Goal: Task Accomplishment & Management: Use online tool/utility

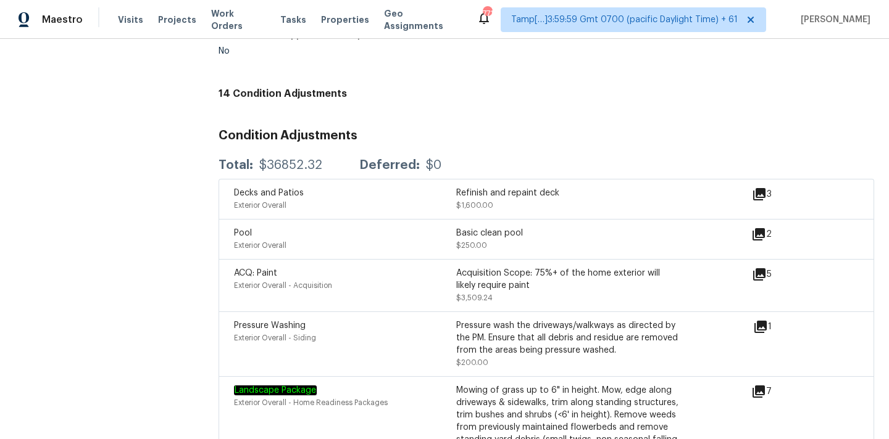
scroll to position [1553, 0]
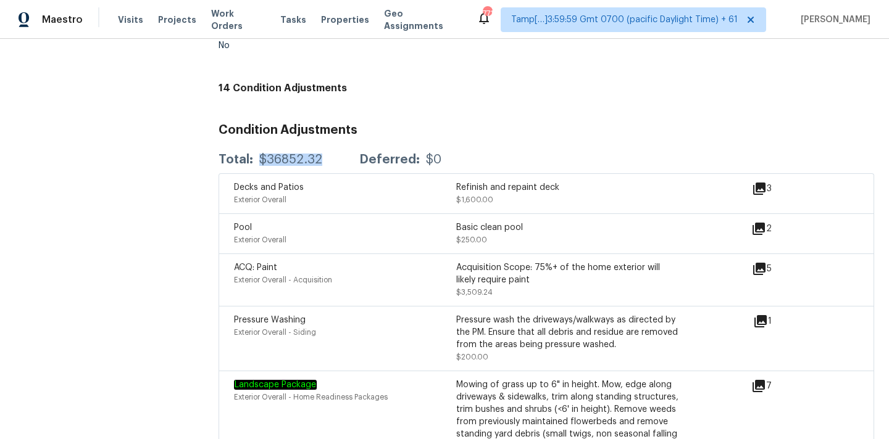
copy div "$36852.32"
drag, startPoint x: 259, startPoint y: 154, endPoint x: 322, endPoint y: 154, distance: 62.9
click at [322, 154] on div "Total: $36852.32 Deferred: $0" at bounding box center [329, 160] width 223 height 12
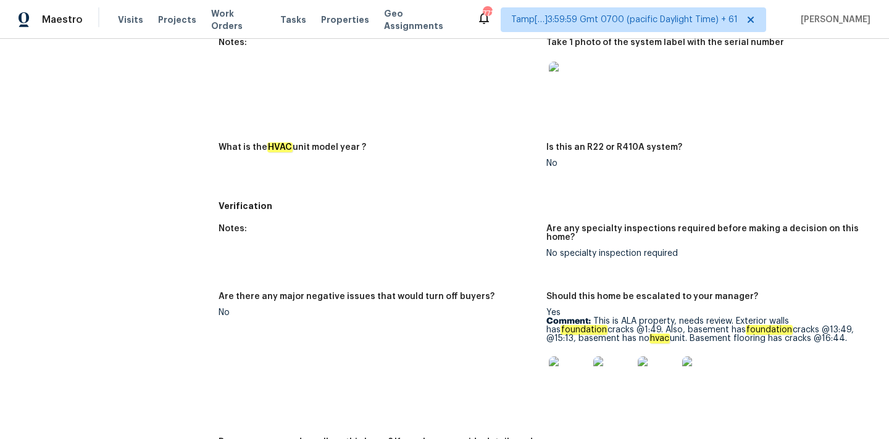
scroll to position [663, 0]
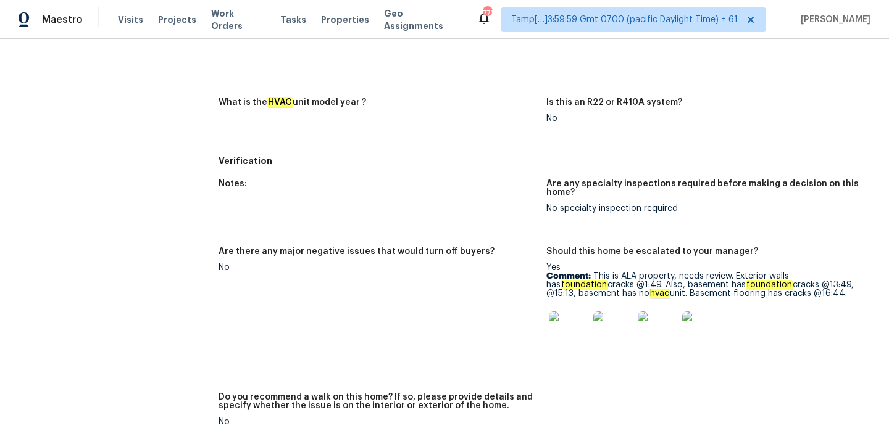
copy p "This is ALA property, needs review. Exterior walls has foundation cracks @1:49.…"
drag, startPoint x: 592, startPoint y: 273, endPoint x: 818, endPoint y: 294, distance: 227.4
click at [818, 294] on p "Comment: This is ALA property, needs review. Exterior walls has foundation crac…" at bounding box center [705, 285] width 318 height 26
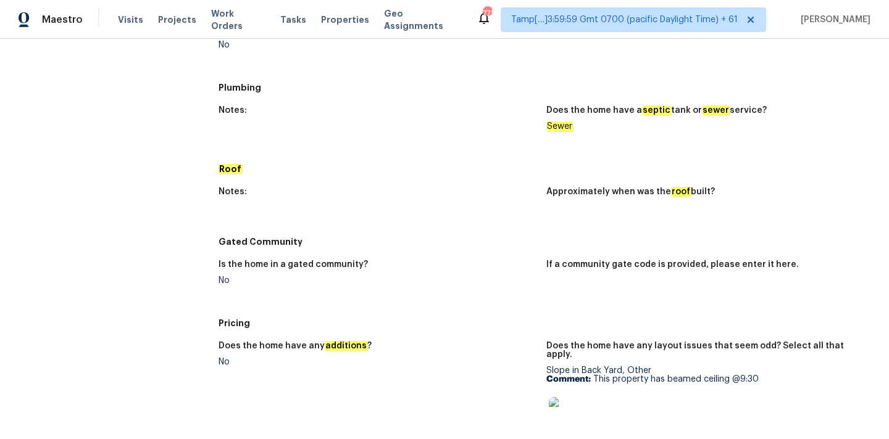
scroll to position [1263, 0]
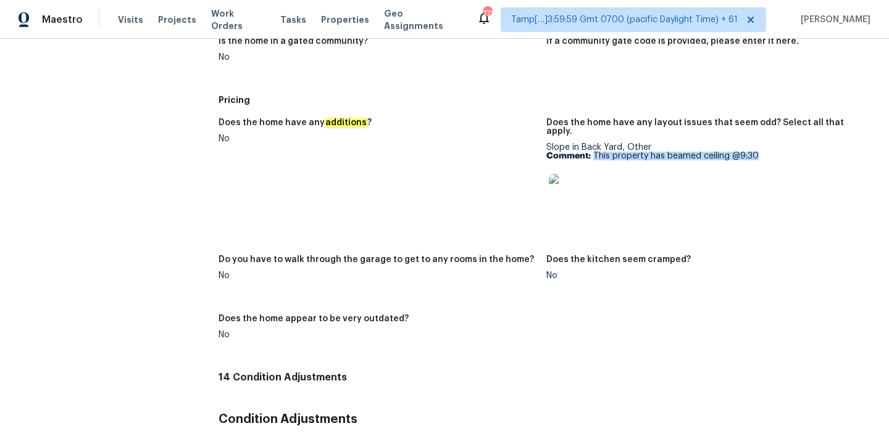
copy p "This property has beamed ceiling @9:30"
drag, startPoint x: 594, startPoint y: 149, endPoint x: 779, endPoint y: 148, distance: 184.5
click at [779, 152] on p "Comment: This property has beamed ceiling @9:30" at bounding box center [705, 156] width 318 height 9
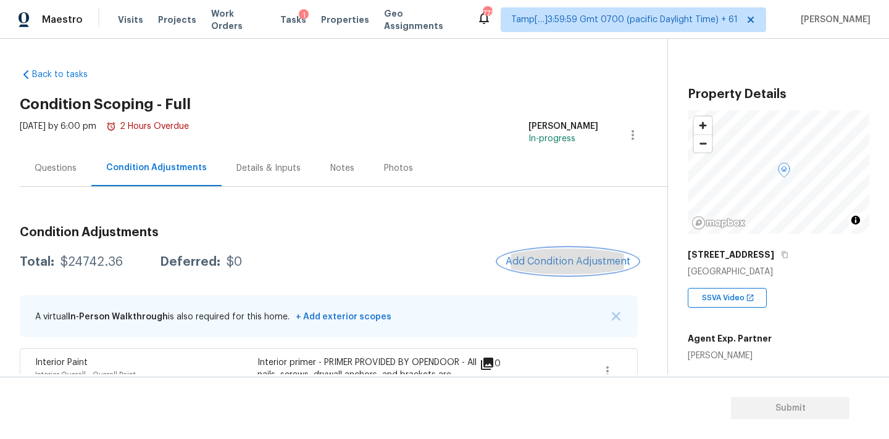
click at [521, 257] on span "Add Condition Adjustment" at bounding box center [567, 261] width 125 height 11
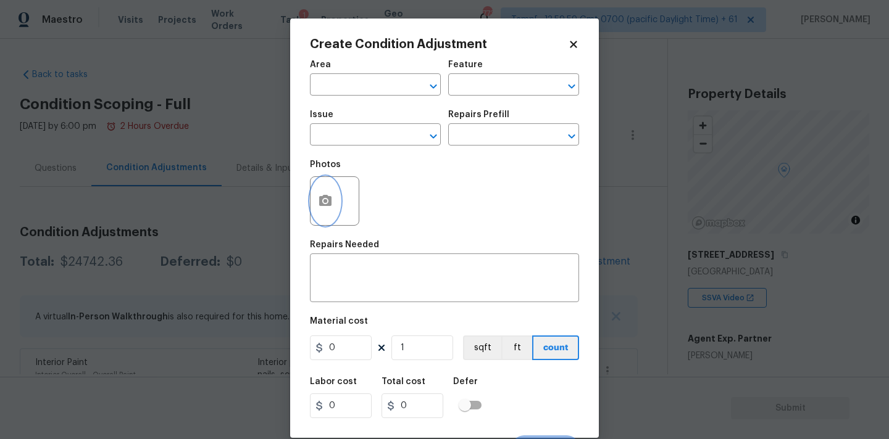
click at [323, 219] on button "button" at bounding box center [325, 201] width 30 height 48
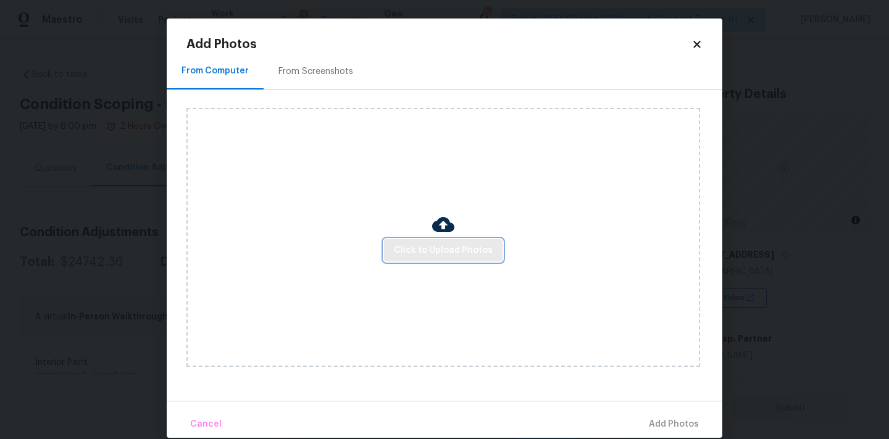
click at [421, 260] on button "Click to Upload Photos" at bounding box center [443, 250] width 118 height 23
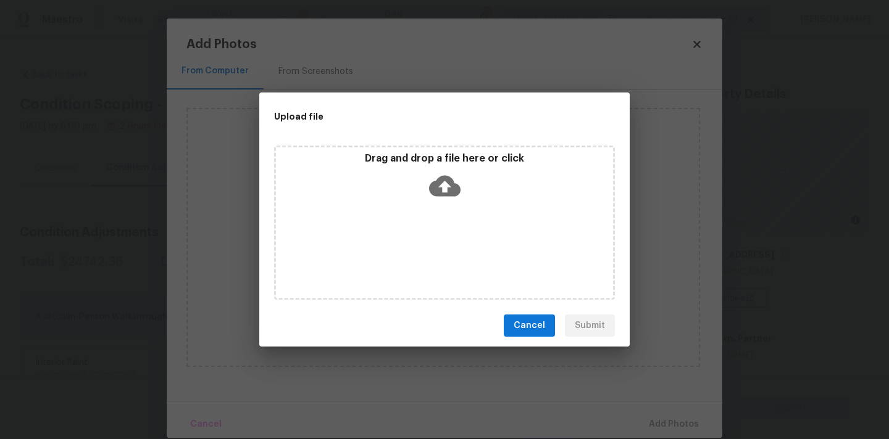
click at [440, 194] on icon at bounding box center [444, 186] width 31 height 21
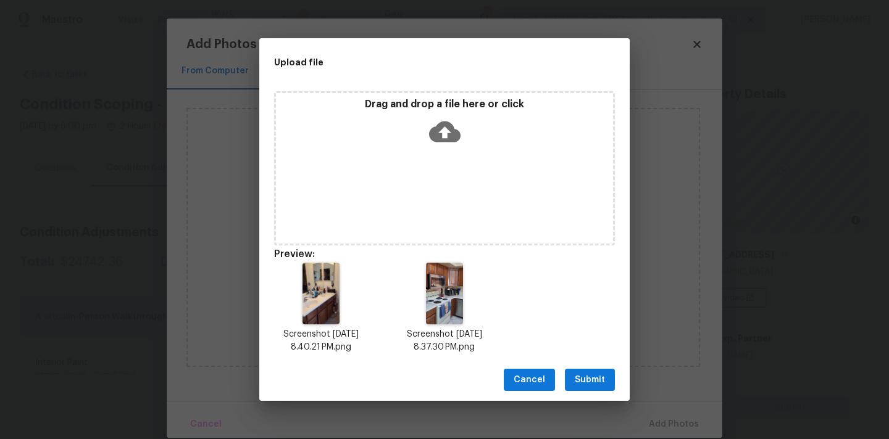
click at [573, 382] on button "Submit" at bounding box center [590, 380] width 50 height 23
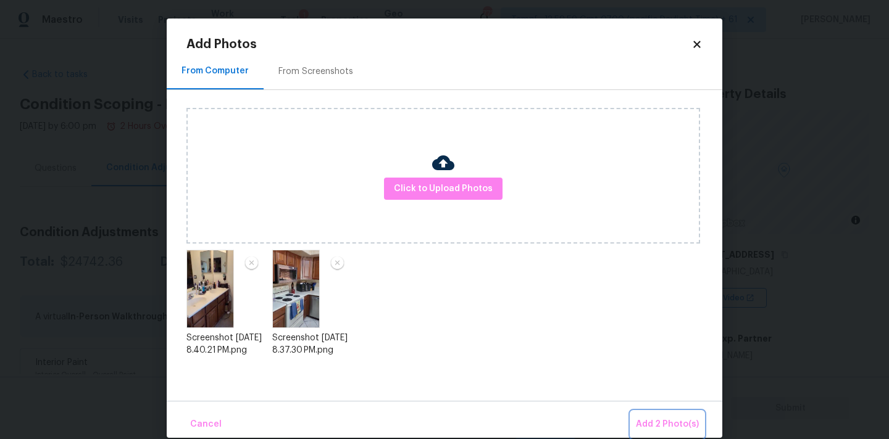
click at [674, 426] on span "Add 2 Photo(s)" at bounding box center [667, 424] width 63 height 15
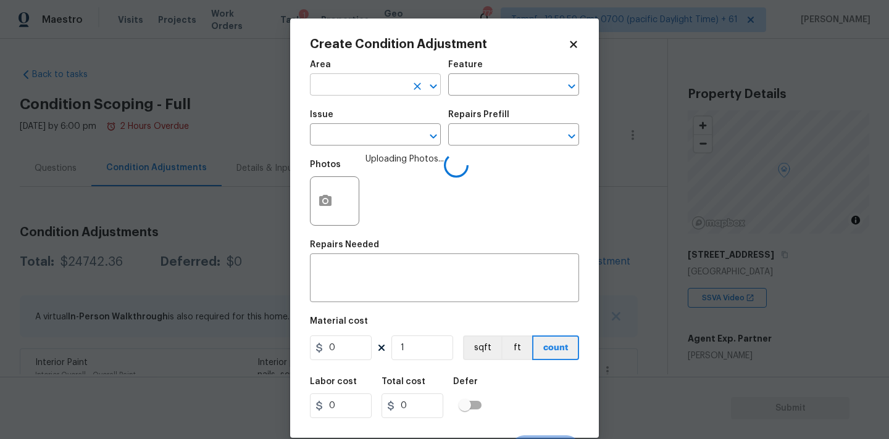
click at [362, 92] on input "text" at bounding box center [358, 86] width 96 height 19
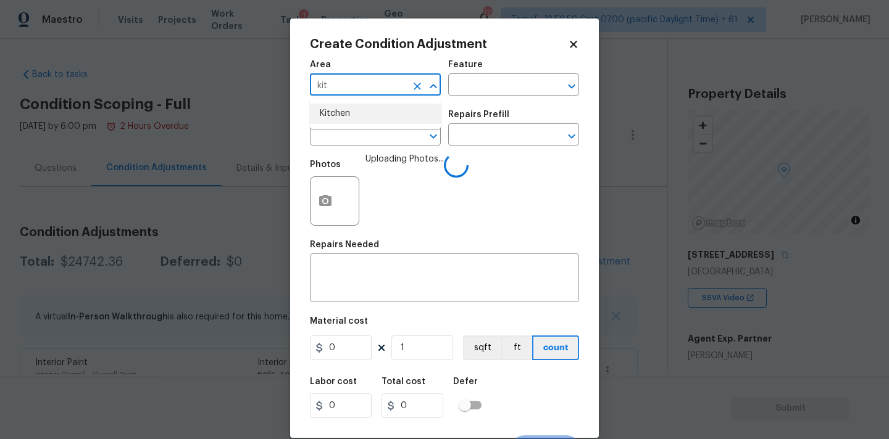
click at [361, 118] on li "Kitchen" at bounding box center [375, 114] width 131 height 20
type input "Kitchen"
click at [360, 143] on input "text" at bounding box center [358, 136] width 96 height 19
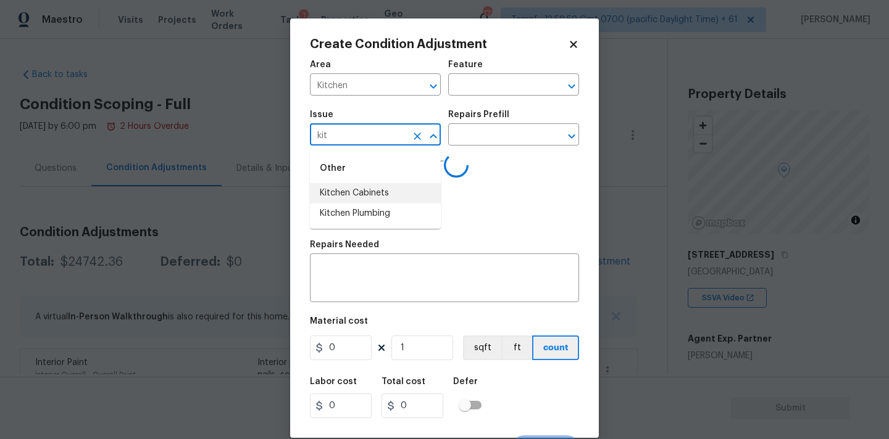
click at [361, 195] on li "Kitchen Cabinets" at bounding box center [375, 193] width 131 height 20
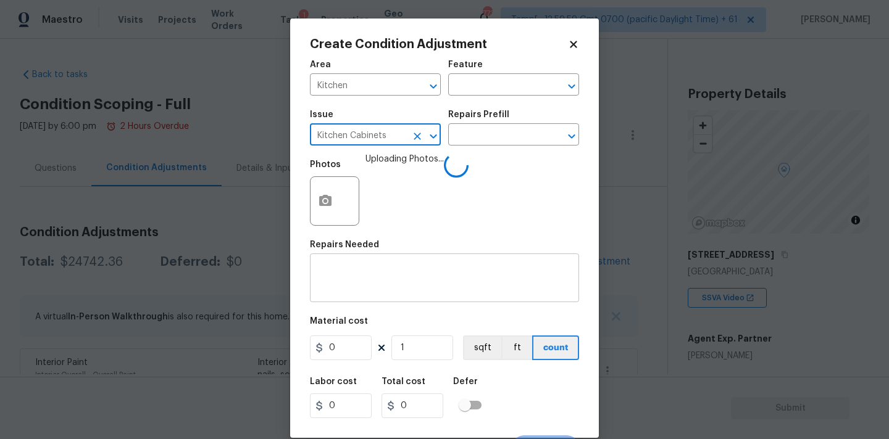
type input "Kitchen Cabinets"
click at [365, 287] on textarea at bounding box center [444, 280] width 254 height 26
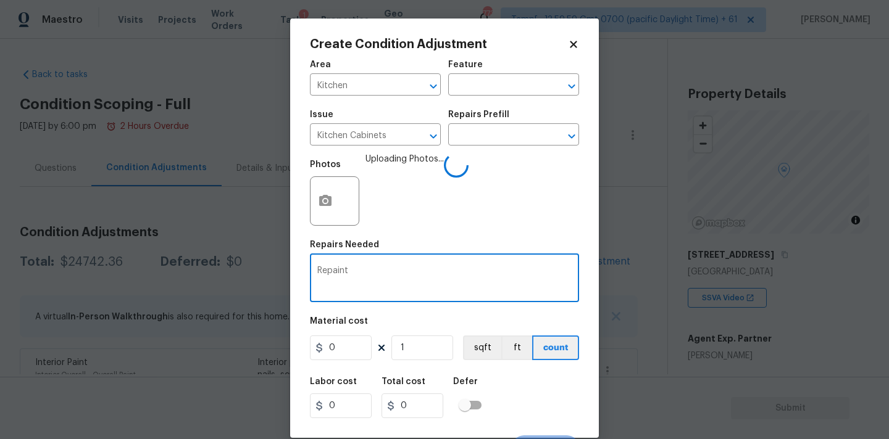
paste textarea "Kitchen Cabinets"
click at [384, 267] on textarea "Repaint Kitchen Cabinets" at bounding box center [444, 280] width 254 height 26
type textarea "Repaint Kitchen and bathroomCabinets"
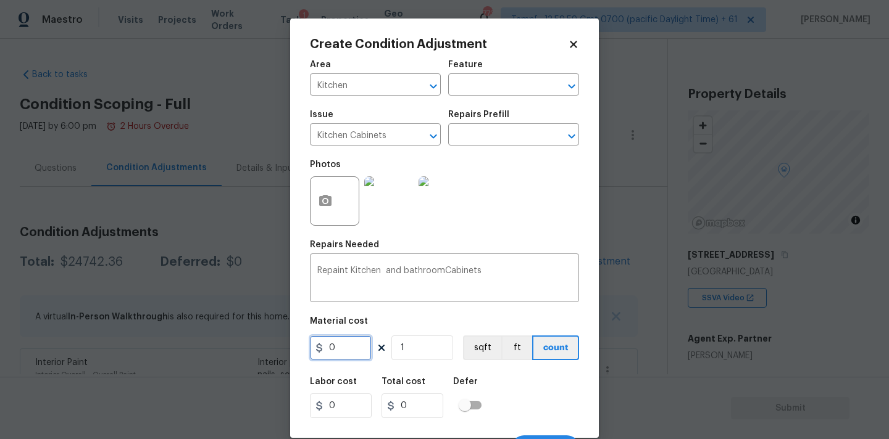
click at [358, 351] on input "0" at bounding box center [341, 348] width 62 height 25
type input "2000"
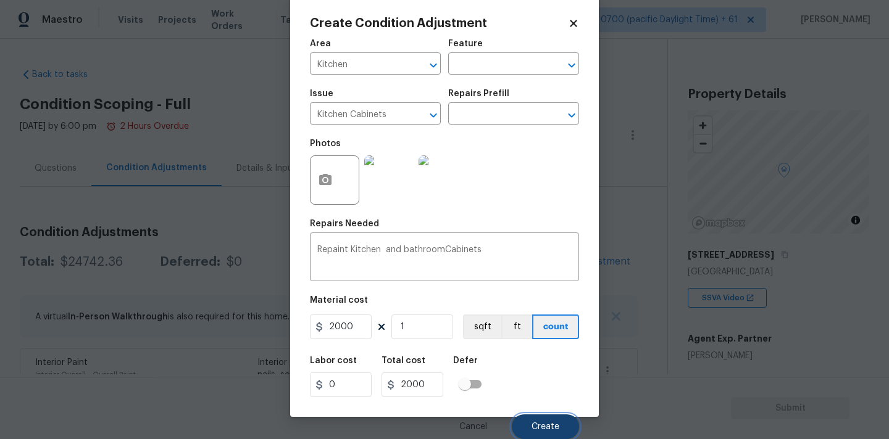
click at [542, 421] on button "Create" at bounding box center [545, 427] width 67 height 25
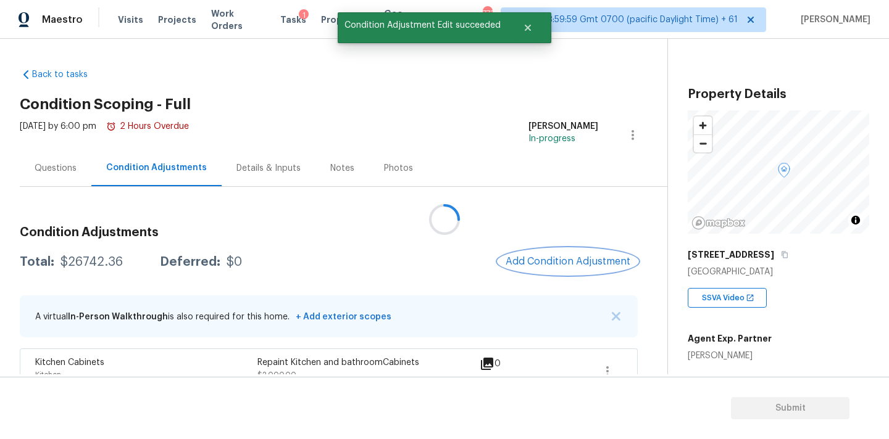
scroll to position [0, 0]
click at [518, 262] on span "Add Condition Adjustment" at bounding box center [567, 261] width 125 height 11
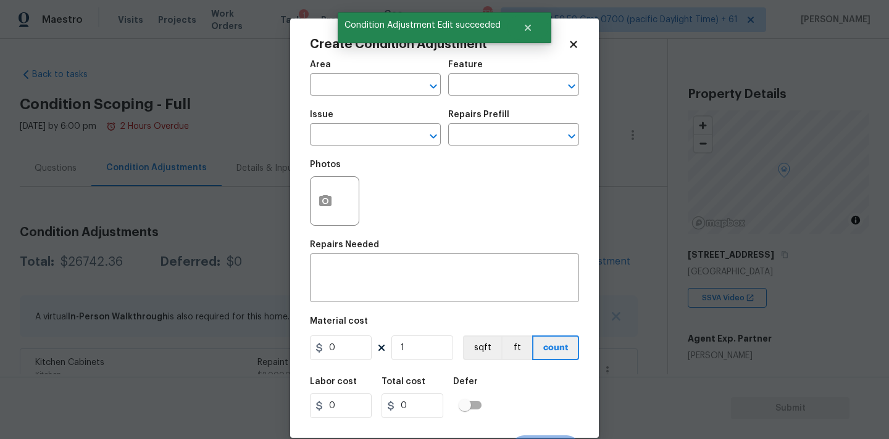
click at [336, 217] on div at bounding box center [334, 201] width 49 height 49
click at [331, 191] on button "button" at bounding box center [325, 201] width 30 height 48
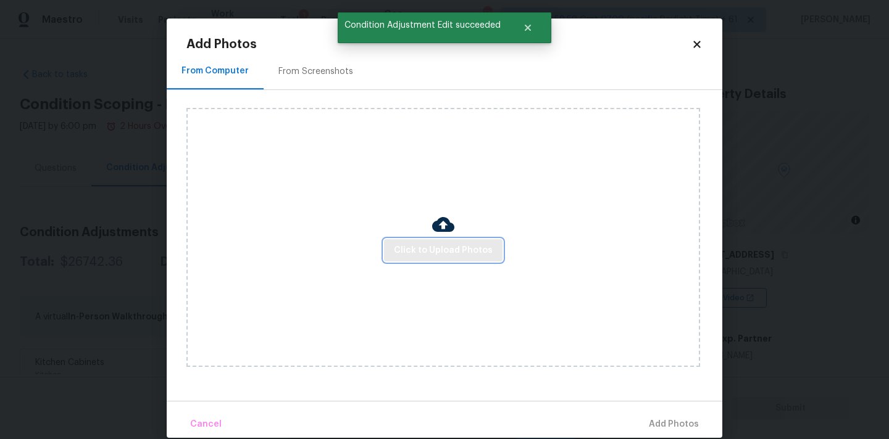
click at [463, 257] on span "Click to Upload Photos" at bounding box center [443, 250] width 99 height 15
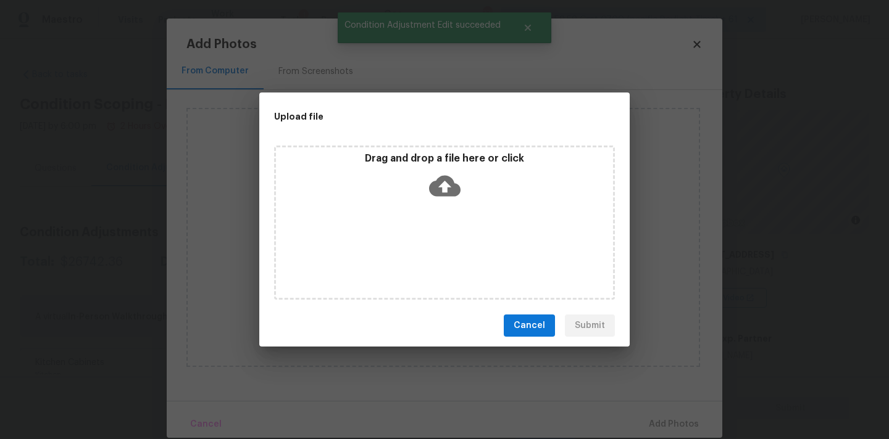
click at [449, 191] on icon at bounding box center [444, 186] width 31 height 21
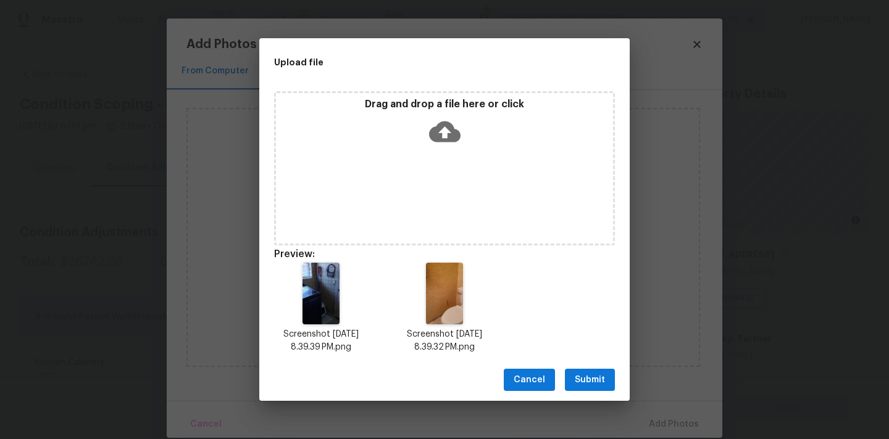
click at [594, 380] on span "Submit" at bounding box center [590, 380] width 30 height 15
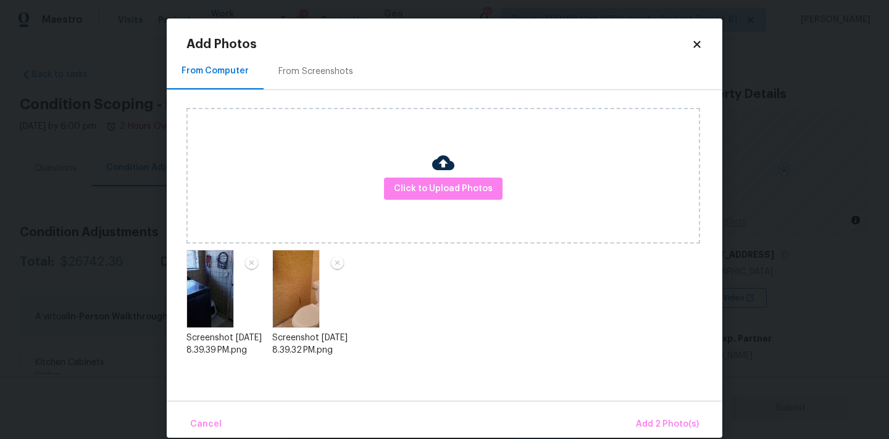
click at [639, 406] on div "Cancel Add 2 Photo(s)" at bounding box center [444, 419] width 555 height 37
click at [649, 417] on button "Add 2 Photo(s)" at bounding box center [667, 425] width 73 height 27
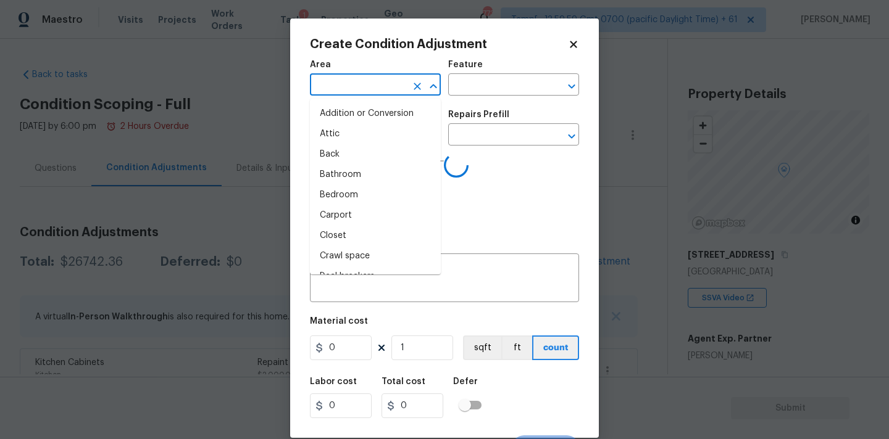
click at [351, 90] on input "text" at bounding box center [358, 86] width 96 height 19
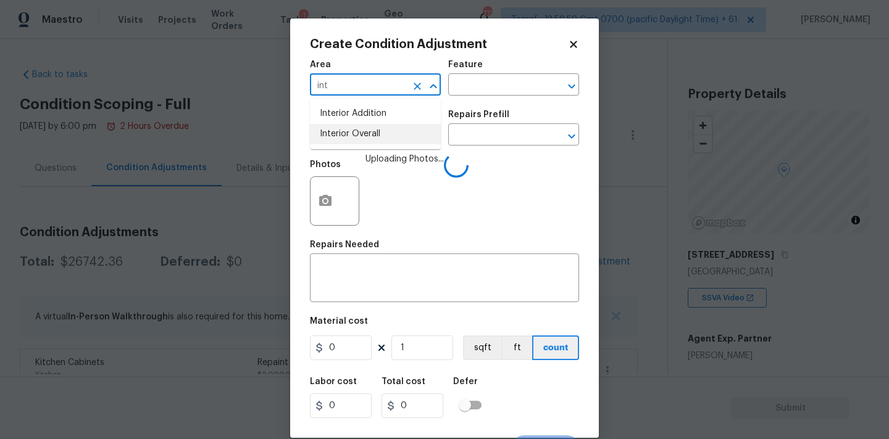
click at [355, 131] on li "Interior Overall" at bounding box center [375, 134] width 131 height 20
type input "Interior Overall"
click at [355, 134] on input "text" at bounding box center [358, 136] width 96 height 19
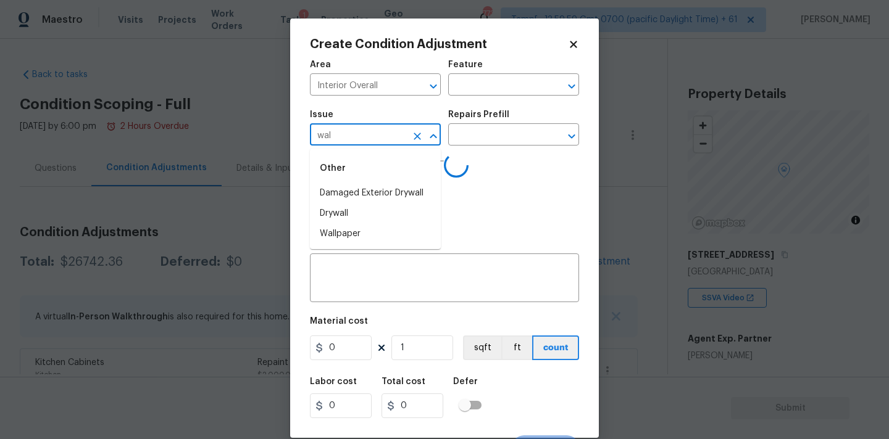
type input "wall"
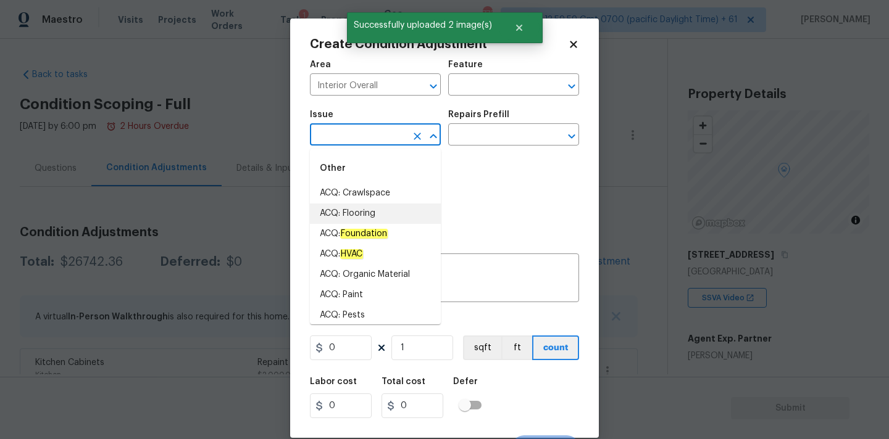
type input "w"
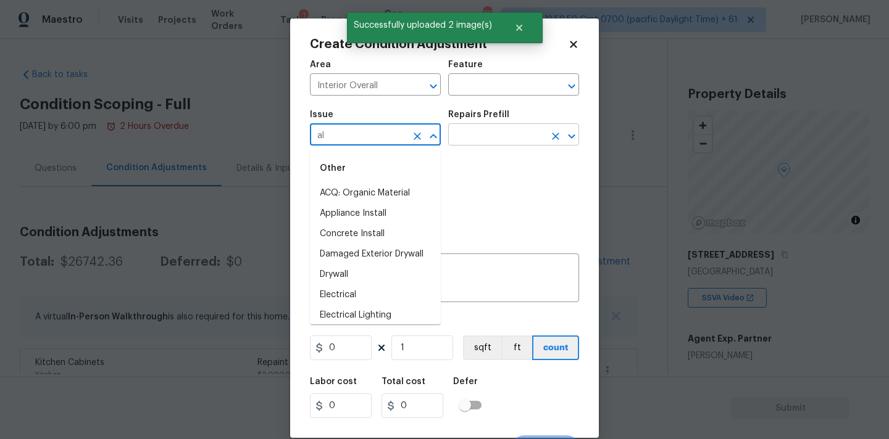
type input "a"
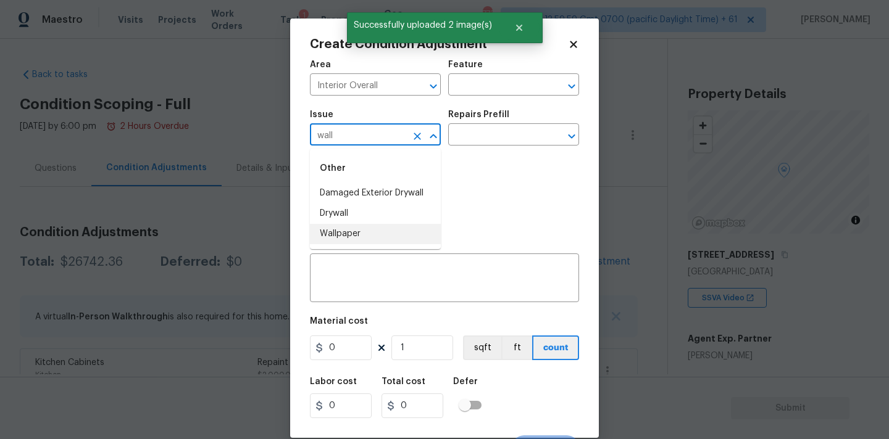
click at [397, 225] on li "Wallpaper" at bounding box center [375, 234] width 131 height 20
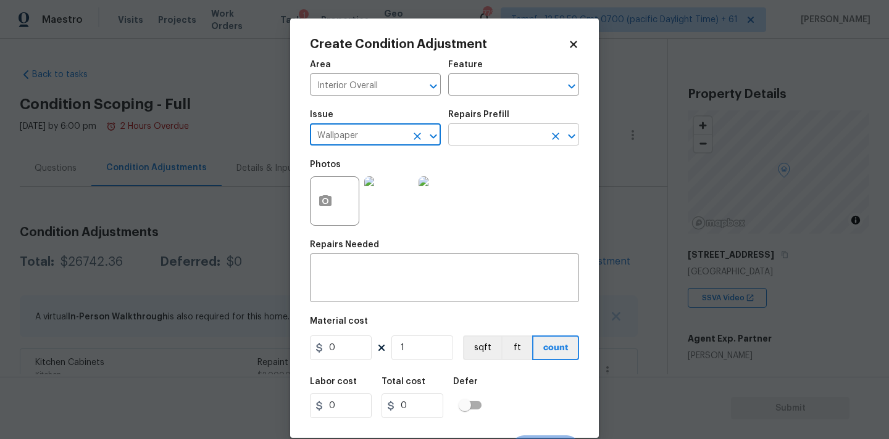
type input "Wallpaper"
click at [508, 138] on input "text" at bounding box center [496, 136] width 96 height 19
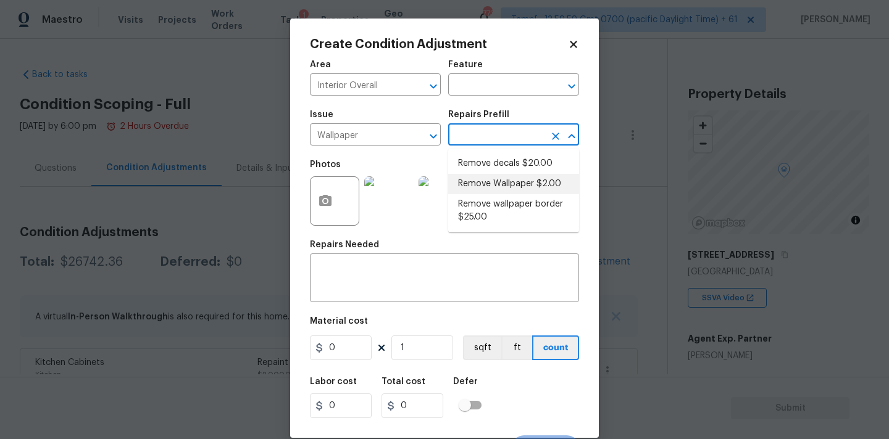
click at [502, 182] on li "Remove Wallpaper $2.00" at bounding box center [513, 184] width 131 height 20
type input "Walls and Ceiling"
type textarea "Remove wallpaper and texture walls to best match existing conditions"
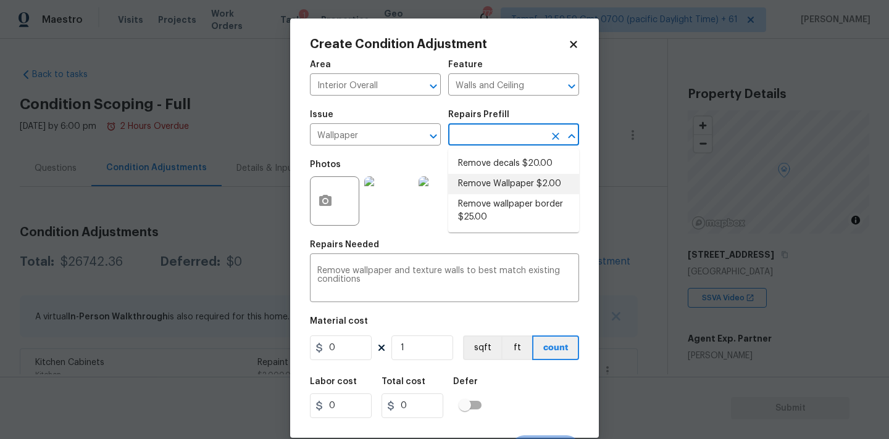
type input "2"
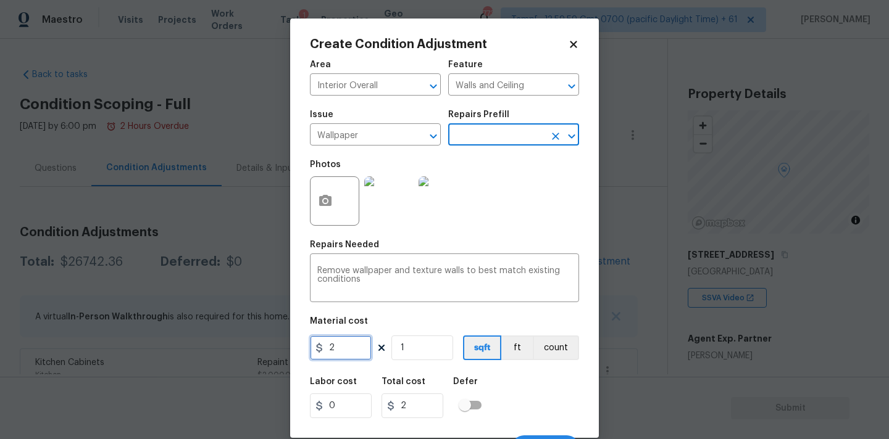
click at [356, 348] on input "2" at bounding box center [341, 348] width 62 height 25
type input "200"
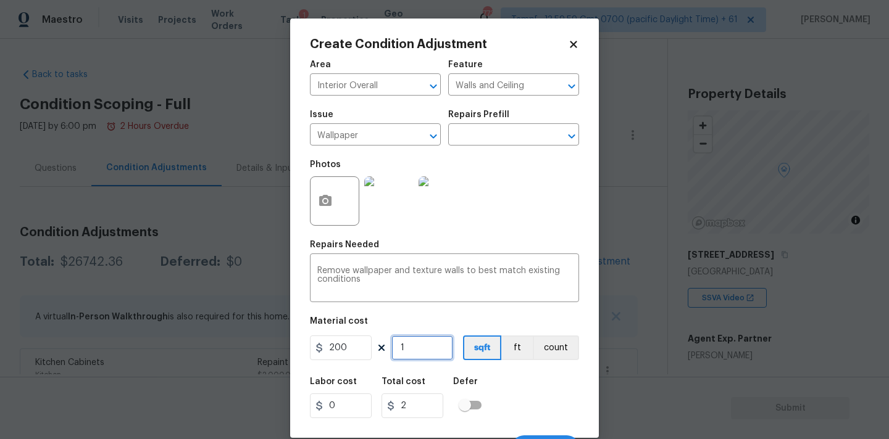
type input "200"
type input "2"
type input "400"
type input "2"
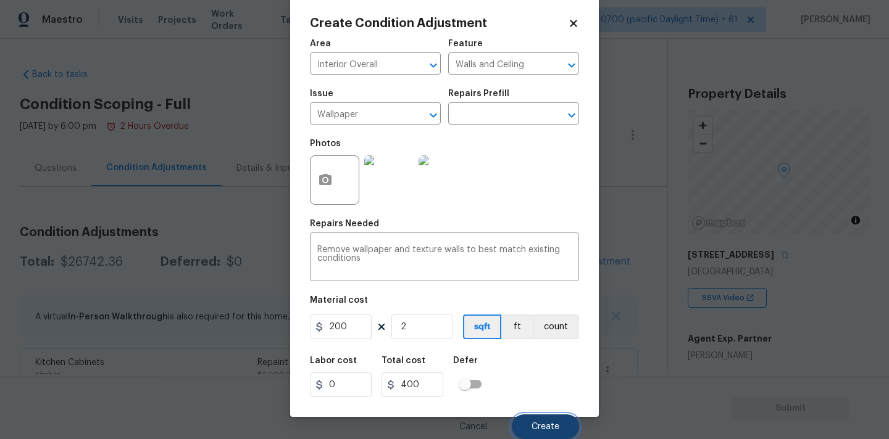
click at [546, 420] on button "Create" at bounding box center [545, 427] width 67 height 25
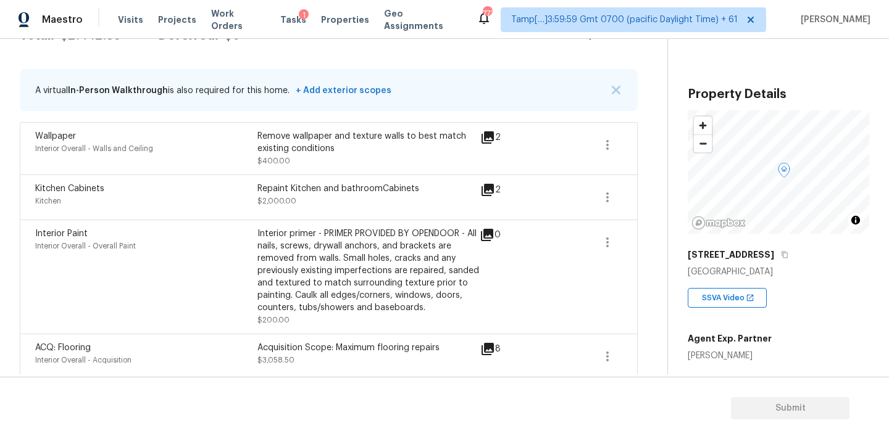
scroll to position [286, 0]
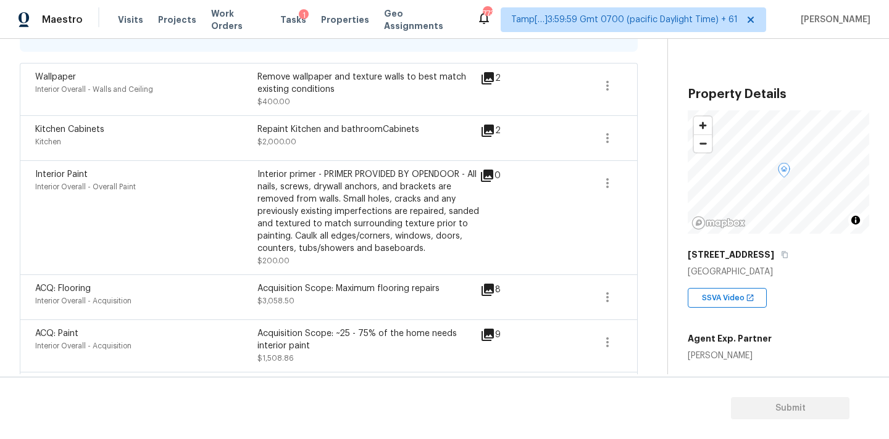
click at [266, 239] on div "Interior primer - PRIMER PROVIDED BY OPENDOOR - All nails, screws, drywall anch…" at bounding box center [368, 211] width 222 height 86
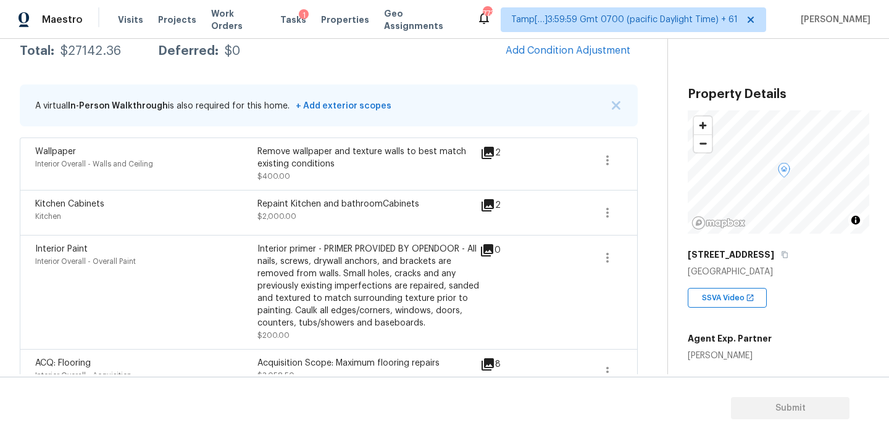
scroll to position [210, 0]
click at [556, 46] on span "Add Condition Adjustment" at bounding box center [567, 51] width 125 height 11
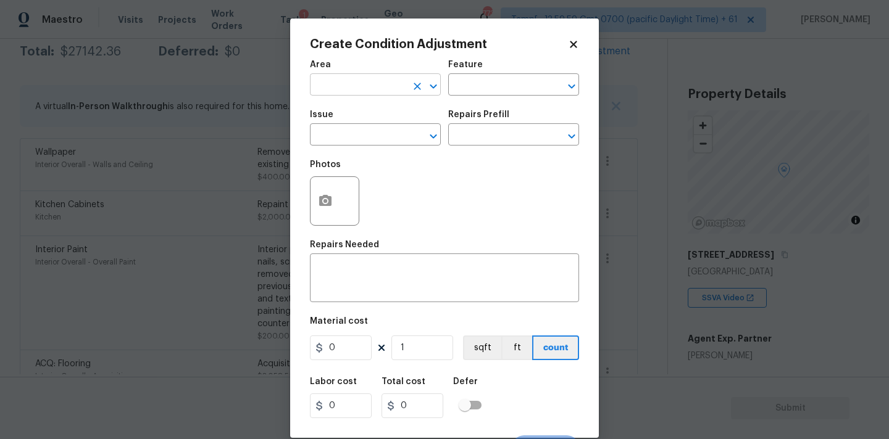
click at [316, 85] on input "text" at bounding box center [358, 86] width 96 height 19
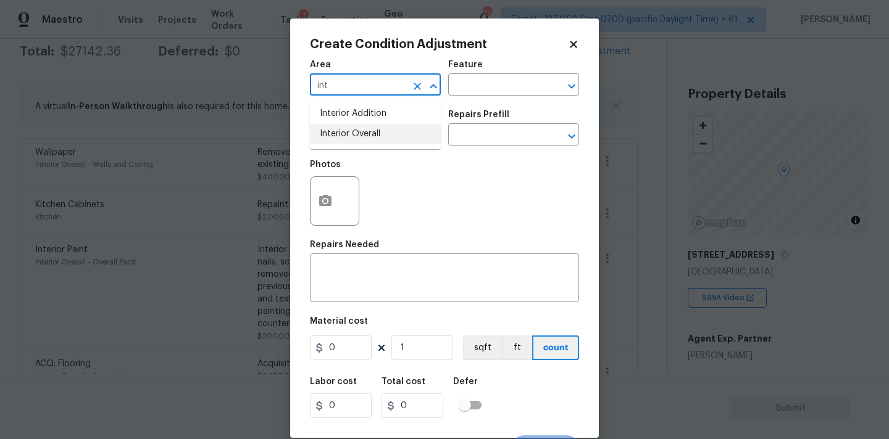
click at [325, 128] on li "Interior Overall" at bounding box center [375, 134] width 131 height 20
type input "Interior Overall"
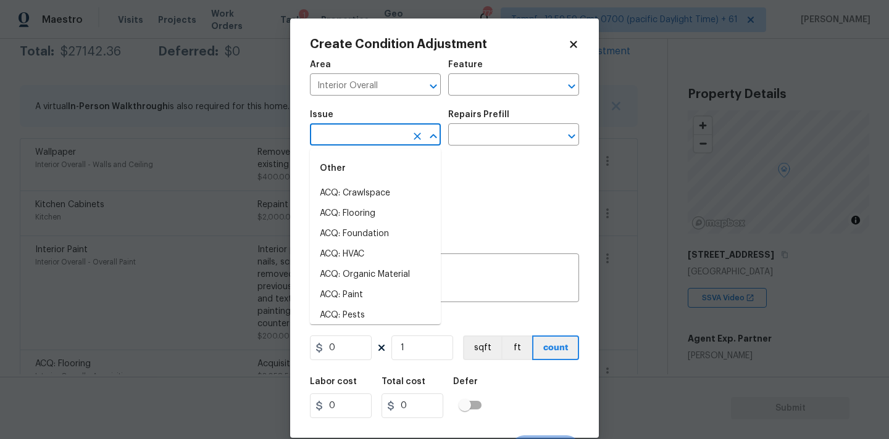
click at [356, 136] on input "text" at bounding box center [358, 136] width 96 height 19
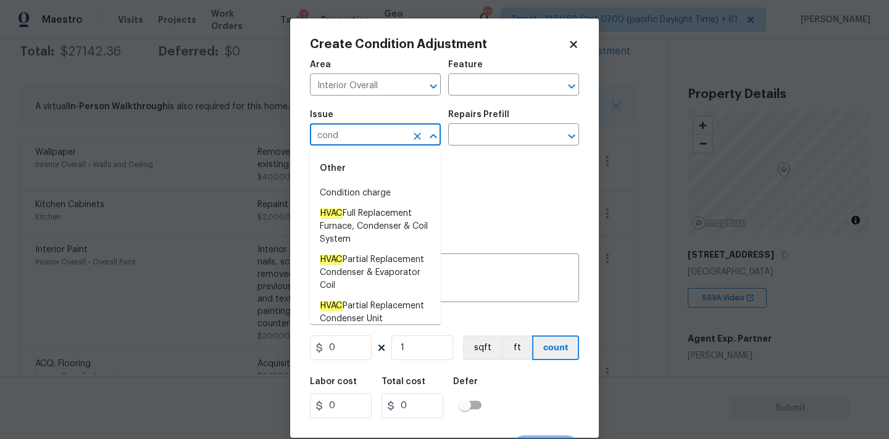
scroll to position [10, 0]
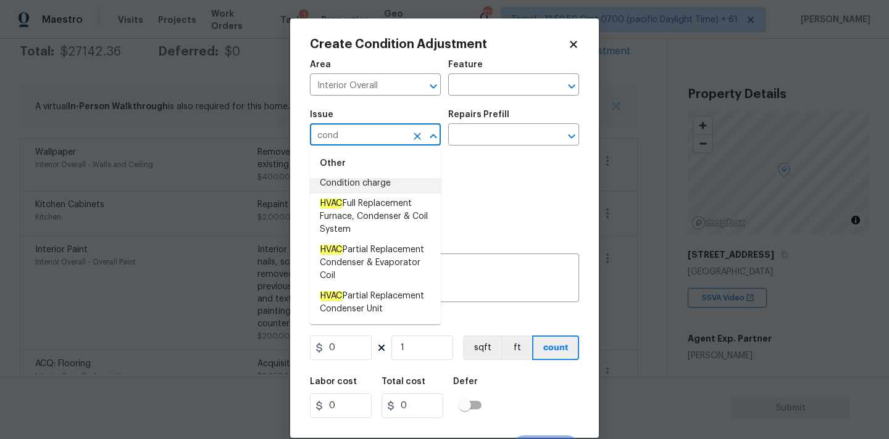
click at [367, 182] on li "Condition charge" at bounding box center [375, 183] width 131 height 20
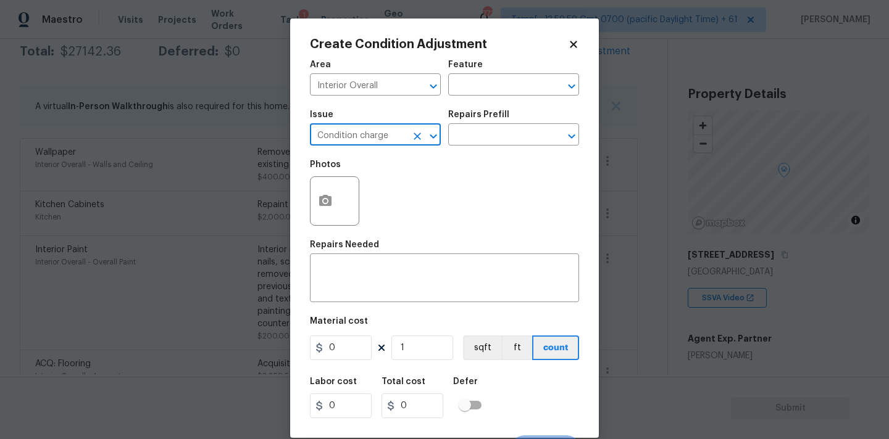
type input "Condition charge"
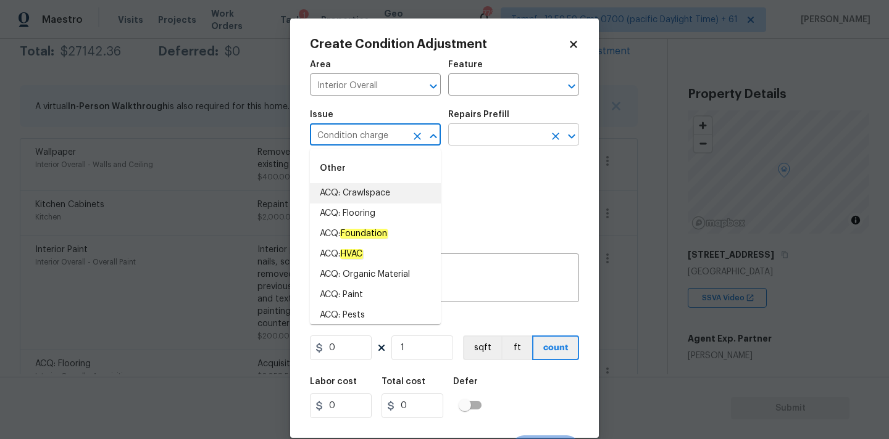
click at [518, 134] on input "text" at bounding box center [496, 136] width 96 height 19
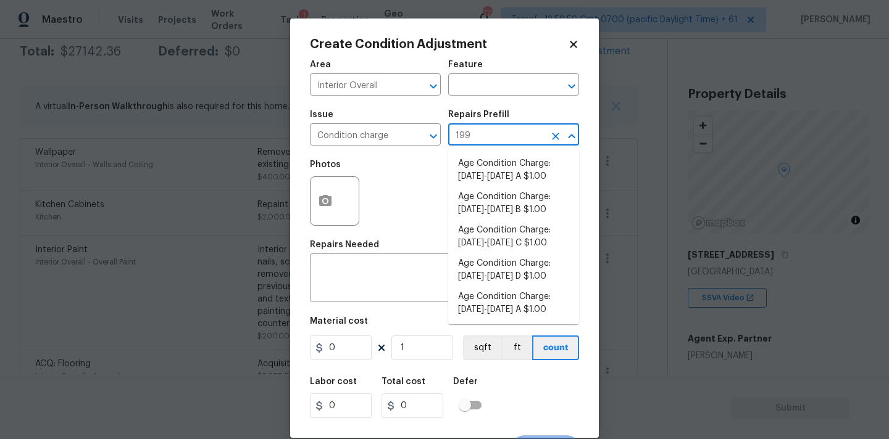
type input "1993"
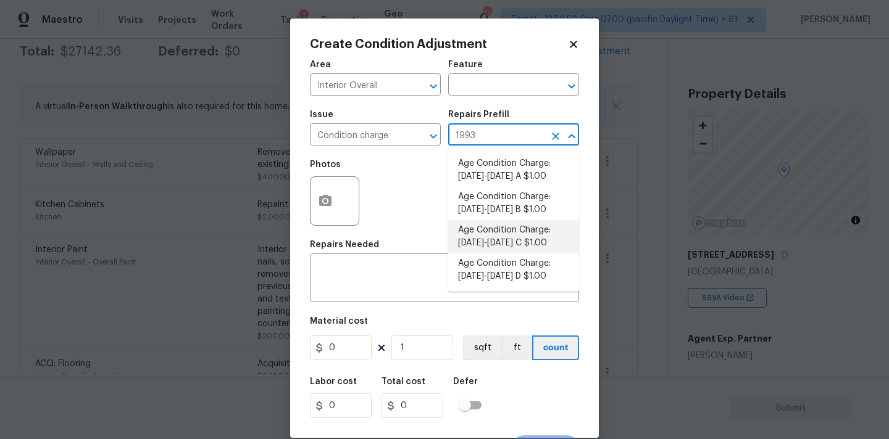
click at [494, 241] on li "Age Condition Charge: 1993-2008 C $1.00" at bounding box center [513, 236] width 131 height 33
type input "Home Readiness Packages"
type textarea "Age Condition Charge: 1993-2008 C"
type input "1"
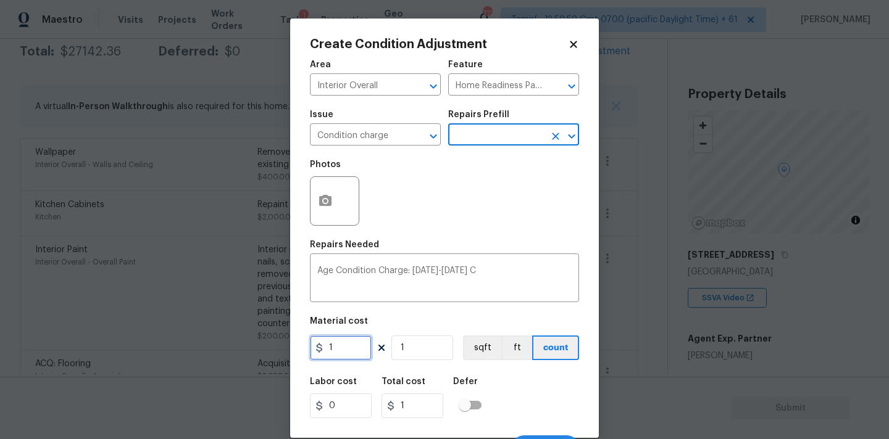
click at [352, 357] on input "1" at bounding box center [341, 348] width 62 height 25
type input "2000"
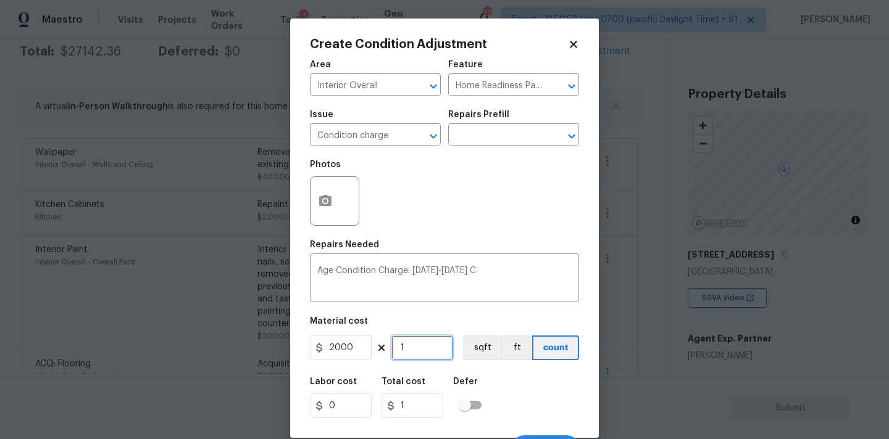
type input "2000"
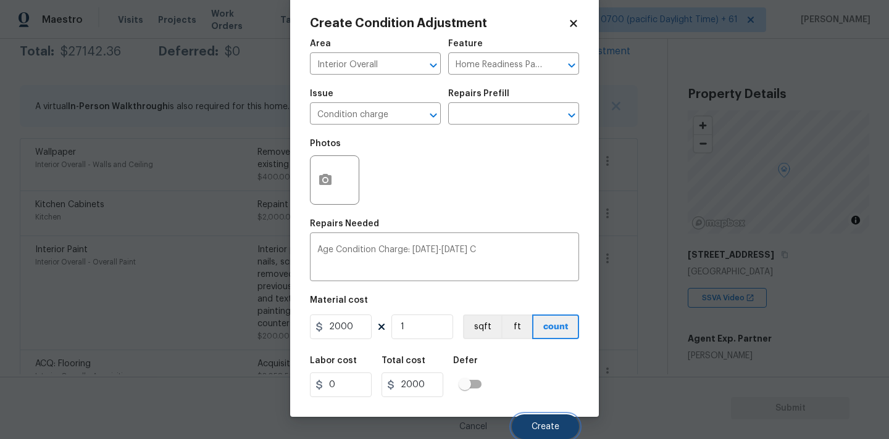
click at [547, 423] on span "Create" at bounding box center [545, 427] width 28 height 9
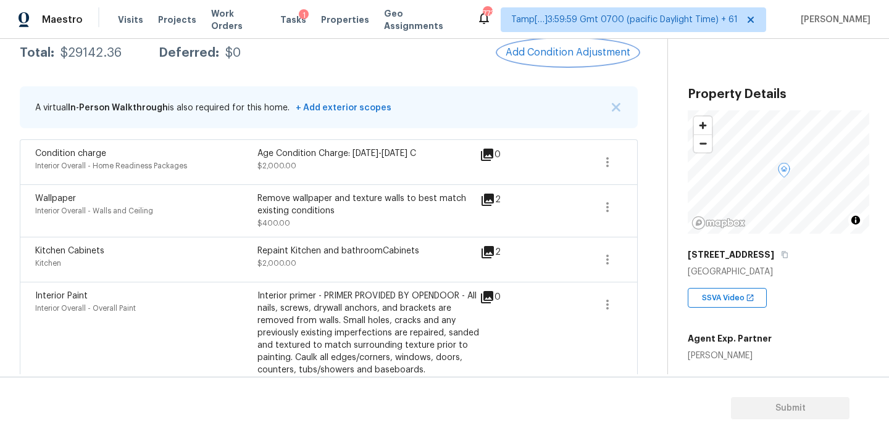
scroll to position [130, 0]
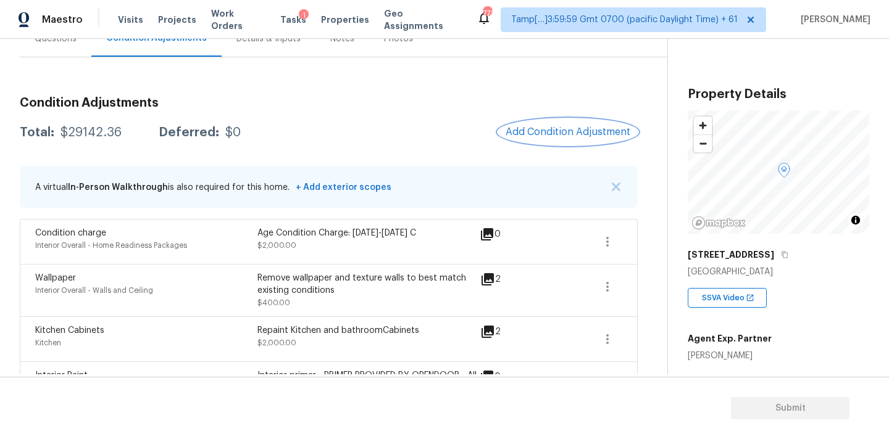
click at [574, 136] on span "Add Condition Adjustment" at bounding box center [567, 132] width 125 height 11
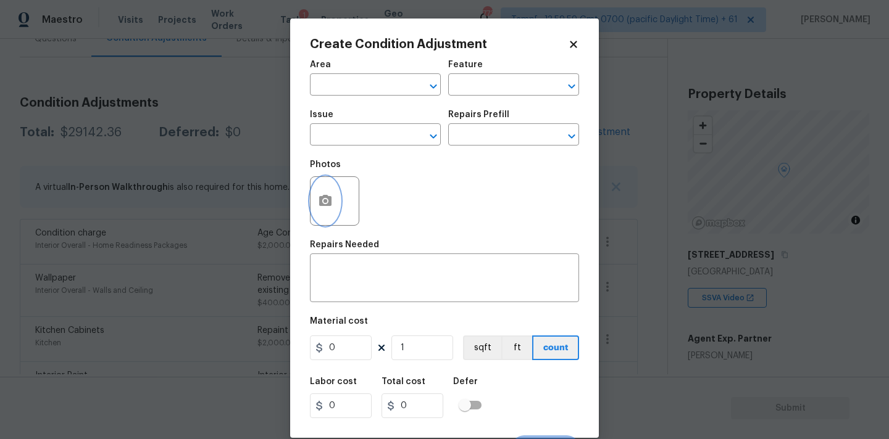
click at [326, 206] on icon "button" at bounding box center [325, 200] width 12 height 11
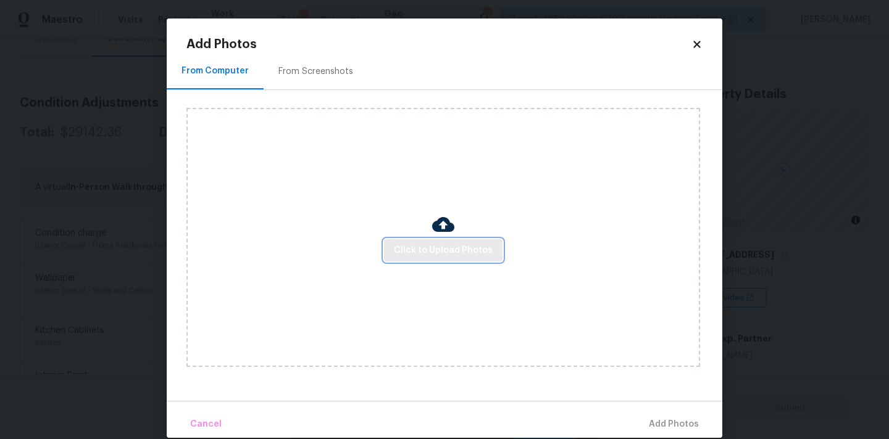
click at [428, 249] on span "Click to Upload Photos" at bounding box center [443, 250] width 99 height 15
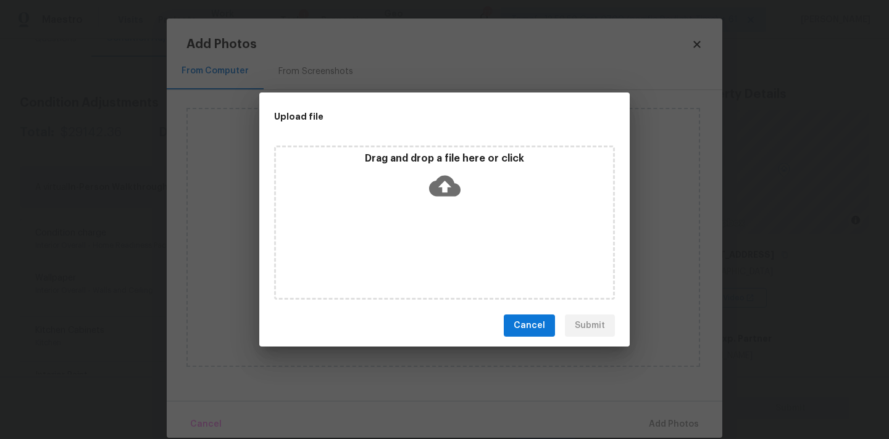
click at [445, 166] on div "Drag and drop a file here or click" at bounding box center [444, 178] width 337 height 53
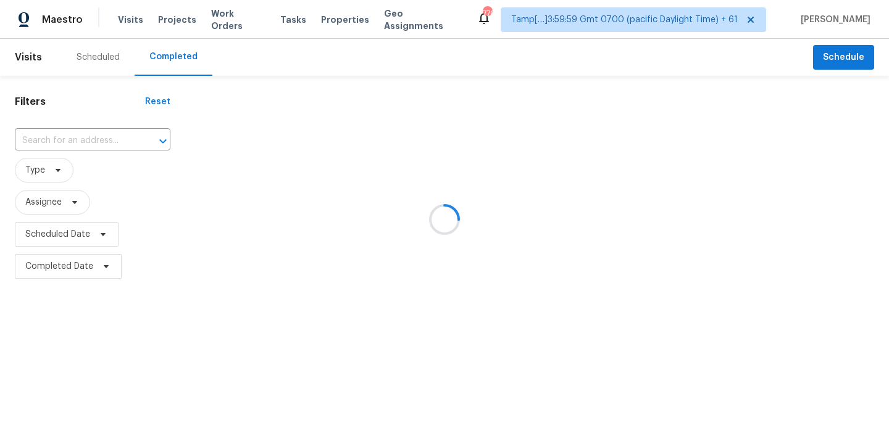
click at [33, 147] on div at bounding box center [444, 219] width 889 height 439
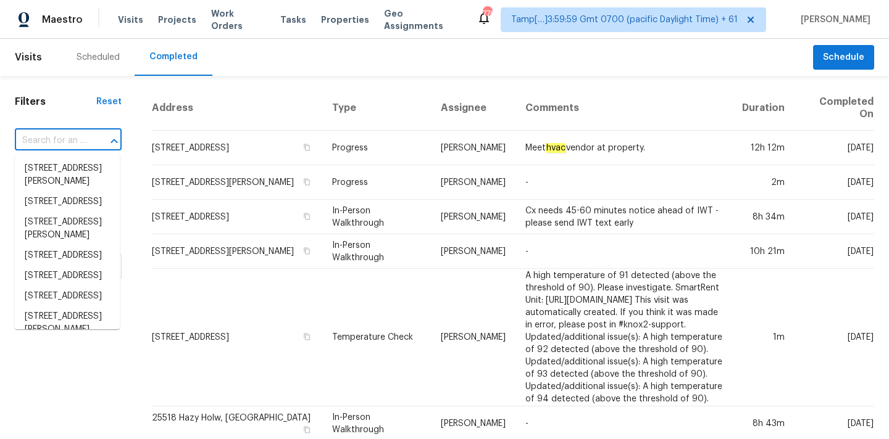
click at [53, 138] on input "text" at bounding box center [51, 140] width 72 height 19
paste input "15037 Copper Ridge Trl, Charlotte, NC 28273"
type input "15037 Copper Ridge Trl, Charlotte, NC 28273"
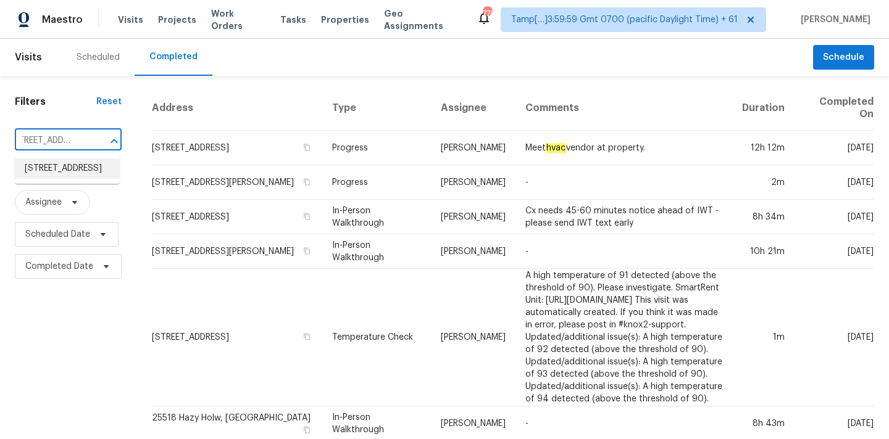
click at [59, 174] on li "15037 Copper Ridge Trl, Charlotte, NC 28273" at bounding box center [67, 169] width 105 height 20
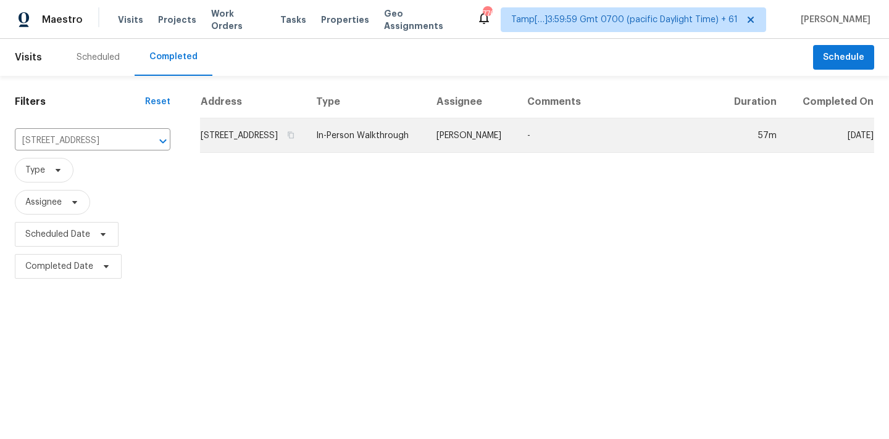
click at [469, 152] on td "[PERSON_NAME]" at bounding box center [471, 135] width 91 height 35
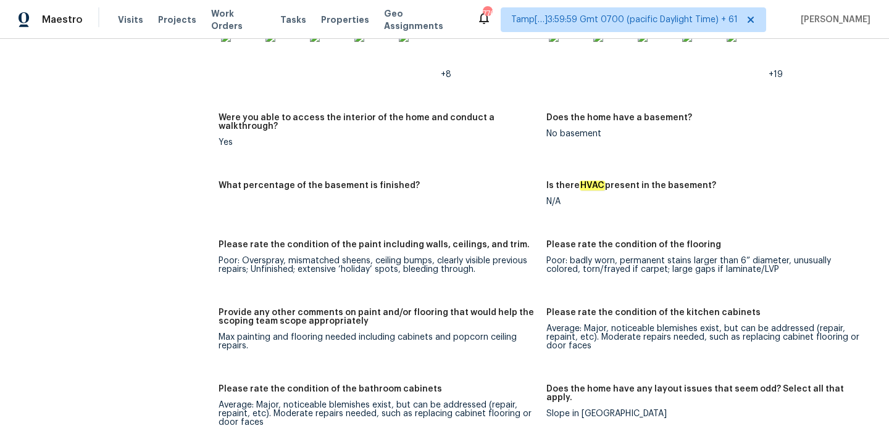
scroll to position [1758, 0]
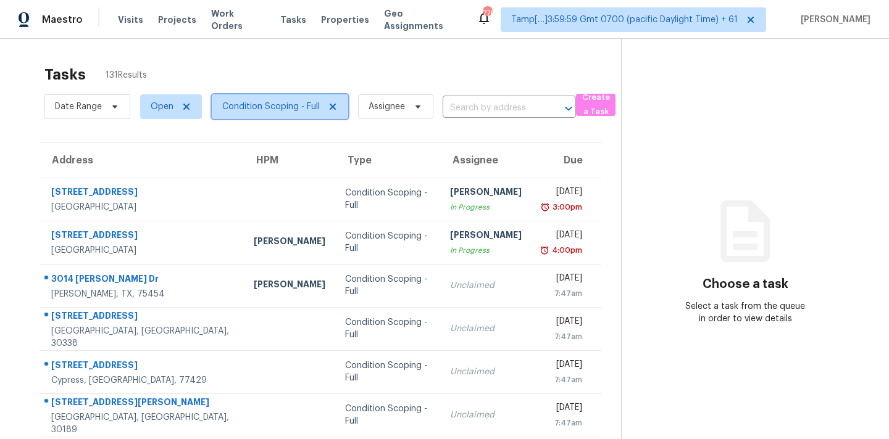
click at [272, 109] on span "Condition Scoping - Full" at bounding box center [271, 107] width 98 height 12
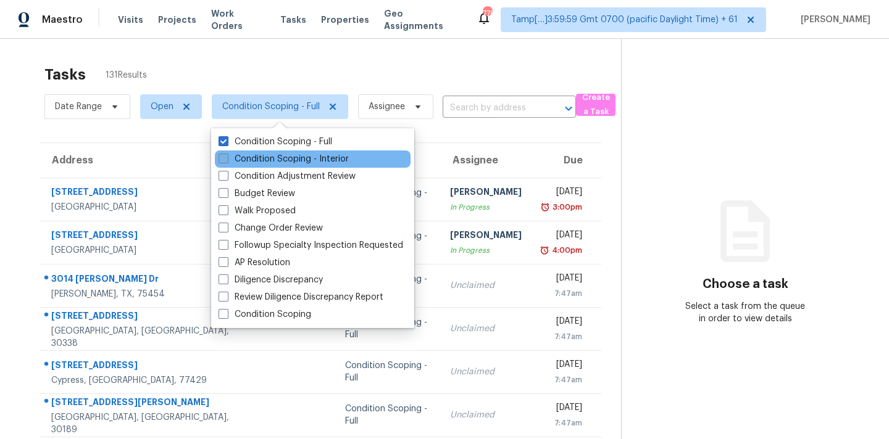
click at [282, 161] on label "Condition Scoping - Interior" at bounding box center [283, 159] width 130 height 12
click at [226, 161] on input "Condition Scoping - Interior" at bounding box center [222, 157] width 8 height 8
checkbox input "true"
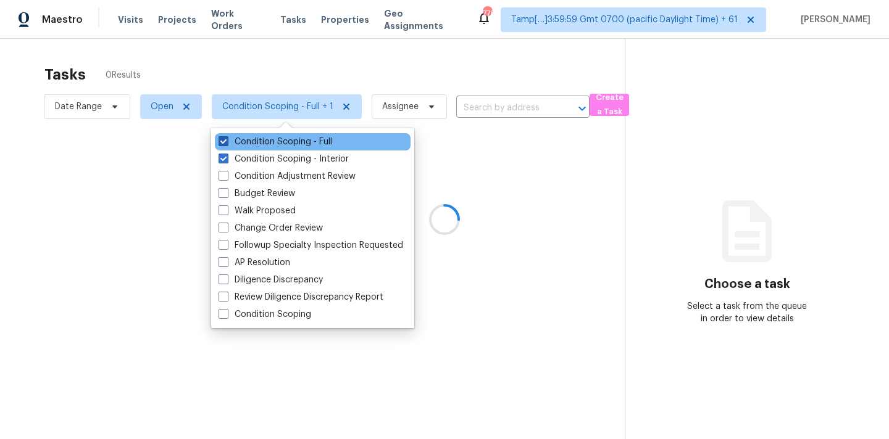
click at [304, 147] on label "Condition Scoping - Full" at bounding box center [275, 142] width 114 height 12
click at [226, 144] on input "Condition Scoping - Full" at bounding box center [222, 140] width 8 height 8
checkbox input "false"
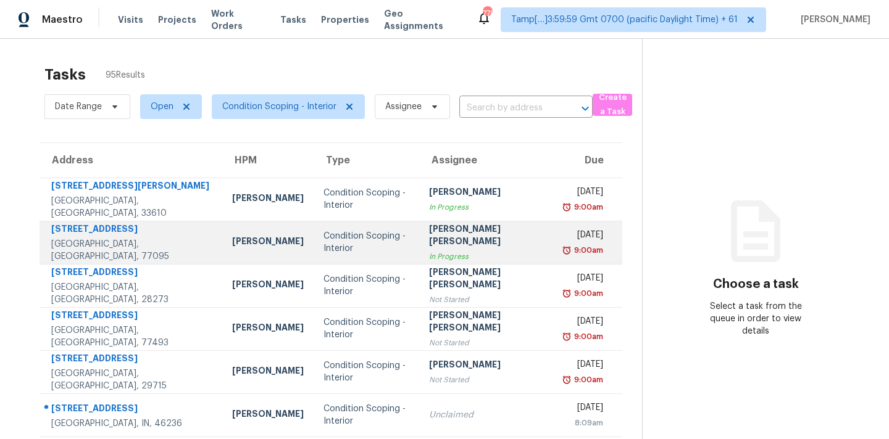
click at [465, 251] on div "In Progress" at bounding box center [487, 257] width 117 height 12
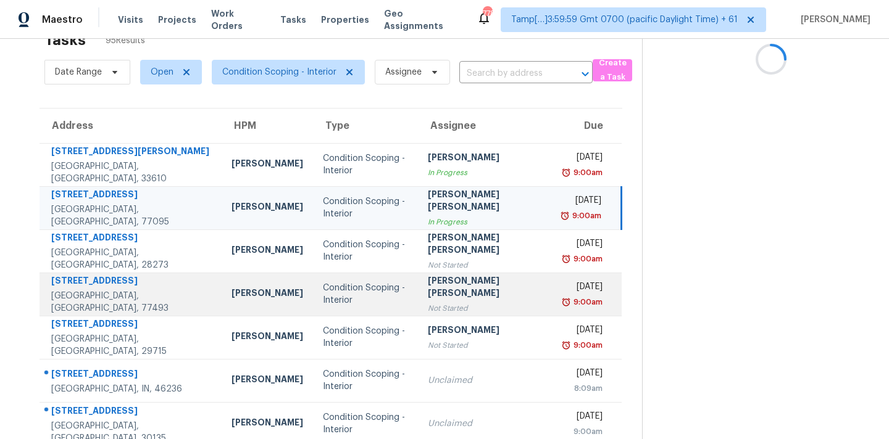
scroll to position [98, 0]
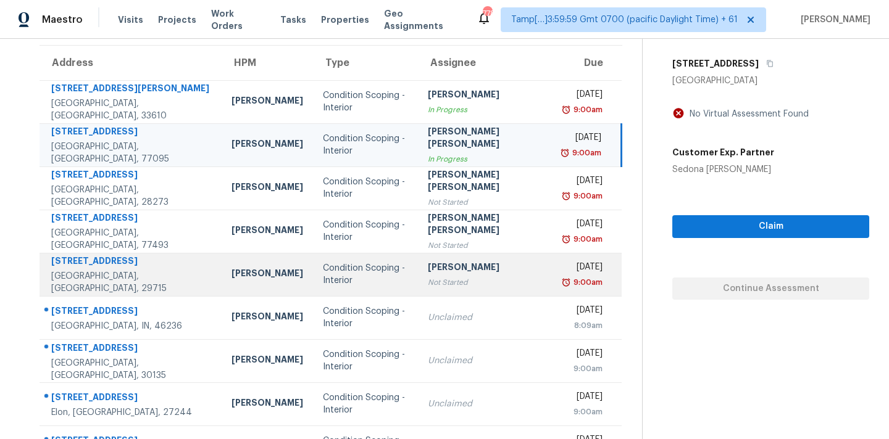
click at [482, 277] on div "Not Started" at bounding box center [486, 282] width 116 height 12
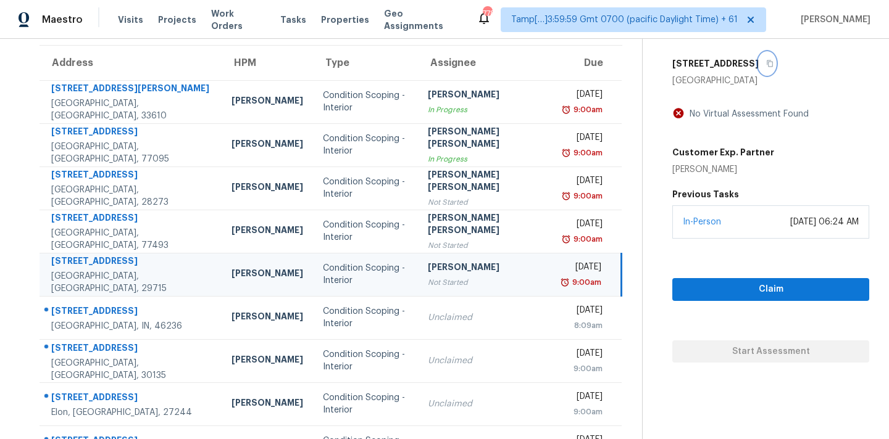
click at [767, 65] on icon "button" at bounding box center [770, 63] width 6 height 7
click at [692, 289] on span "Claim" at bounding box center [770, 289] width 177 height 15
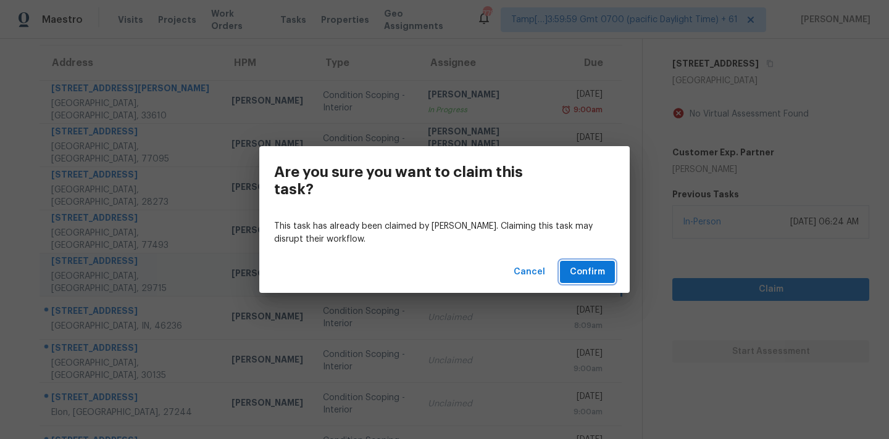
click at [602, 274] on span "Confirm" at bounding box center [587, 272] width 35 height 15
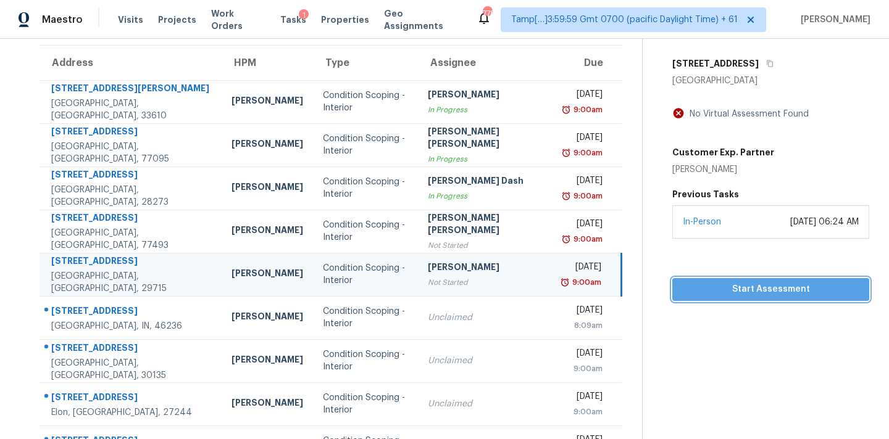
click at [686, 286] on span "Start Assessment" at bounding box center [770, 289] width 177 height 15
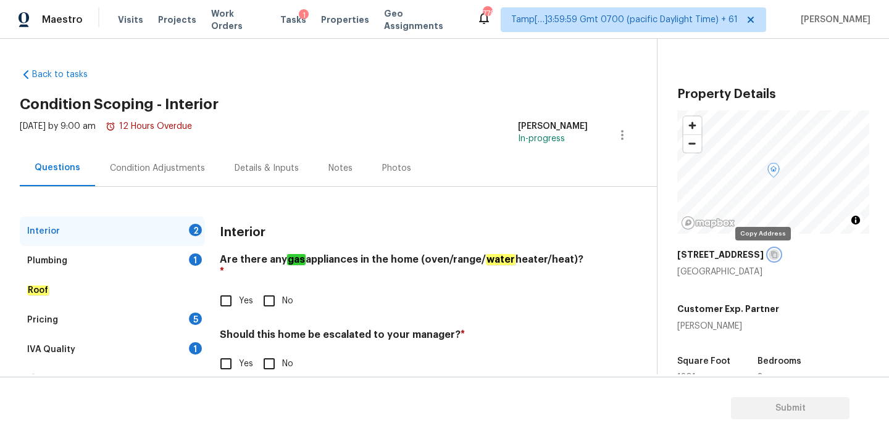
click at [770, 256] on icon "button" at bounding box center [773, 254] width 7 height 7
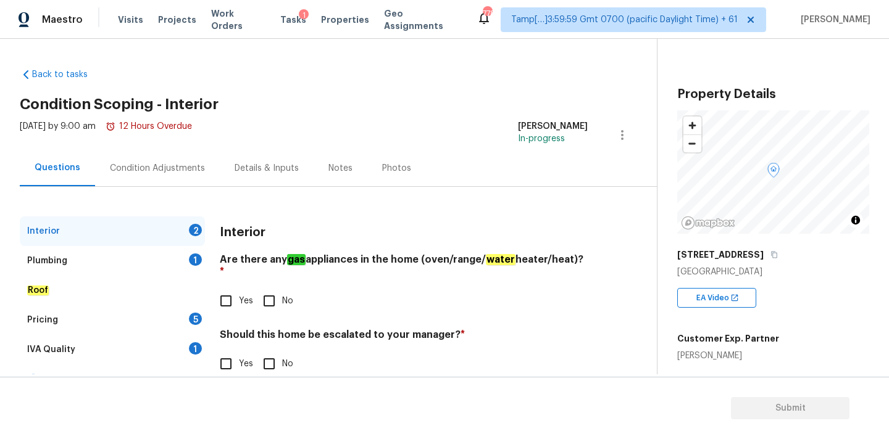
click at [238, 288] on input "Yes" at bounding box center [226, 301] width 26 height 26
checkbox input "true"
click at [267, 351] on input "No" at bounding box center [269, 364] width 26 height 26
checkbox input "true"
click at [175, 260] on div "Plumbing 1" at bounding box center [112, 261] width 185 height 30
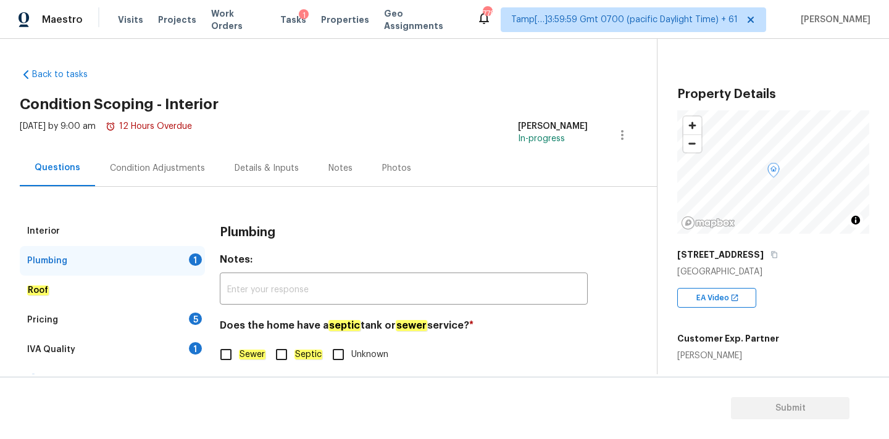
click at [249, 347] on label "Sewer" at bounding box center [239, 355] width 52 height 26
click at [239, 347] on input "Sewer" at bounding box center [226, 355] width 26 height 26
checkbox input "true"
click at [204, 346] on div "IVA Quality 1" at bounding box center [112, 350] width 185 height 30
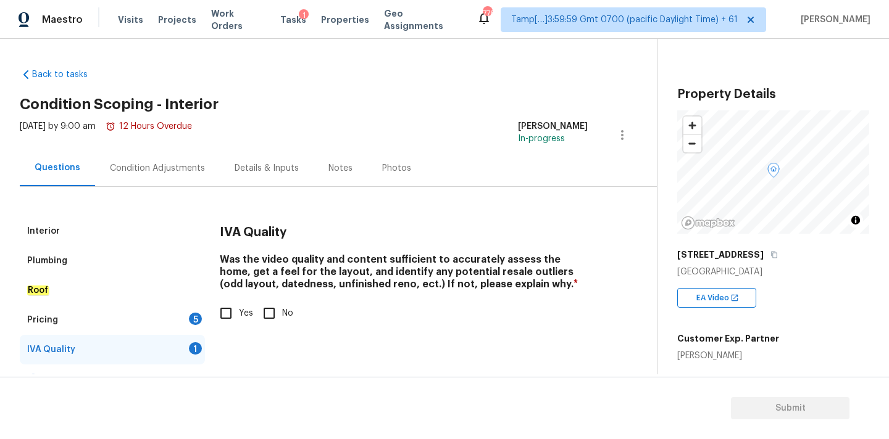
click at [228, 310] on input "Yes" at bounding box center [226, 314] width 26 height 26
checkbox input "true"
click at [191, 316] on div "5" at bounding box center [195, 319] width 13 height 12
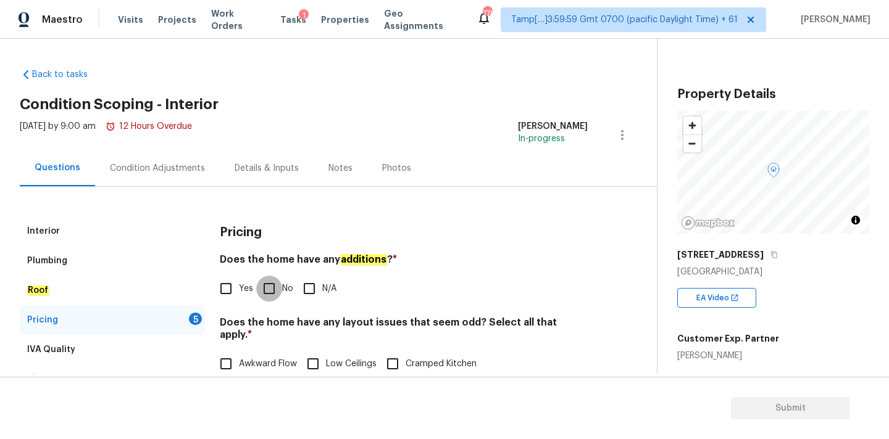
click at [280, 286] on input "No" at bounding box center [269, 289] width 26 height 26
checkbox input "true"
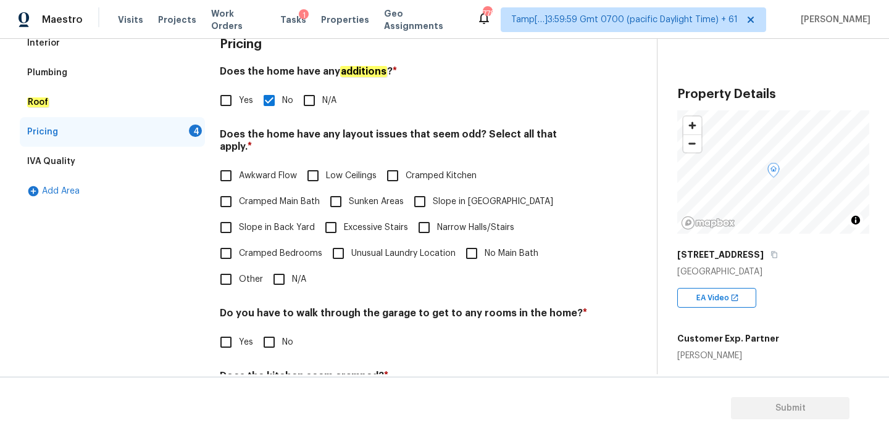
scroll to position [278, 0]
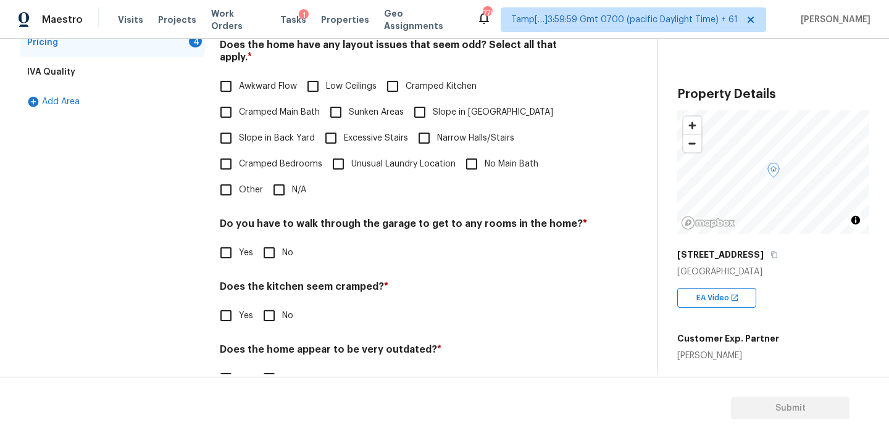
click at [286, 185] on input "N/A" at bounding box center [279, 190] width 26 height 26
checkbox input "true"
click at [271, 246] on input "No" at bounding box center [269, 254] width 26 height 26
checkbox input "true"
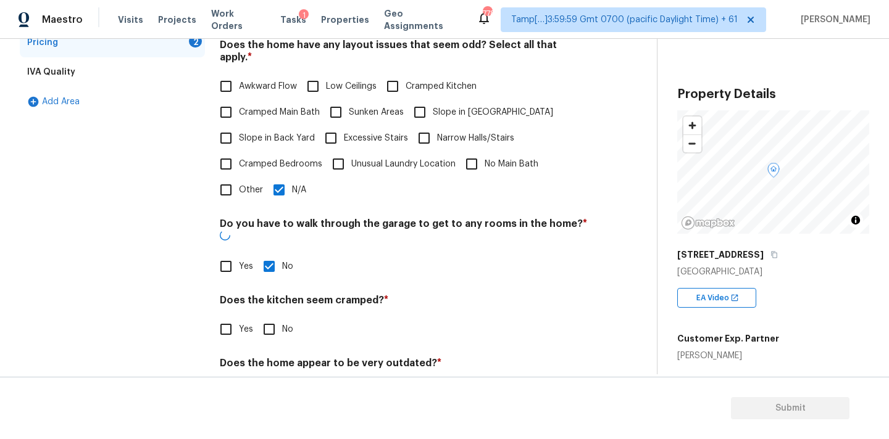
click at [272, 317] on input "No" at bounding box center [269, 330] width 26 height 26
checkbox input "true"
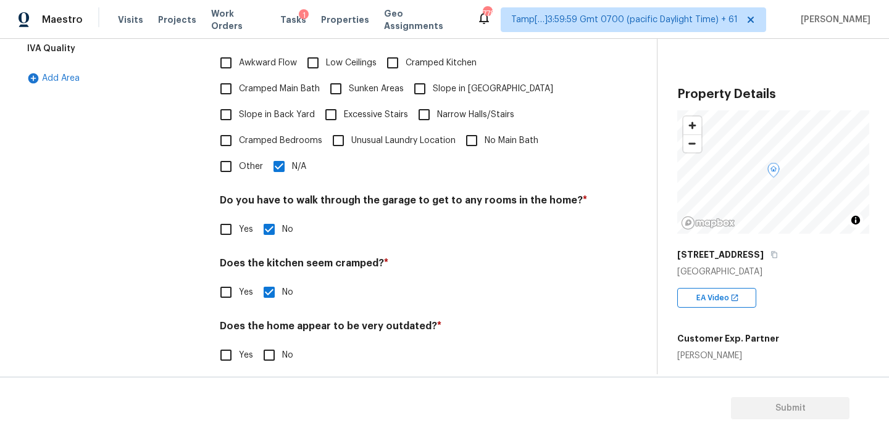
click at [270, 343] on input "No" at bounding box center [269, 356] width 26 height 26
checkbox input "true"
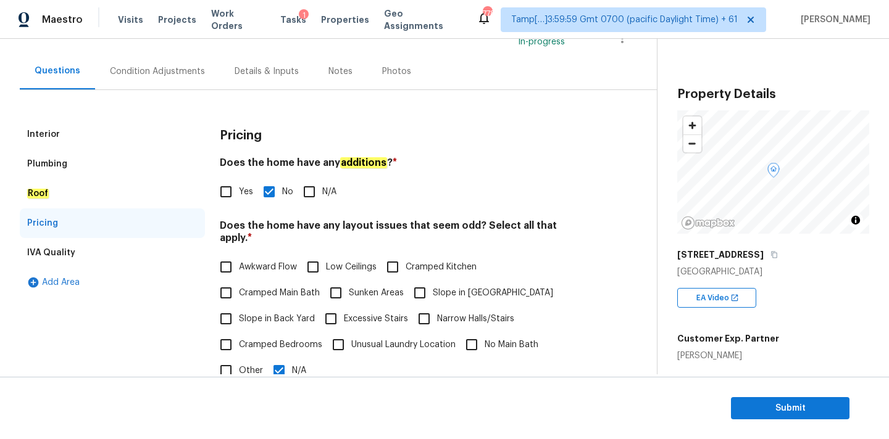
scroll to position [0, 0]
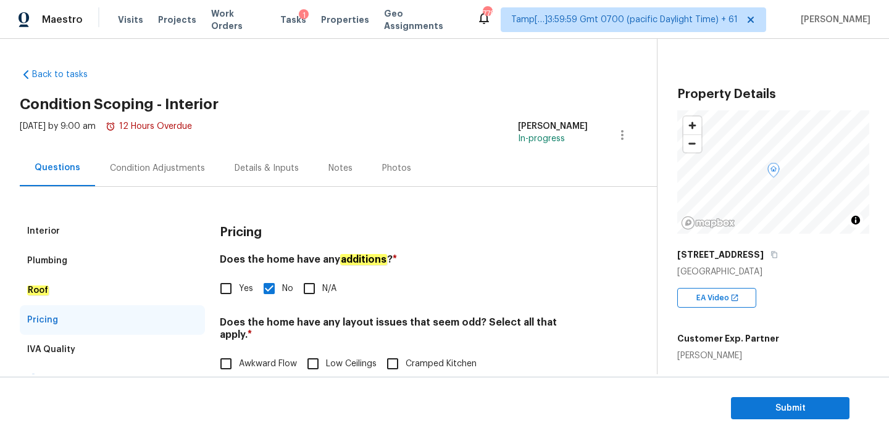
click at [176, 177] on div "Condition Adjustments" at bounding box center [157, 168] width 125 height 36
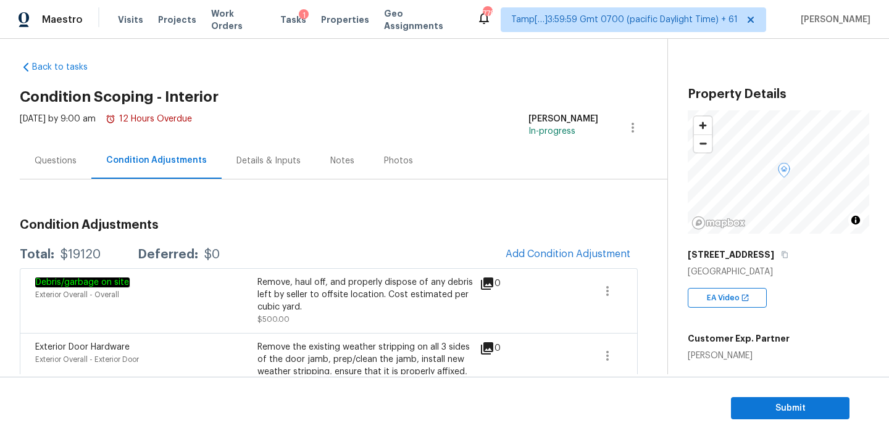
scroll to position [12, 0]
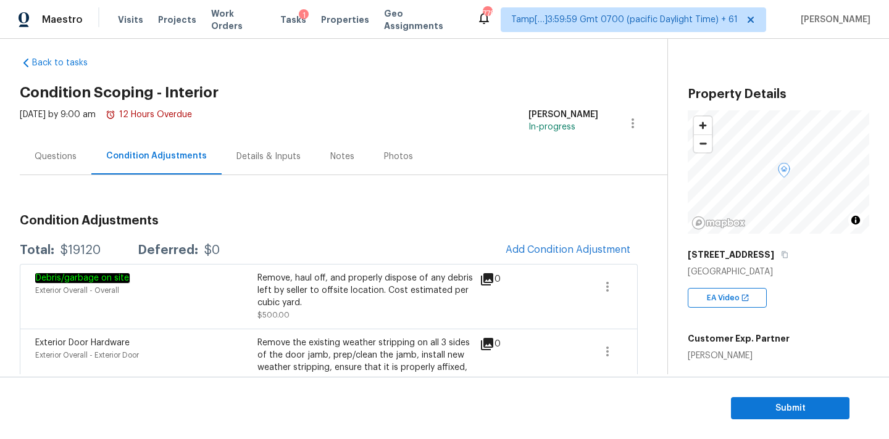
click at [56, 146] on div "Questions" at bounding box center [56, 156] width 72 height 36
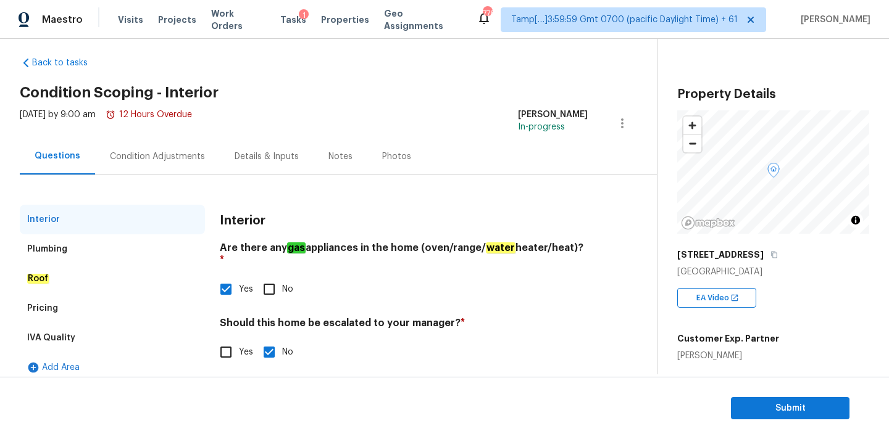
scroll to position [23, 0]
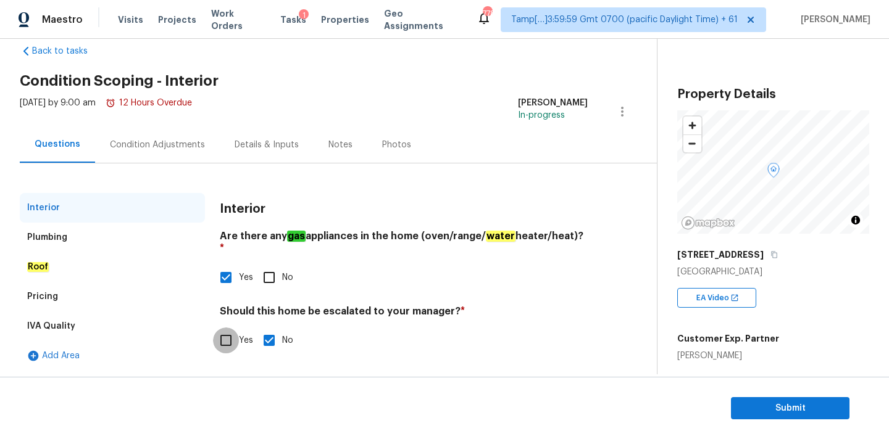
click at [222, 333] on input "Yes" at bounding box center [226, 341] width 26 height 26
checkbox input "true"
checkbox input "false"
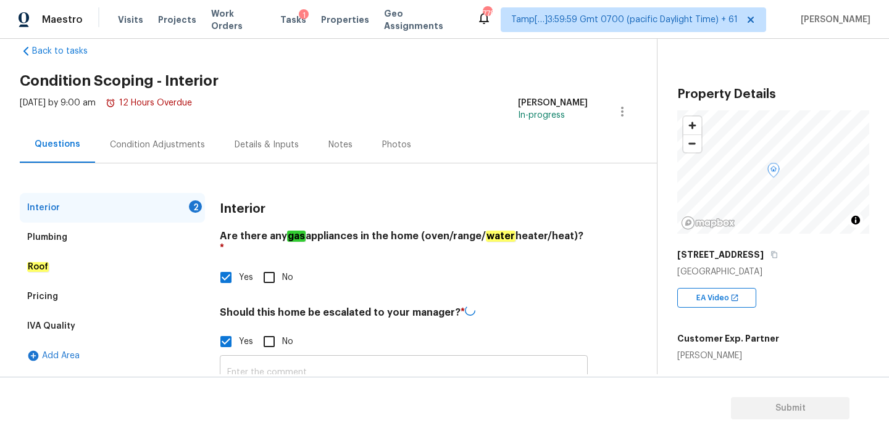
click at [265, 362] on input "text" at bounding box center [404, 373] width 368 height 29
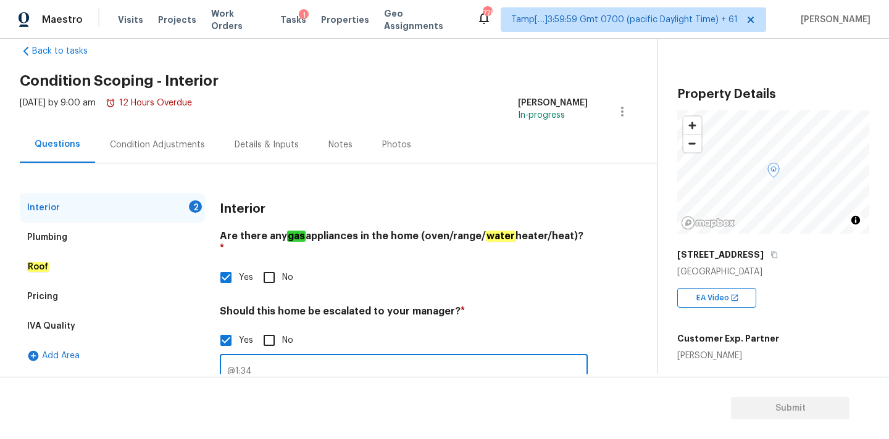
scroll to position [125, 0]
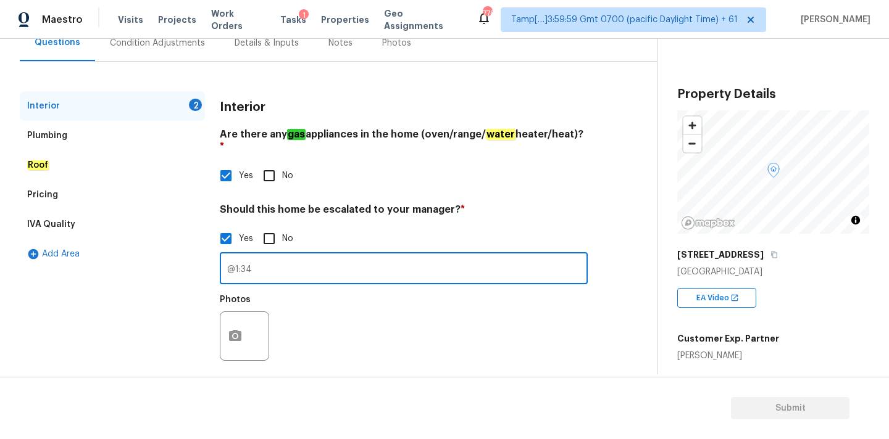
type input "@1:34"
click at [243, 326] on button "button" at bounding box center [235, 336] width 30 height 48
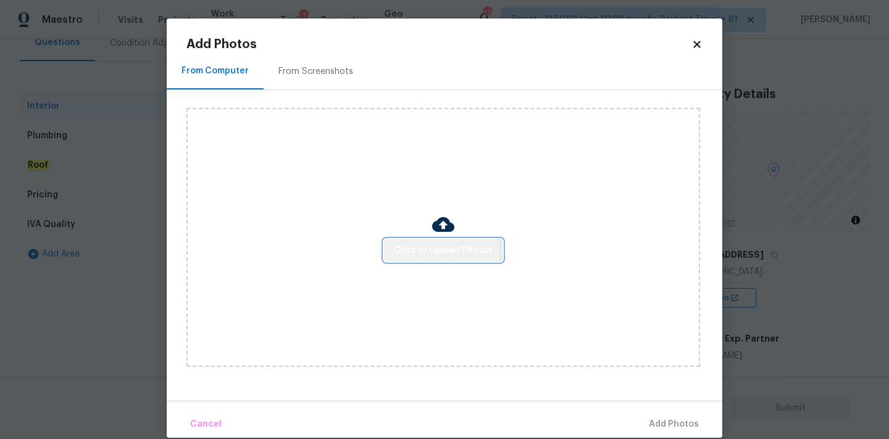
click at [409, 259] on button "Click to Upload Photos" at bounding box center [443, 250] width 118 height 23
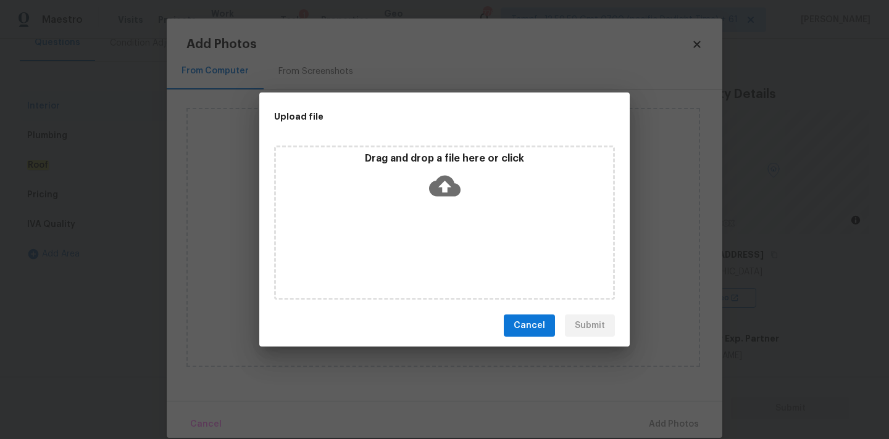
click at [434, 202] on div "Drag and drop a file here or click" at bounding box center [444, 178] width 337 height 53
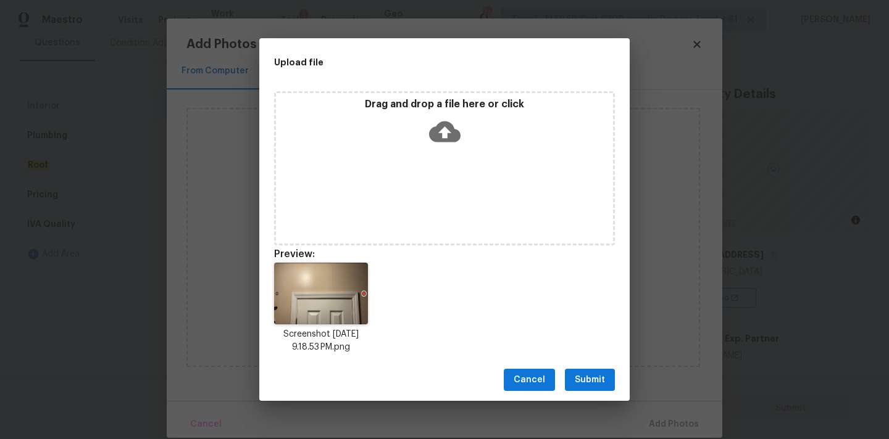
click at [601, 373] on span "Submit" at bounding box center [590, 380] width 30 height 15
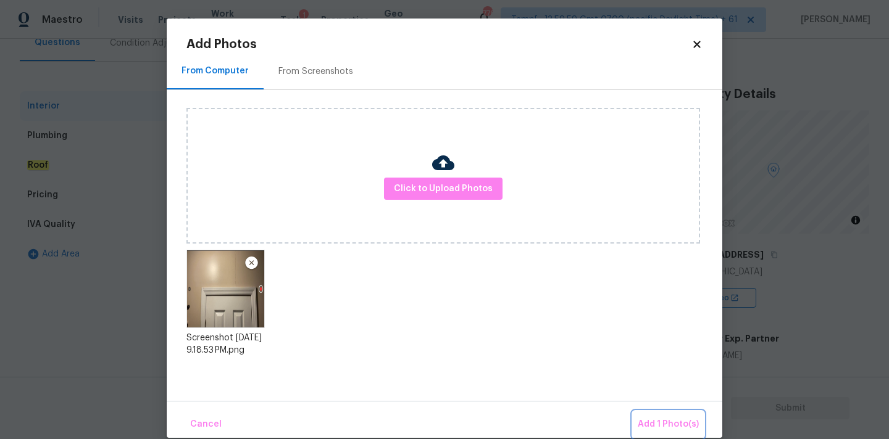
click at [672, 428] on span "Add 1 Photo(s)" at bounding box center [668, 424] width 61 height 15
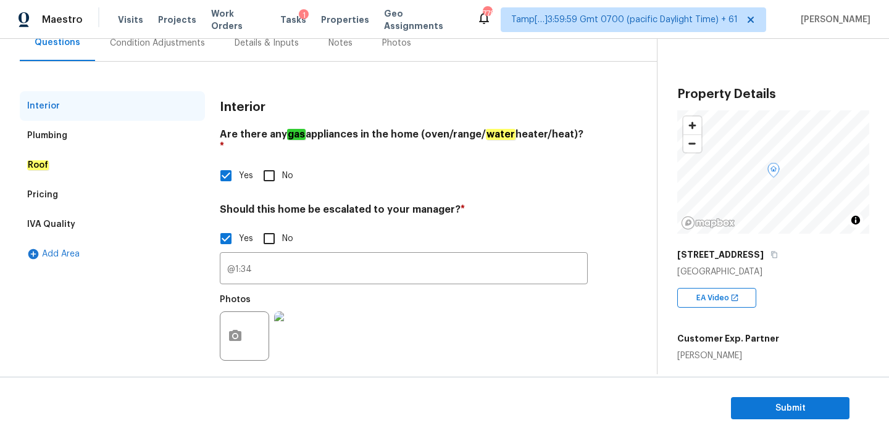
click at [100, 194] on div "Pricing" at bounding box center [112, 195] width 185 height 30
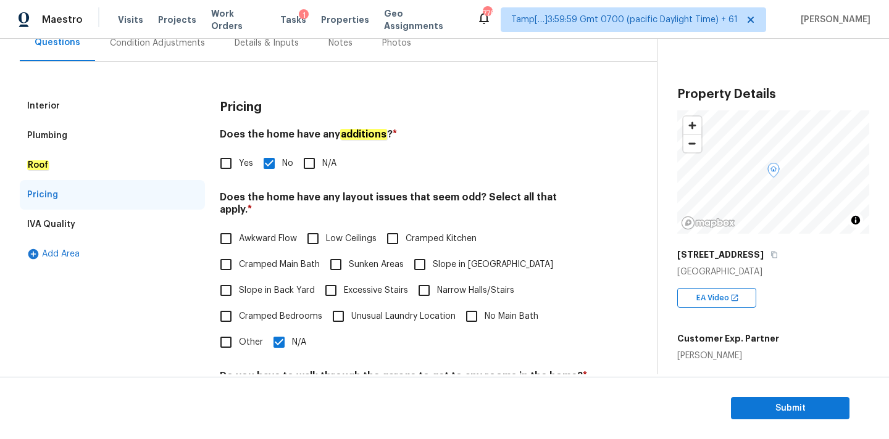
click at [451, 233] on span "Cramped Kitchen" at bounding box center [440, 239] width 71 height 13
click at [405, 226] on input "Cramped Kitchen" at bounding box center [393, 239] width 26 height 26
checkbox input "true"
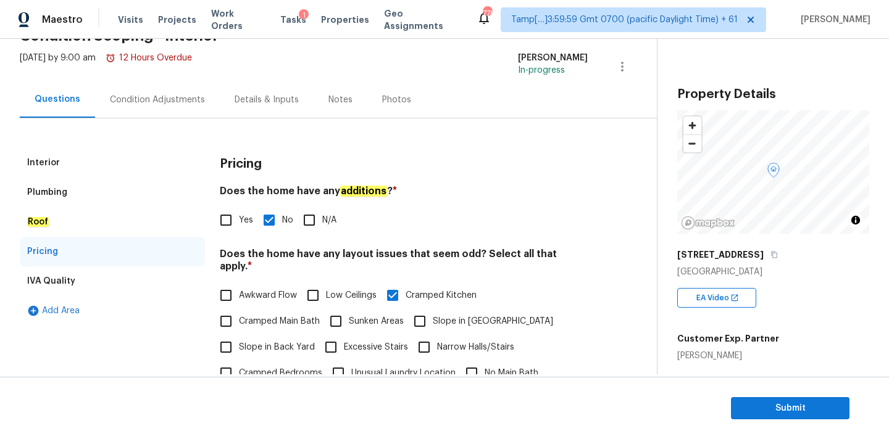
scroll to position [0, 0]
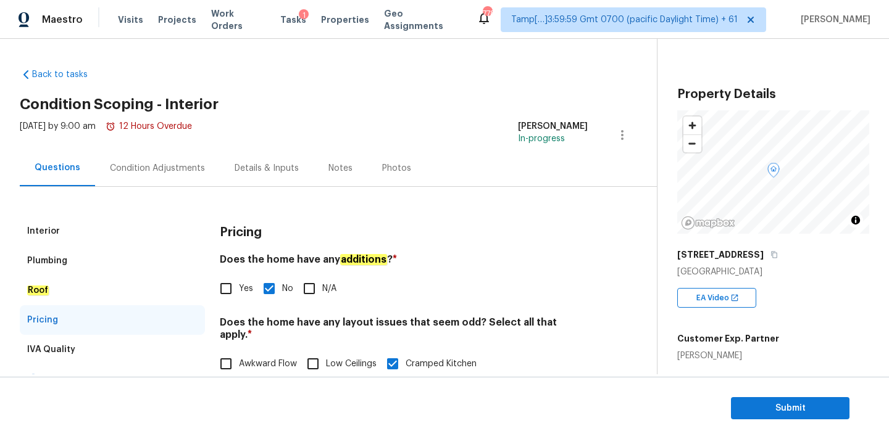
click at [183, 173] on div "Condition Adjustments" at bounding box center [157, 168] width 95 height 12
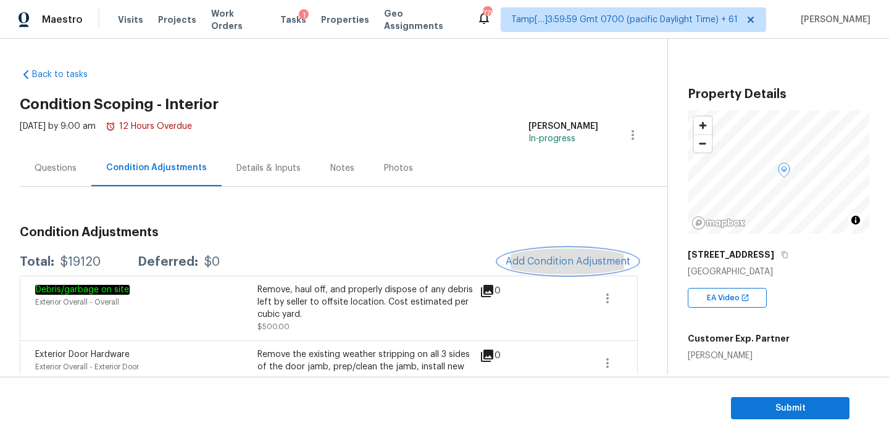
click at [549, 262] on span "Add Condition Adjustment" at bounding box center [567, 261] width 125 height 11
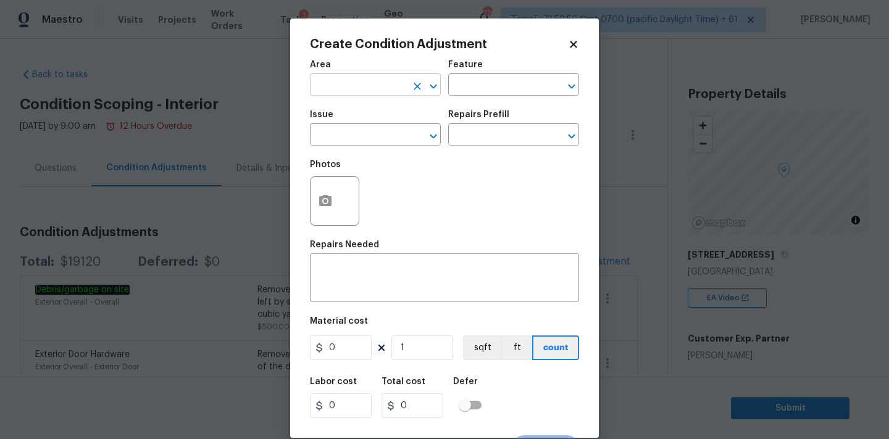
click at [386, 82] on input "text" at bounding box center [358, 86] width 96 height 19
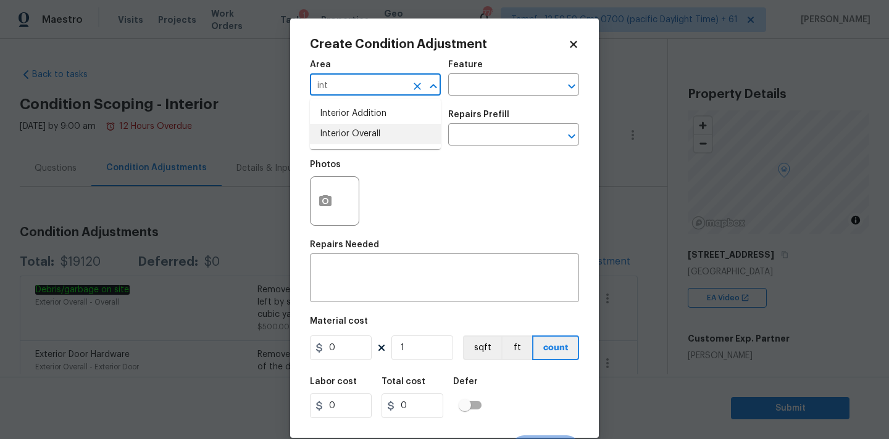
click at [373, 136] on li "Interior Overall" at bounding box center [375, 134] width 131 height 20
type input "Interior Overall"
click at [373, 136] on input "text" at bounding box center [358, 136] width 96 height 19
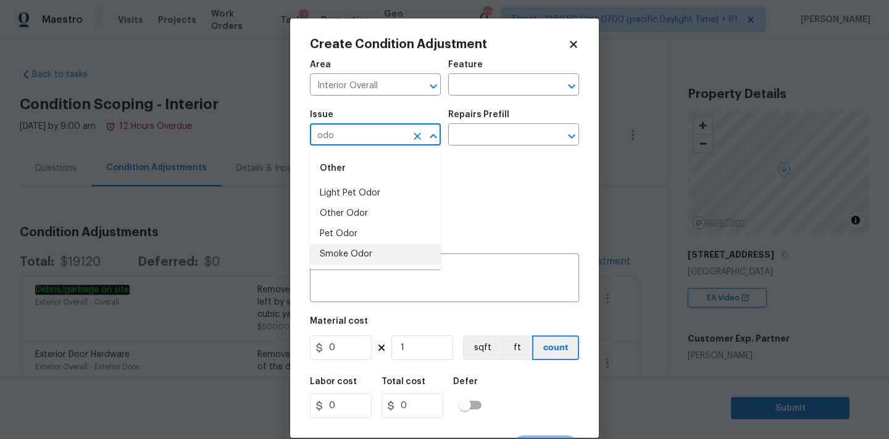
click at [361, 247] on li "Smoke Odor" at bounding box center [375, 254] width 131 height 20
type input "Smoke Odor"
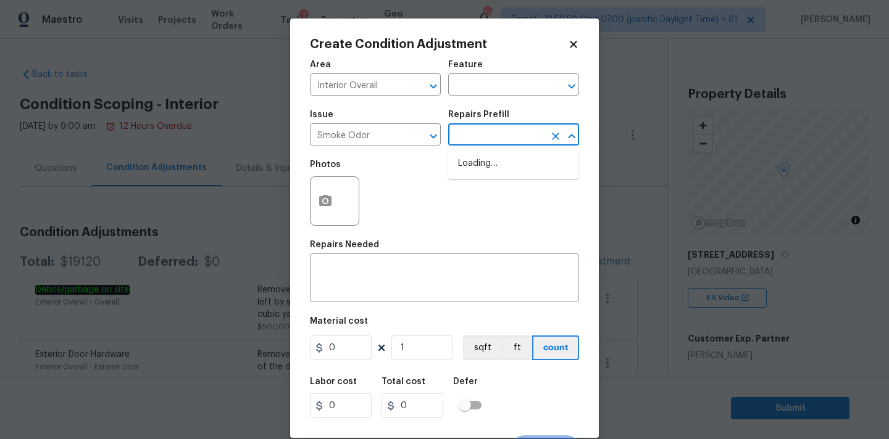
click at [491, 134] on input "text" at bounding box center [496, 136] width 96 height 19
type input "kil"
click at [486, 161] on li "KILZ prior to paint $0.50" at bounding box center [513, 164] width 131 height 20
type textarea "Apply odor blocking kilz primer prior to paint for odor in home."
type input "0.5"
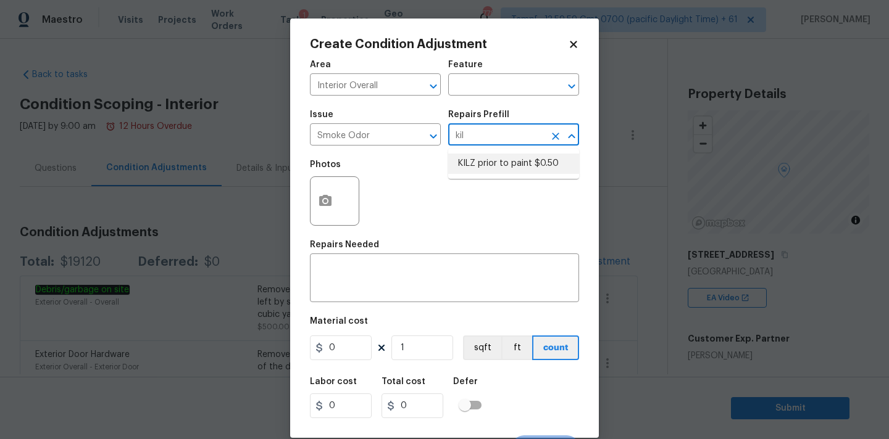
type input "0.5"
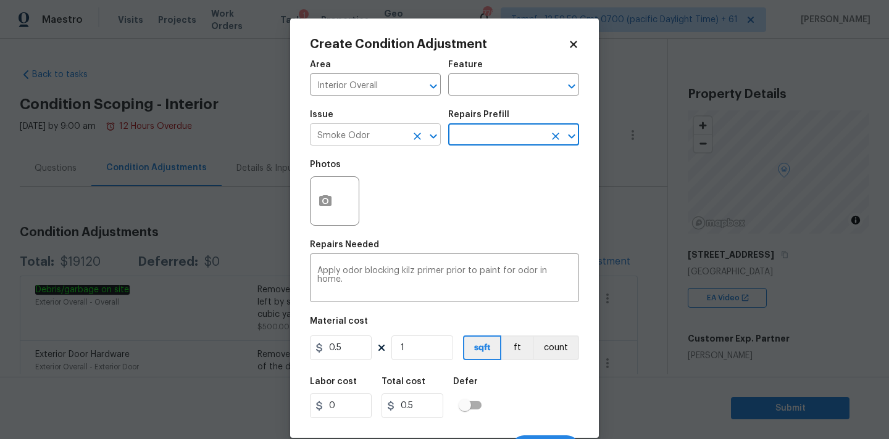
click at [402, 142] on input "Smoke Odor" at bounding box center [358, 136] width 96 height 19
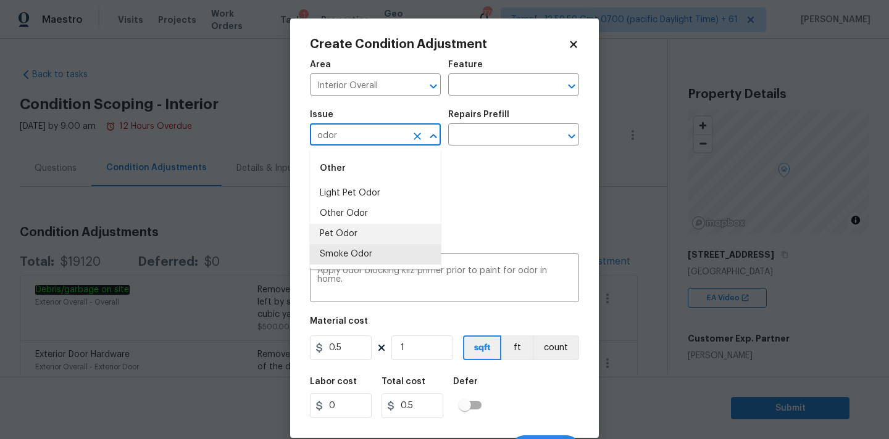
click at [365, 237] on li "Pet Odor" at bounding box center [375, 234] width 131 height 20
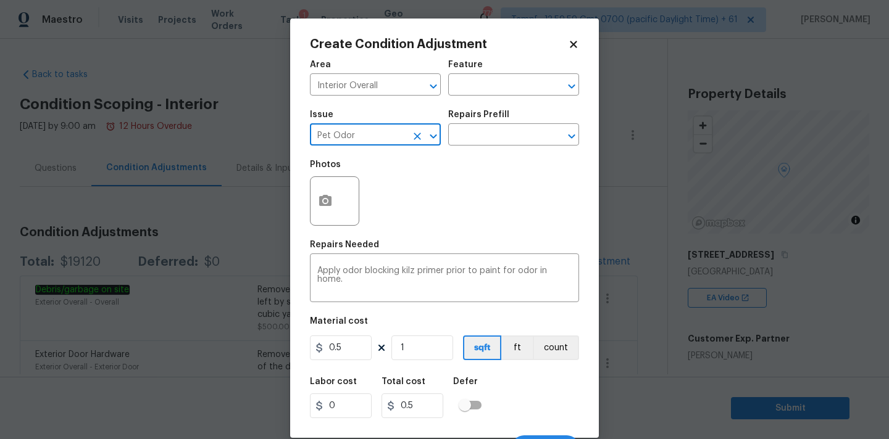
type input "Pet Odor"
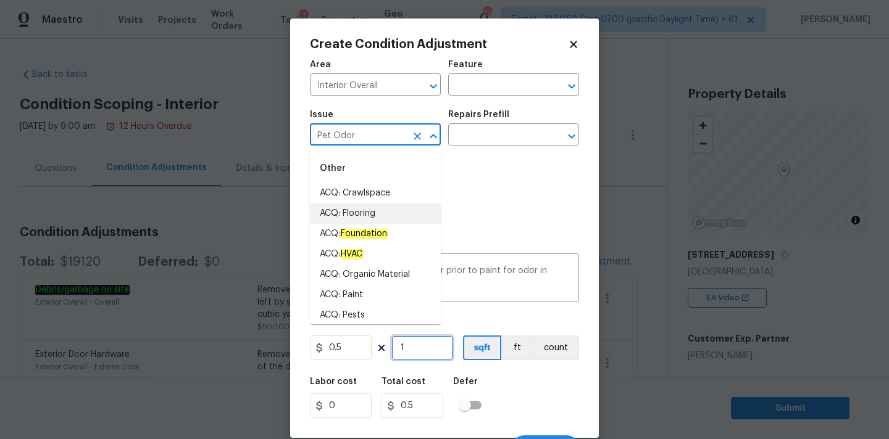
click at [419, 357] on input "1" at bounding box center [422, 348] width 62 height 25
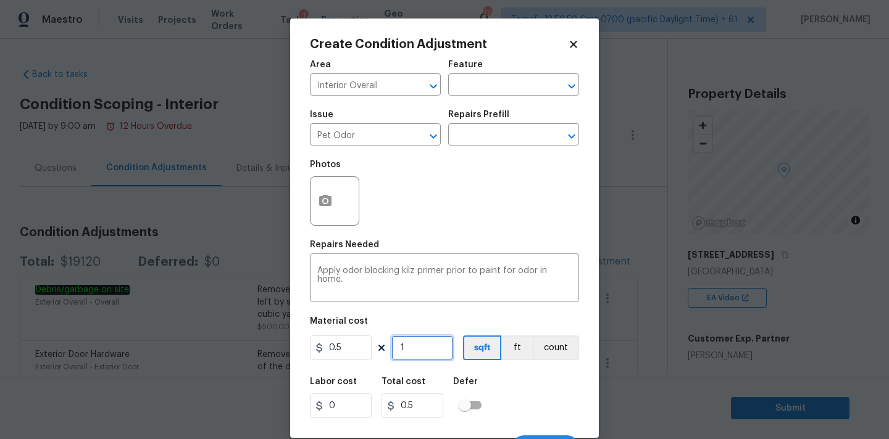
type input "13"
type input "6.5"
type input "130"
type input "65"
type input "1301"
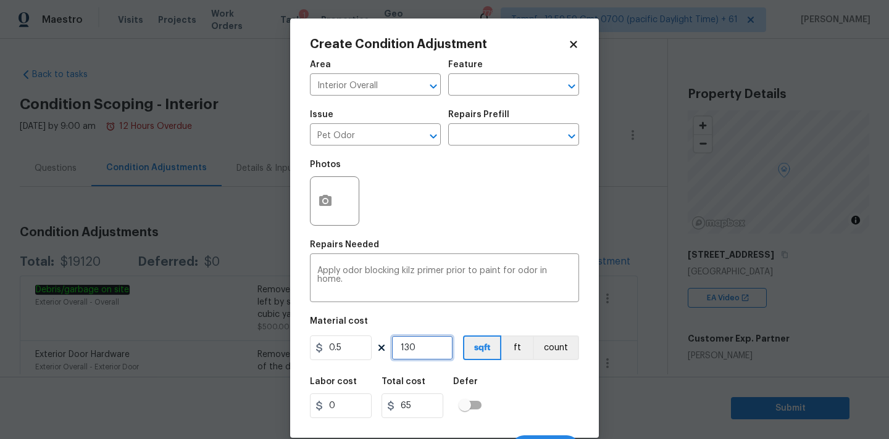
type input "650.5"
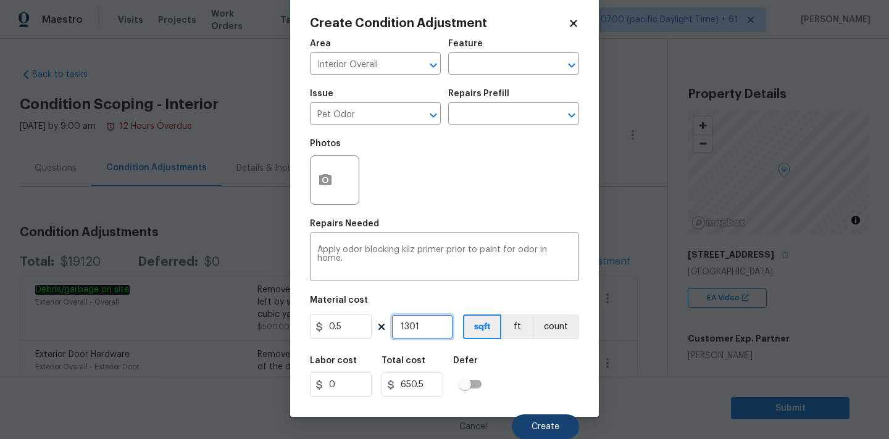
type input "1301"
click at [546, 432] on button "Create" at bounding box center [545, 427] width 67 height 25
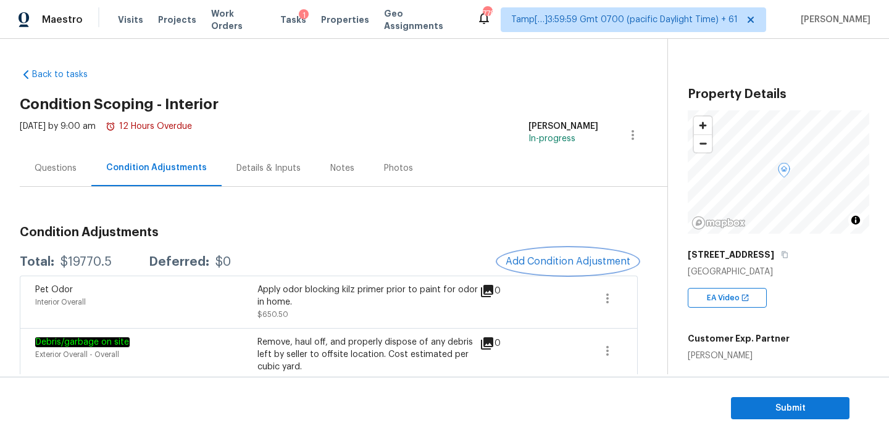
scroll to position [87, 0]
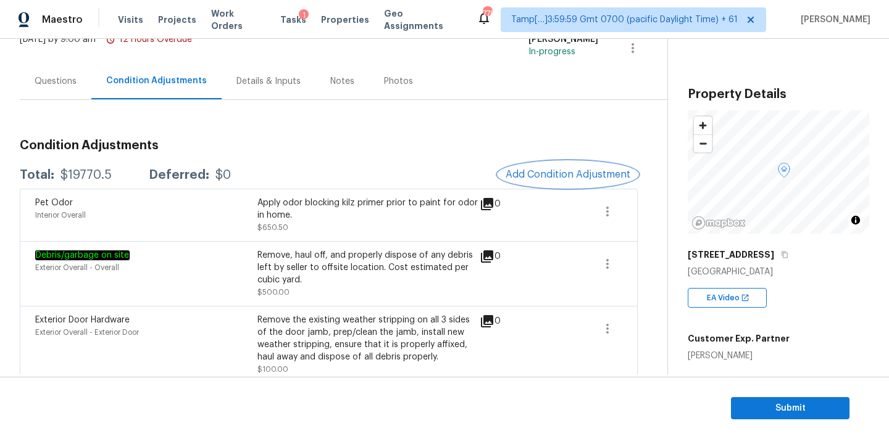
click at [534, 178] on span "Add Condition Adjustment" at bounding box center [567, 174] width 125 height 11
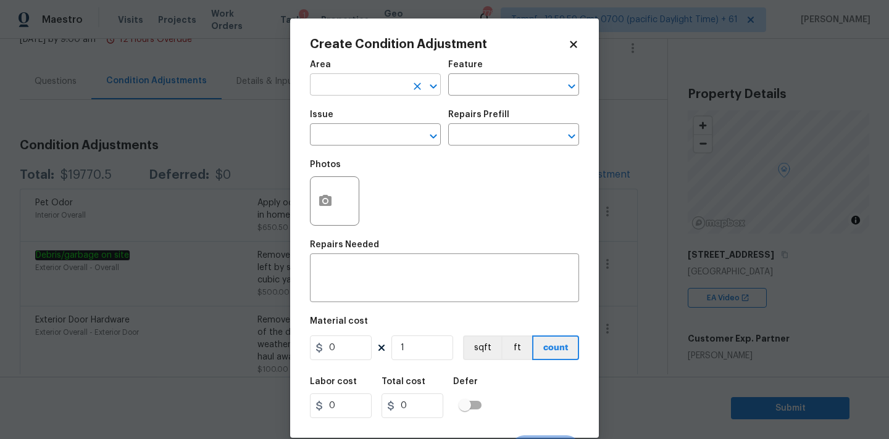
click at [354, 88] on input "text" at bounding box center [358, 86] width 96 height 19
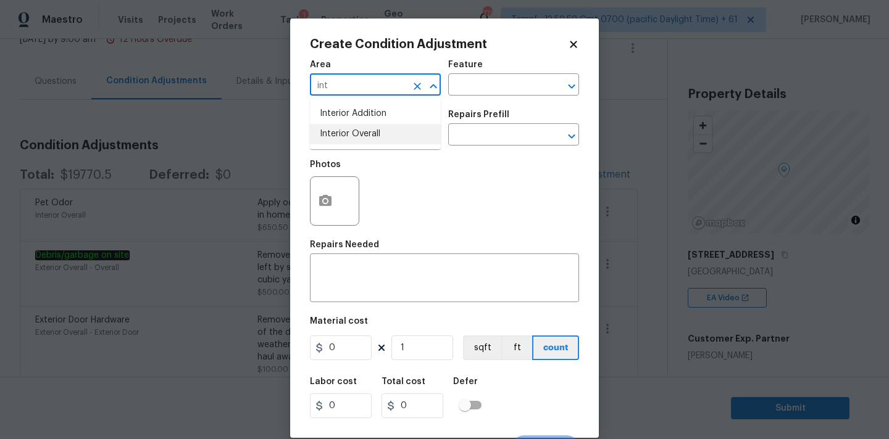
click at [348, 128] on li "Interior Overall" at bounding box center [375, 134] width 131 height 20
type input "Interior Overall"
click at [348, 136] on input "text" at bounding box center [358, 136] width 96 height 19
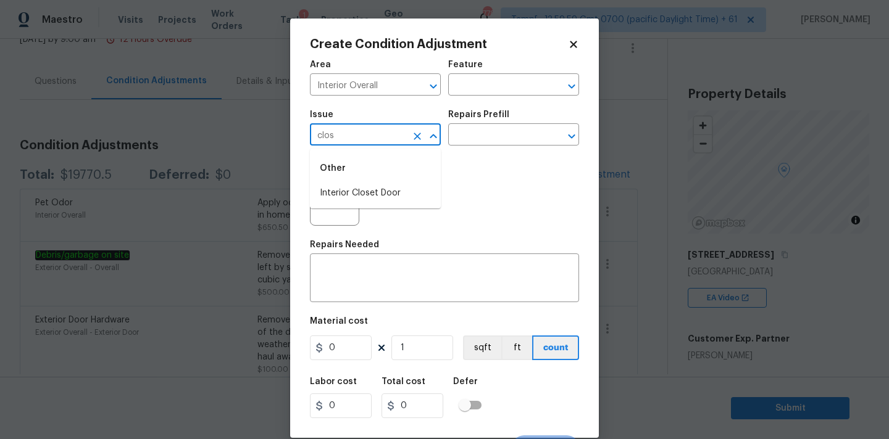
click at [360, 183] on div "Other" at bounding box center [375, 169] width 131 height 30
click at [360, 189] on li "Interior Closet Door" at bounding box center [375, 193] width 131 height 20
type input "Interior Closet Door"
click at [463, 135] on input "text" at bounding box center [496, 136] width 96 height 19
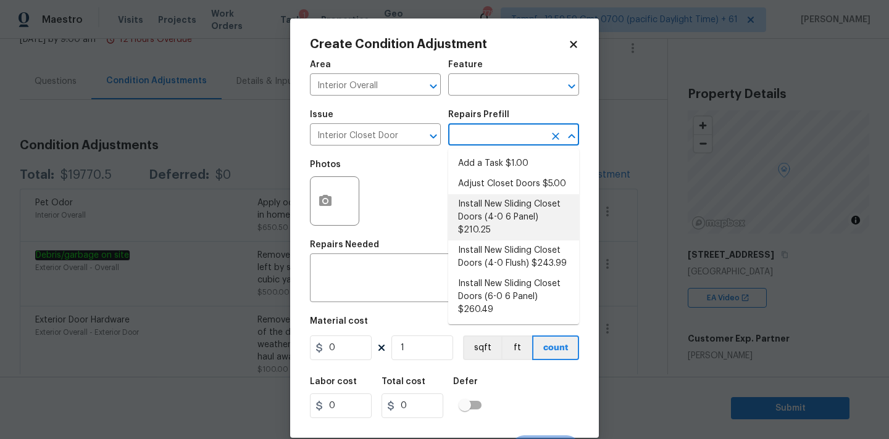
click at [476, 209] on li "Install New Sliding Closet Doors (4-0 6 Panel) $210.25" at bounding box center [513, 217] width 131 height 46
type input "Interior Door"
type textarea "Remove the existing door (if present). Install a new 4-0 bi-fold 6 panel interi…"
type input "210.25"
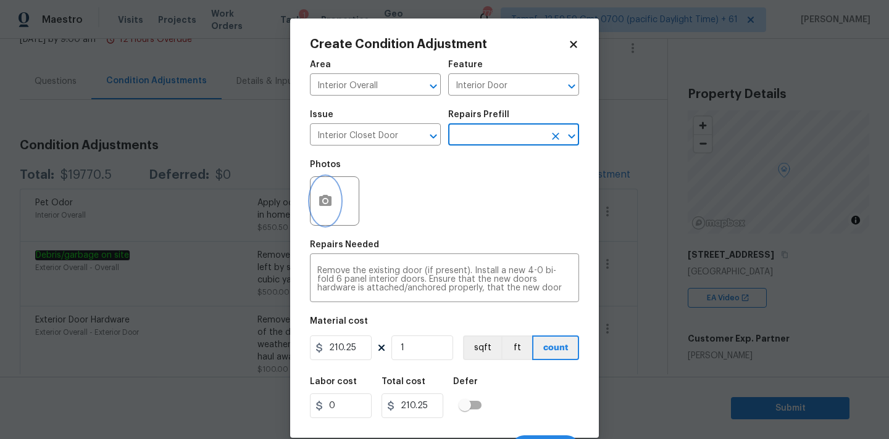
click at [315, 215] on button "button" at bounding box center [325, 201] width 30 height 48
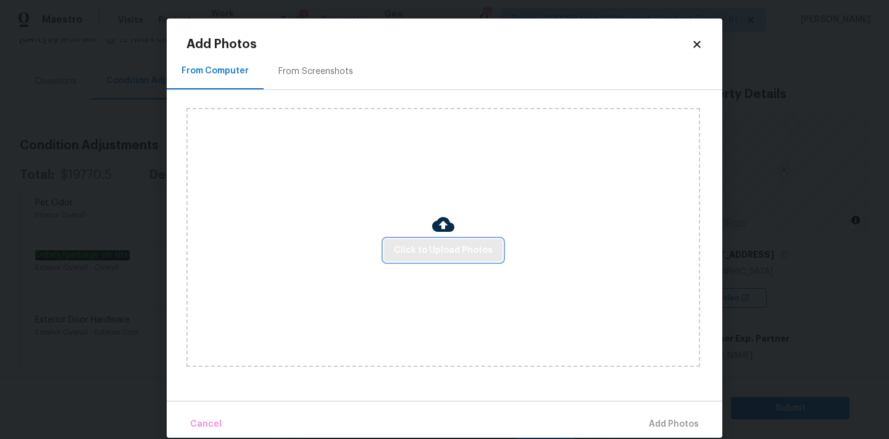
click at [396, 243] on button "Click to Upload Photos" at bounding box center [443, 250] width 118 height 23
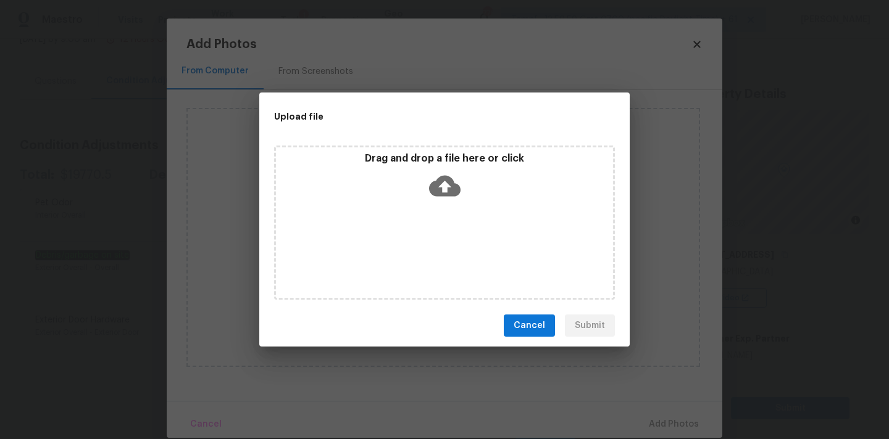
click at [442, 174] on icon at bounding box center [444, 185] width 31 height 31
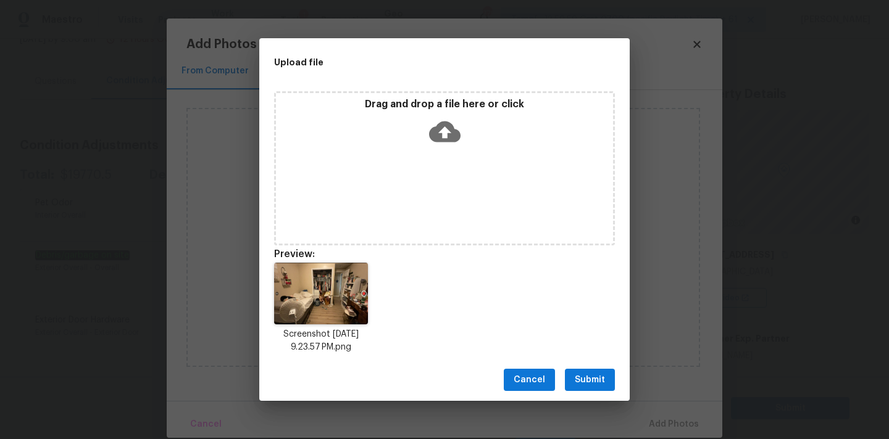
click at [589, 380] on span "Submit" at bounding box center [590, 380] width 30 height 15
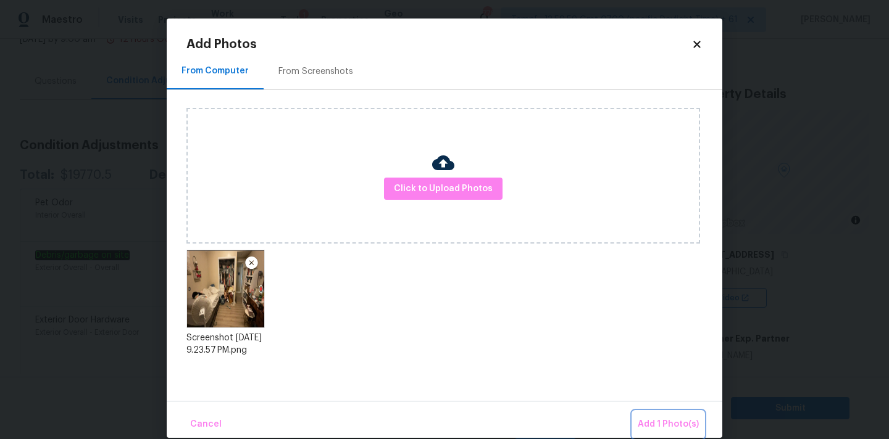
click at [663, 432] on button "Add 1 Photo(s)" at bounding box center [668, 425] width 71 height 27
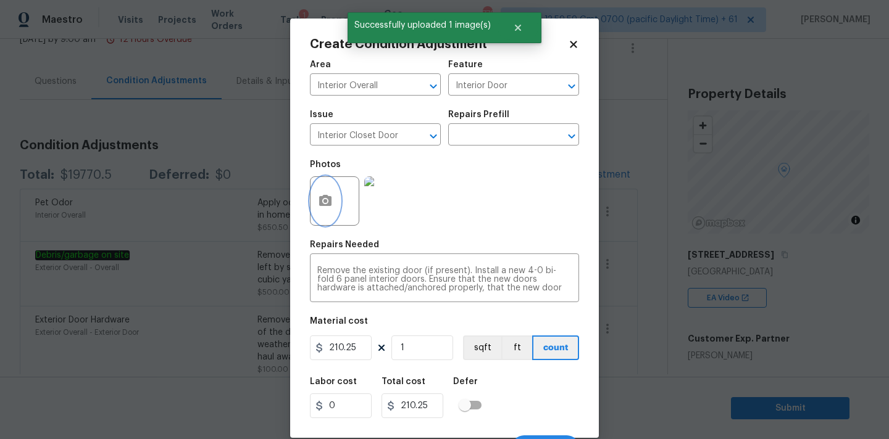
scroll to position [22, 0]
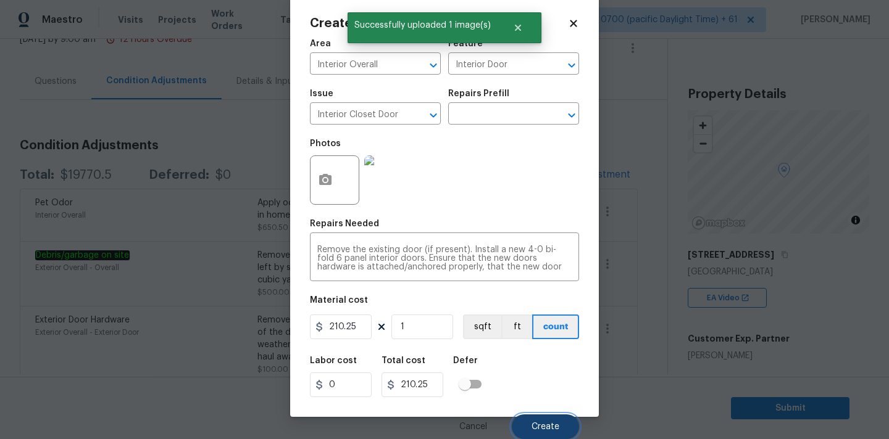
click at [536, 422] on button "Create" at bounding box center [545, 427] width 67 height 25
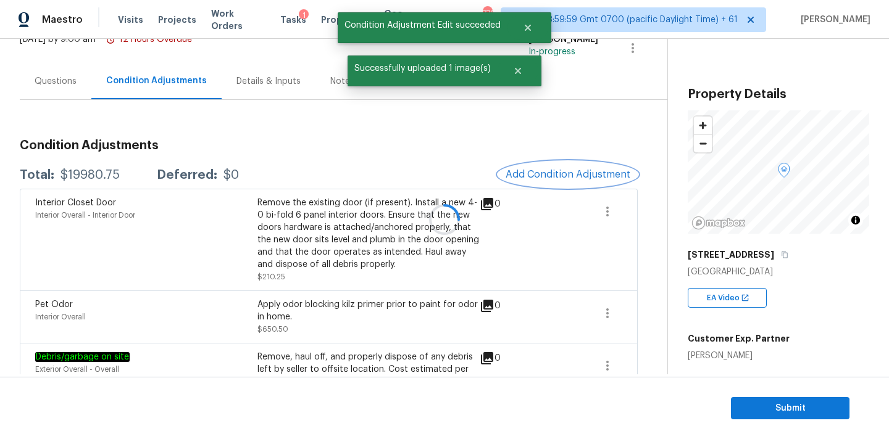
scroll to position [0, 0]
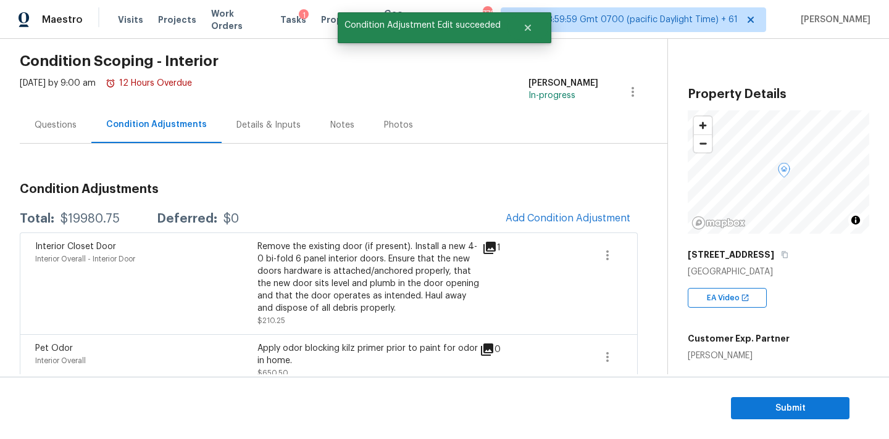
click at [69, 124] on div "Questions" at bounding box center [56, 125] width 42 height 12
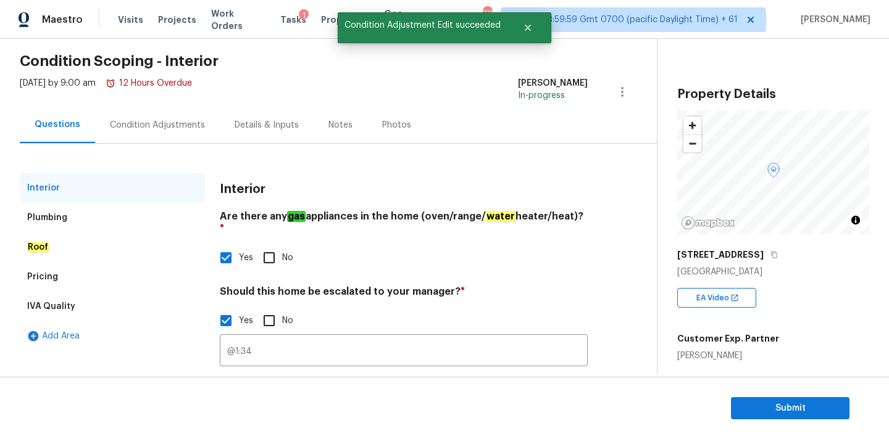
scroll to position [125, 0]
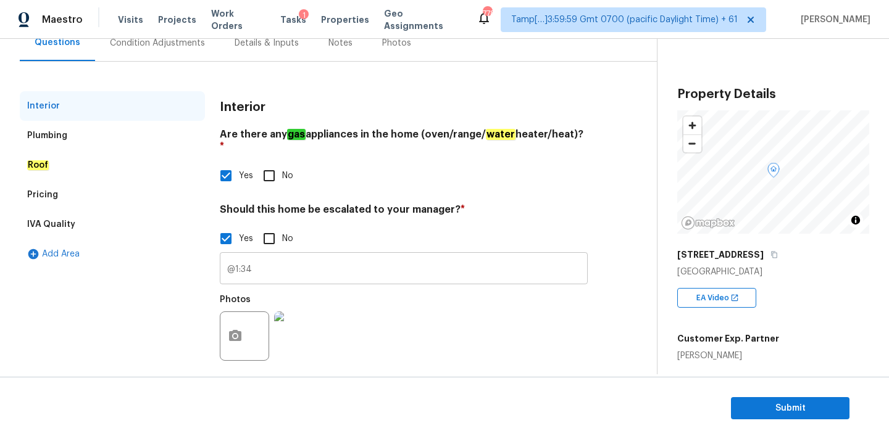
click at [228, 257] on input "@1:34" at bounding box center [404, 269] width 368 height 29
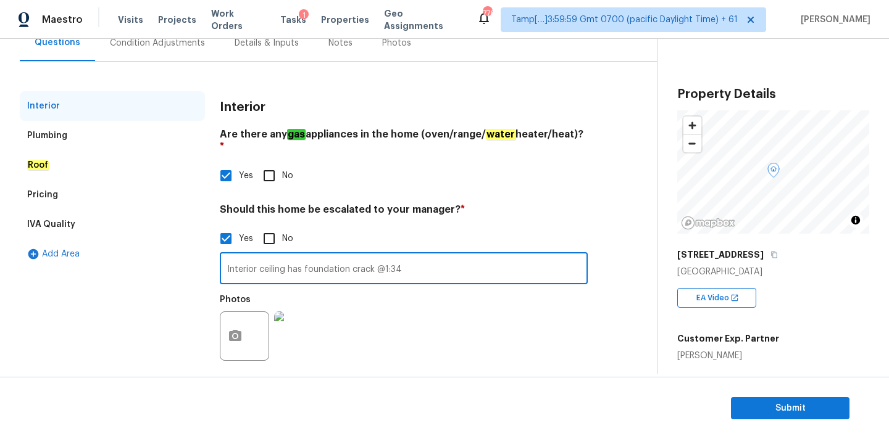
click at [404, 260] on input "Interior ceiling has foundation crack @1:34" at bounding box center [404, 269] width 368 height 29
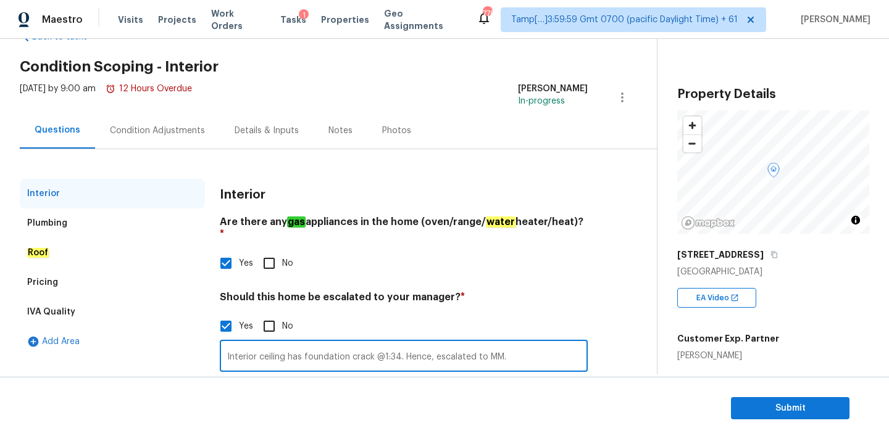
scroll to position [1, 0]
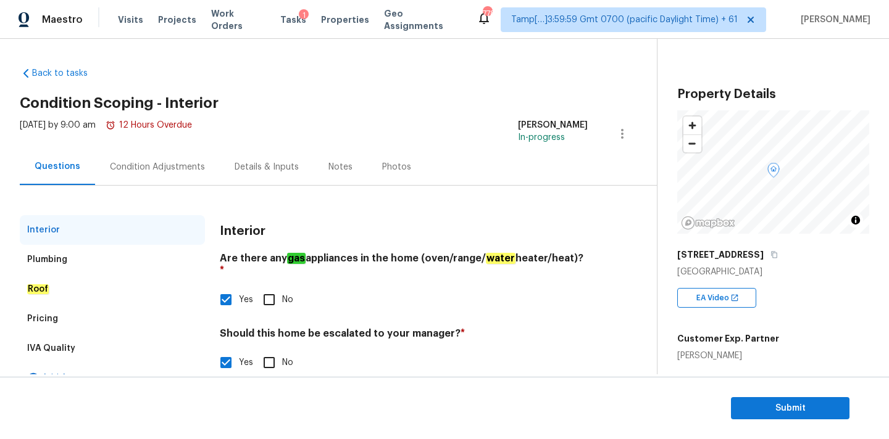
type input "Interior ceiling has foundation crack @1:34. Hence, escalated to MM."
click at [168, 159] on div "Condition Adjustments" at bounding box center [157, 167] width 125 height 36
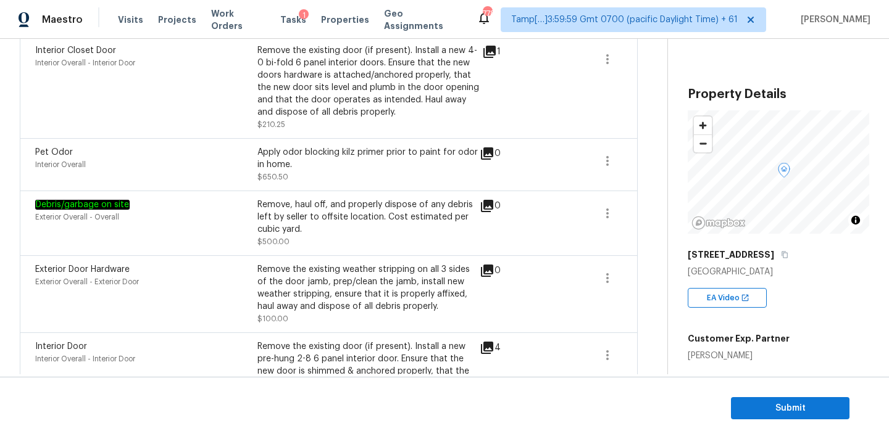
scroll to position [135, 0]
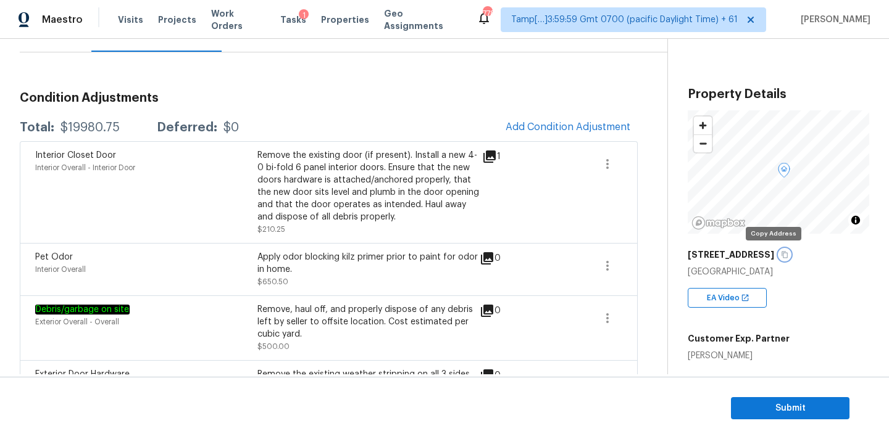
click at [781, 255] on icon "button" at bounding box center [784, 255] width 6 height 7
copy div "$19980.75"
drag, startPoint x: 60, startPoint y: 126, endPoint x: 117, endPoint y: 126, distance: 57.4
click at [117, 126] on div "$19980.75" at bounding box center [89, 128] width 59 height 12
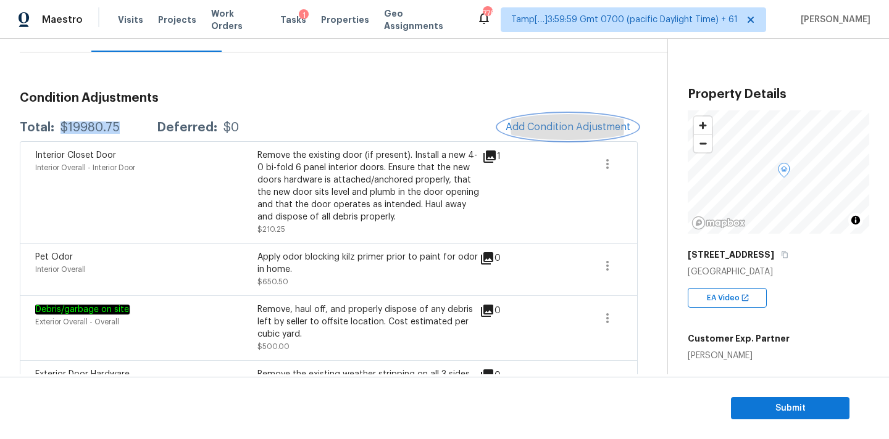
click at [533, 118] on button "Add Condition Adjustment" at bounding box center [567, 127] width 139 height 26
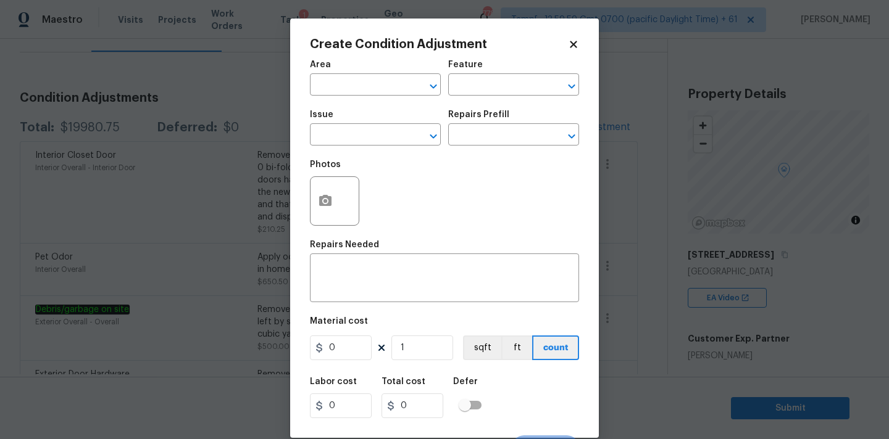
click at [378, 75] on div "Area" at bounding box center [375, 68] width 131 height 16
click at [378, 84] on input "text" at bounding box center [358, 86] width 96 height 19
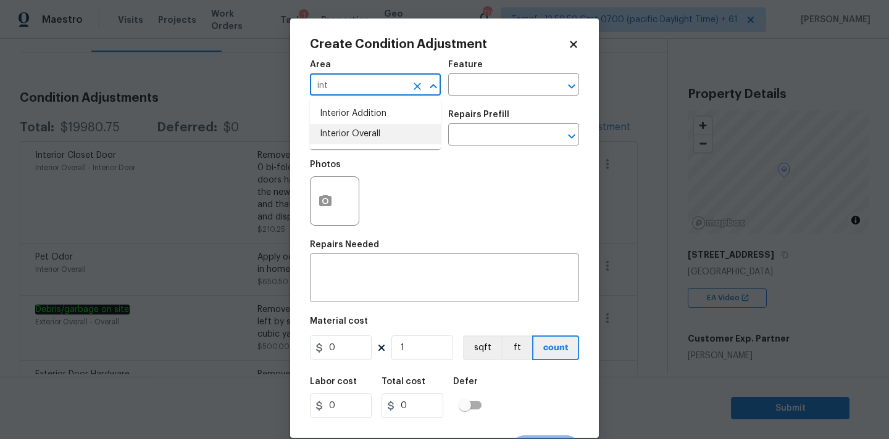
click at [363, 132] on li "Interior Overall" at bounding box center [375, 134] width 131 height 20
type input "Interior Overall"
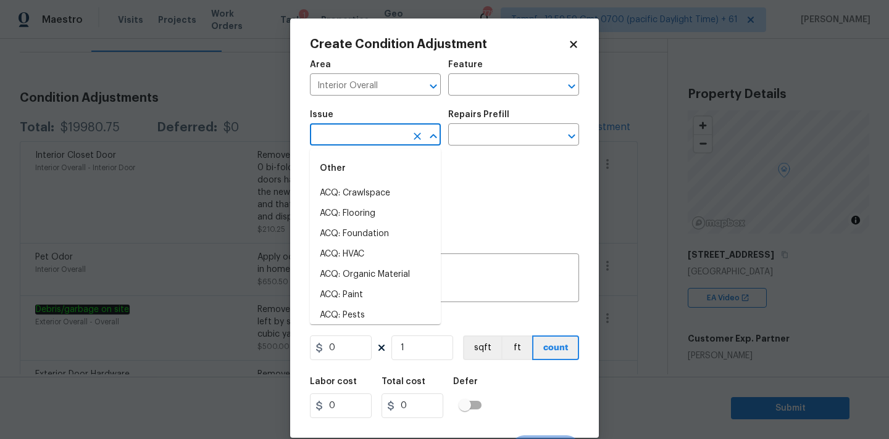
click at [363, 143] on input "text" at bounding box center [358, 136] width 96 height 19
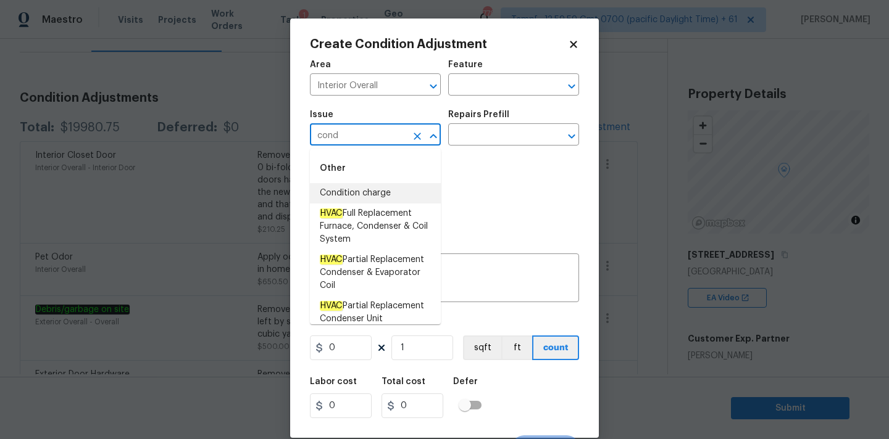
click at [373, 189] on li "Condition charge" at bounding box center [375, 193] width 131 height 20
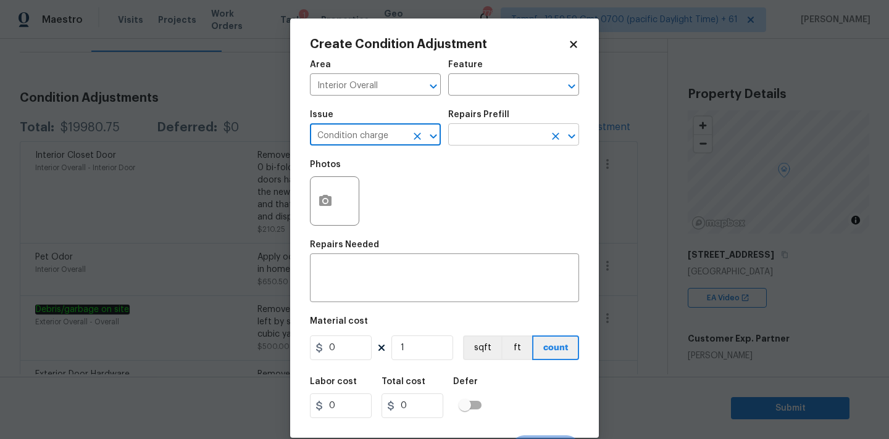
type input "Condition charge"
click at [488, 144] on input "text" at bounding box center [496, 136] width 96 height 19
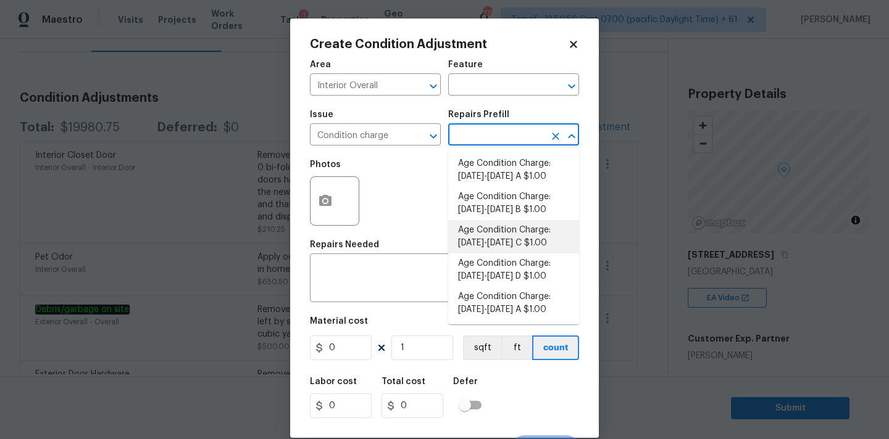
scroll to position [421, 0]
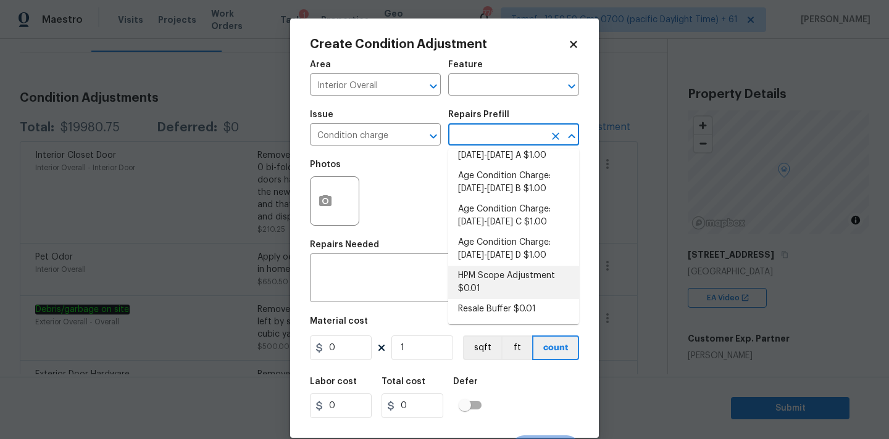
click at [483, 287] on li "HPM Scope Adjustment $0.01" at bounding box center [513, 282] width 131 height 33
type input "Home Readiness Packages"
type textarea "HPM Scope Adjustment"
type input "0.01"
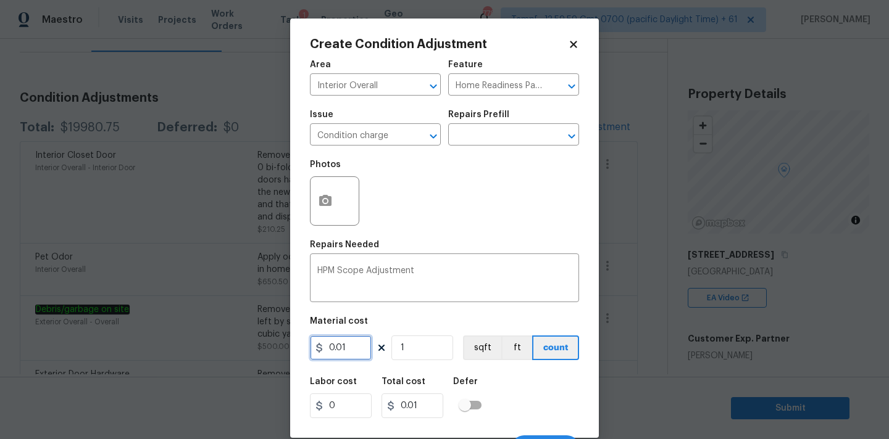
click at [351, 352] on input "0.01" at bounding box center [341, 348] width 62 height 25
paste input "text"
click at [341, 353] on input "0.01" at bounding box center [341, 348] width 62 height 25
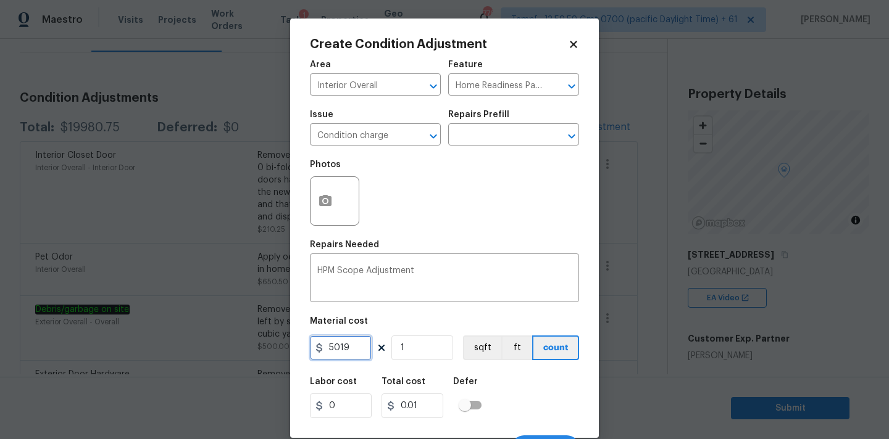
type input "5019"
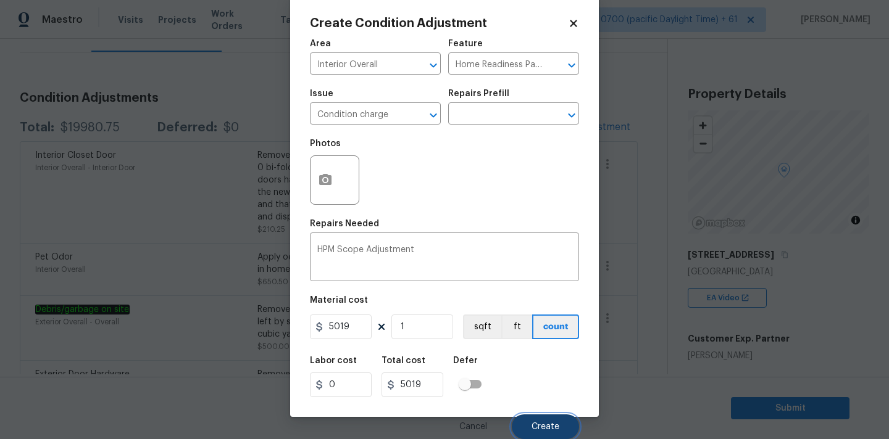
click at [542, 426] on span "Create" at bounding box center [545, 427] width 28 height 9
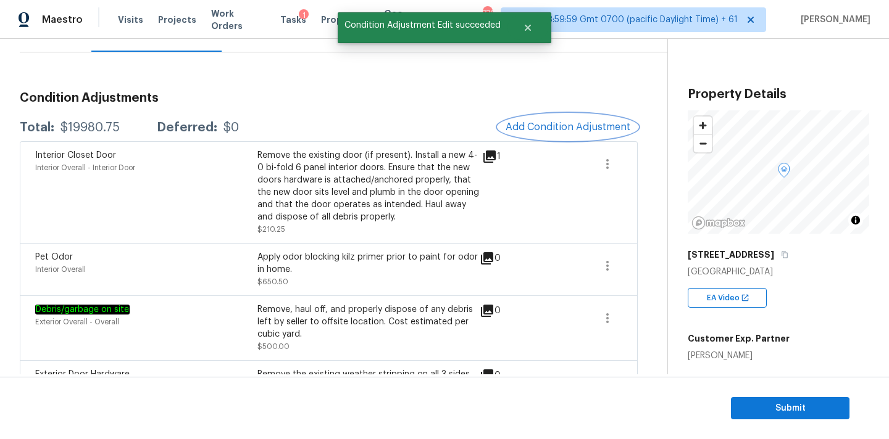
scroll to position [0, 0]
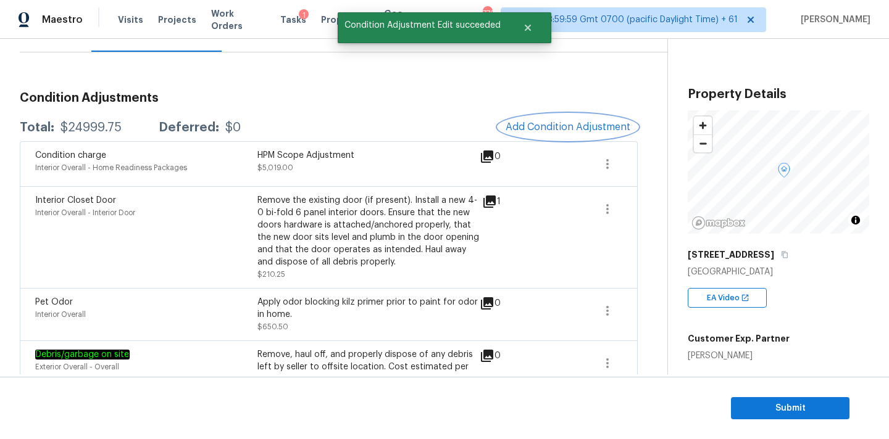
click at [520, 123] on span "Add Condition Adjustment" at bounding box center [567, 127] width 125 height 11
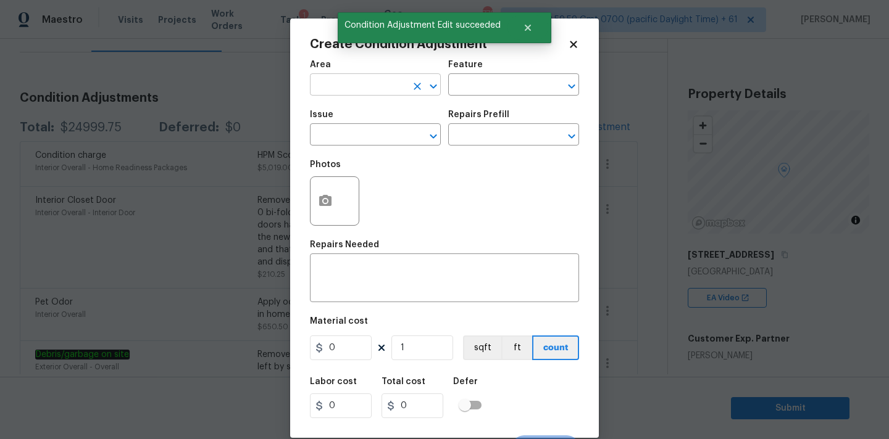
click at [354, 83] on input "text" at bounding box center [358, 86] width 96 height 19
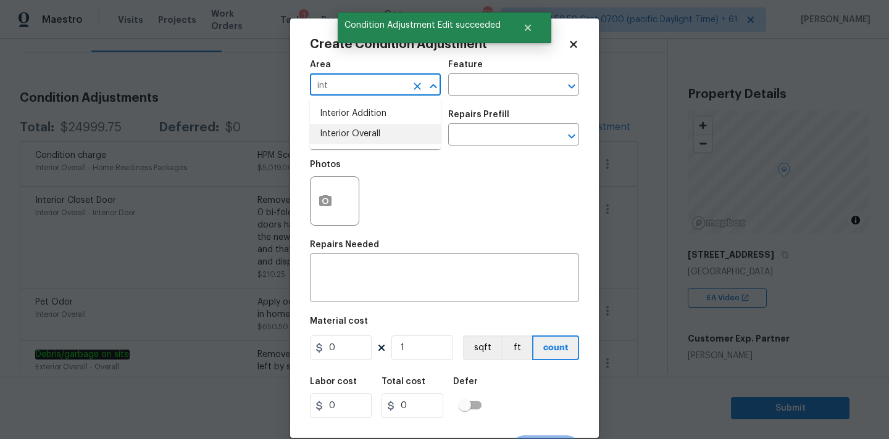
click at [352, 131] on li "Interior Overall" at bounding box center [375, 134] width 131 height 20
type input "Interior Overall"
click at [352, 141] on input "text" at bounding box center [358, 136] width 96 height 19
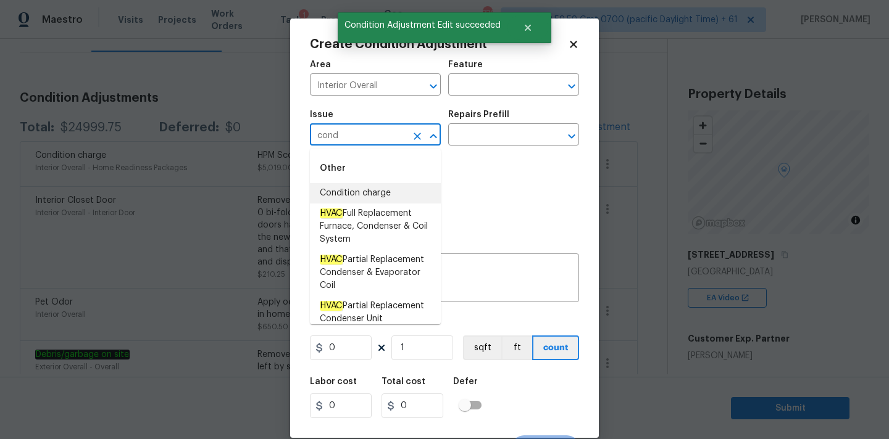
click at [363, 193] on li "Condition charge" at bounding box center [375, 193] width 131 height 20
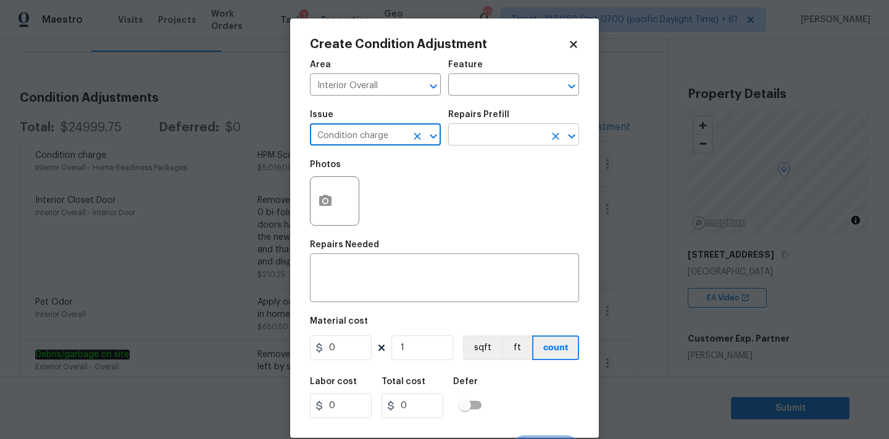
type input "Condition charge"
click at [501, 144] on input "text" at bounding box center [496, 136] width 96 height 19
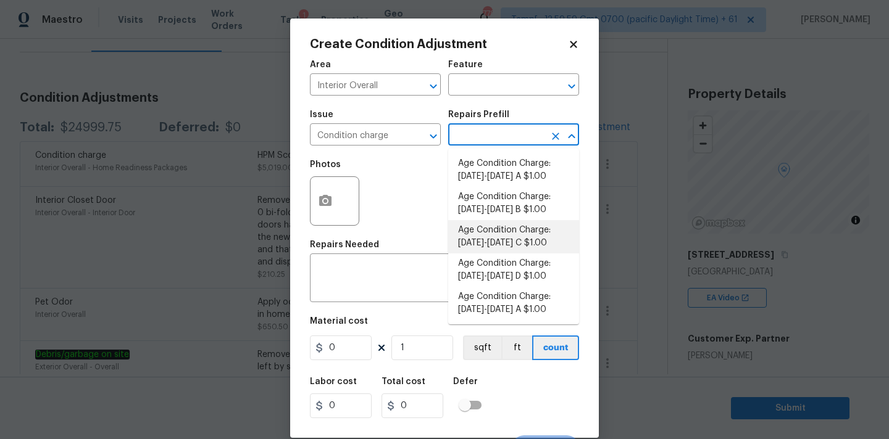
scroll to position [421, 0]
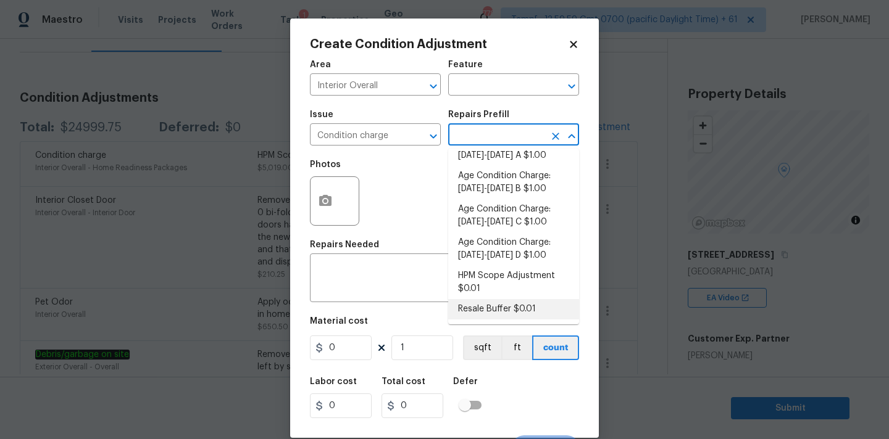
click at [489, 302] on li "Resale Buffer $0.01" at bounding box center [513, 309] width 131 height 20
type input "Home Readiness Packages"
type textarea "Resale Buffer"
type input "0.01"
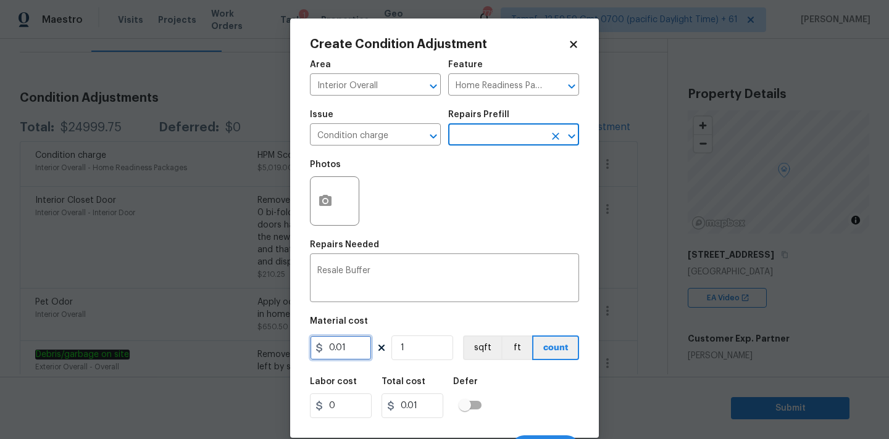
click at [339, 354] on input "0.01" at bounding box center [341, 348] width 62 height 25
type input "2800"
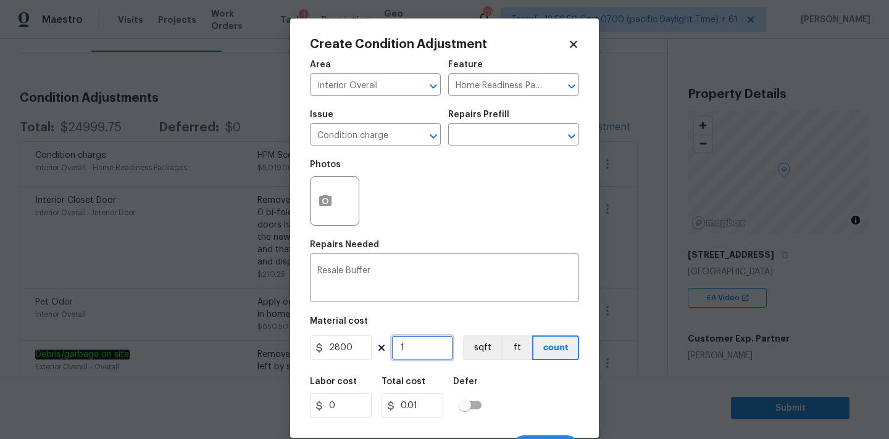
type input "2800"
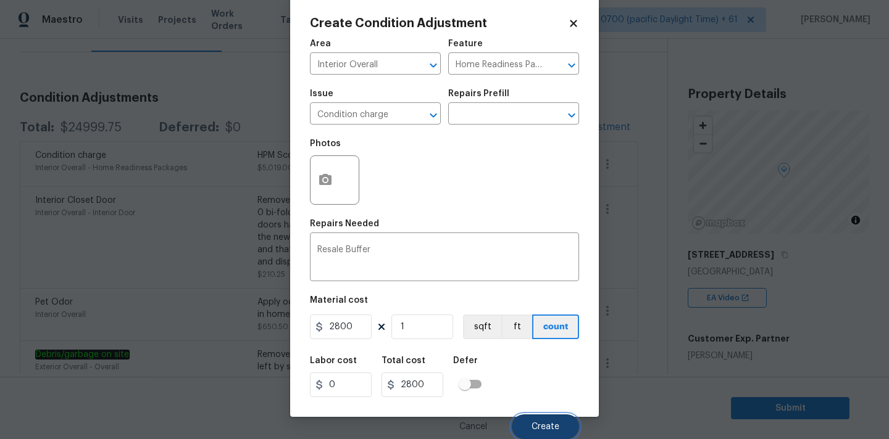
click at [539, 428] on span "Create" at bounding box center [545, 427] width 28 height 9
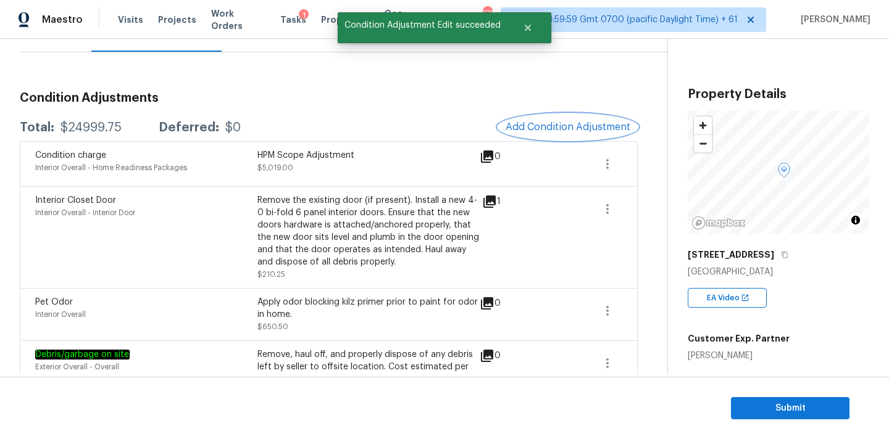
scroll to position [0, 0]
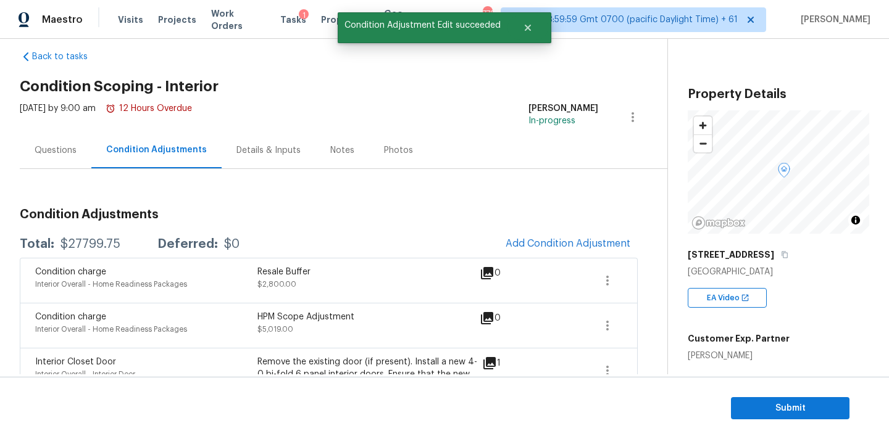
click at [54, 135] on div "Questions" at bounding box center [56, 150] width 72 height 36
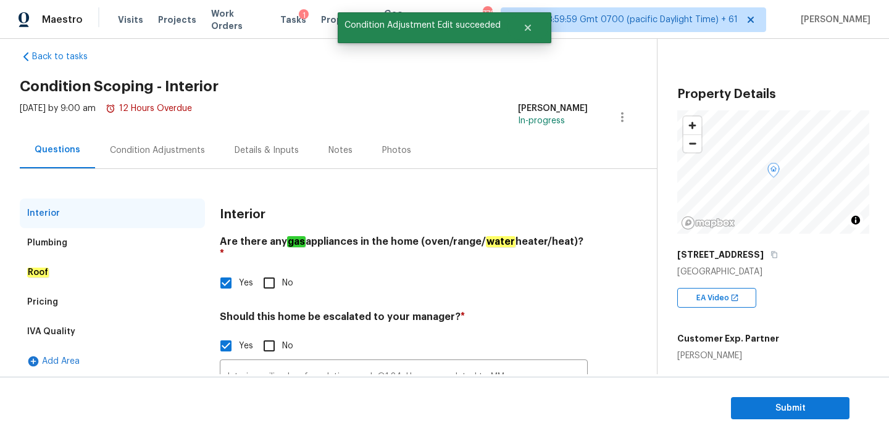
scroll to position [125, 0]
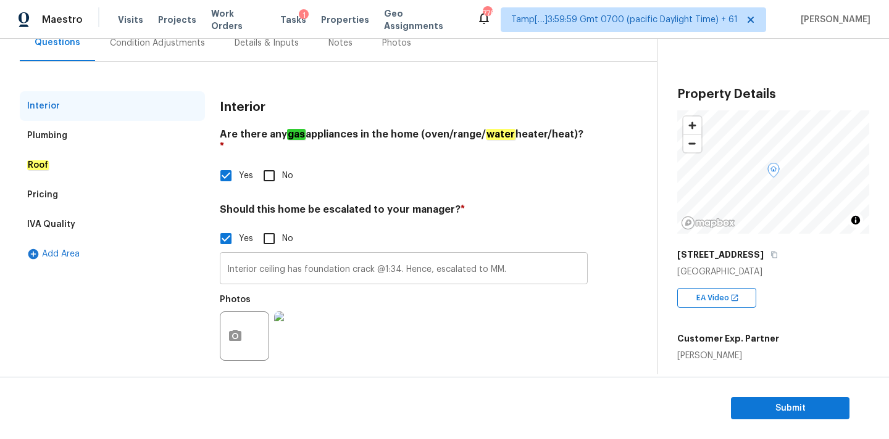
click at [518, 255] on input "Interior ceiling has foundation crack @1:34. Hence, escalated to MM." at bounding box center [404, 269] width 368 height 29
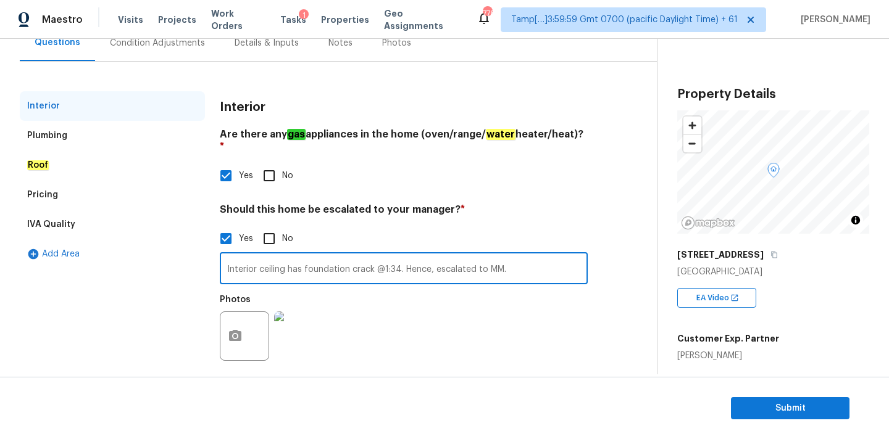
click at [518, 264] on input "Interior ceiling has foundation crack @1:34. Hence, escalated to MM." at bounding box center [404, 269] width 368 height 29
paste input "HPM Scope Adjustment is $5,019, please review and ensure full scope amount is n…"
type input "Interior ceiling has foundation crack @1:34. Hence, escalated to MM. HPM Scope …"
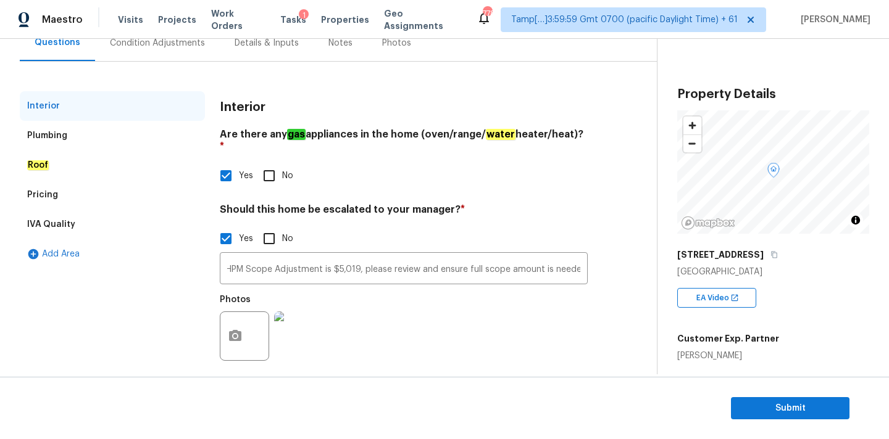
scroll to position [0, 0]
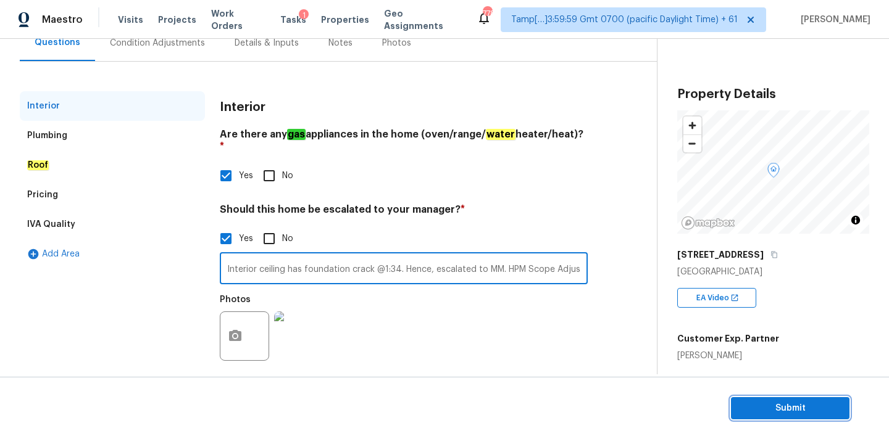
click at [745, 406] on span "Submit" at bounding box center [790, 408] width 99 height 15
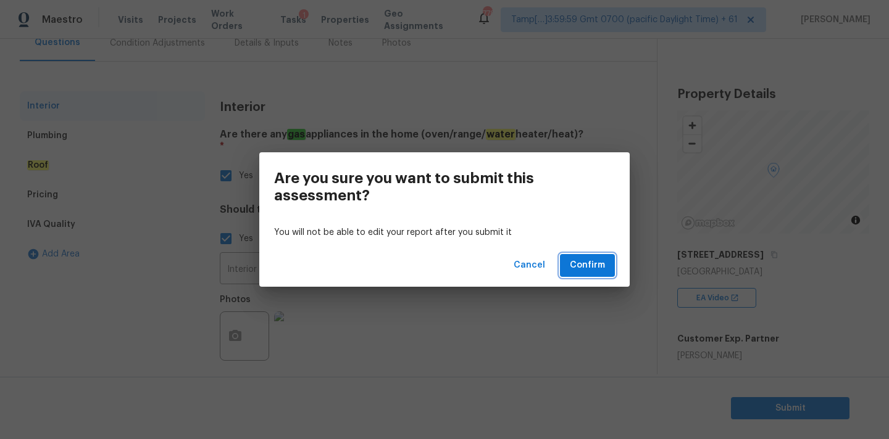
click at [598, 272] on span "Confirm" at bounding box center [587, 265] width 35 height 15
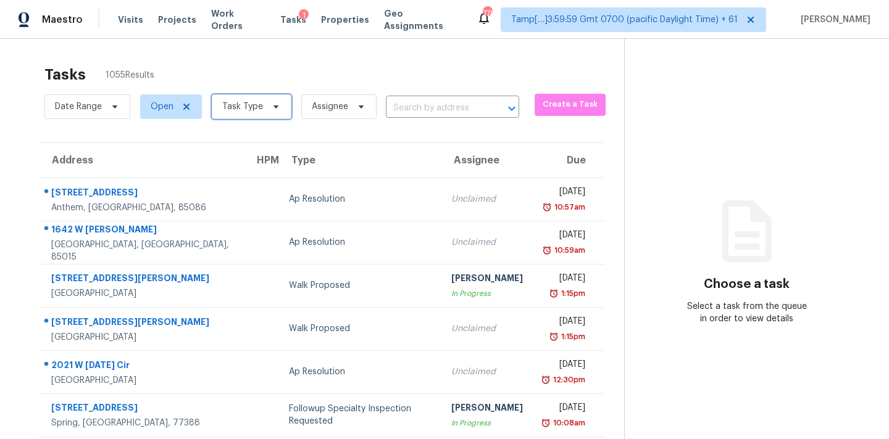
click at [240, 115] on span "Task Type" at bounding box center [252, 106] width 80 height 25
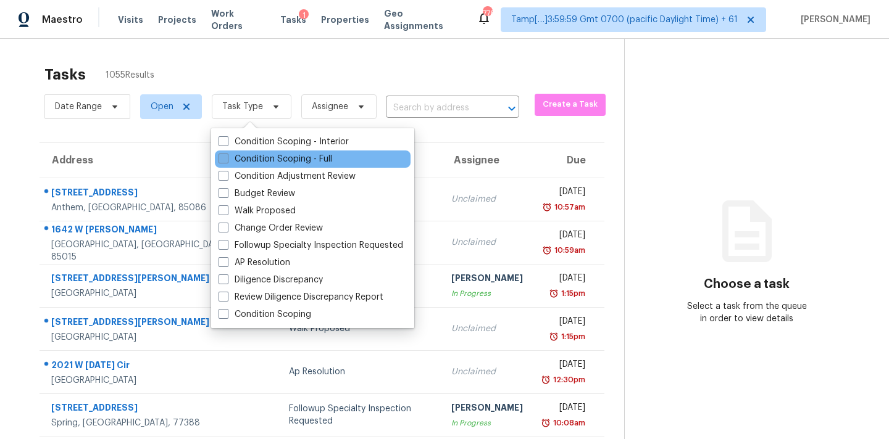
click at [259, 159] on label "Condition Scoping - Full" at bounding box center [275, 159] width 114 height 12
click at [226, 159] on input "Condition Scoping - Full" at bounding box center [222, 157] width 8 height 8
checkbox input "true"
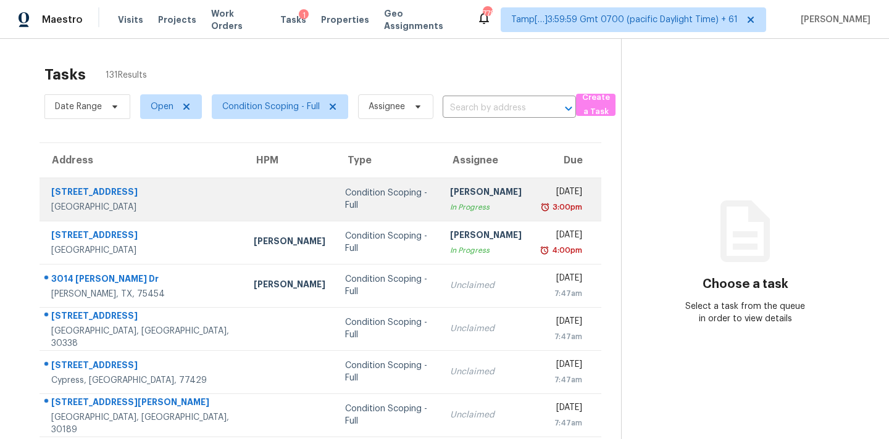
click at [450, 201] on div "In Progress" at bounding box center [486, 207] width 72 height 12
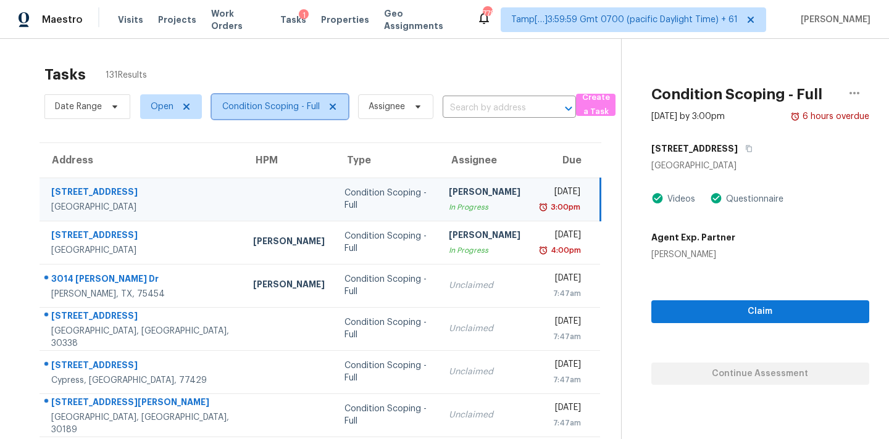
click at [283, 108] on span "Condition Scoping - Full" at bounding box center [271, 107] width 98 height 12
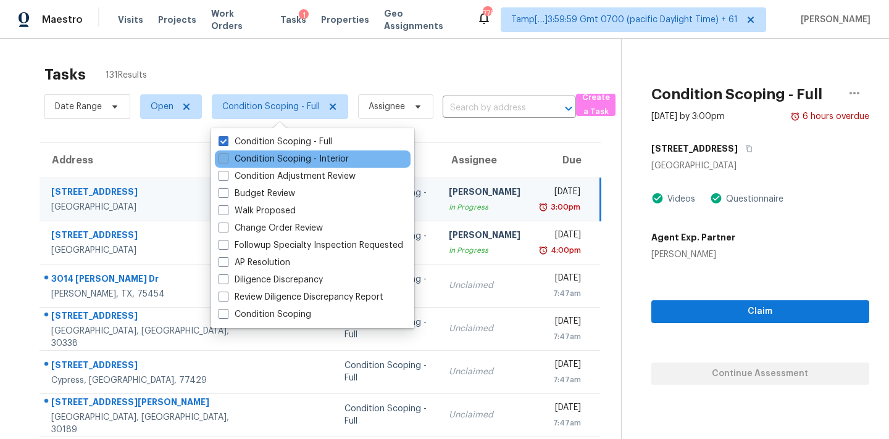
click at [295, 160] on label "Condition Scoping - Interior" at bounding box center [283, 159] width 130 height 12
click at [226, 160] on input "Condition Scoping - Interior" at bounding box center [222, 157] width 8 height 8
checkbox input "true"
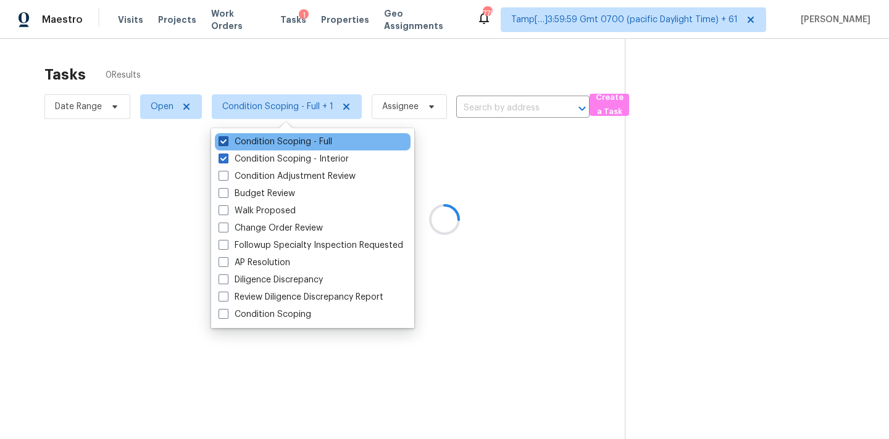
click at [311, 143] on label "Condition Scoping - Full" at bounding box center [275, 142] width 114 height 12
click at [226, 143] on input "Condition Scoping - Full" at bounding box center [222, 140] width 8 height 8
checkbox input "false"
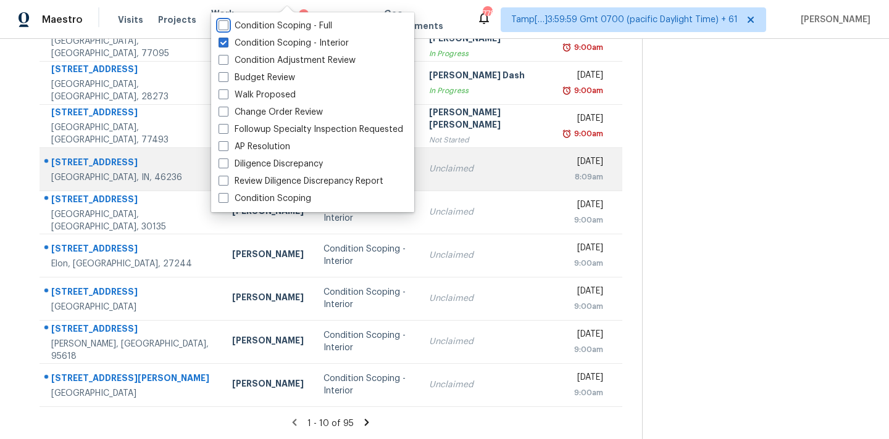
scroll to position [128, 0]
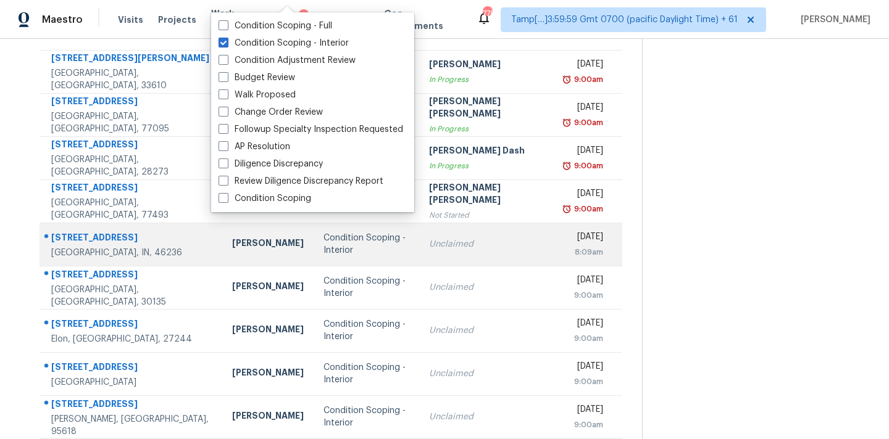
click at [555, 189] on td "Mon, Aug 11th 2025 9:00am" at bounding box center [588, 201] width 67 height 43
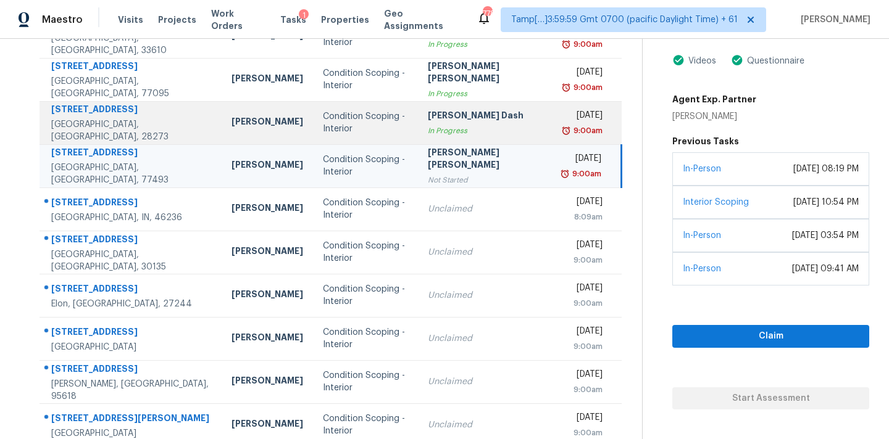
scroll to position [164, 0]
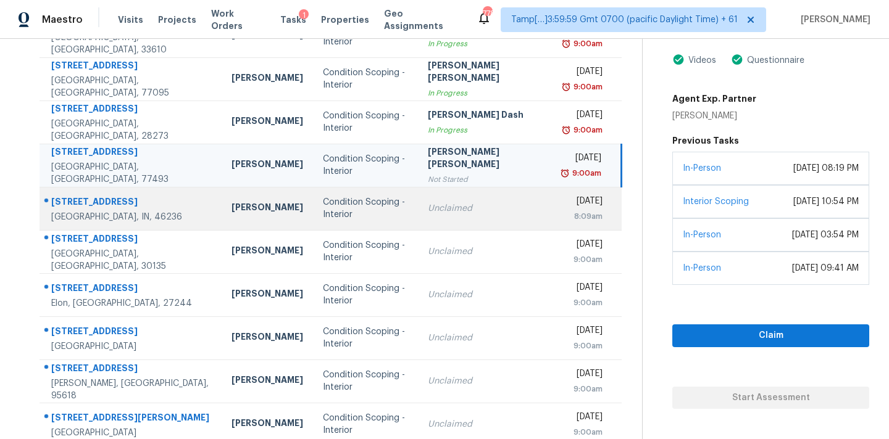
click at [491, 217] on td "Unclaimed" at bounding box center [486, 208] width 136 height 43
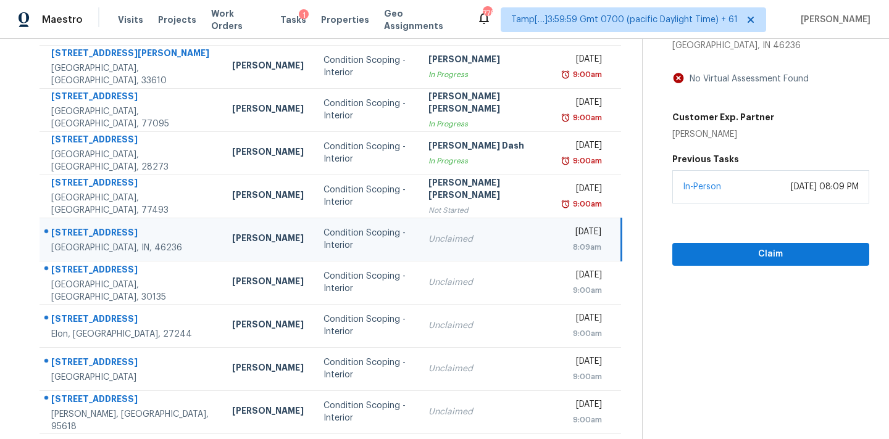
scroll to position [118, 0]
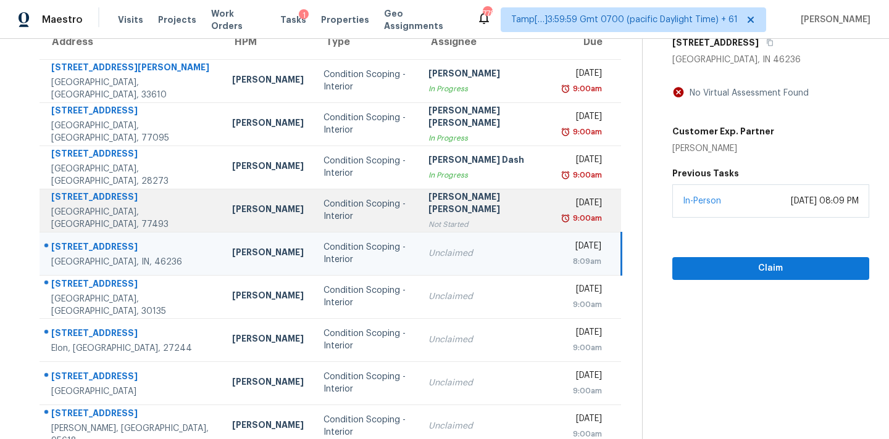
click at [487, 209] on div "Jishnu Manoj" at bounding box center [486, 205] width 117 height 28
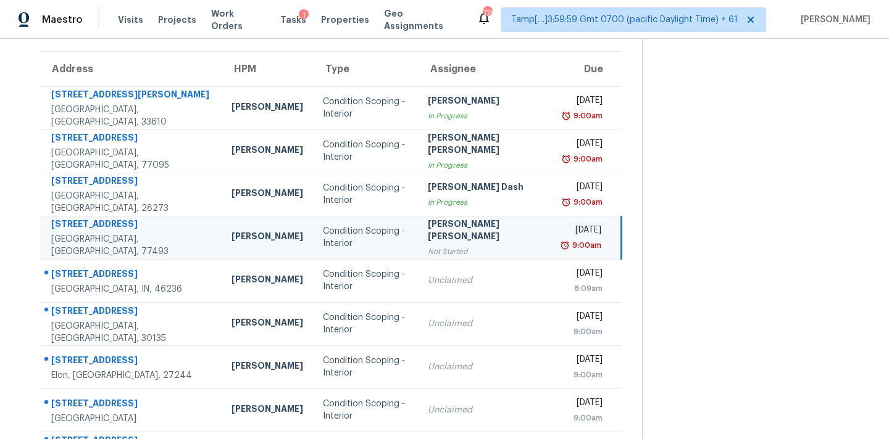
scroll to position [88, 0]
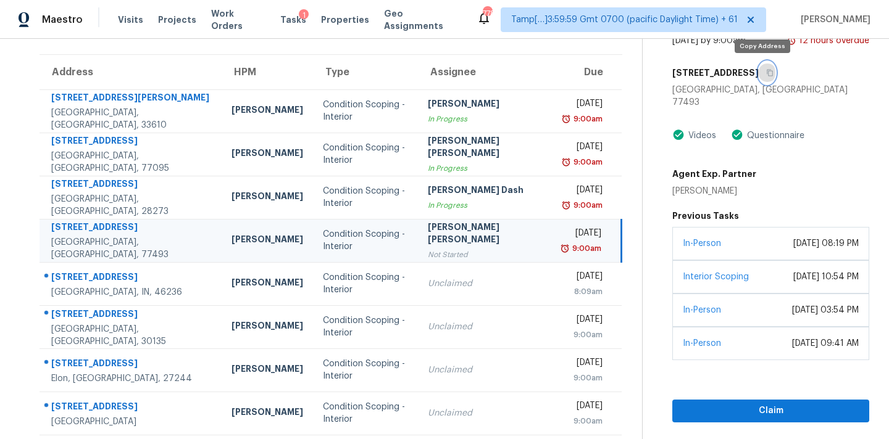
click at [766, 74] on icon "button" at bounding box center [769, 72] width 7 height 7
click at [765, 77] on button "button" at bounding box center [766, 73] width 17 height 22
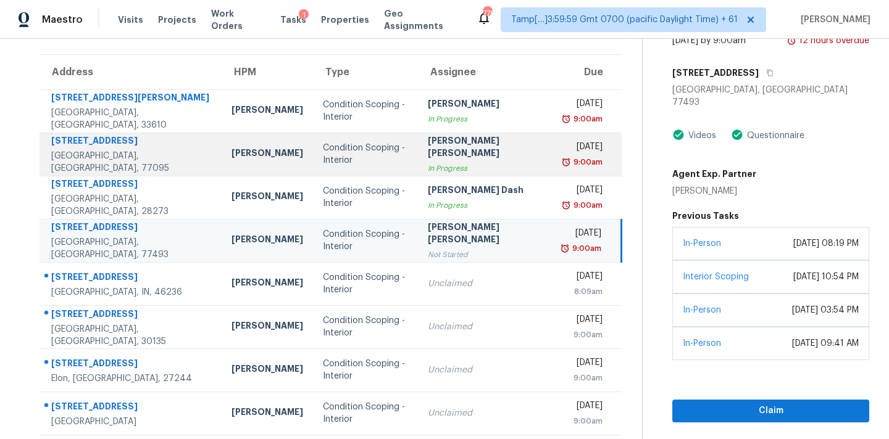
click at [418, 168] on td "Jishnu Manoj In Progress" at bounding box center [486, 154] width 136 height 43
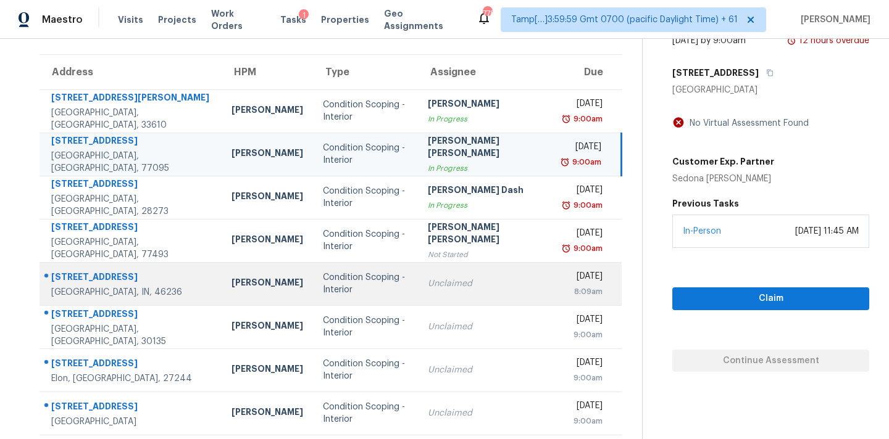
click at [451, 281] on div "Unclaimed" at bounding box center [486, 284] width 116 height 12
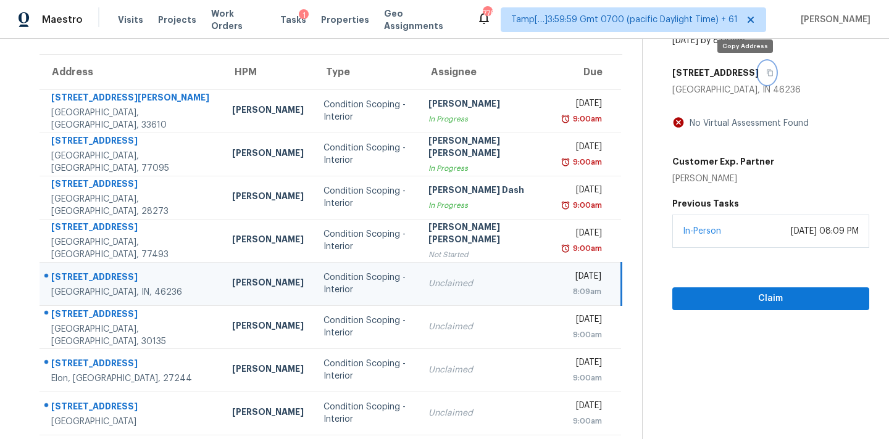
click at [766, 74] on icon "button" at bounding box center [769, 72] width 7 height 7
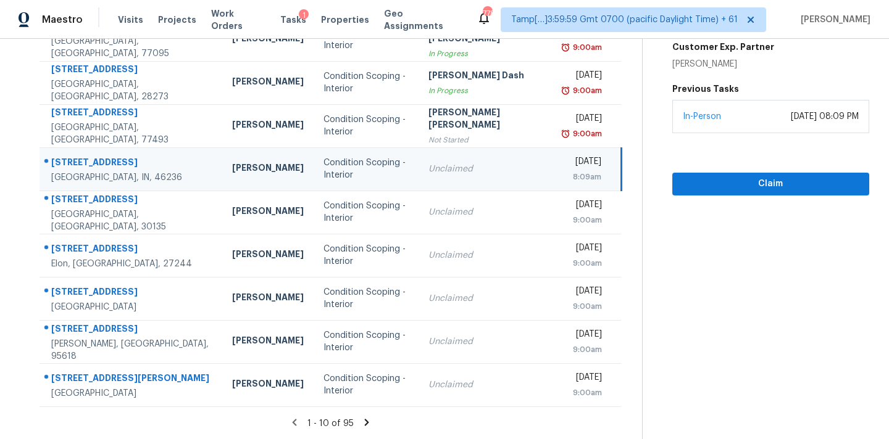
click at [361, 425] on icon at bounding box center [366, 422] width 11 height 11
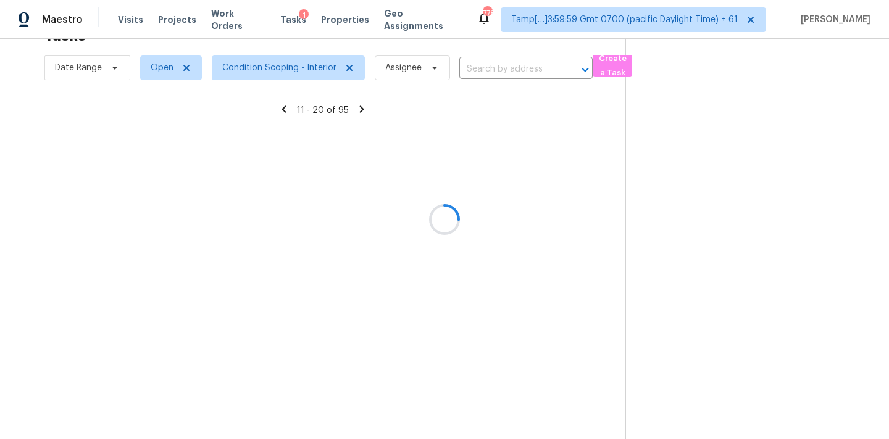
scroll to position [39, 0]
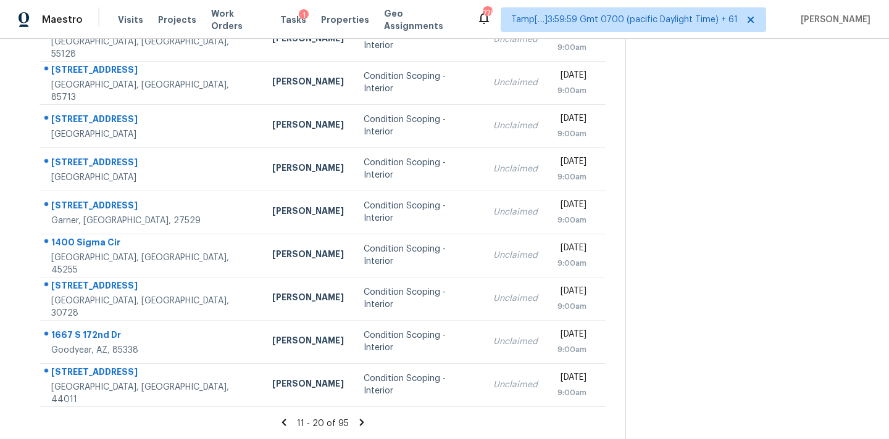
click at [359, 423] on icon at bounding box center [361, 422] width 4 height 7
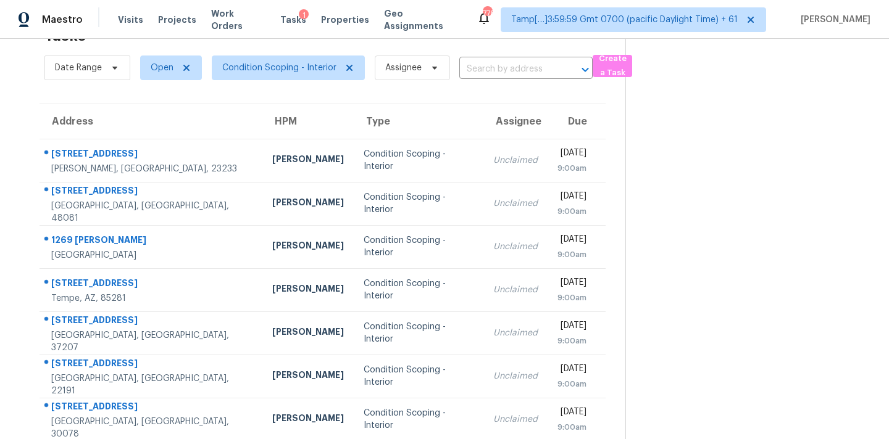
scroll to position [203, 0]
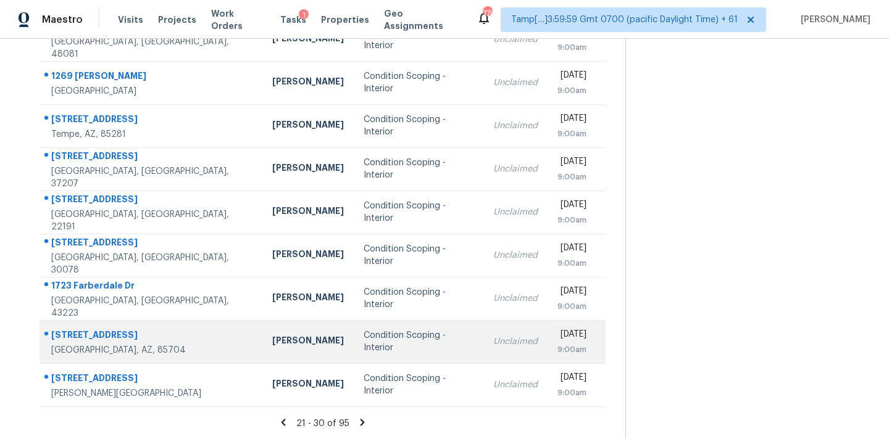
click at [493, 340] on div "Unclaimed" at bounding box center [515, 342] width 44 height 12
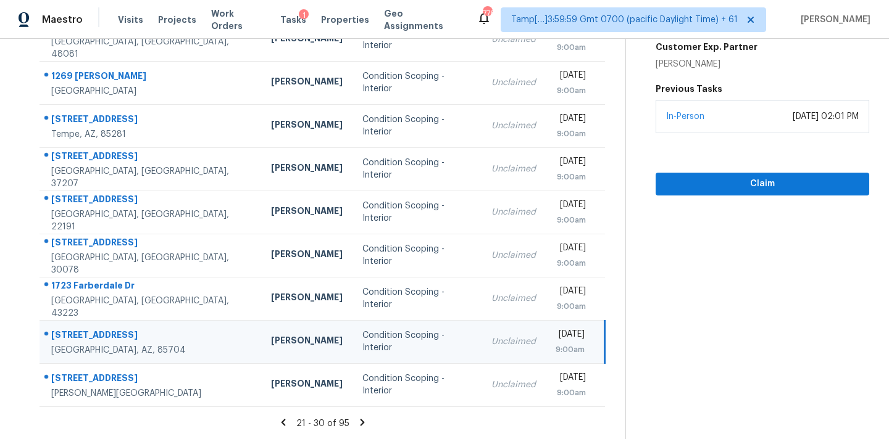
scroll to position [84, 0]
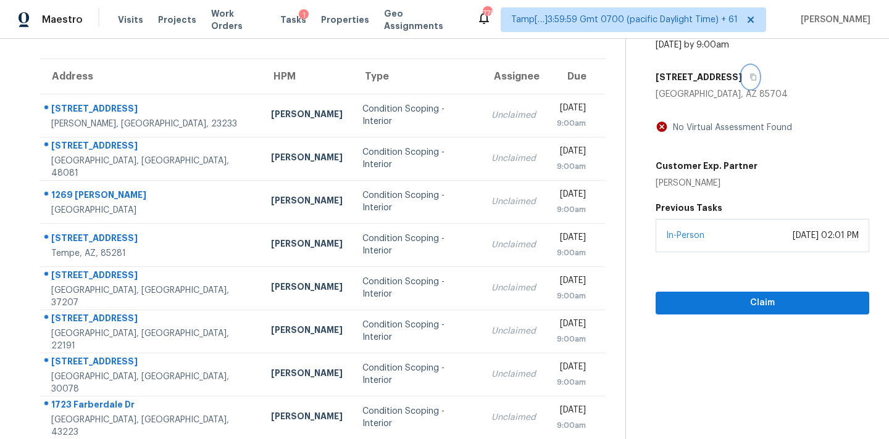
click at [750, 75] on icon "button" at bounding box center [753, 77] width 6 height 7
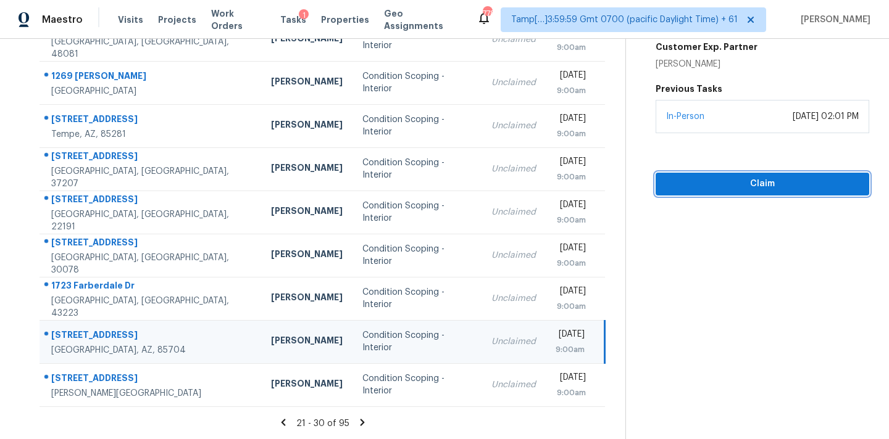
click at [755, 191] on span "Claim" at bounding box center [762, 184] width 194 height 15
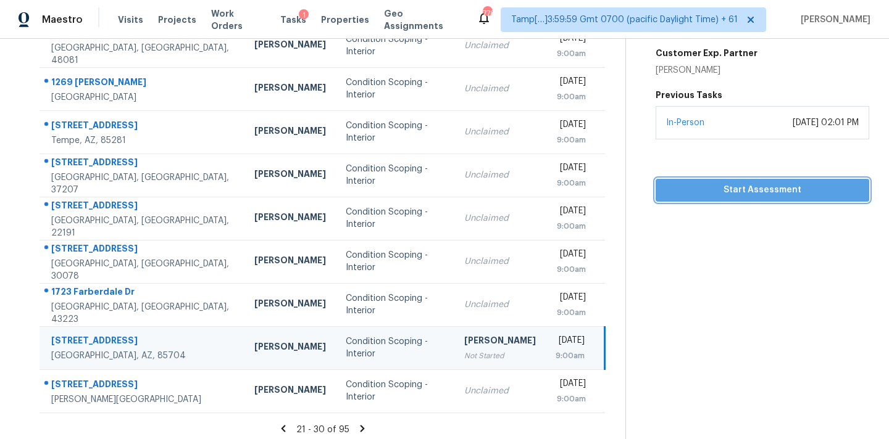
click at [749, 195] on span "Start Assessment" at bounding box center [762, 190] width 194 height 15
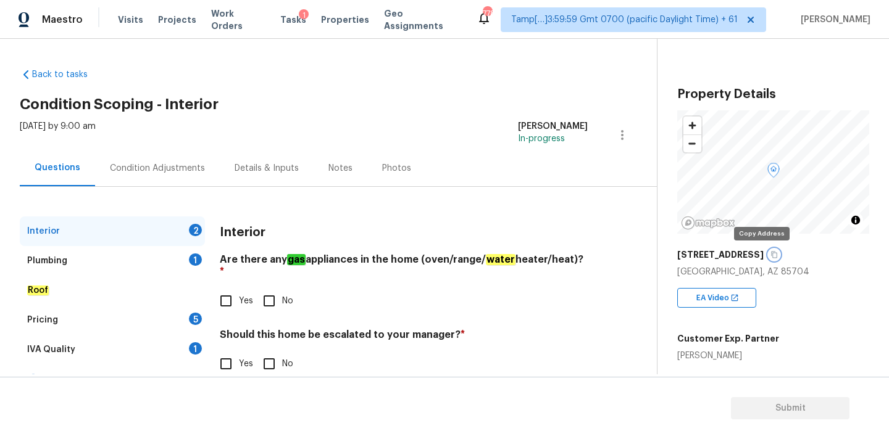
click at [770, 255] on icon "button" at bounding box center [773, 254] width 7 height 7
click at [247, 295] on span "Yes" at bounding box center [246, 301] width 14 height 13
click at [239, 291] on input "Yes" at bounding box center [226, 301] width 26 height 26
checkbox input "true"
click at [267, 355] on input "No" at bounding box center [269, 365] width 26 height 26
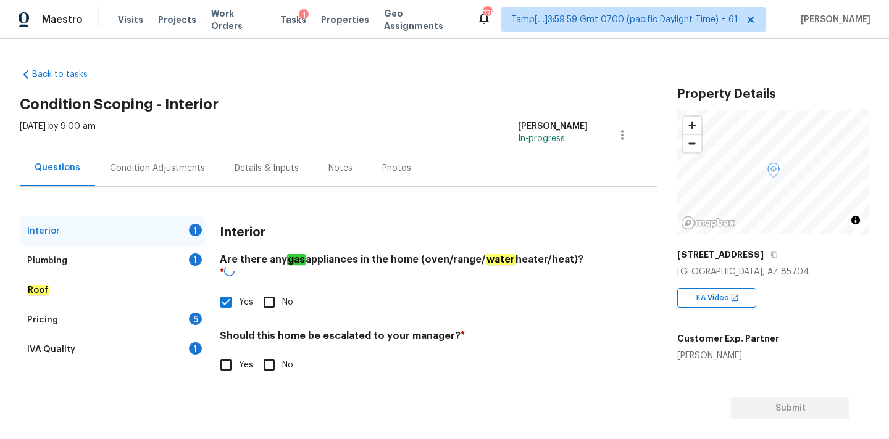
checkbox input "true"
click at [147, 256] on div "Plumbing 1" at bounding box center [112, 261] width 185 height 30
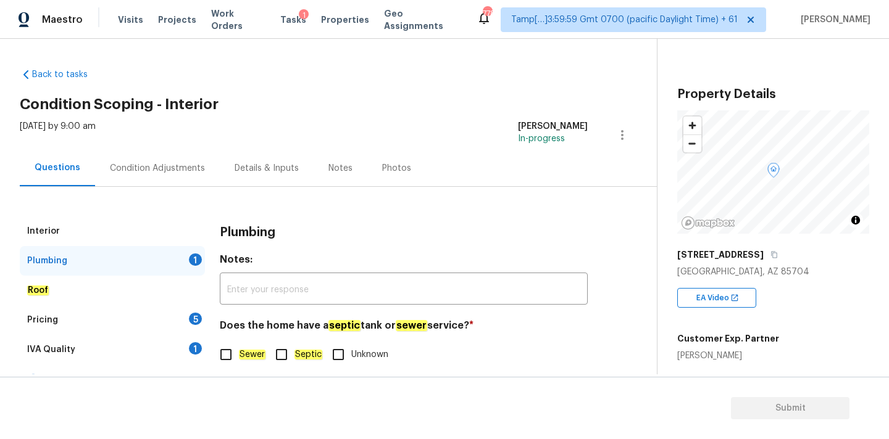
click at [251, 363] on label "Sewer" at bounding box center [239, 355] width 52 height 26
click at [239, 363] on input "Sewer" at bounding box center [226, 355] width 26 height 26
checkbox input "true"
click at [190, 349] on div "1" at bounding box center [195, 349] width 13 height 12
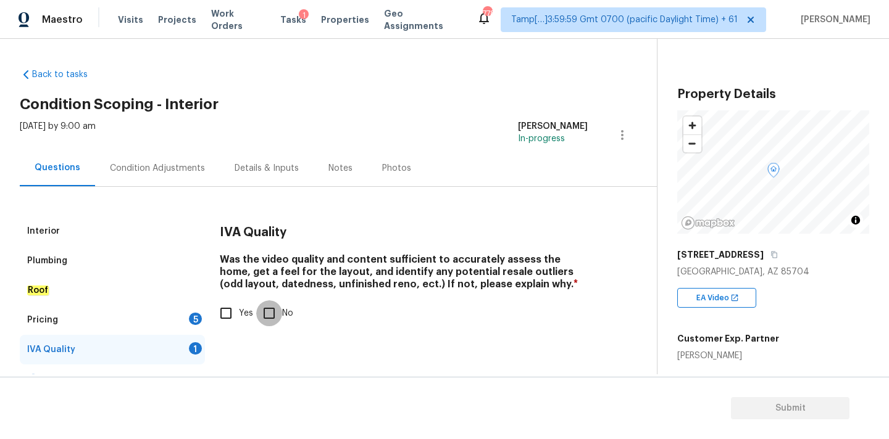
click at [256, 317] on input "No" at bounding box center [269, 314] width 26 height 26
checkbox input "true"
click at [243, 318] on span "Yes" at bounding box center [246, 313] width 14 height 13
click at [239, 318] on input "Yes" at bounding box center [226, 314] width 26 height 26
checkbox input "true"
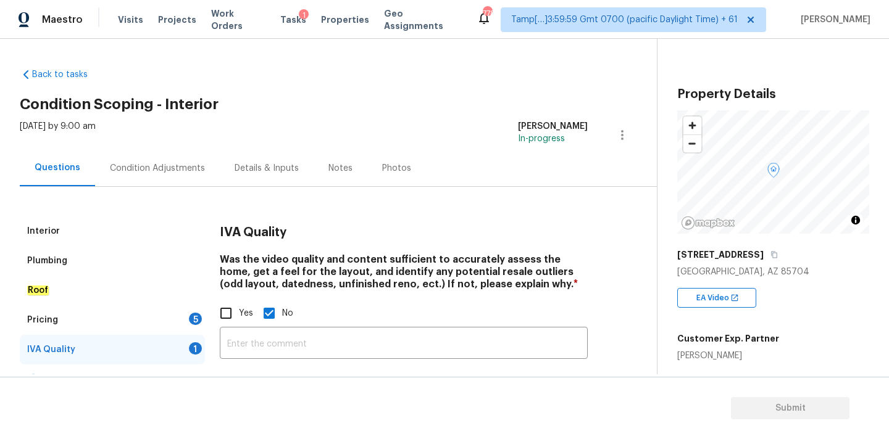
checkbox input "false"
click at [189, 321] on div "5" at bounding box center [195, 319] width 13 height 12
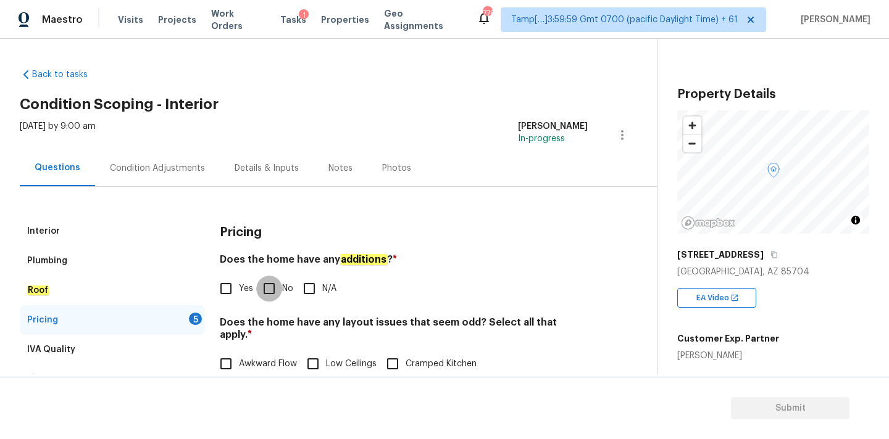
click at [271, 294] on input "No" at bounding box center [269, 289] width 26 height 26
checkbox input "true"
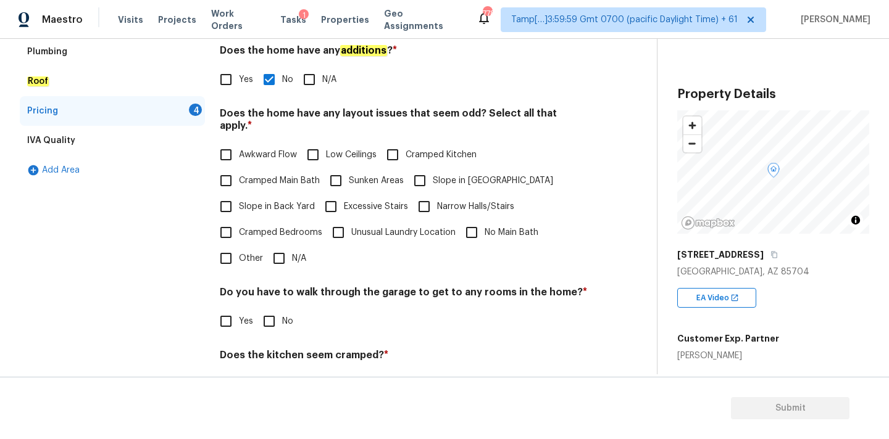
scroll to position [297, 0]
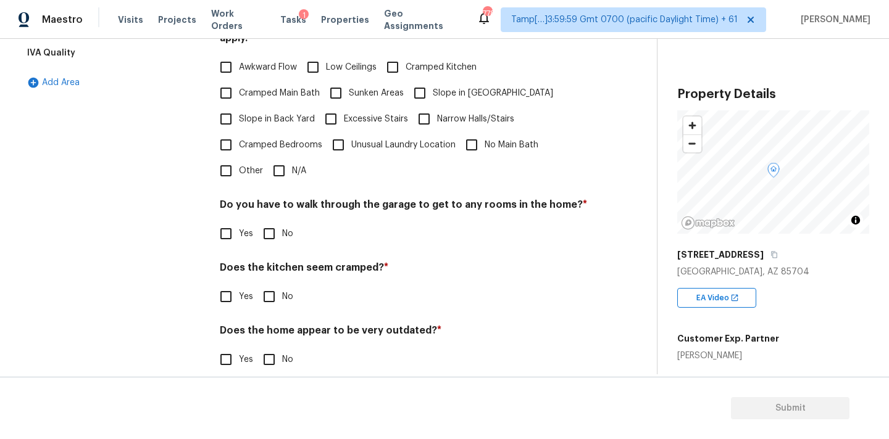
click at [296, 165] on span "N/A" at bounding box center [299, 171] width 14 height 13
click at [292, 164] on input "N/A" at bounding box center [279, 171] width 26 height 26
checkbox input "true"
click at [276, 228] on input "No" at bounding box center [269, 234] width 26 height 26
checkbox input "true"
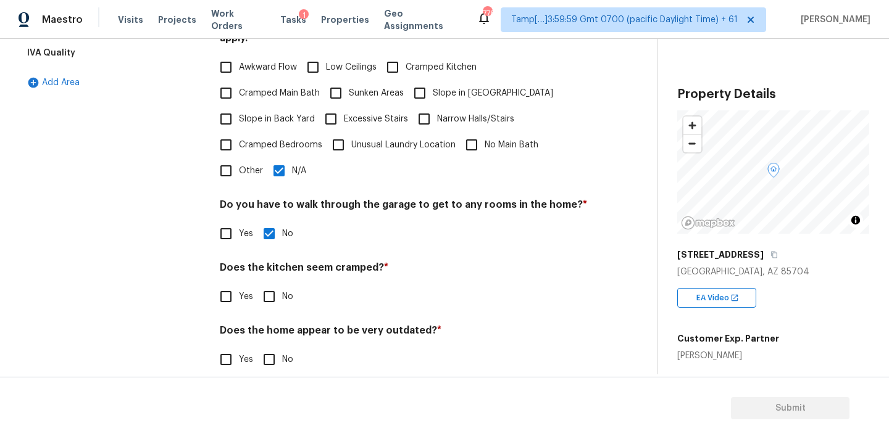
click at [275, 296] on input "No" at bounding box center [269, 297] width 26 height 26
checkbox input "true"
click at [275, 348] on input "No" at bounding box center [269, 361] width 26 height 26
checkbox input "true"
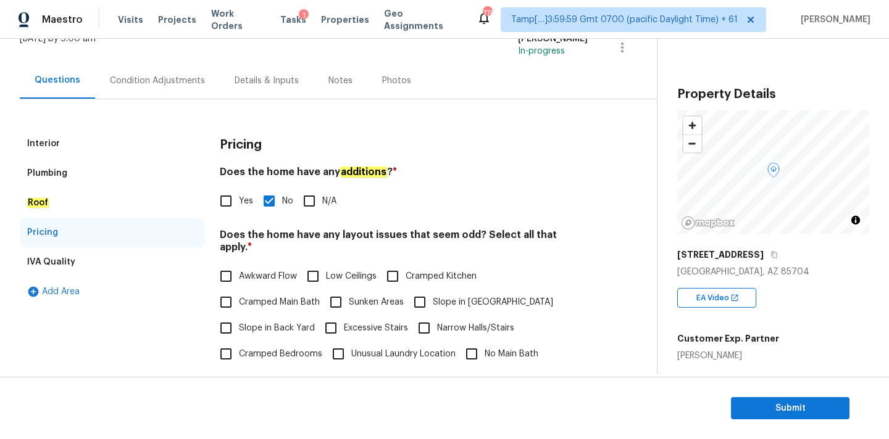
scroll to position [70, 0]
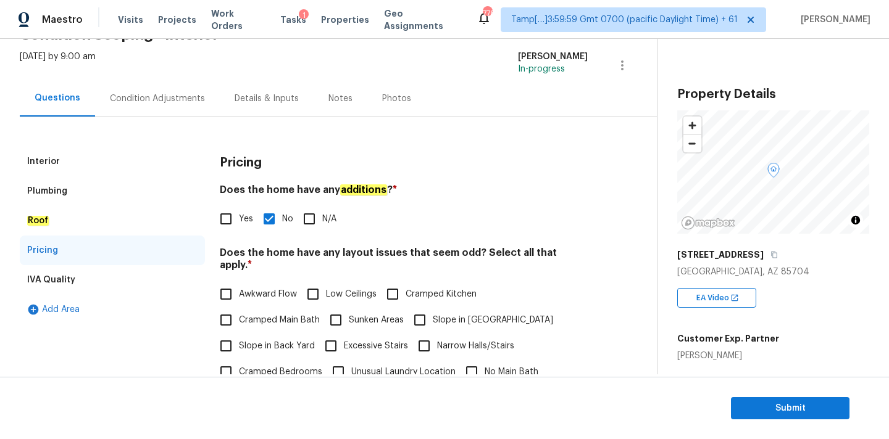
click at [190, 100] on div "Condition Adjustments" at bounding box center [157, 99] width 95 height 12
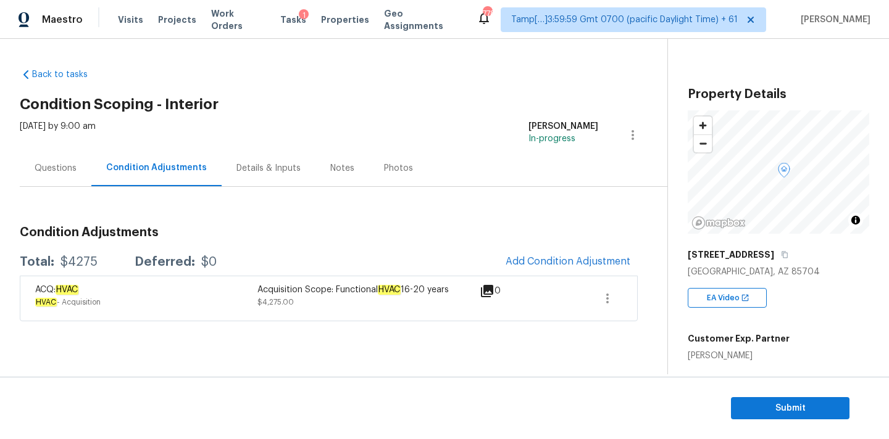
click at [517, 251] on span "Add Condition Adjustment" at bounding box center [567, 262] width 139 height 27
click at [530, 270] on button "Add Condition Adjustment" at bounding box center [567, 262] width 139 height 26
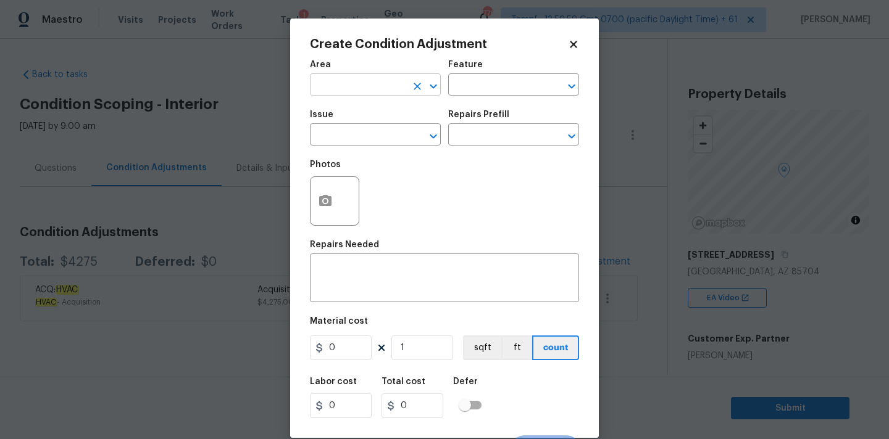
click at [326, 83] on input "text" at bounding box center [358, 86] width 96 height 19
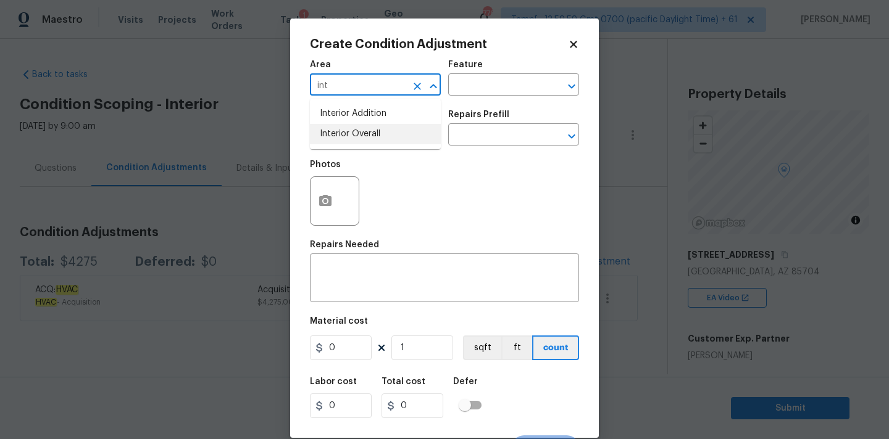
click at [323, 128] on li "Interior Overall" at bounding box center [375, 134] width 131 height 20
type input "Interior Overall"
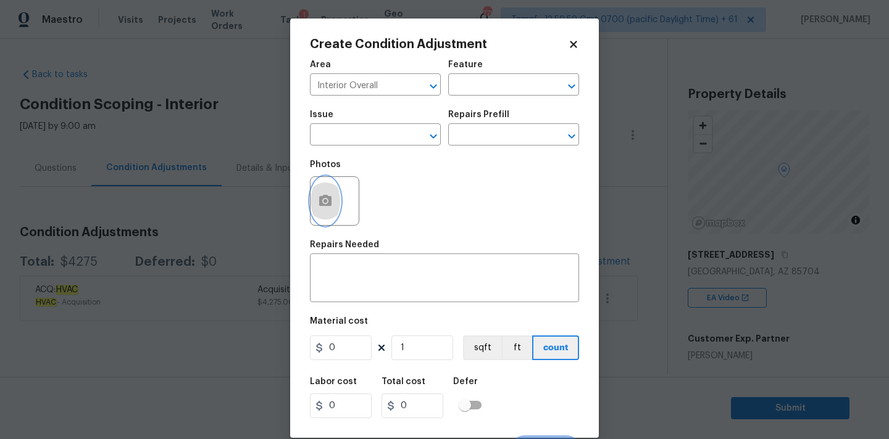
click at [330, 185] on button "button" at bounding box center [325, 201] width 30 height 48
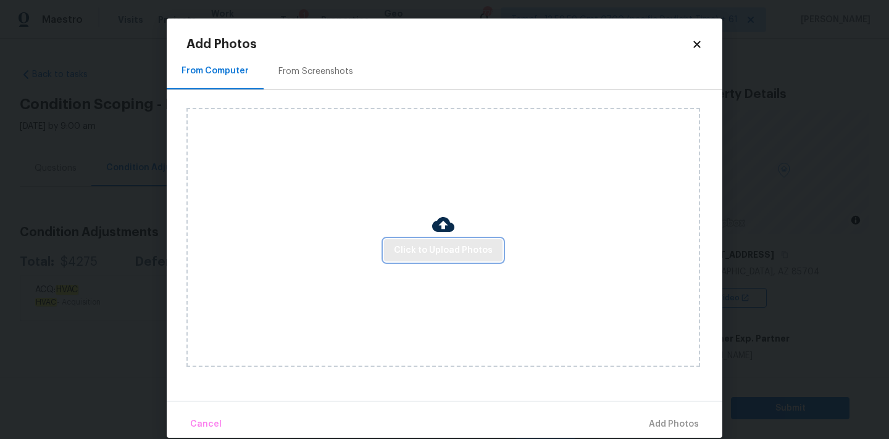
click at [412, 257] on button "Click to Upload Photos" at bounding box center [443, 250] width 118 height 23
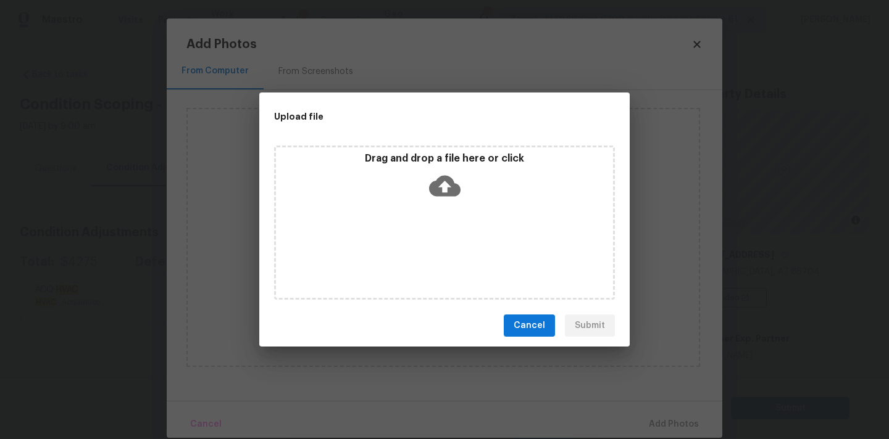
click at [436, 199] on icon at bounding box center [444, 185] width 31 height 31
click at [547, 326] on button "Cancel" at bounding box center [529, 326] width 51 height 23
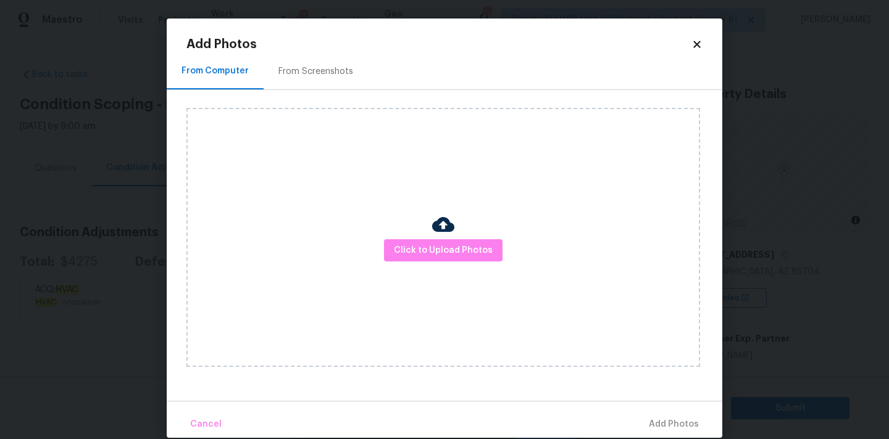
click at [323, 70] on div "From Screenshots" at bounding box center [315, 71] width 75 height 12
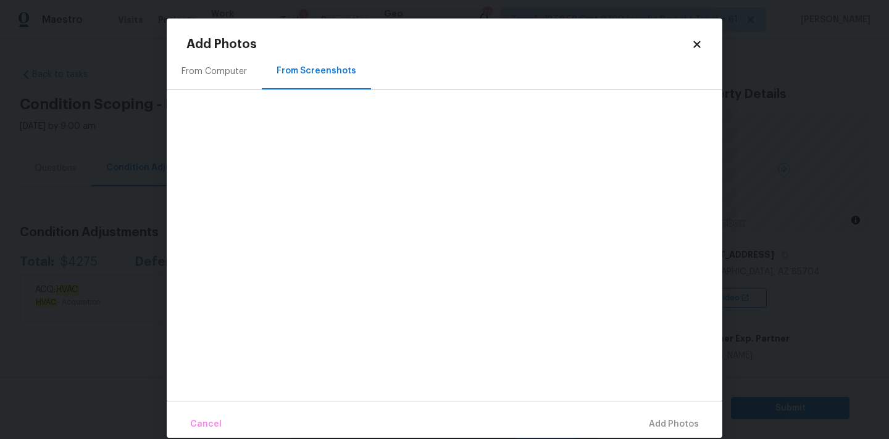
click at [694, 43] on icon at bounding box center [696, 44] width 7 height 7
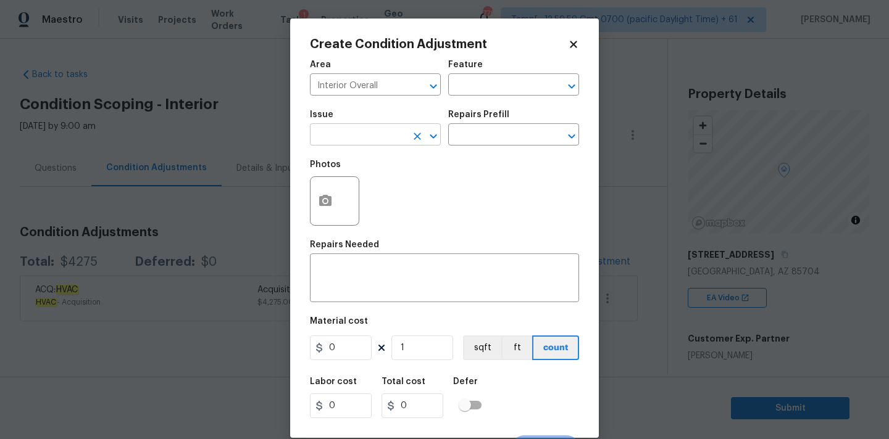
click at [387, 136] on input "text" at bounding box center [358, 136] width 96 height 19
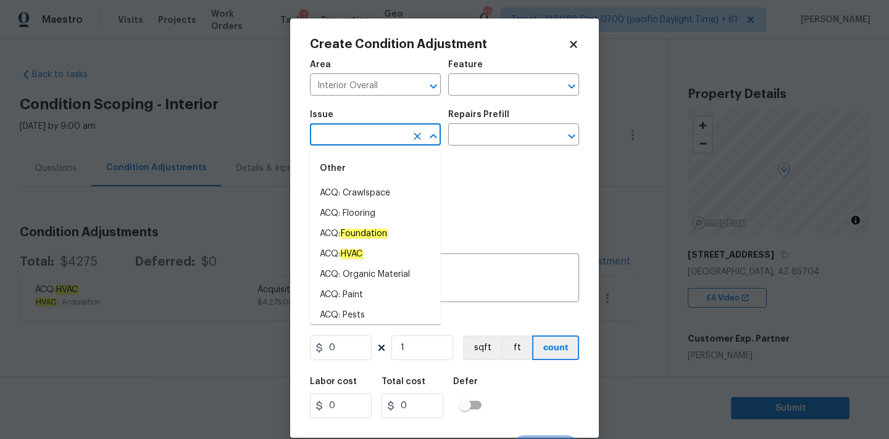
type input "i"
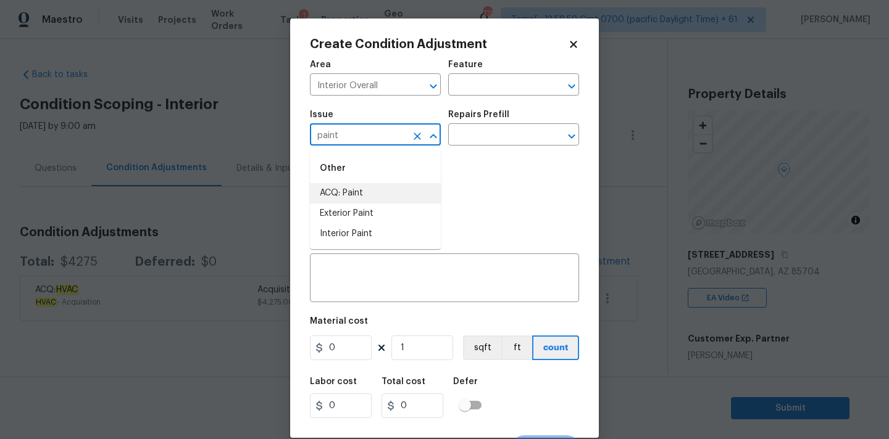
click at [374, 194] on li "ACQ: Paint" at bounding box center [375, 193] width 131 height 20
type input "ACQ: Paint"
click at [488, 147] on div "Issue ACQ: Paint ​ Repairs Prefill ​" at bounding box center [444, 128] width 269 height 50
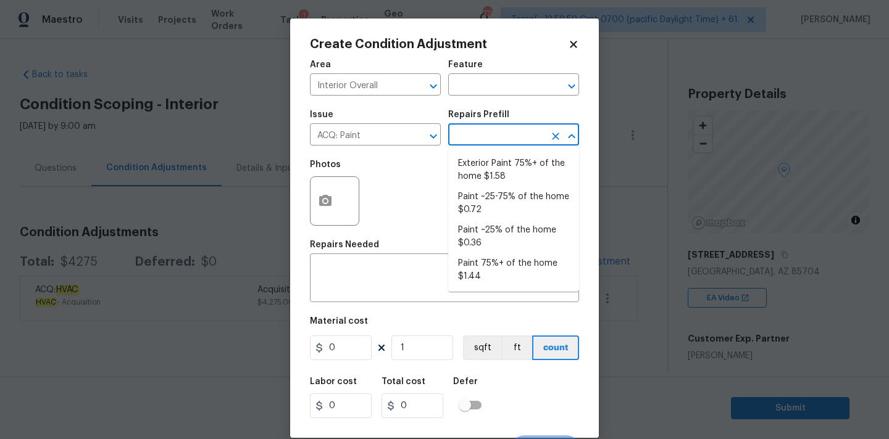
click at [496, 138] on input "text" at bounding box center [496, 136] width 96 height 19
click at [492, 201] on li "Paint ~25-75% of the home $0.72" at bounding box center [513, 203] width 131 height 33
type input "Acquisition"
type textarea "Acquisition Scope: ~25 - 75% of the home needs interior paint"
type input "0.72"
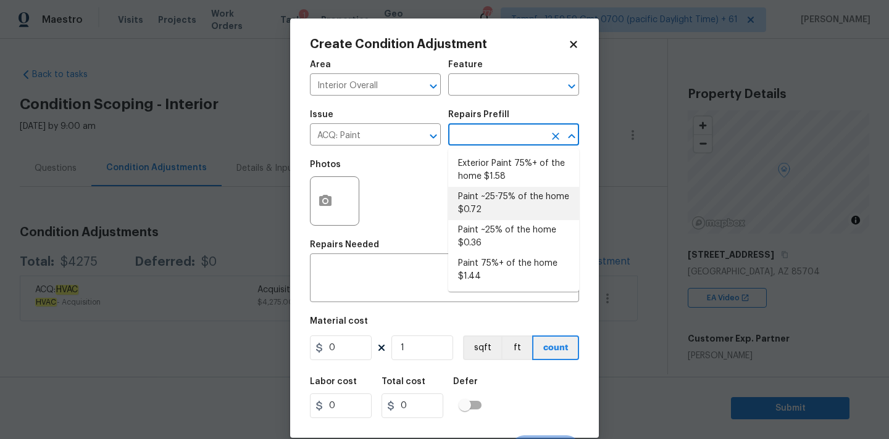
type input "0.72"
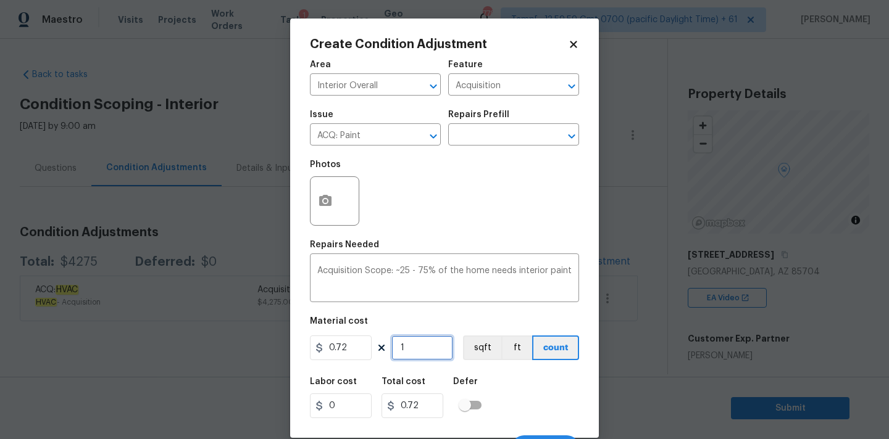
click at [428, 350] on input "1" at bounding box center [422, 348] width 62 height 25
type input "11"
type input "7.92"
type input "115"
type input "82.8"
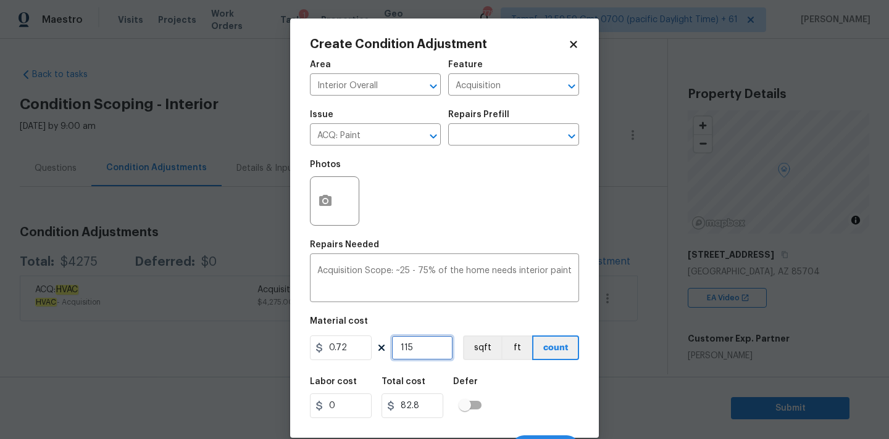
type input "1159"
type input "834.48"
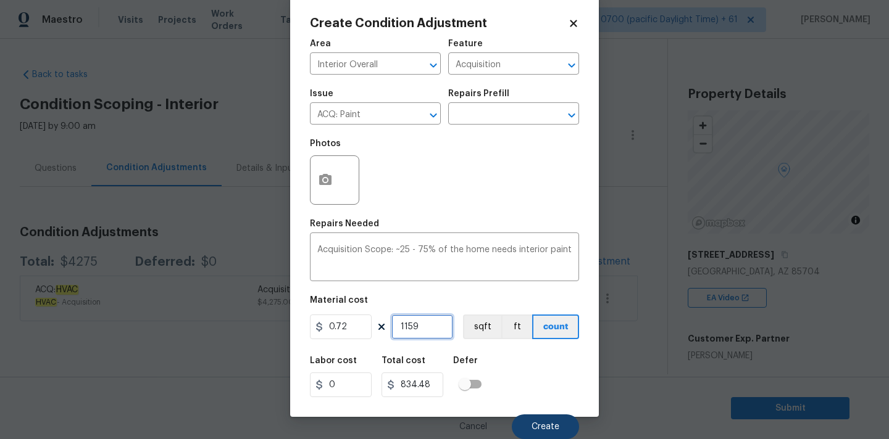
type input "1159"
click at [541, 420] on button "Create" at bounding box center [545, 427] width 67 height 25
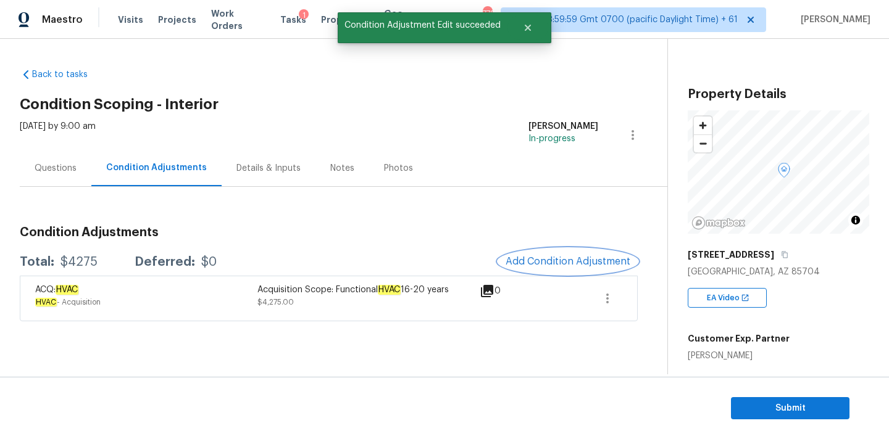
scroll to position [0, 0]
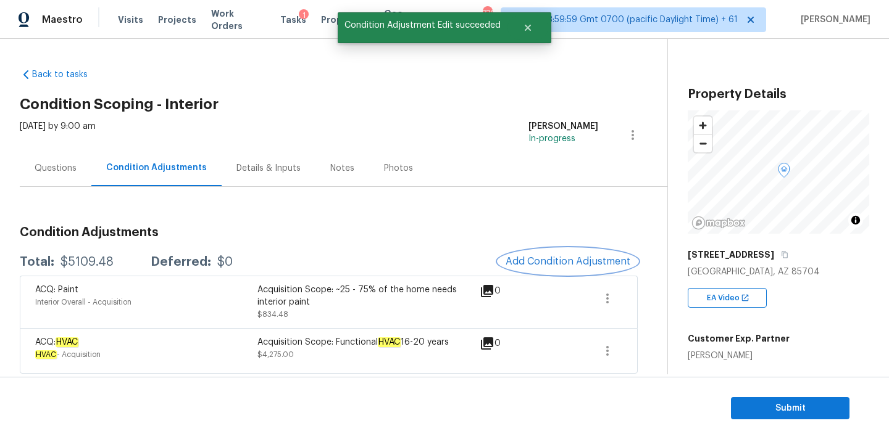
click at [531, 251] on button "Add Condition Adjustment" at bounding box center [567, 262] width 139 height 26
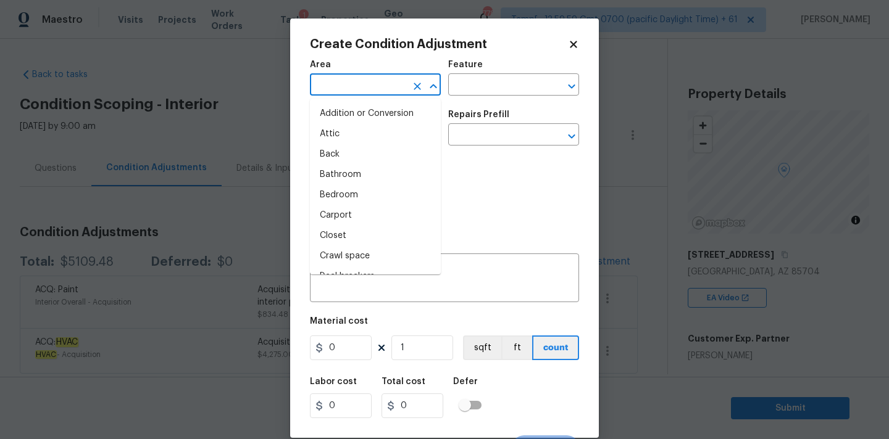
click at [354, 88] on input "text" at bounding box center [358, 86] width 96 height 19
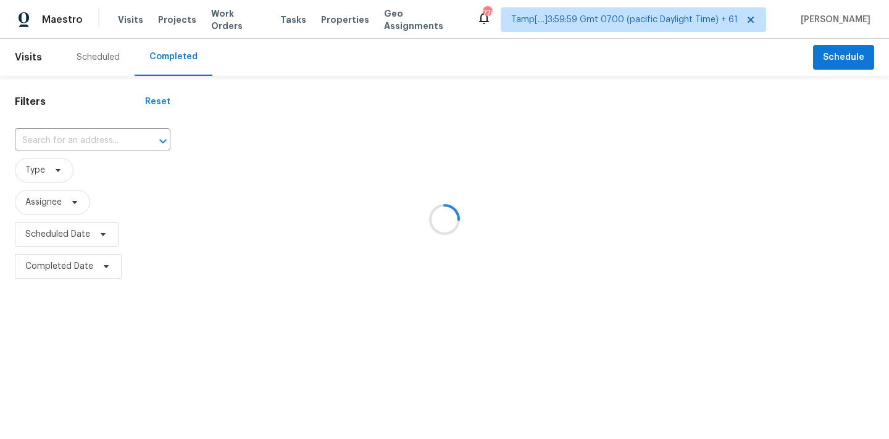
click at [74, 141] on div at bounding box center [444, 219] width 889 height 439
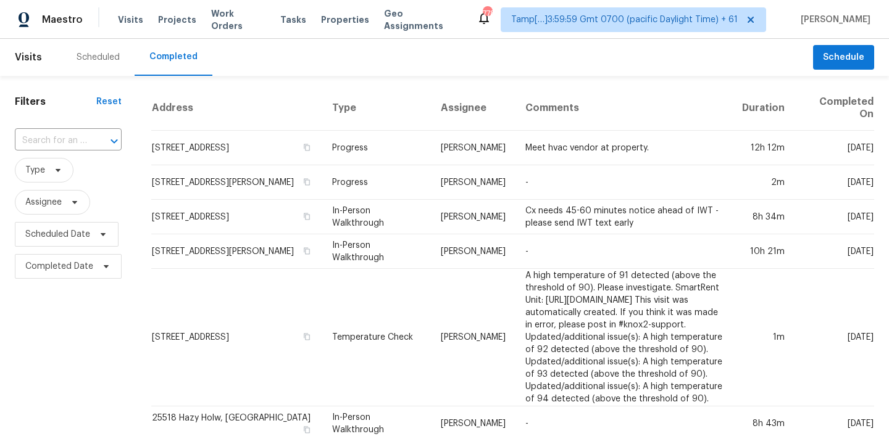
click at [74, 141] on input "text" at bounding box center [51, 140] width 72 height 19
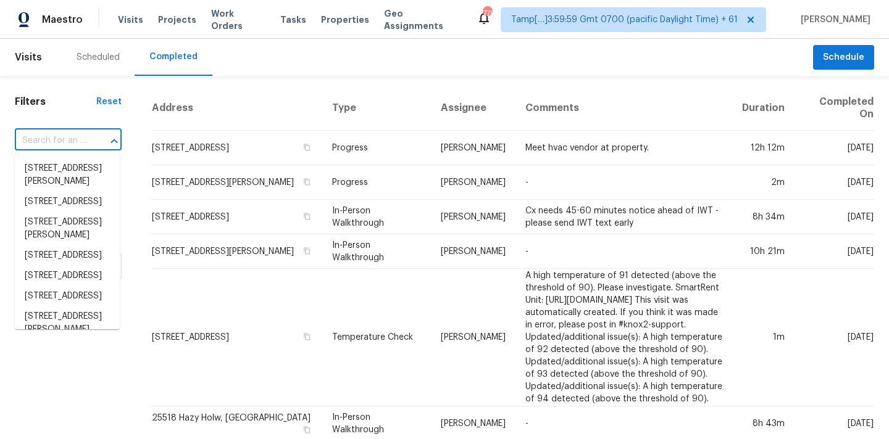
paste input "[STREET_ADDRESS]"
type input "[STREET_ADDRESS]"
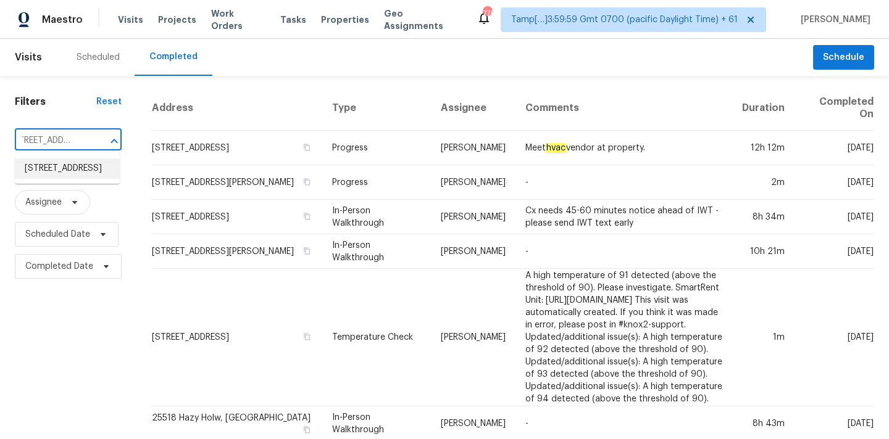
click at [69, 177] on li "103 Wellspring Dr, Fort Mill, SC 29715" at bounding box center [67, 169] width 105 height 20
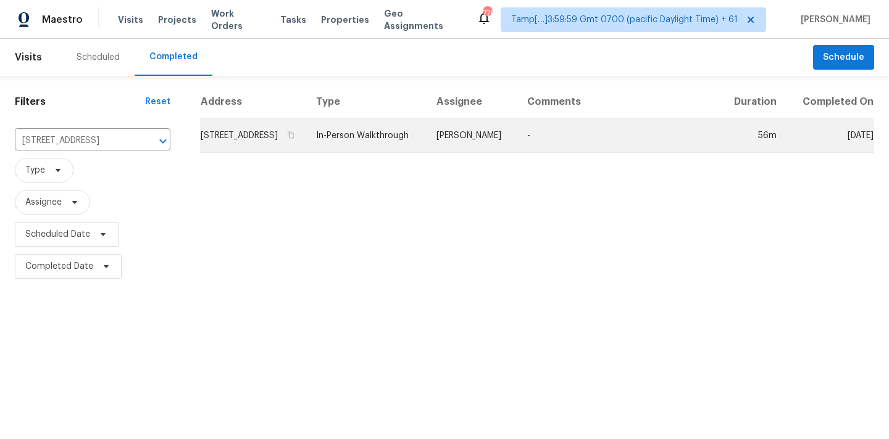
click at [492, 153] on td "Billy Towle" at bounding box center [471, 135] width 91 height 35
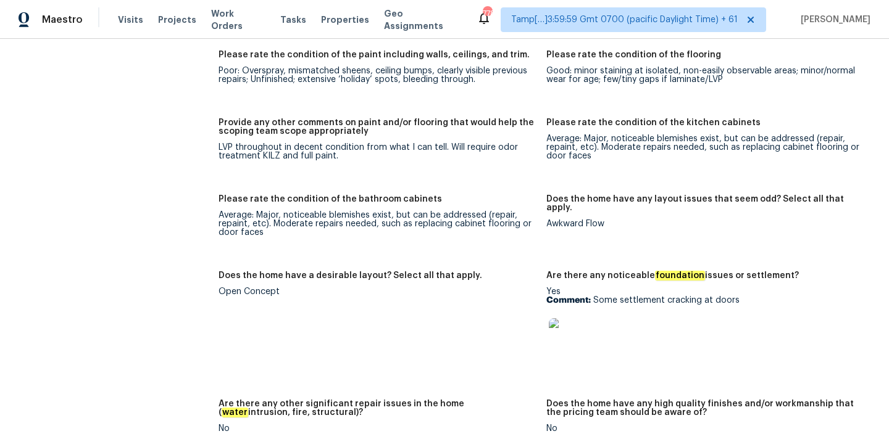
scroll to position [2229, 0]
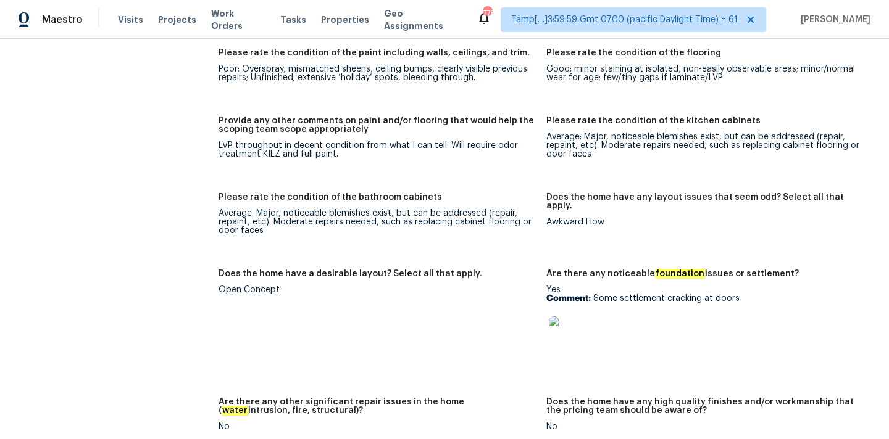
click at [581, 317] on img at bounding box center [568, 336] width 39 height 39
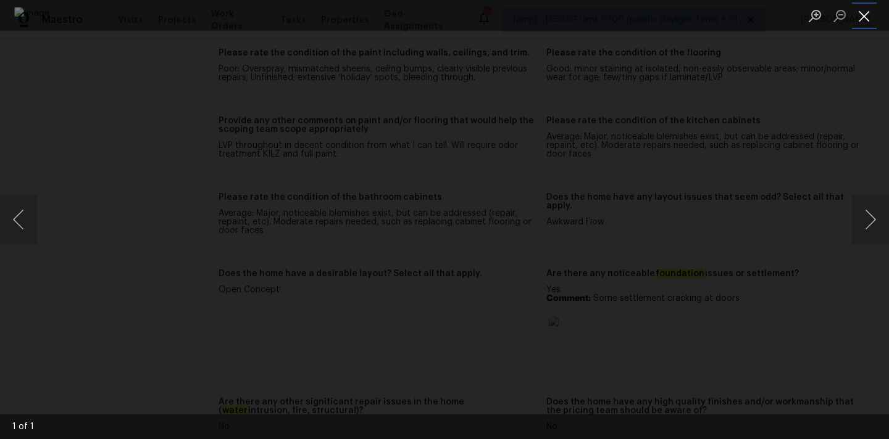
click at [858, 14] on button "Close lightbox" at bounding box center [864, 16] width 25 height 22
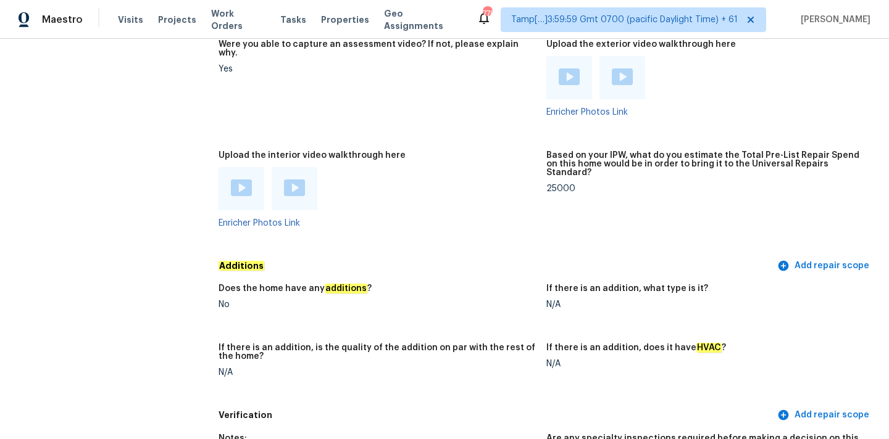
scroll to position [2238, 0]
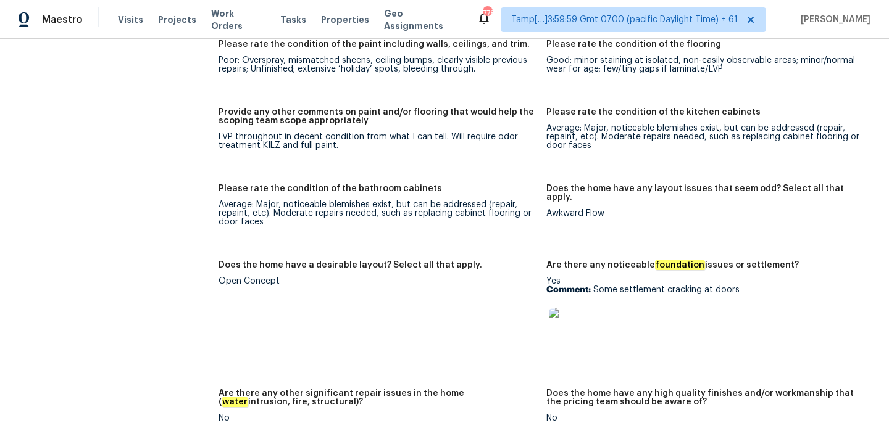
click at [565, 308] on img at bounding box center [568, 327] width 39 height 39
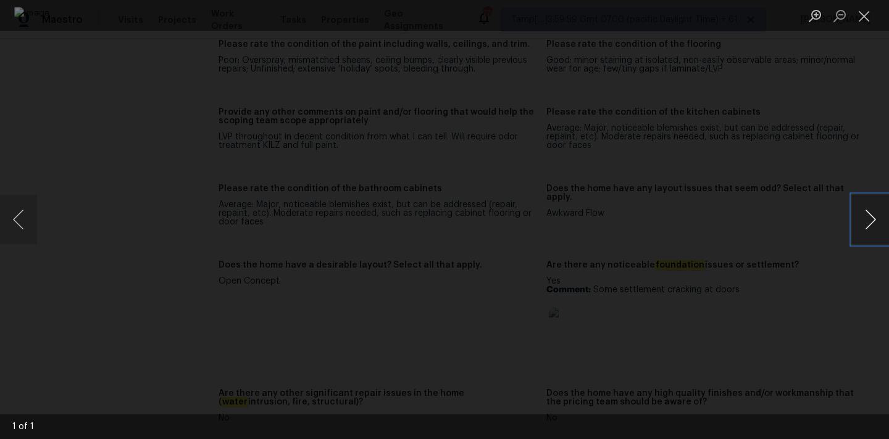
click at [871, 212] on button "Next image" at bounding box center [870, 219] width 37 height 49
click at [862, 9] on button "Close lightbox" at bounding box center [864, 16] width 25 height 22
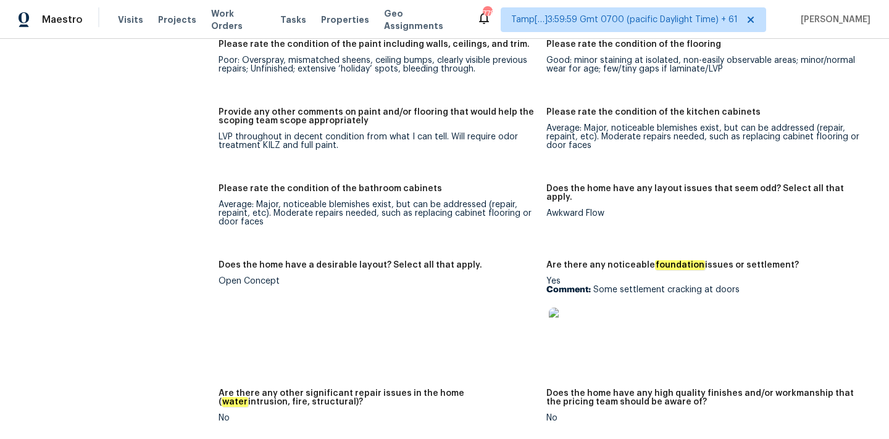
click at [863, 14] on span "[PERSON_NAME]" at bounding box center [833, 20] width 75 height 12
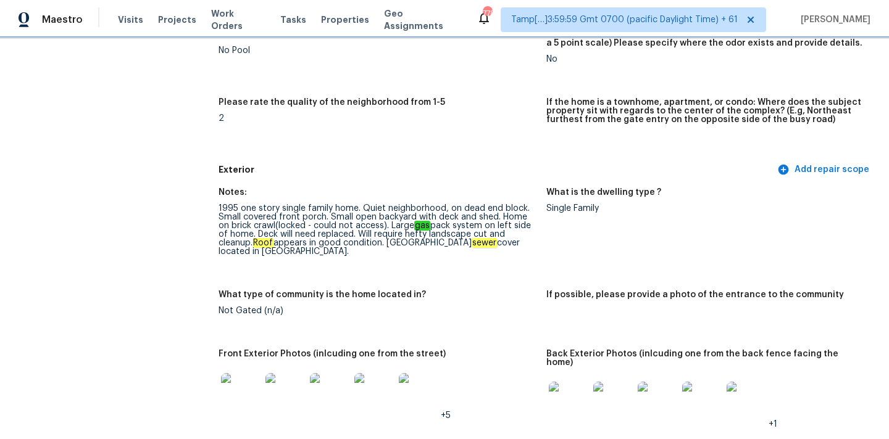
scroll to position [362, 0]
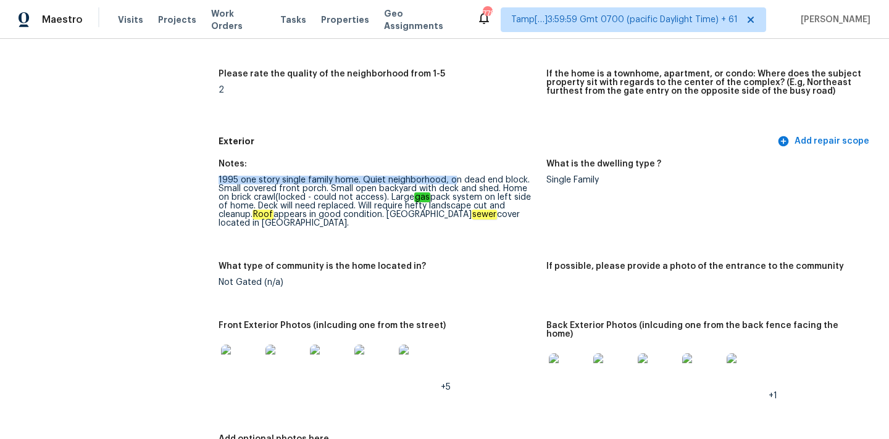
drag, startPoint x: 218, startPoint y: 179, endPoint x: 453, endPoint y: 182, distance: 235.2
click at [453, 182] on div "1995 one story single family home. Quiet neighborhood, on dead end block. Small…" at bounding box center [377, 202] width 318 height 52
click at [458, 182] on div "1995 one story single family home. Quiet neighborhood, on dead end block. Small…" at bounding box center [377, 202] width 318 height 52
drag, startPoint x: 450, startPoint y: 182, endPoint x: 526, endPoint y: 182, distance: 76.5
click at [526, 182] on div "1995 one story single family home. Quiet neighborhood, on dead end block. Small…" at bounding box center [377, 202] width 318 height 52
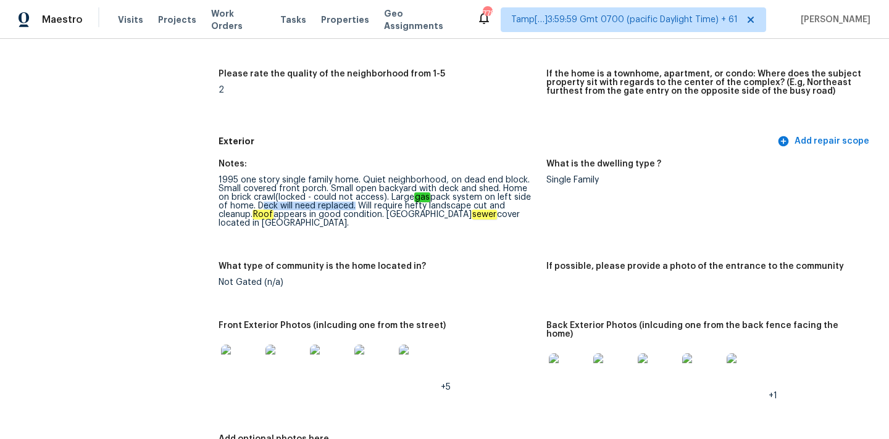
drag, startPoint x: 245, startPoint y: 208, endPoint x: 341, endPoint y: 204, distance: 96.4
click at [341, 204] on div "1995 one story single family home. Quiet neighborhood, on dead end block. Small…" at bounding box center [377, 202] width 318 height 52
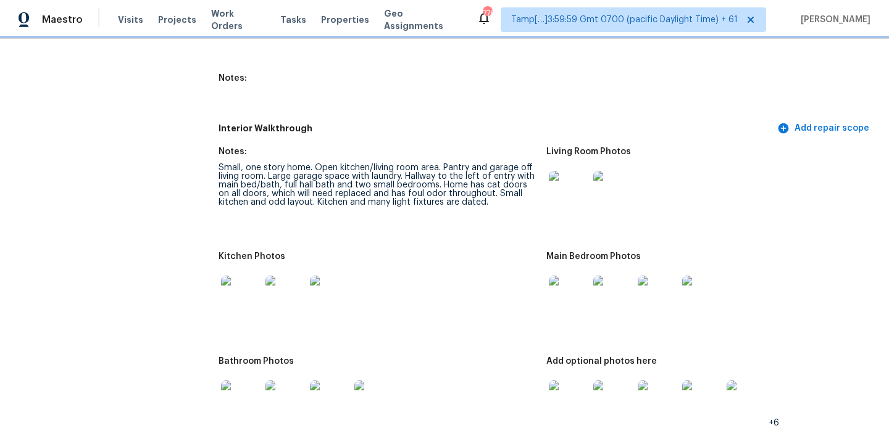
scroll to position [1657, 0]
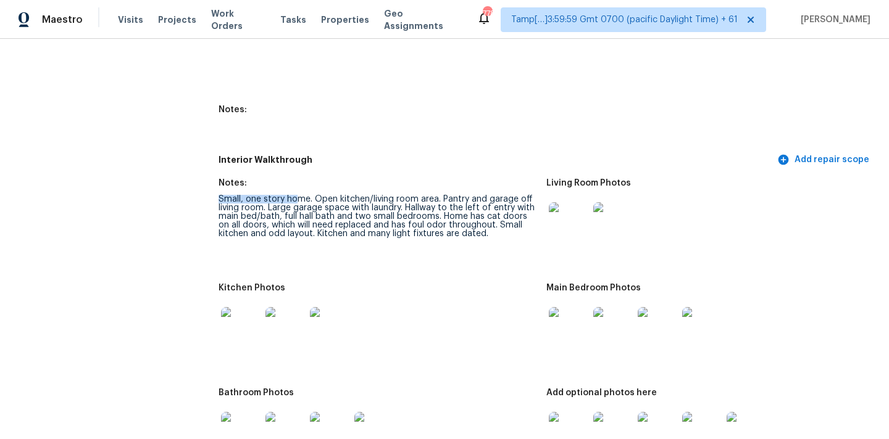
drag, startPoint x: 220, startPoint y: 182, endPoint x: 299, endPoint y: 183, distance: 79.6
click at [299, 195] on div "Small, one story home. Open kitchen/living room area. Pantry and garage off liv…" at bounding box center [377, 216] width 318 height 43
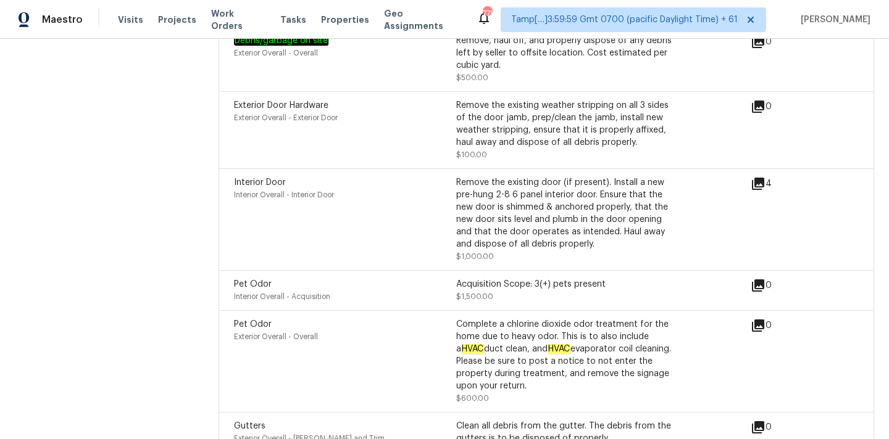
scroll to position [3503, 0]
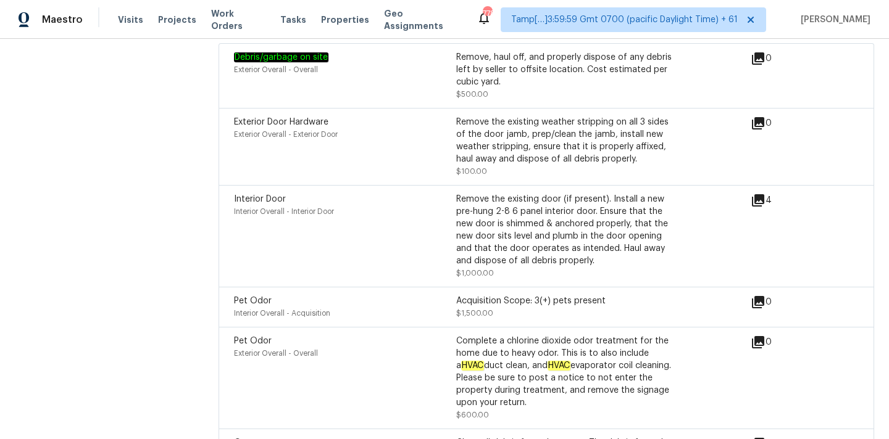
click at [756, 194] on icon at bounding box center [758, 200] width 12 height 12
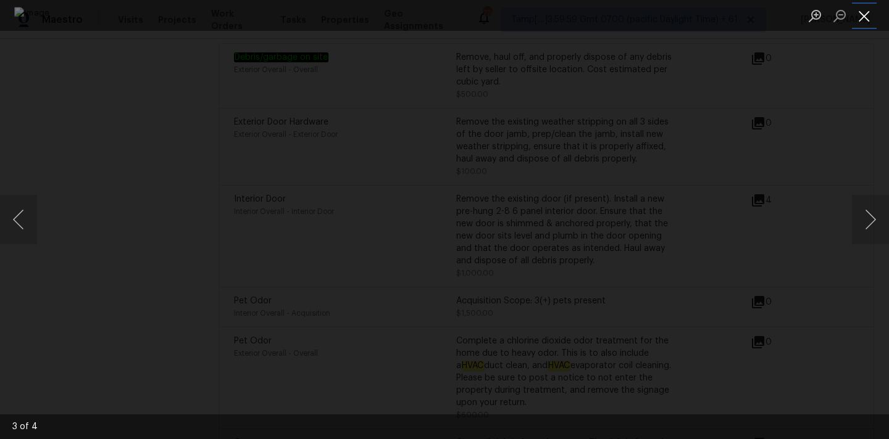
click at [862, 17] on button "Close lightbox" at bounding box center [864, 16] width 25 height 22
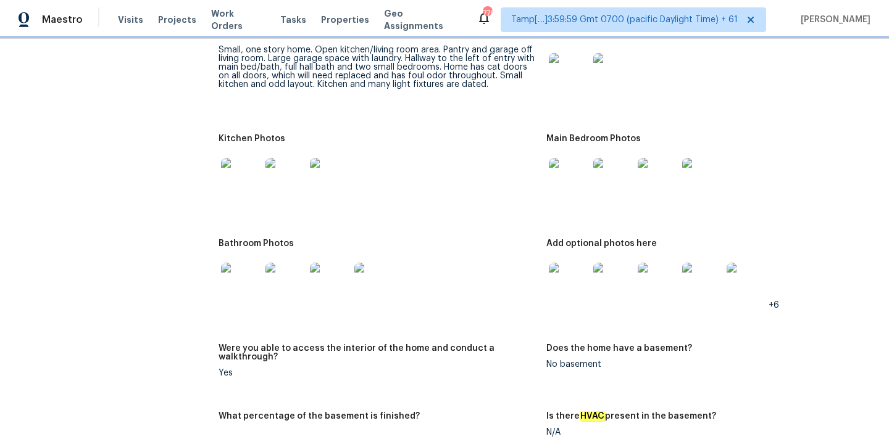
scroll to position [1750, 0]
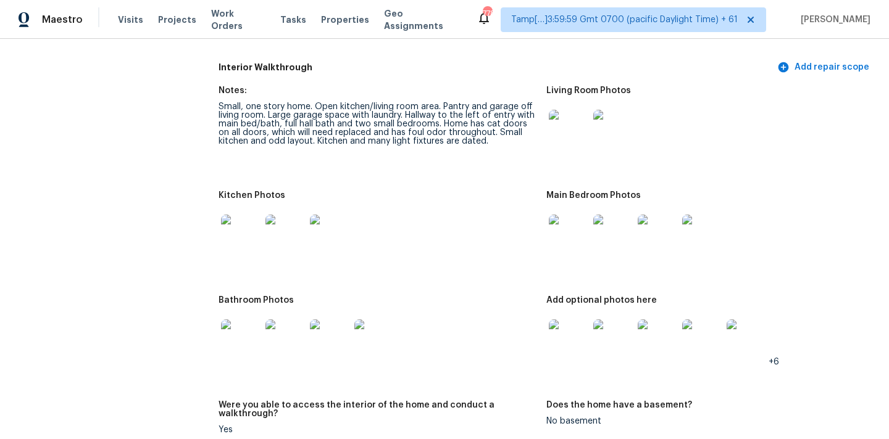
click at [570, 113] on img at bounding box center [568, 129] width 39 height 39
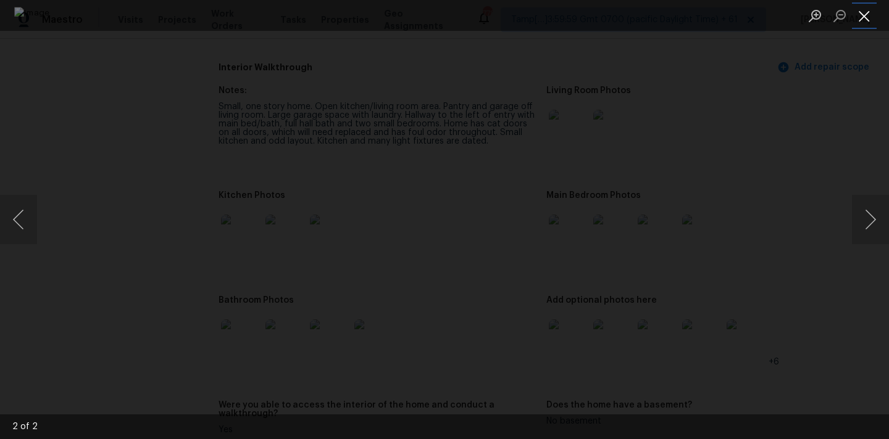
click at [865, 19] on button "Close lightbox" at bounding box center [864, 16] width 25 height 22
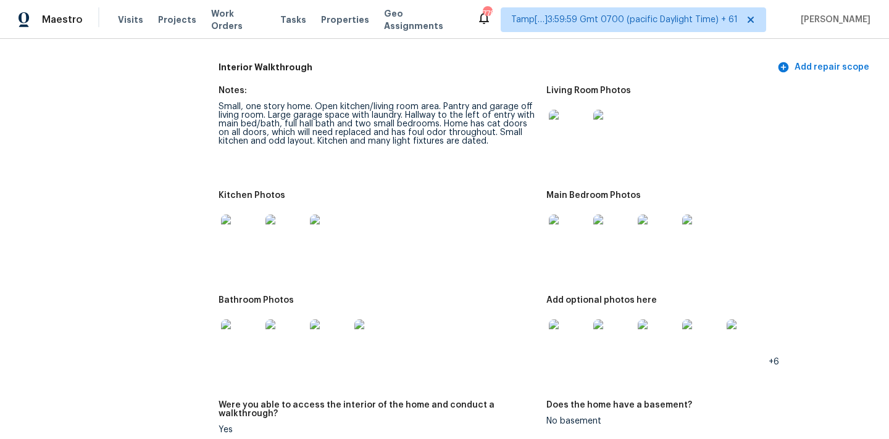
click at [578, 215] on img at bounding box center [568, 234] width 39 height 39
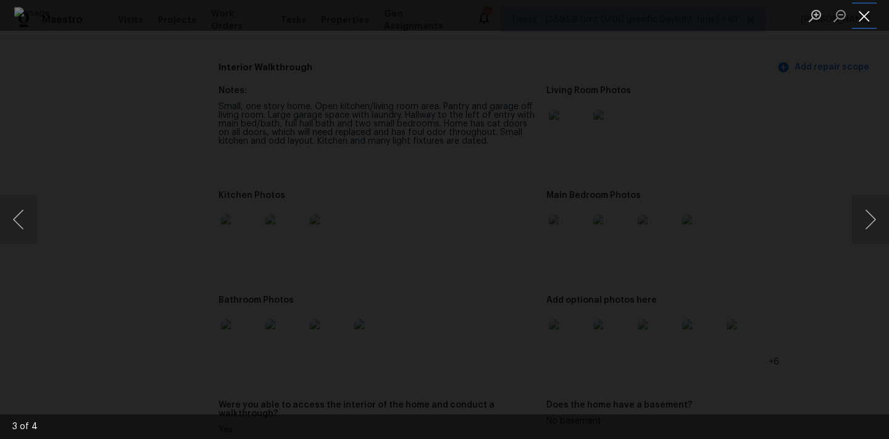
click at [863, 14] on button "Close lightbox" at bounding box center [864, 16] width 25 height 22
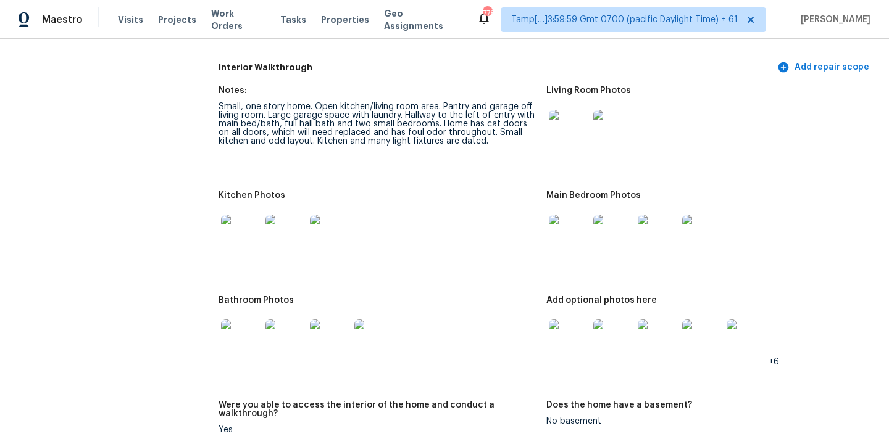
click at [577, 320] on img at bounding box center [568, 339] width 39 height 39
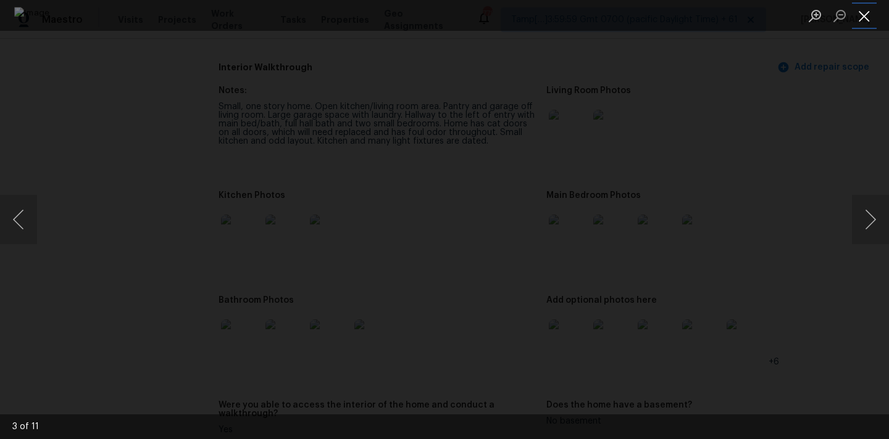
click at [861, 22] on button "Close lightbox" at bounding box center [864, 16] width 25 height 22
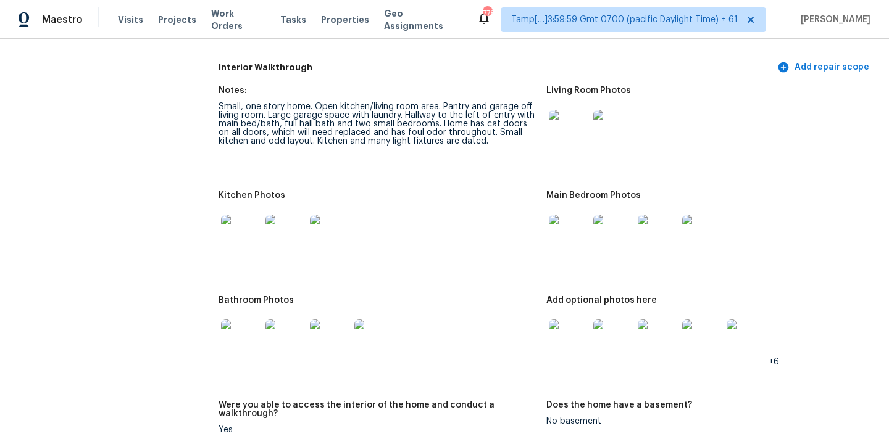
click at [241, 215] on img at bounding box center [240, 234] width 39 height 39
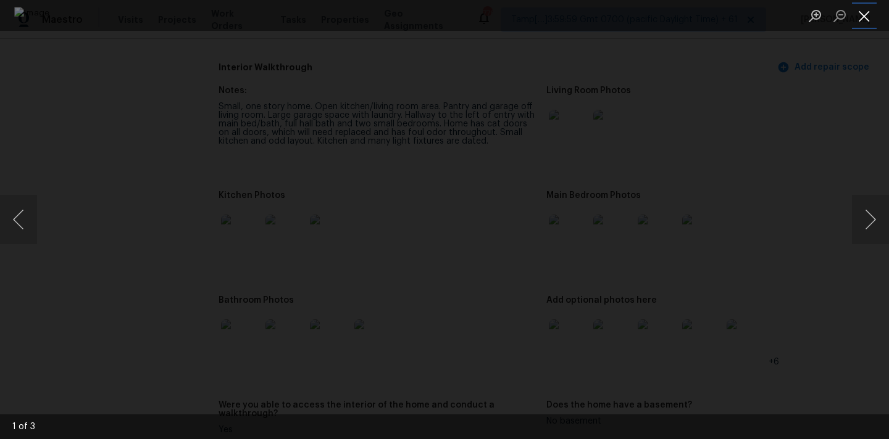
click at [867, 15] on button "Close lightbox" at bounding box center [864, 16] width 25 height 22
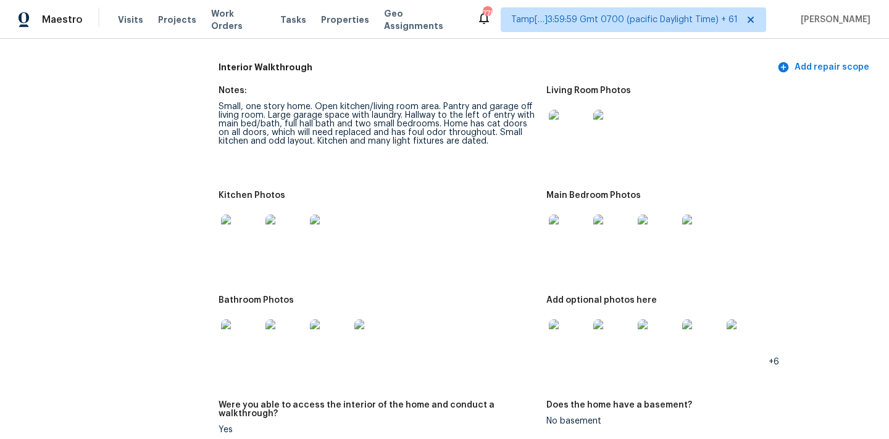
click at [251, 323] on img at bounding box center [240, 339] width 39 height 39
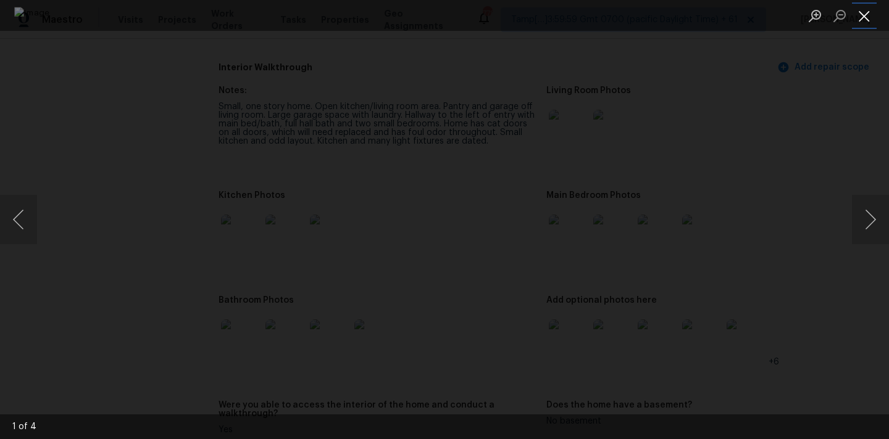
click at [858, 17] on button "Close lightbox" at bounding box center [864, 16] width 25 height 22
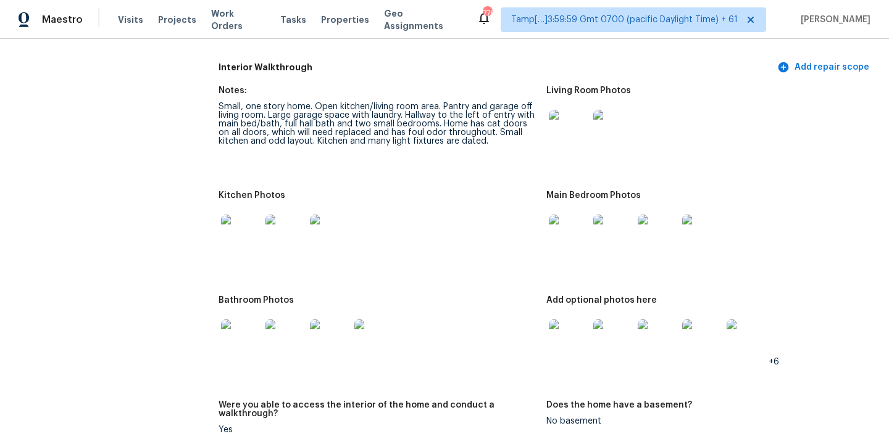
click at [578, 329] on img at bounding box center [568, 339] width 39 height 39
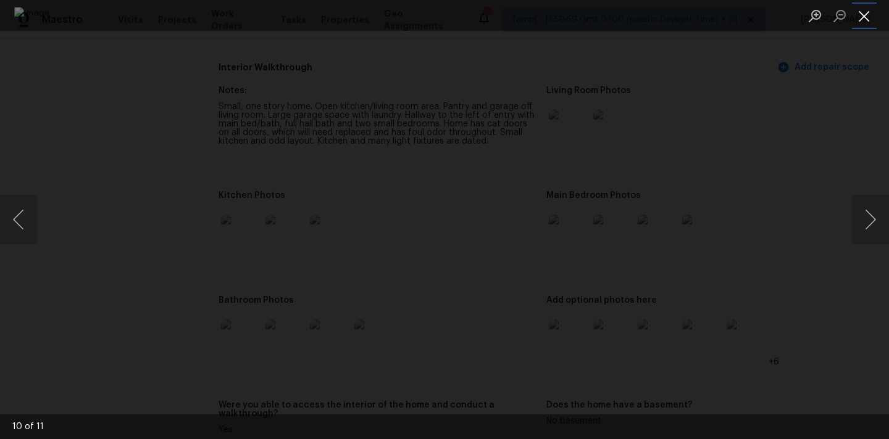
click at [869, 16] on button "Close lightbox" at bounding box center [864, 16] width 25 height 22
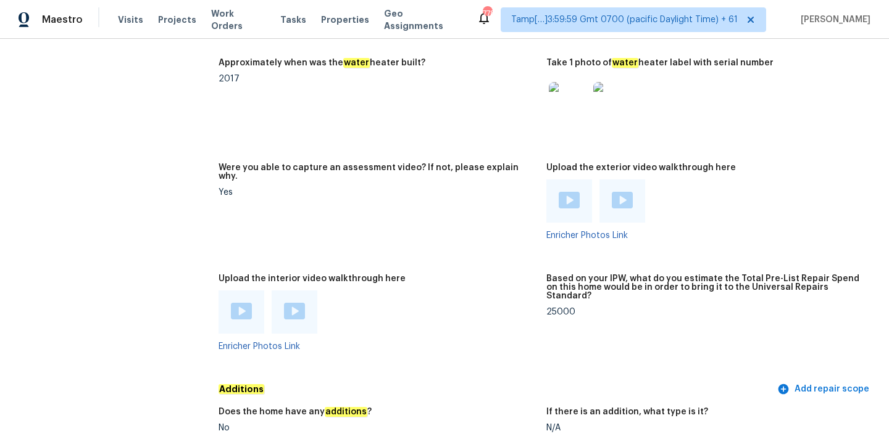
scroll to position [2728, 0]
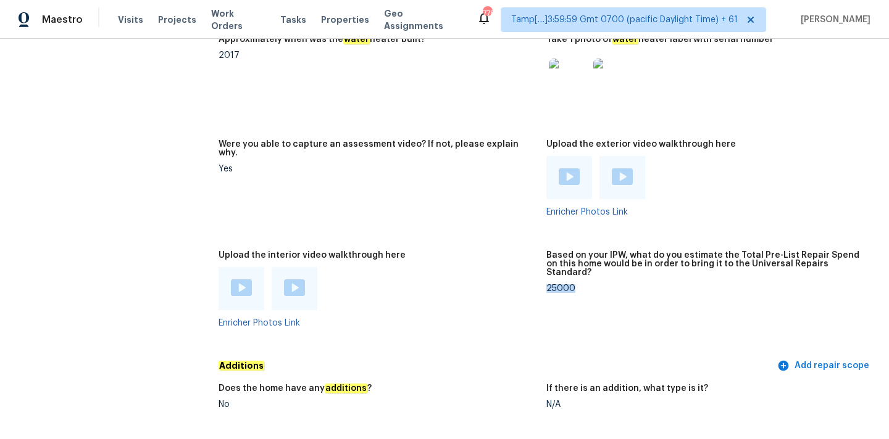
drag, startPoint x: 546, startPoint y: 255, endPoint x: 604, endPoint y: 254, distance: 58.0
click at [604, 285] on div "25000" at bounding box center [705, 289] width 318 height 9
copy div "25000"
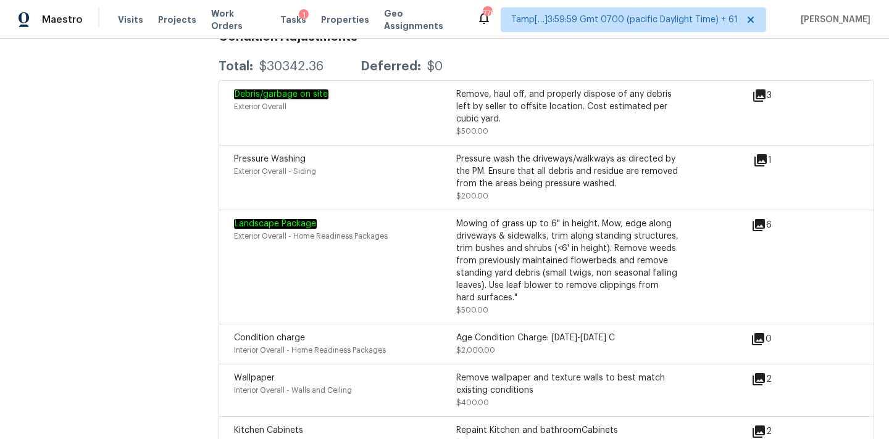
scroll to position [1232, 0]
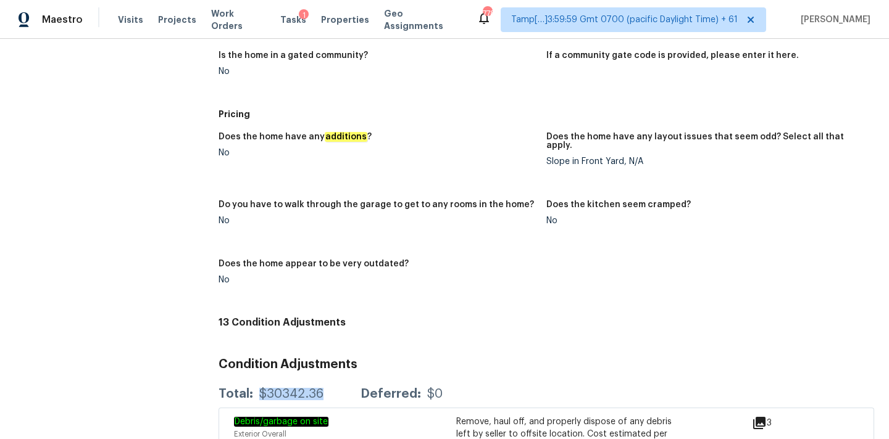
copy div "$30342.36"
drag, startPoint x: 255, startPoint y: 386, endPoint x: 327, endPoint y: 386, distance: 71.6
click at [327, 388] on div "Total: $30342.36 Deferred: $0" at bounding box center [330, 394] width 224 height 12
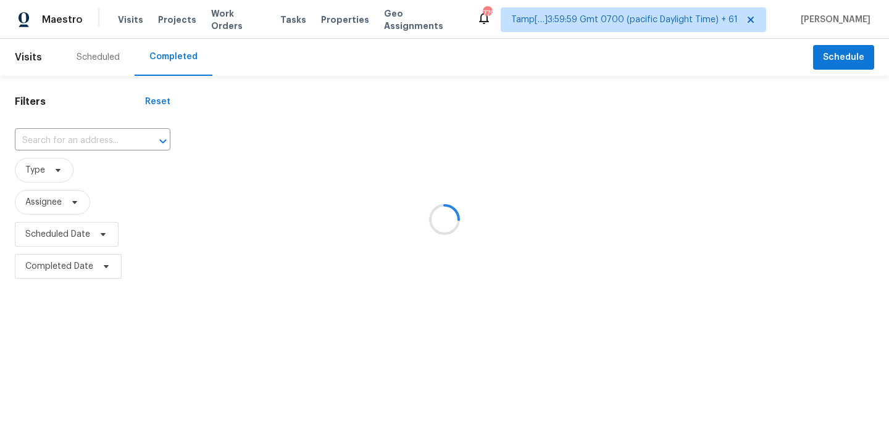
click at [51, 148] on div at bounding box center [444, 219] width 889 height 439
click at [60, 144] on div at bounding box center [444, 219] width 889 height 439
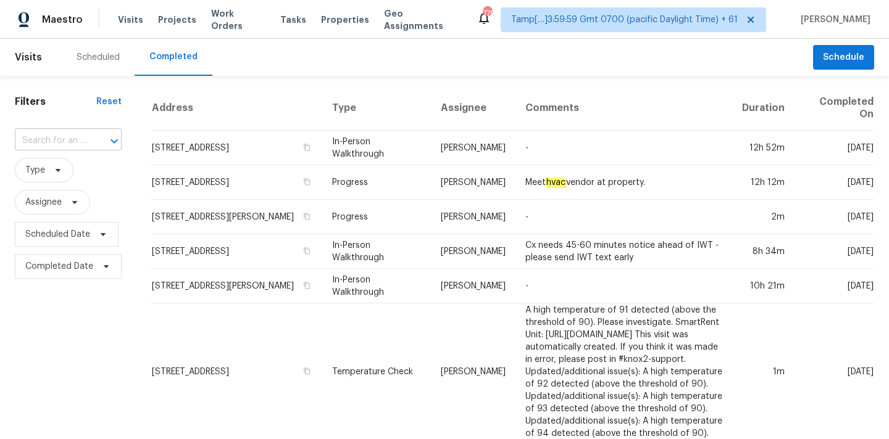
click at [60, 144] on input "text" at bounding box center [51, 140] width 72 height 19
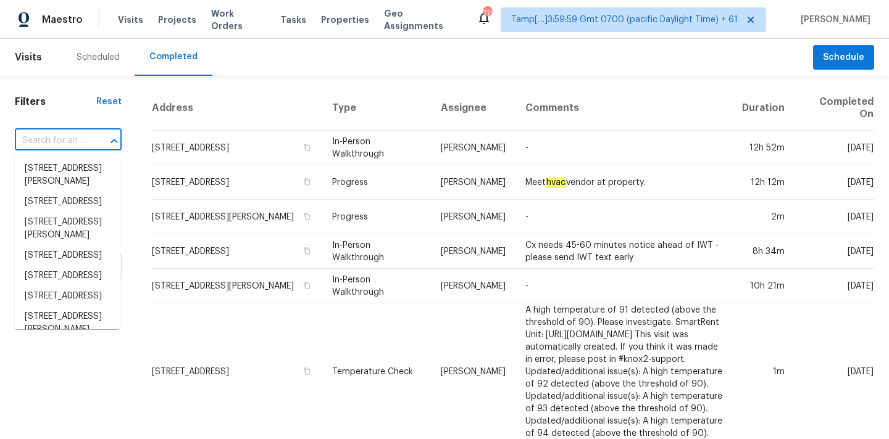
paste input "[STREET_ADDRESS]"
type input "[STREET_ADDRESS]"
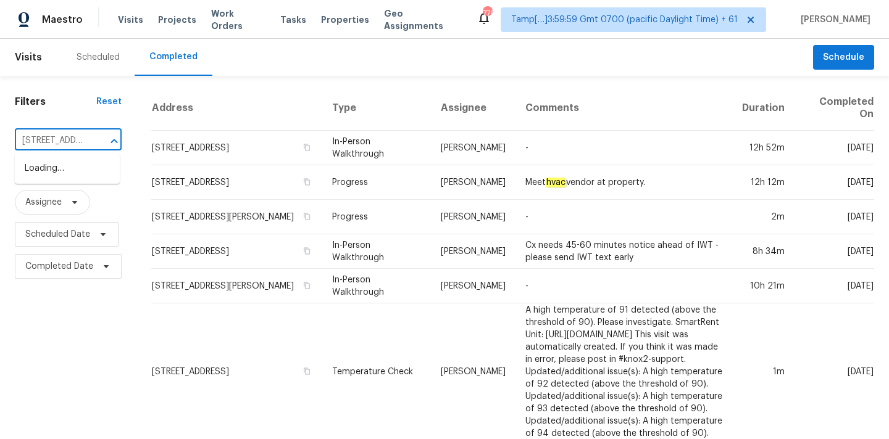
scroll to position [0, 94]
click at [55, 176] on li "2222 Princess Snow Cir, Katy, TX 77493" at bounding box center [67, 169] width 105 height 20
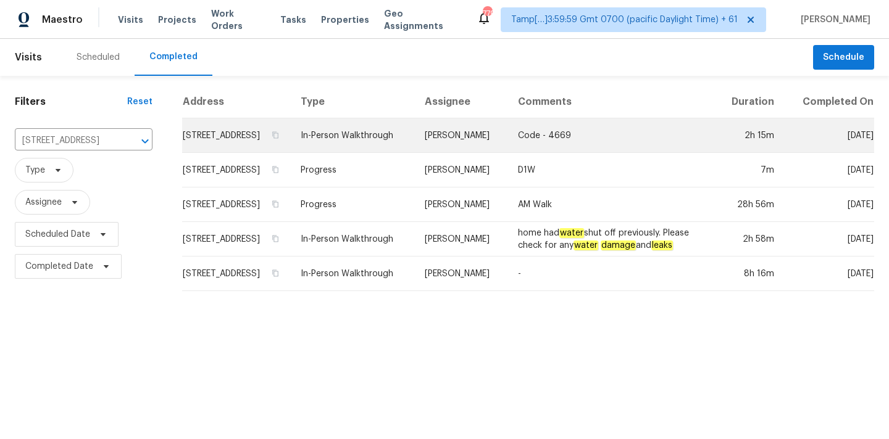
click at [491, 153] on td "Stephen Lacy" at bounding box center [461, 135] width 93 height 35
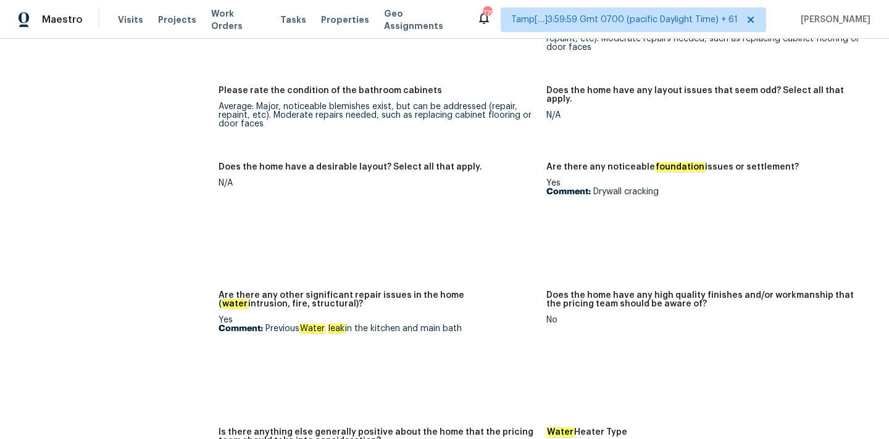
scroll to position [1917, 0]
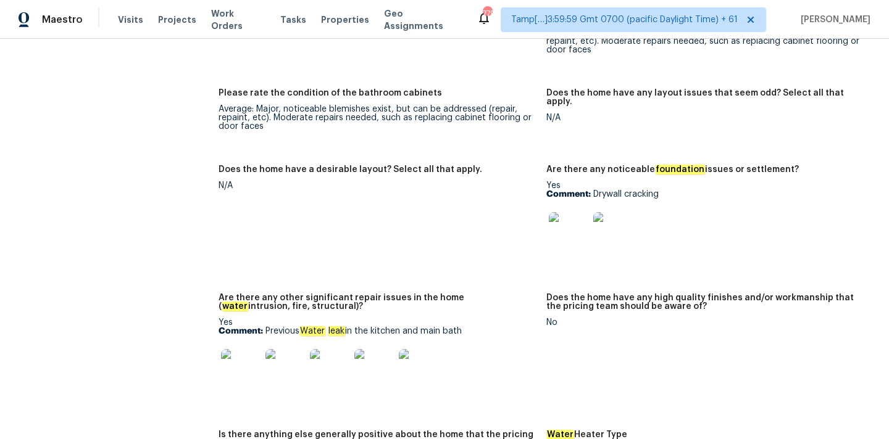
click at [562, 213] on img at bounding box center [568, 231] width 39 height 39
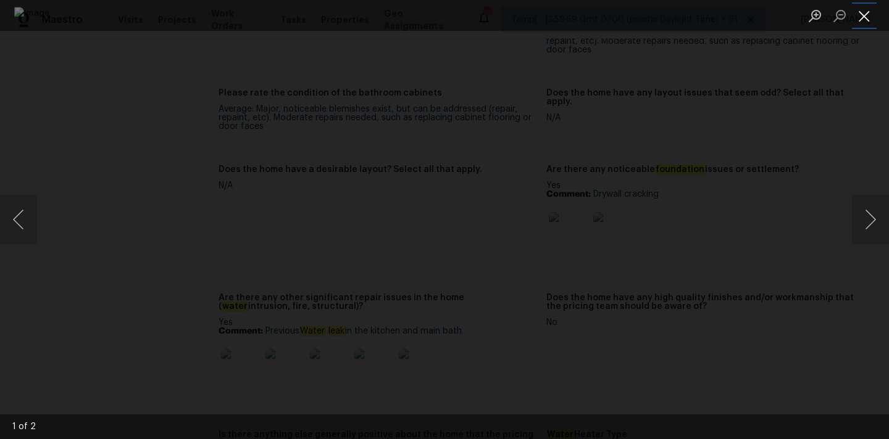
click at [861, 12] on button "Close lightbox" at bounding box center [864, 16] width 25 height 22
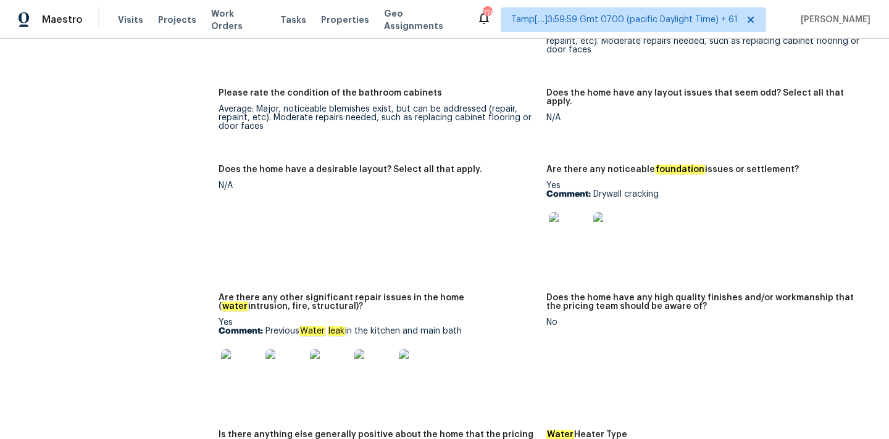
click at [249, 360] on img at bounding box center [240, 368] width 39 height 39
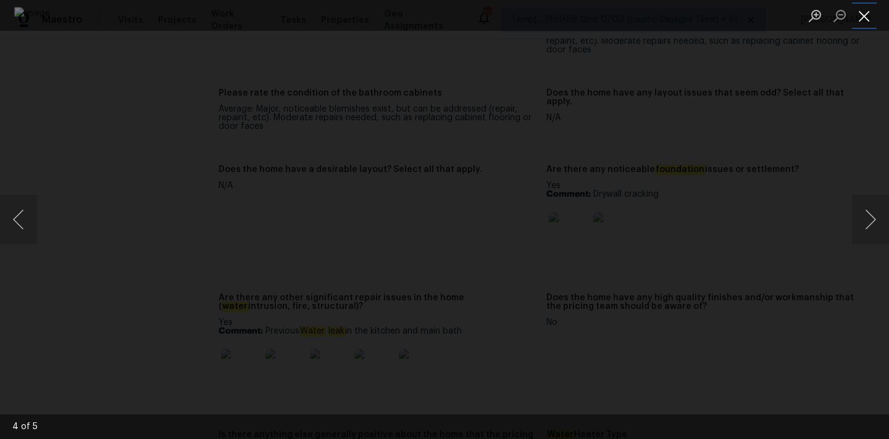
click at [857, 16] on button "Close lightbox" at bounding box center [864, 16] width 25 height 22
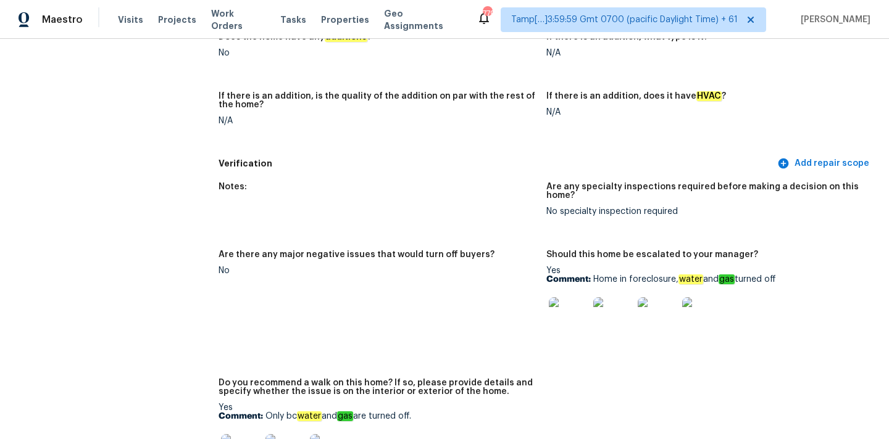
scroll to position [3100, 0]
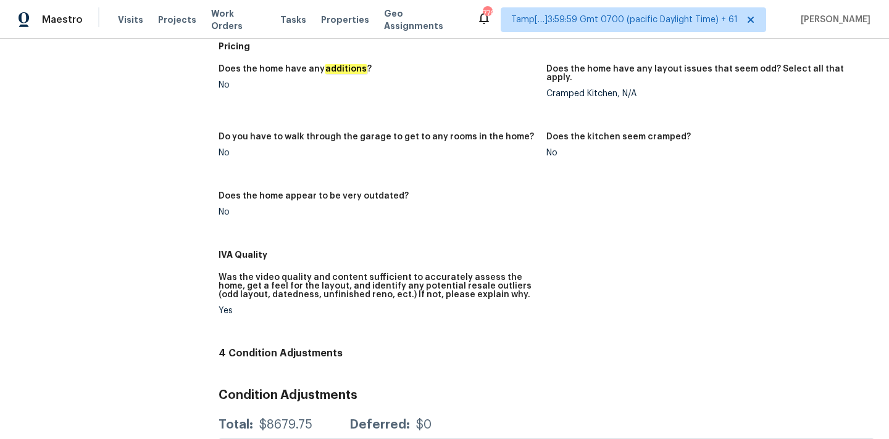
scroll to position [716, 0]
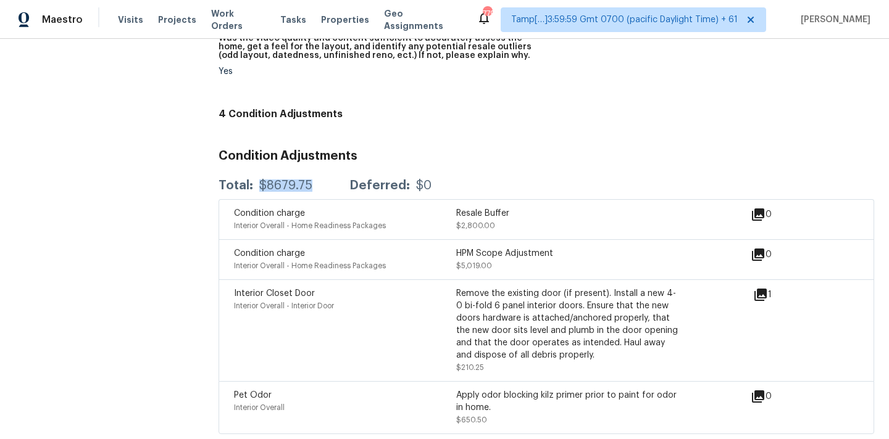
drag, startPoint x: 255, startPoint y: 176, endPoint x: 324, endPoint y: 177, distance: 69.1
click at [324, 180] on div "Total: $8679.75 Deferred: $0" at bounding box center [324, 186] width 213 height 12
copy div "$8679.75"
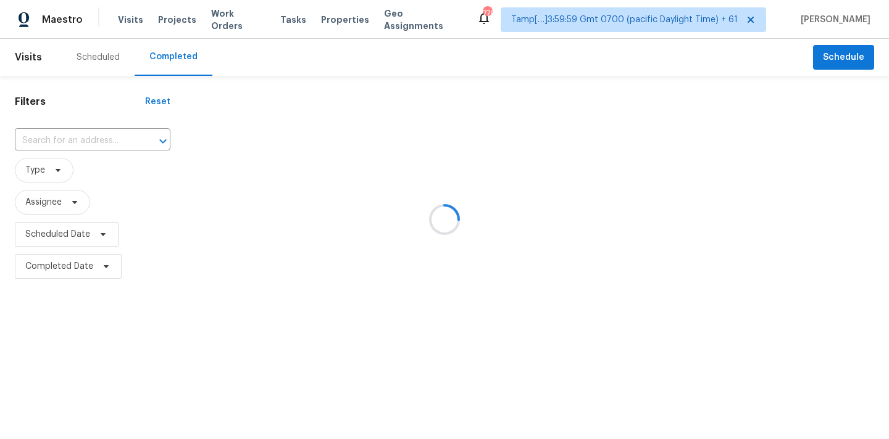
click at [71, 146] on div at bounding box center [444, 219] width 889 height 439
click at [70, 144] on div at bounding box center [444, 219] width 889 height 439
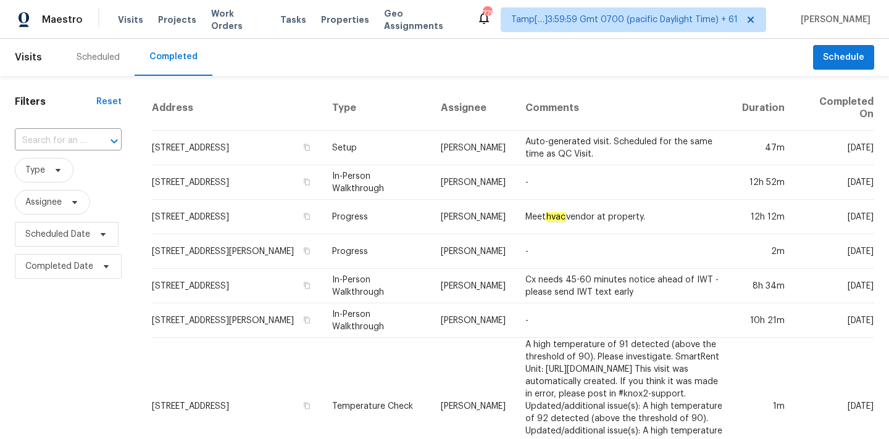
click at [70, 144] on input "text" at bounding box center [51, 140] width 72 height 19
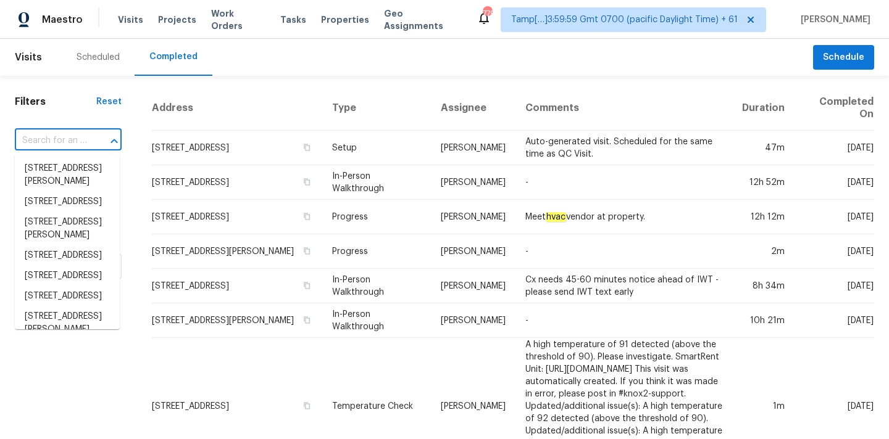
paste input "[STREET_ADDRESS]"
type input "7228 River Birch Ln, Indianapolis, IN 46236"
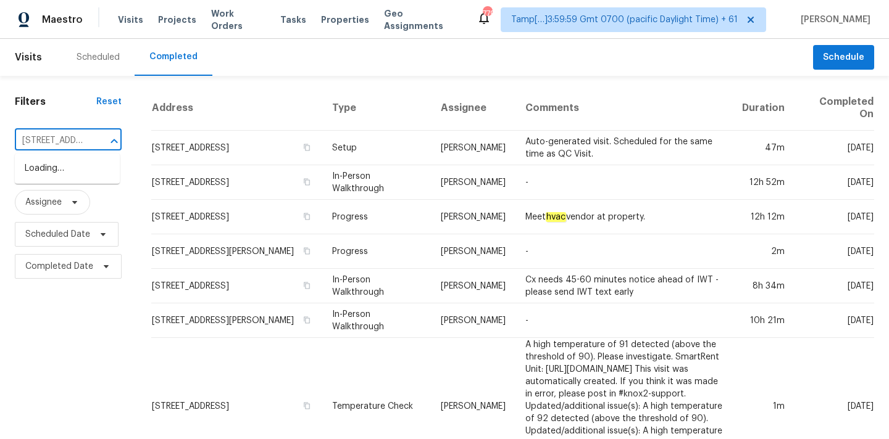
scroll to position [0, 109]
click at [66, 170] on li "7228 River Birch Ln, Indianapolis, IN 46236" at bounding box center [67, 169] width 105 height 20
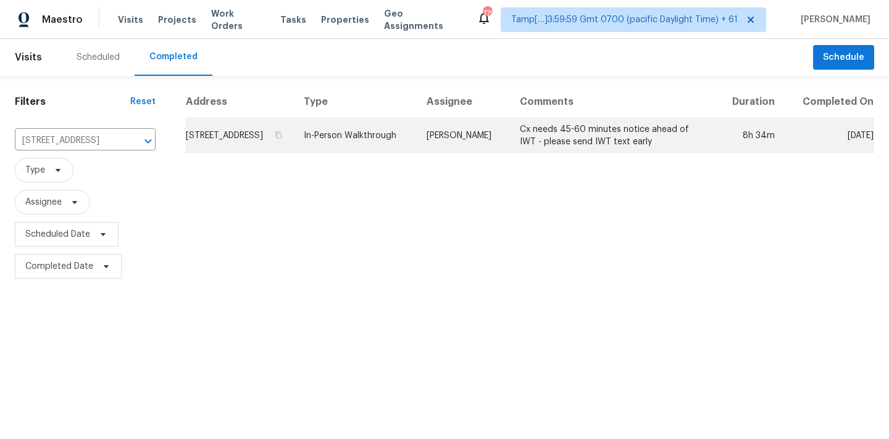
click at [417, 153] on td "In-Person Walkthrough" at bounding box center [355, 135] width 123 height 35
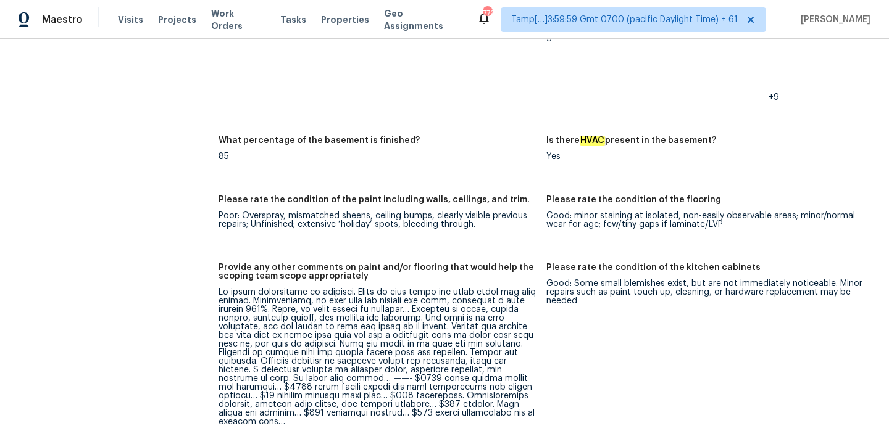
scroll to position [1896, 0]
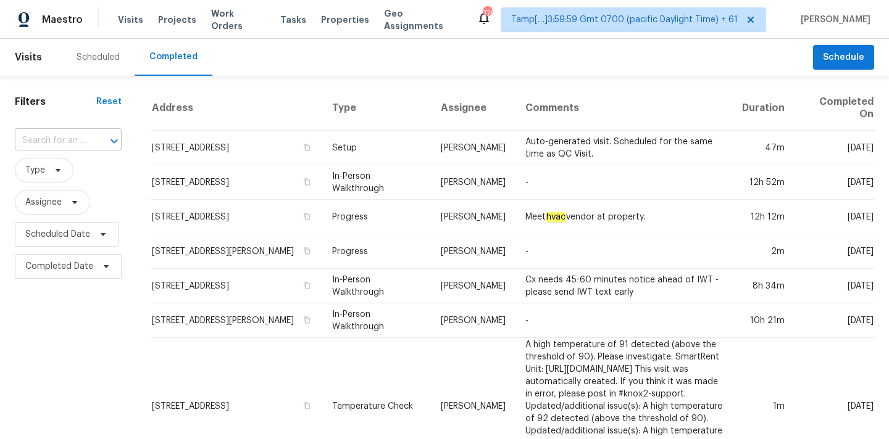
click at [34, 139] on input "text" at bounding box center [51, 140] width 72 height 19
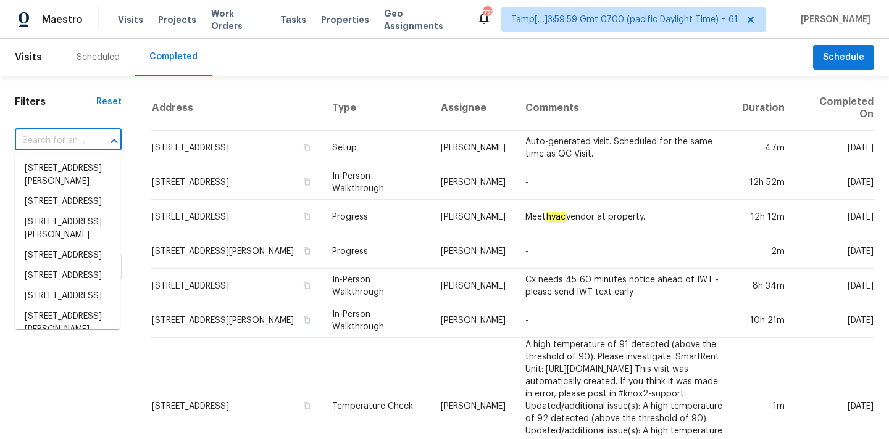
paste input "[STREET_ADDRESS]"
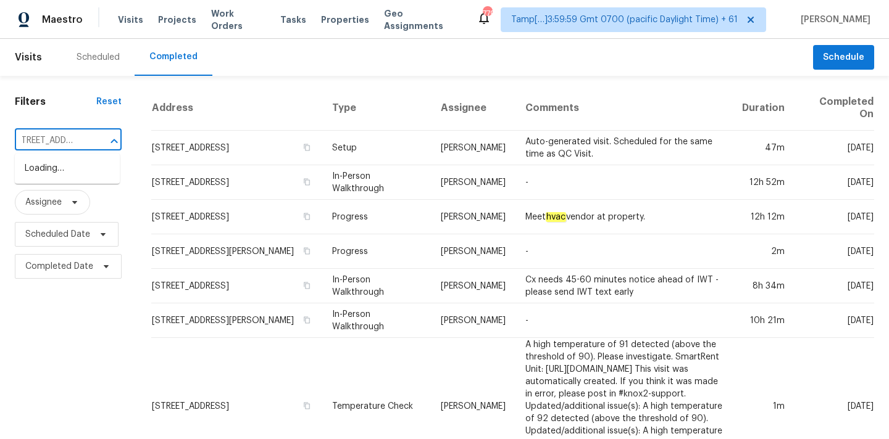
type input "[STREET_ADDRESS]"
click at [65, 178] on li "[STREET_ADDRESS]" at bounding box center [67, 169] width 105 height 20
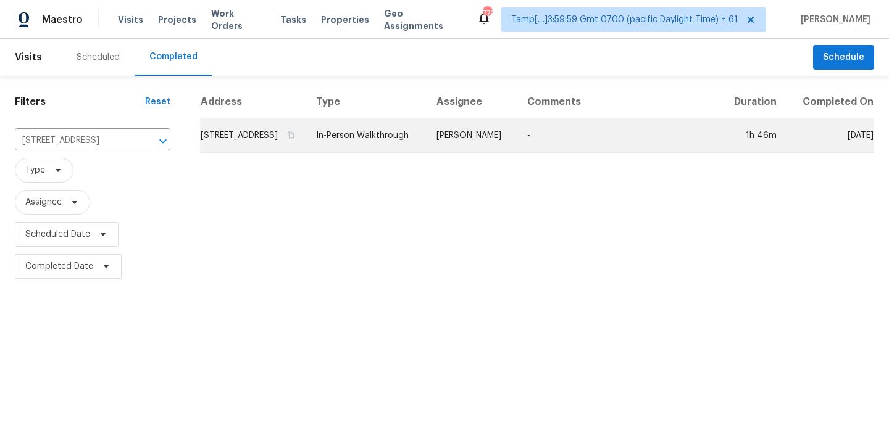
click at [426, 136] on td "In-Person Walkthrough" at bounding box center [366, 135] width 120 height 35
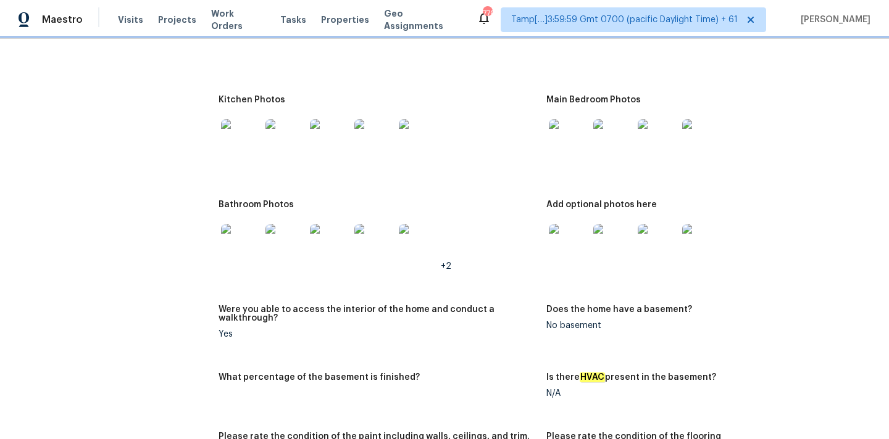
scroll to position [1271, 0]
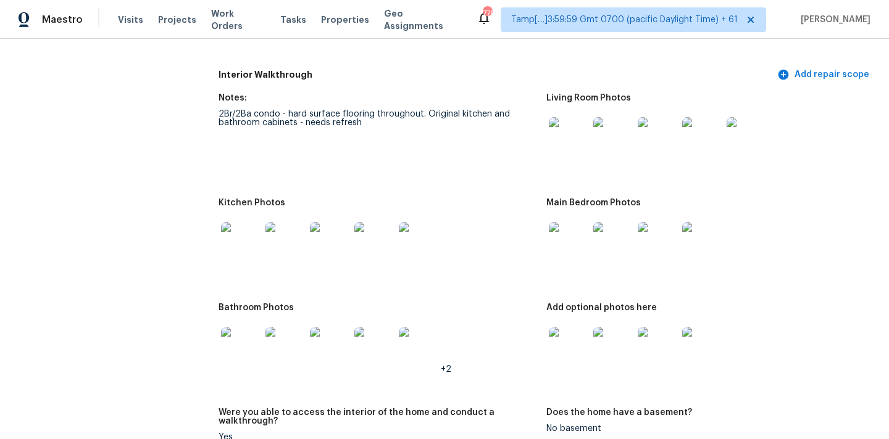
click at [562, 117] on img at bounding box center [568, 136] width 39 height 39
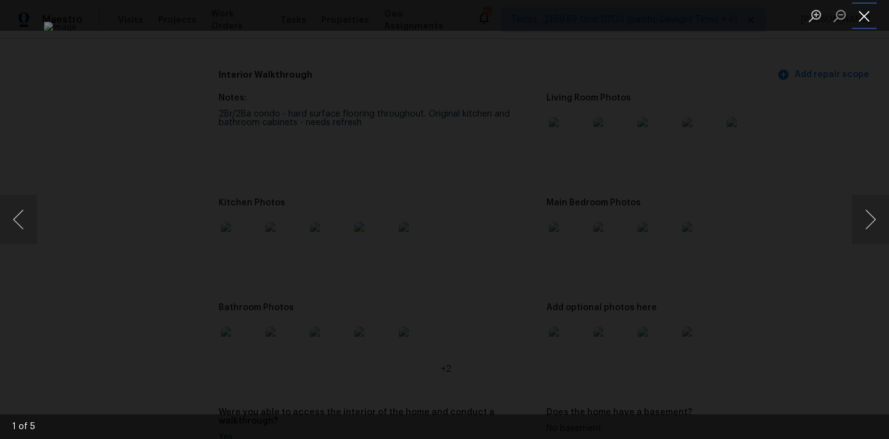
click at [863, 21] on button "Close lightbox" at bounding box center [864, 16] width 25 height 22
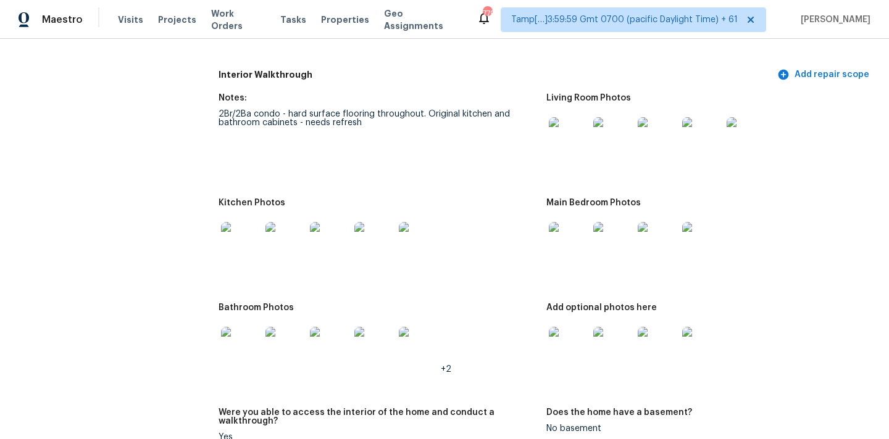
click at [560, 231] on img at bounding box center [568, 241] width 39 height 39
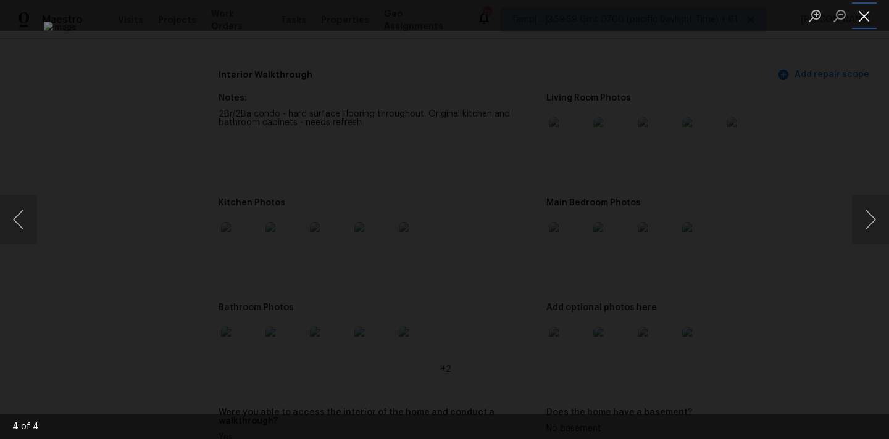
click at [872, 12] on button "Close lightbox" at bounding box center [864, 16] width 25 height 22
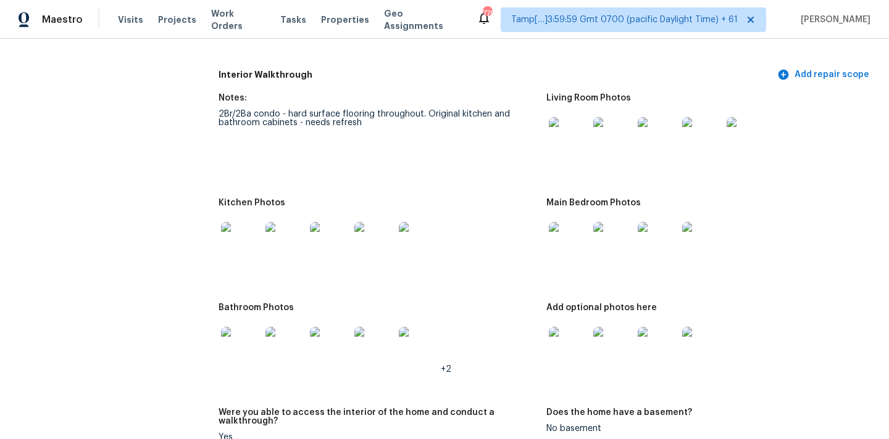
click at [215, 235] on div "All visits [STREET_ADDRESS] Home details Other Visits No previous visits In-Per…" at bounding box center [444, 299] width 859 height 3014
click at [236, 235] on img at bounding box center [240, 241] width 39 height 39
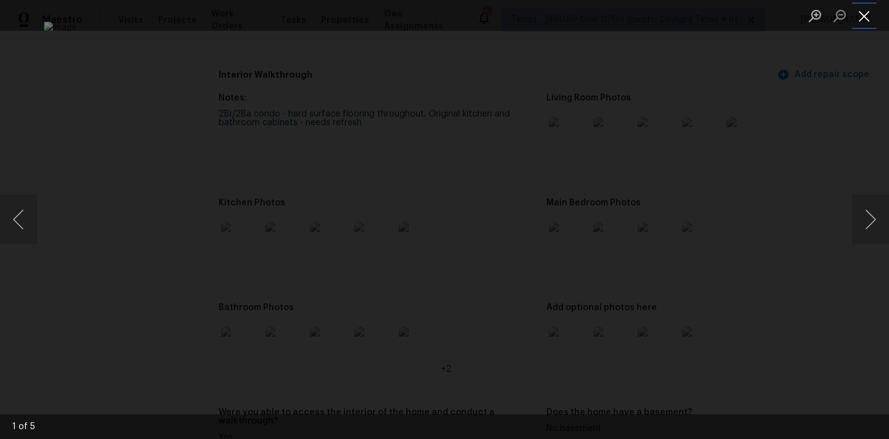
click at [870, 22] on button "Close lightbox" at bounding box center [864, 16] width 25 height 22
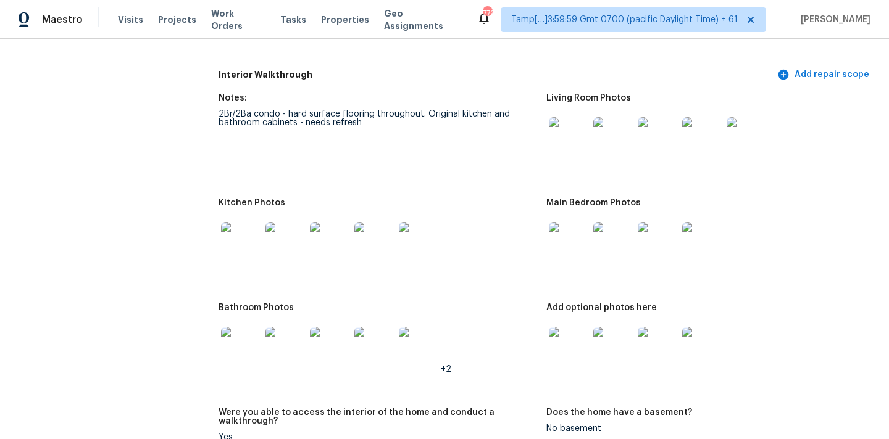
click at [247, 339] on img at bounding box center [240, 346] width 39 height 39
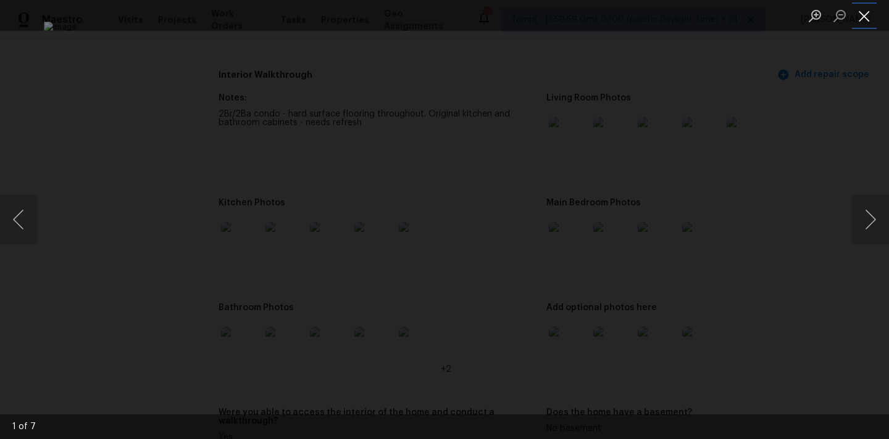
click at [860, 17] on button "Close lightbox" at bounding box center [864, 16] width 25 height 22
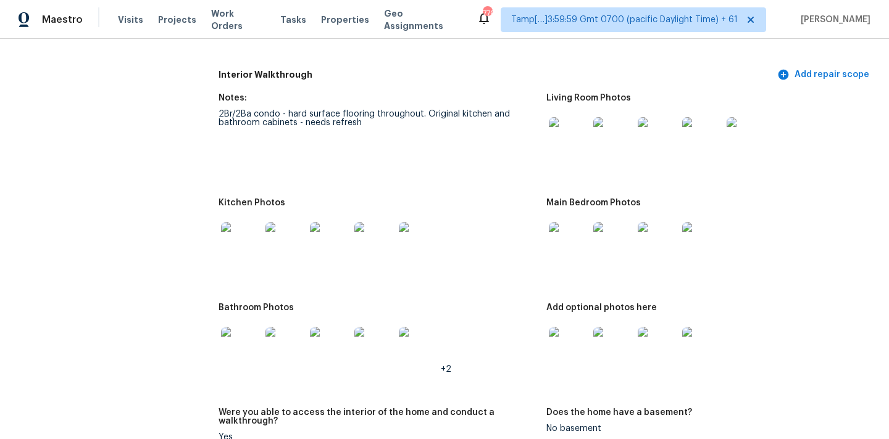
click at [554, 339] on img at bounding box center [568, 346] width 39 height 39
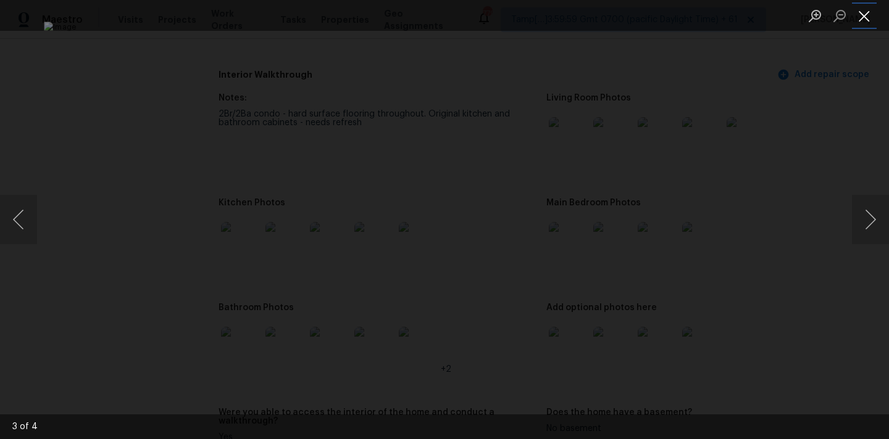
click at [863, 19] on button "Close lightbox" at bounding box center [864, 16] width 25 height 22
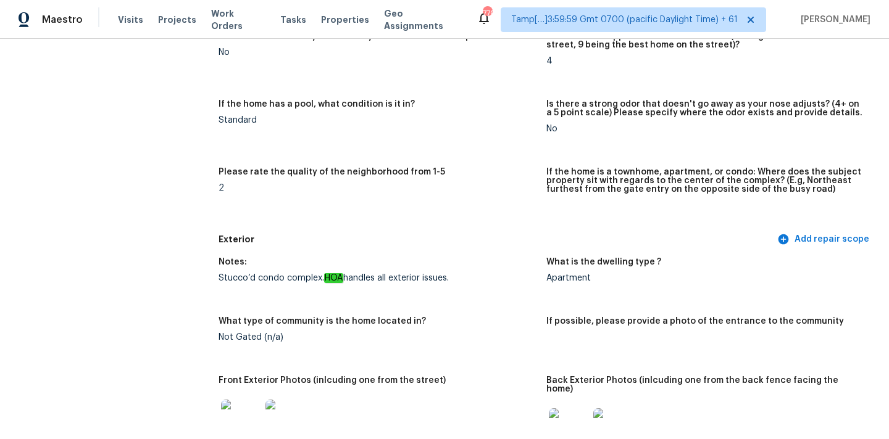
scroll to position [0, 0]
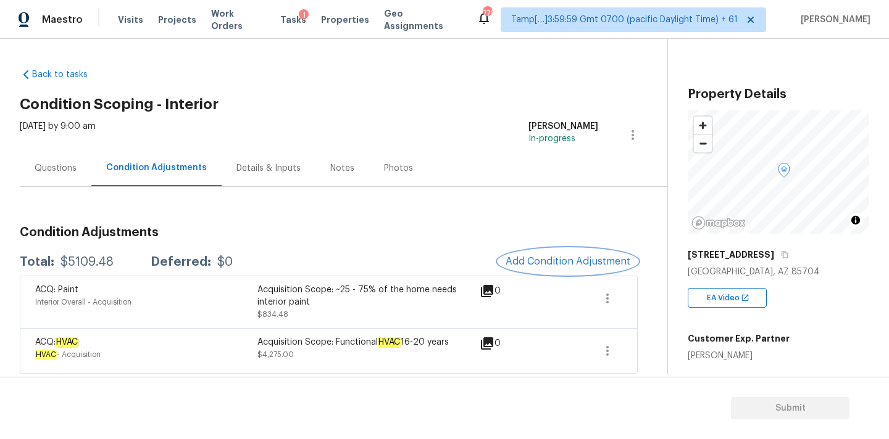
click at [541, 262] on span "Add Condition Adjustment" at bounding box center [567, 261] width 125 height 11
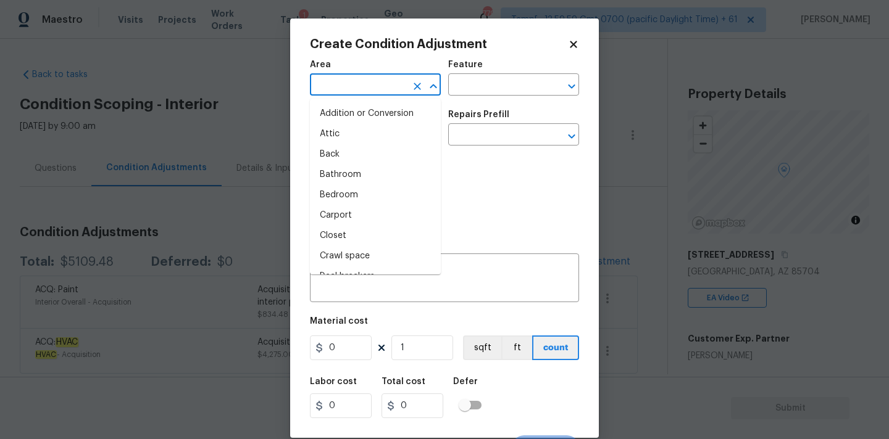
click at [343, 83] on input "text" at bounding box center [358, 86] width 96 height 19
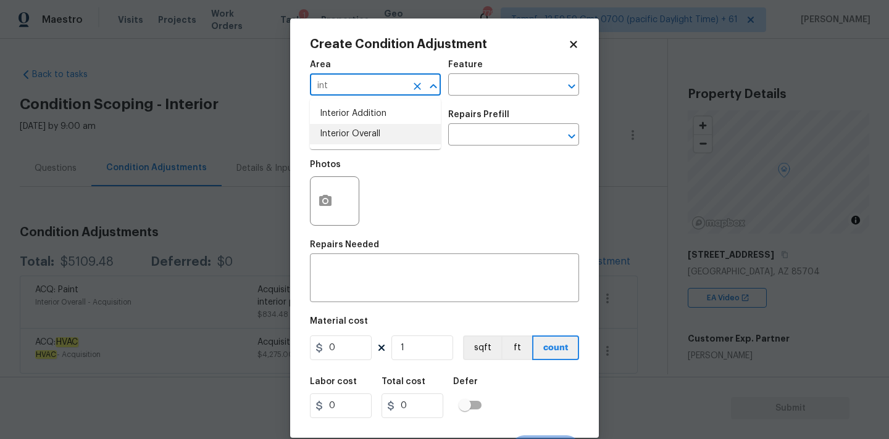
click at [347, 133] on li "Interior Overall" at bounding box center [375, 134] width 131 height 20
type input "Interior Overall"
click at [349, 145] on input "text" at bounding box center [358, 136] width 96 height 19
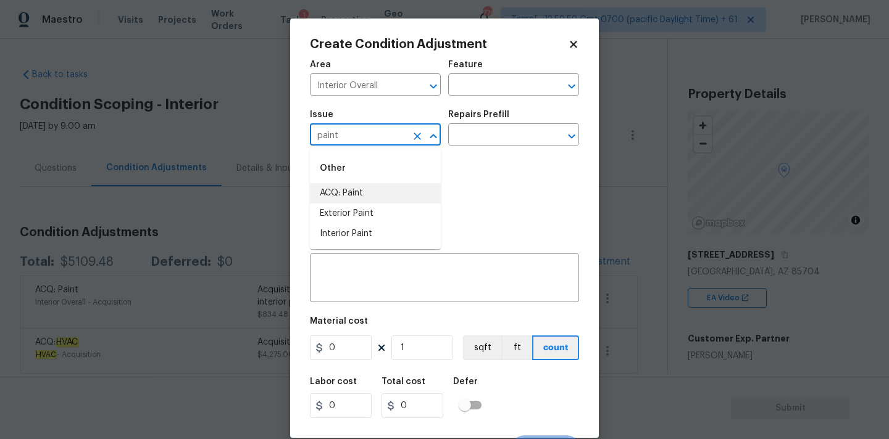
click at [373, 192] on li "ACQ: Paint" at bounding box center [375, 193] width 131 height 20
click at [391, 135] on input "ACQ: Paint" at bounding box center [358, 136] width 96 height 19
drag, startPoint x: 383, startPoint y: 227, endPoint x: 405, endPoint y: 206, distance: 30.6
click at [383, 227] on li "Interior Paint" at bounding box center [375, 234] width 131 height 20
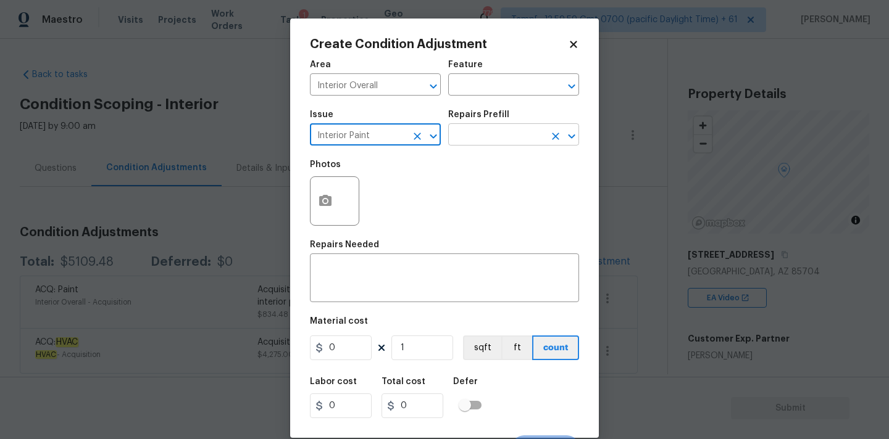
type input "Interior Paint"
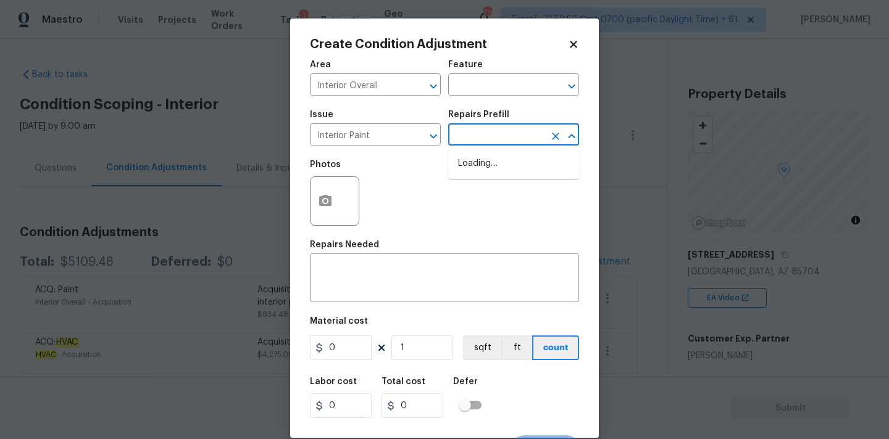
click at [493, 131] on input "text" at bounding box center [496, 136] width 96 height 19
type input "primer"
click at [488, 154] on li "Primer - Labor Only $0.40" at bounding box center [513, 164] width 131 height 20
type input "Overall Paint"
type textarea "Interior primer - PRIMER PROVIDED BY OPENDOOR - All nails, screws, drywall anch…"
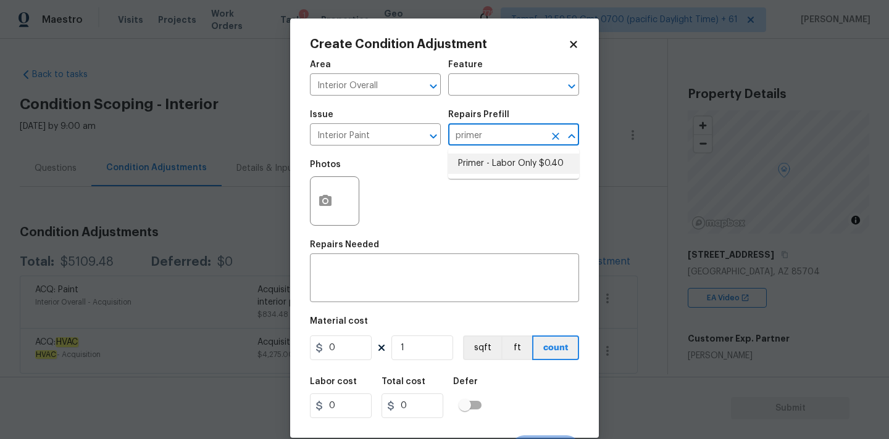
type input "0.4"
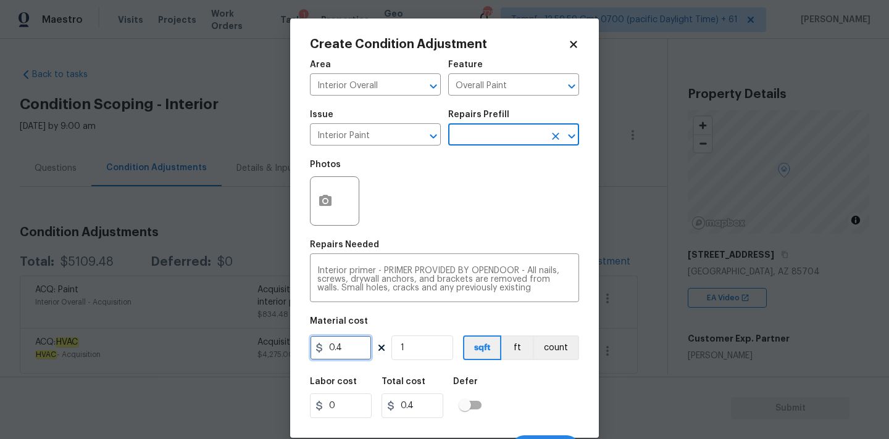
click at [353, 344] on input "0.4" at bounding box center [341, 348] width 62 height 25
type input "200"
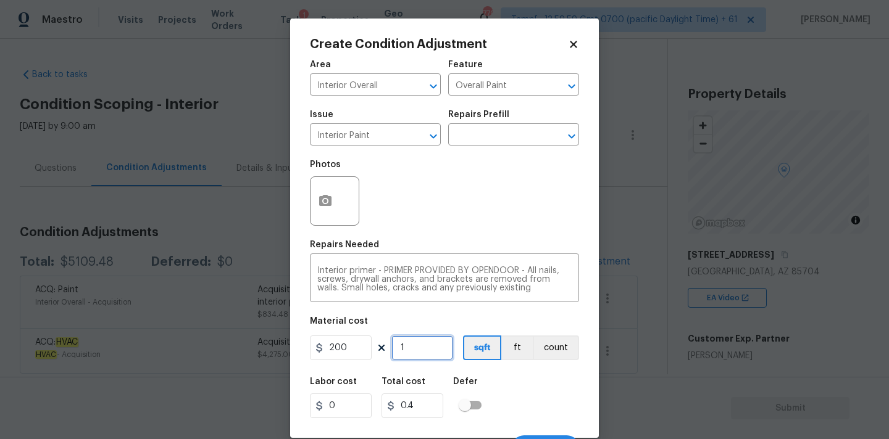
type input "200"
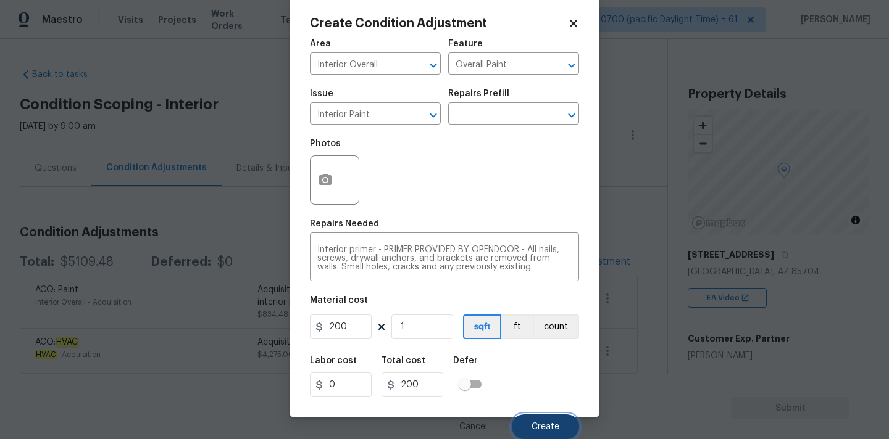
click at [556, 431] on span "Create" at bounding box center [545, 427] width 28 height 9
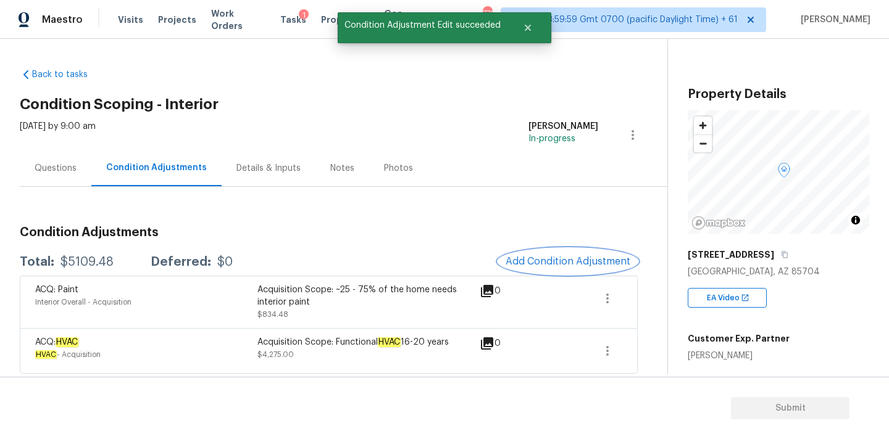
scroll to position [0, 0]
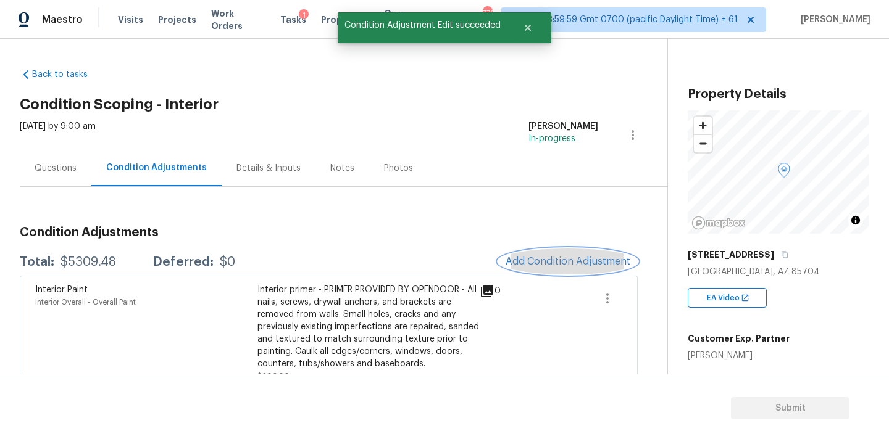
click at [549, 265] on span "Add Condition Adjustment" at bounding box center [567, 261] width 125 height 11
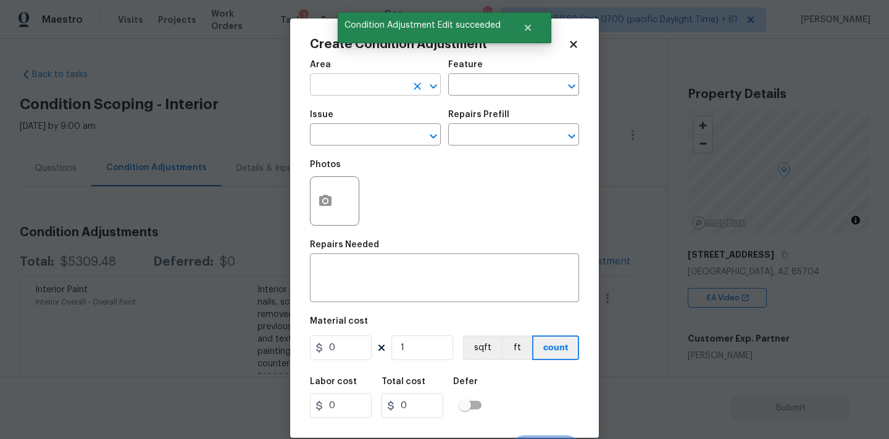
click at [375, 82] on input "text" at bounding box center [358, 86] width 96 height 19
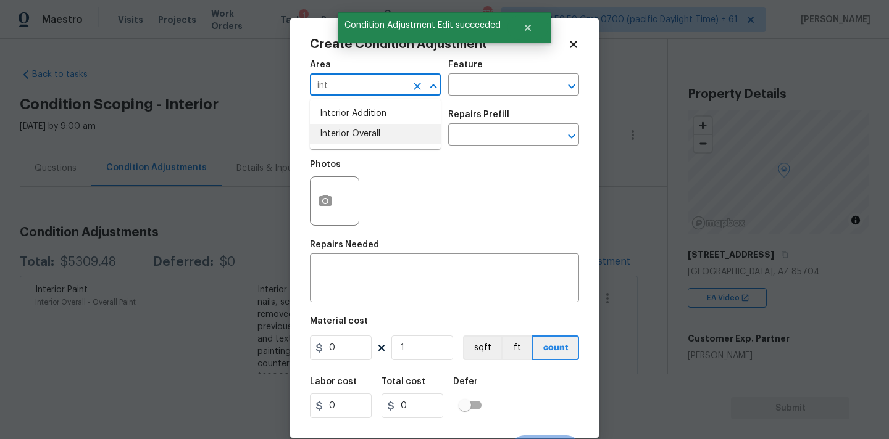
click at [368, 137] on li "Interior Overall" at bounding box center [375, 134] width 131 height 20
type input "Interior Overall"
click at [368, 139] on input "text" at bounding box center [358, 136] width 96 height 19
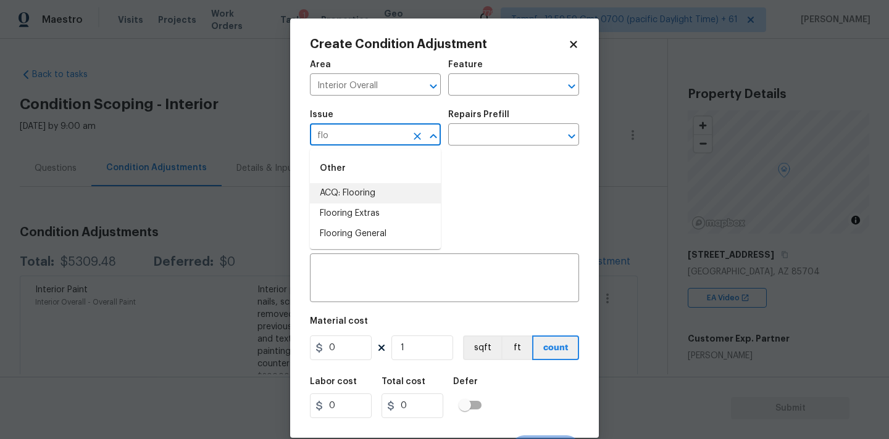
click at [372, 187] on li "ACQ: Flooring" at bounding box center [375, 193] width 131 height 20
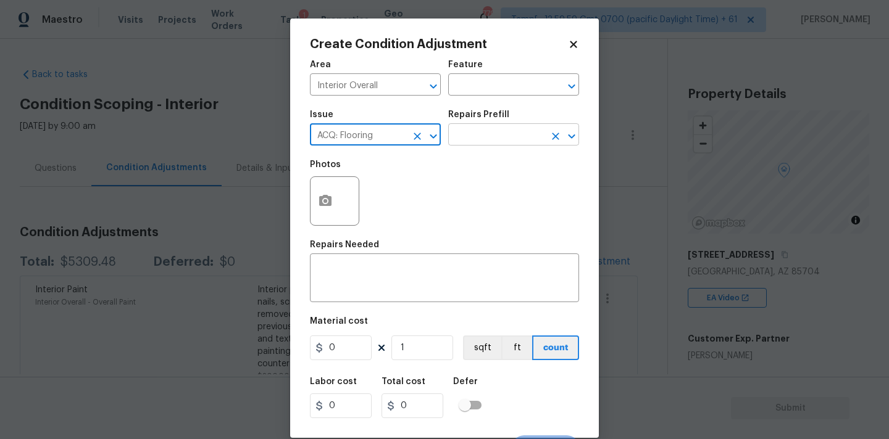
type input "ACQ: Flooring"
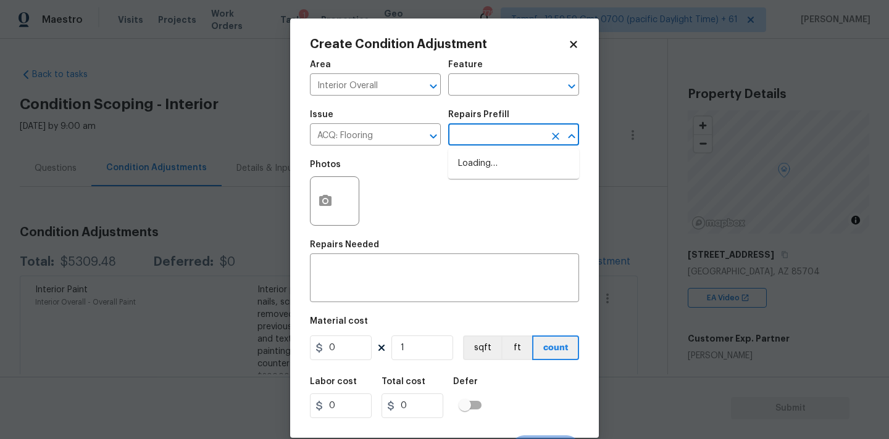
click at [517, 132] on input "text" at bounding box center [496, 136] width 96 height 19
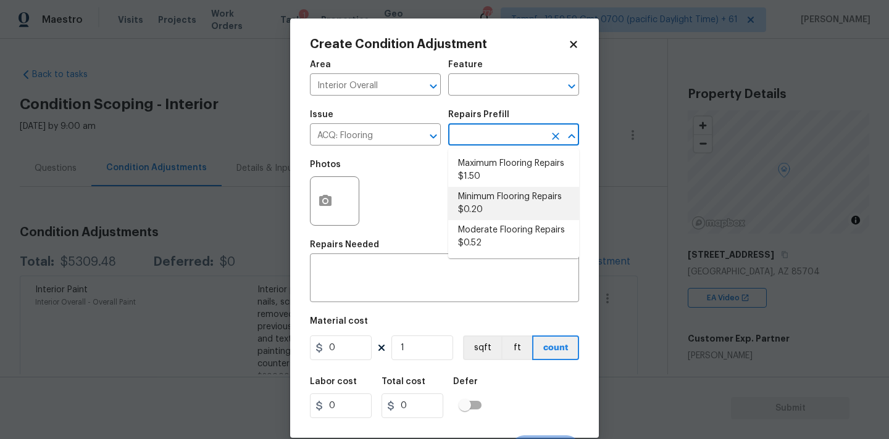
click at [509, 213] on li "Minimum Flooring Repairs $0.20" at bounding box center [513, 203] width 131 height 33
type input "Acquisition"
type textarea "Acquisition Scope: Minimum flooring repairs"
type input "0.2"
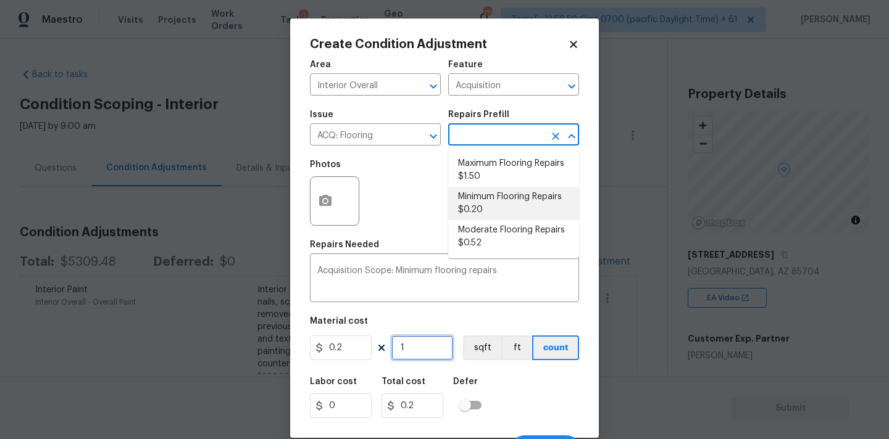
click at [430, 352] on input "1" at bounding box center [422, 348] width 62 height 25
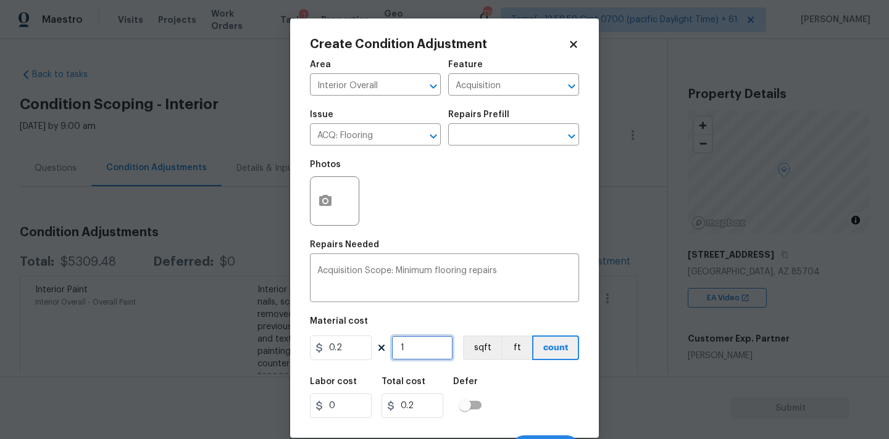
type input "11"
type input "2.2"
type input "115"
type input "23"
type input "1159"
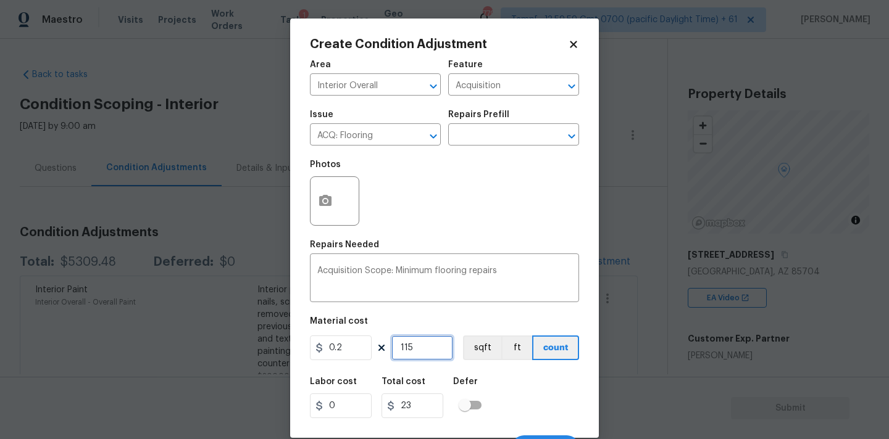
type input "231.8"
type input "1159"
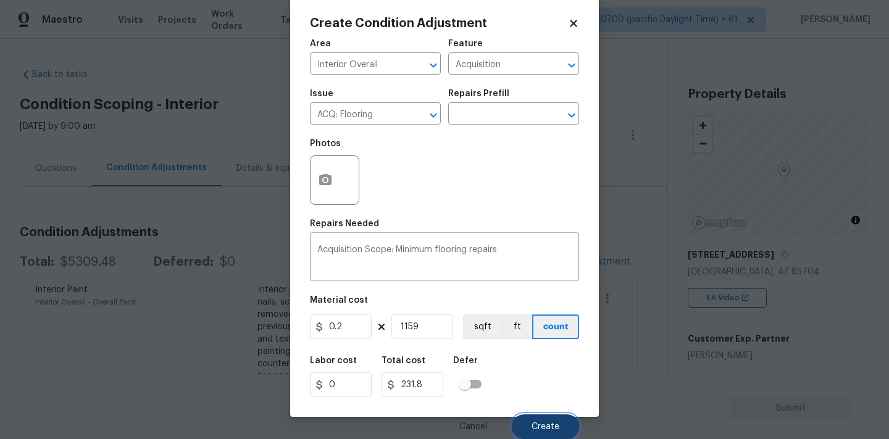
click at [568, 428] on button "Create" at bounding box center [545, 427] width 67 height 25
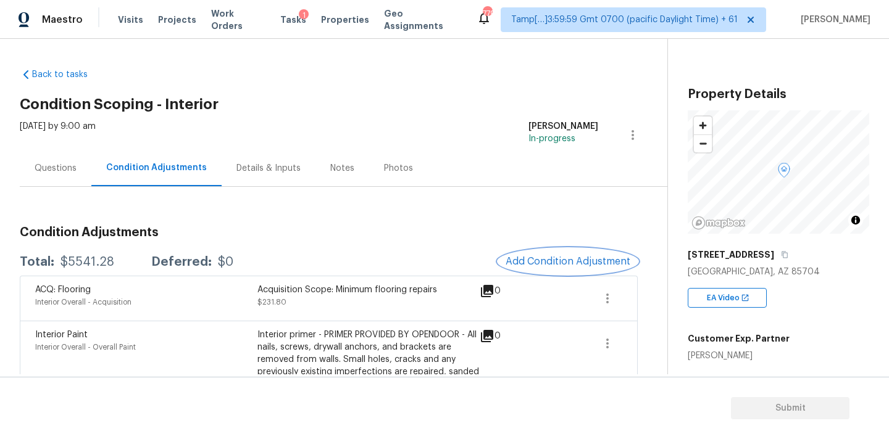
scroll to position [0, 0]
click at [531, 243] on div "Condition Adjustments Total: $5541.28 Deferred: $0 Add Condition Adjustment ACQ…" at bounding box center [329, 375] width 618 height 317
click at [530, 254] on button "Add Condition Adjustment" at bounding box center [567, 262] width 139 height 26
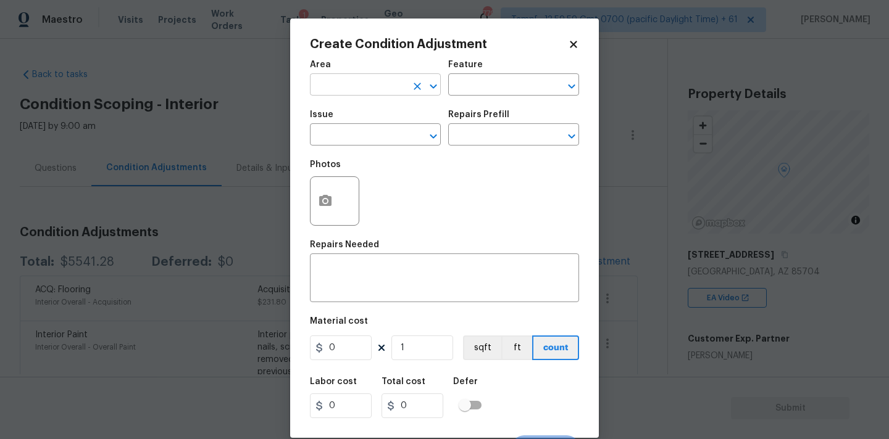
click at [357, 89] on input "text" at bounding box center [358, 86] width 96 height 19
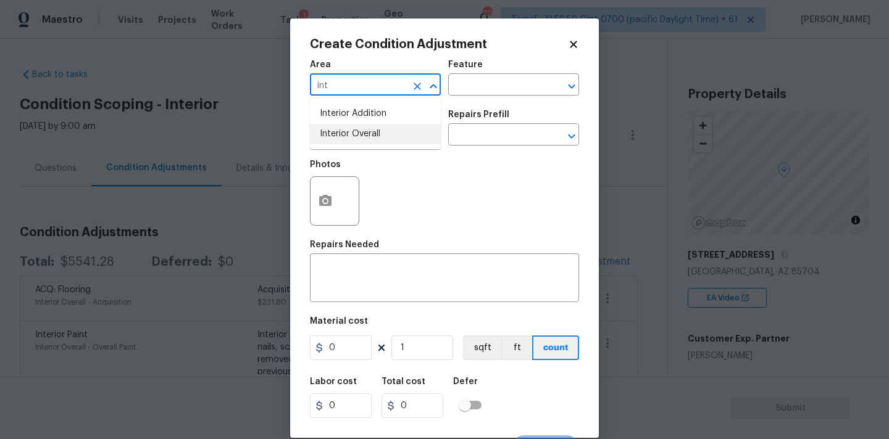
click at [381, 139] on li "Interior Overall" at bounding box center [375, 134] width 131 height 20
type input "Interior Overall"
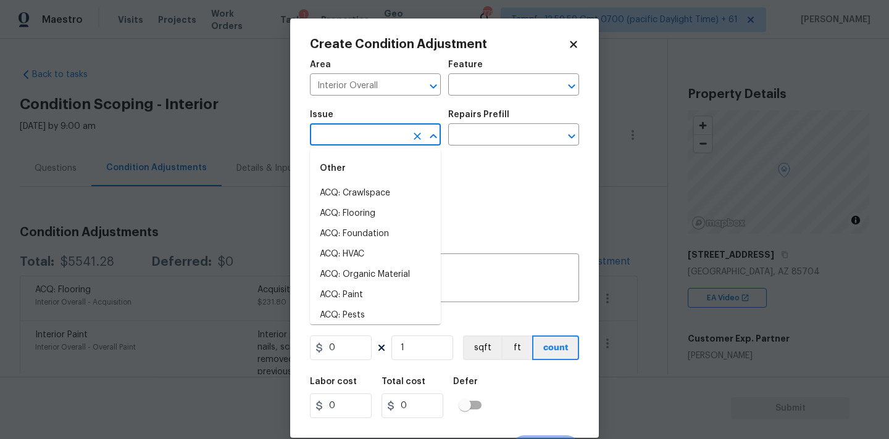
click at [378, 139] on input "text" at bounding box center [358, 136] width 96 height 19
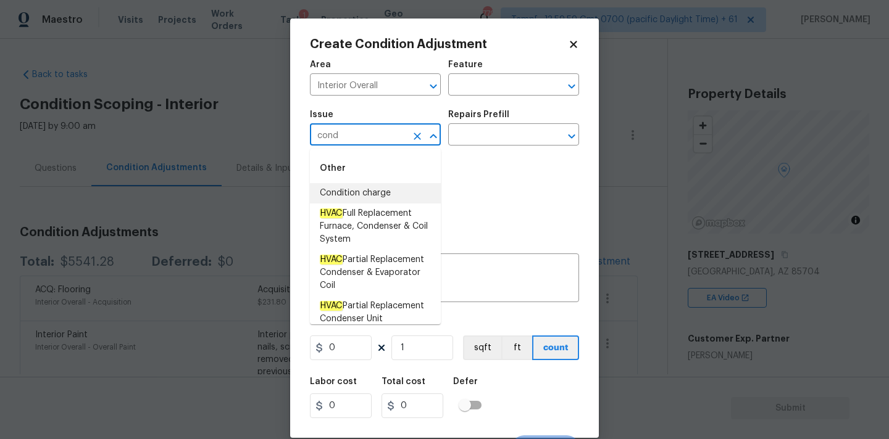
click at [380, 186] on li "Condition charge" at bounding box center [375, 193] width 131 height 20
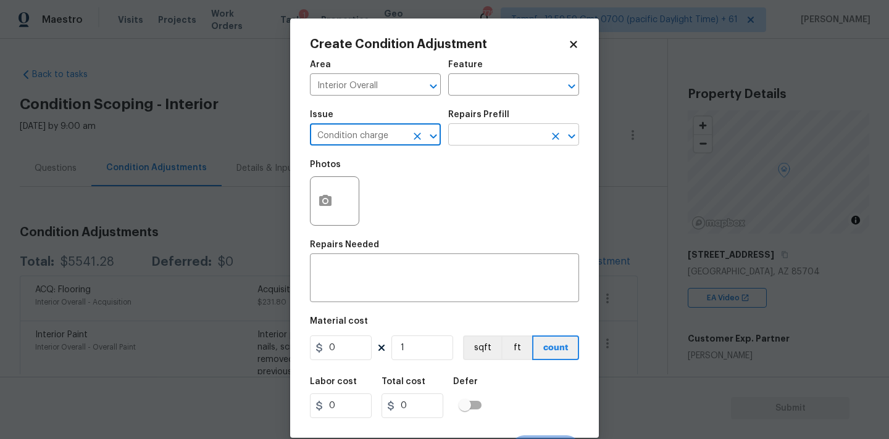
type input "Condition charge"
click at [480, 139] on input "text" at bounding box center [496, 136] width 96 height 19
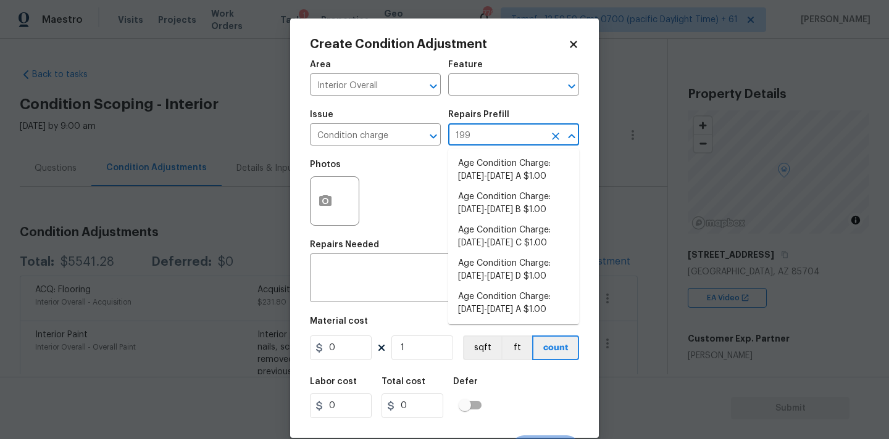
type input "1992"
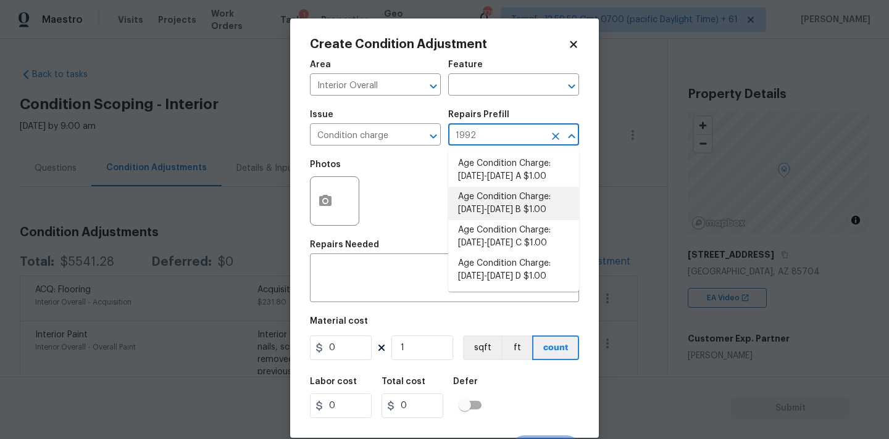
click at [517, 208] on li "Age Condition Charge: 1979-1992 B $1.00" at bounding box center [513, 203] width 131 height 33
type input "Home Readiness Packages"
type textarea "Age Condition Charge: 1979-1992 B"
type input "1"
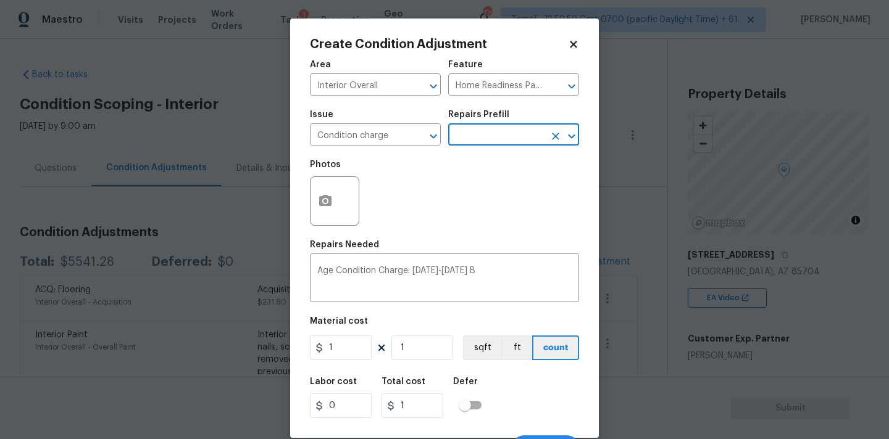
scroll to position [22, 0]
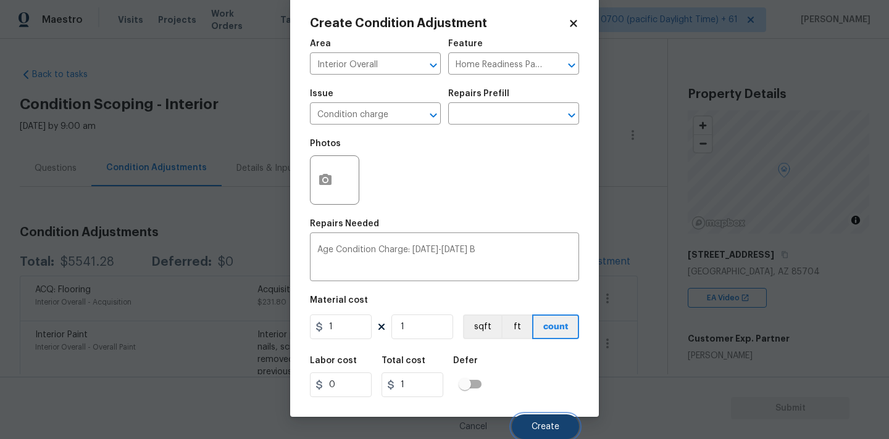
click at [537, 426] on span "Create" at bounding box center [545, 427] width 28 height 9
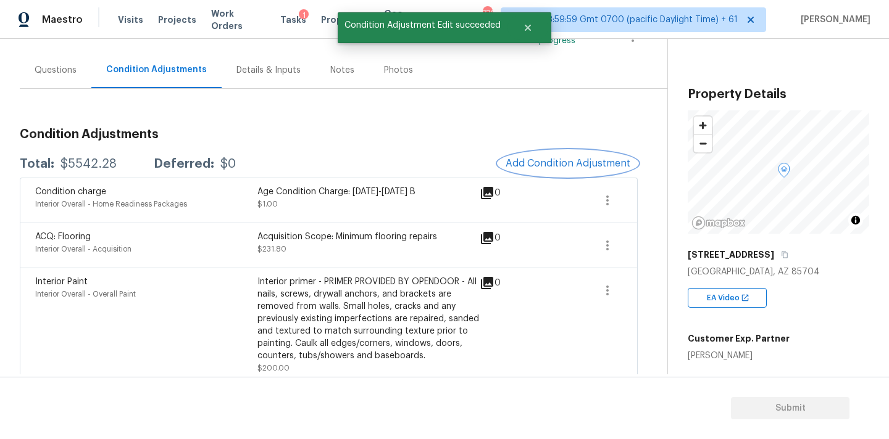
scroll to position [78, 0]
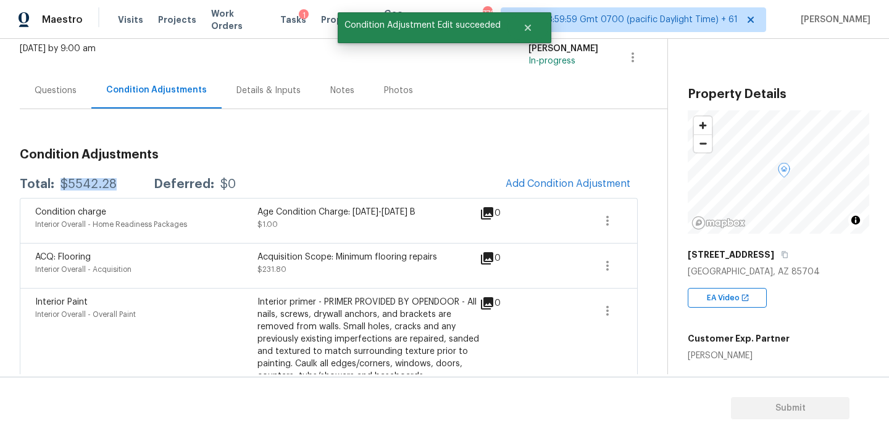
copy div "$5542.28"
drag, startPoint x: 59, startPoint y: 185, endPoint x: 110, endPoint y: 183, distance: 51.2
click at [110, 183] on div "$5542.28" at bounding box center [88, 184] width 56 height 12
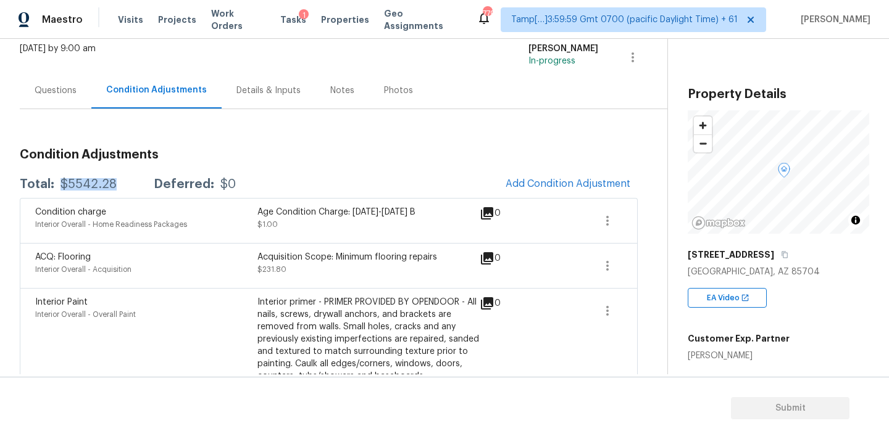
scroll to position [0, 0]
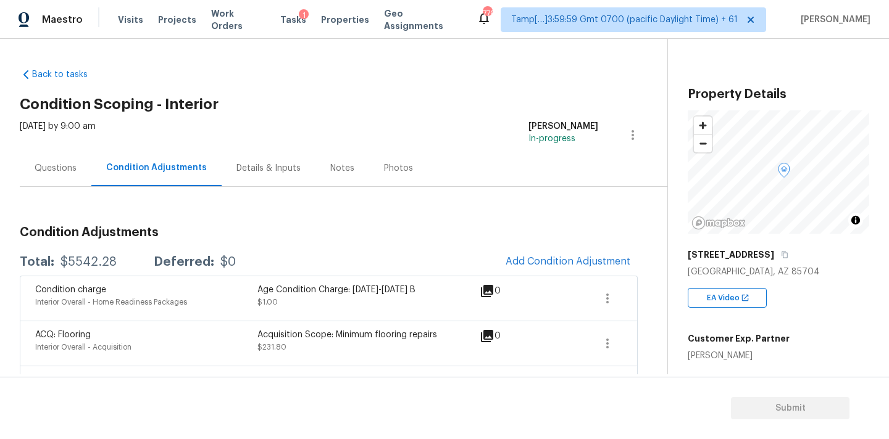
click at [64, 157] on div "Questions" at bounding box center [56, 168] width 72 height 36
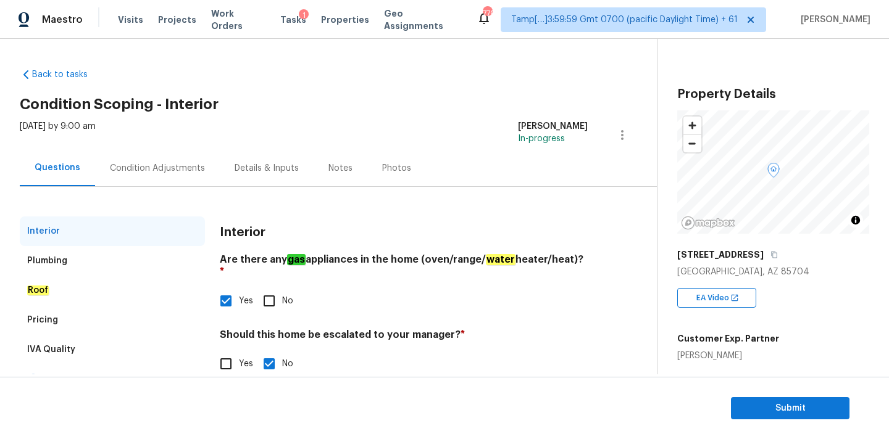
scroll to position [23, 0]
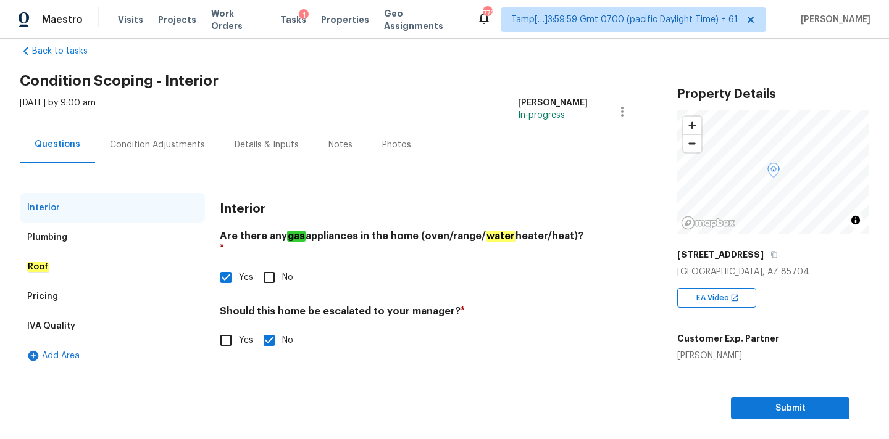
click at [188, 144] on div "Condition Adjustments" at bounding box center [157, 145] width 95 height 12
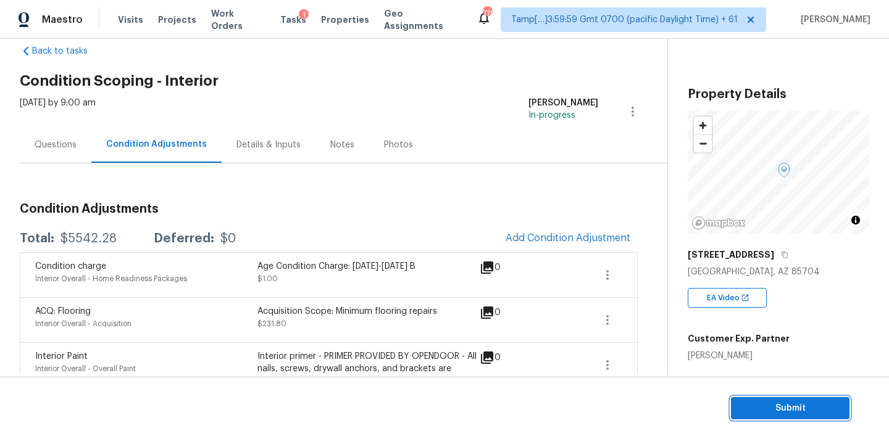
click at [762, 411] on span "Submit" at bounding box center [790, 408] width 99 height 15
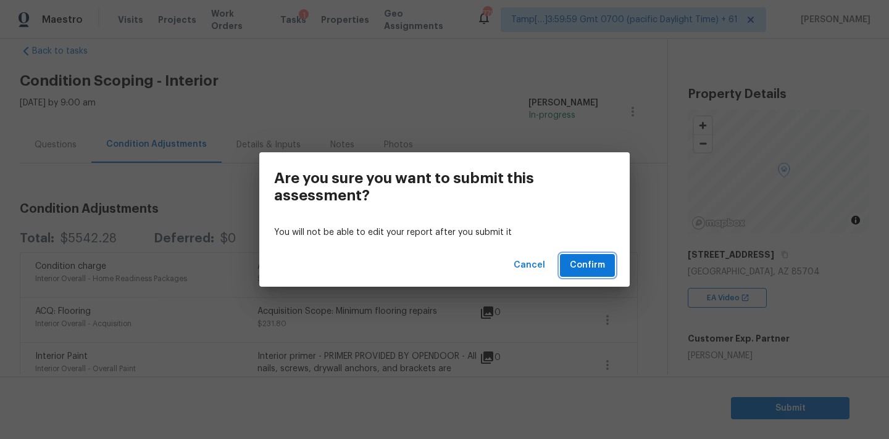
click at [581, 258] on span "Confirm" at bounding box center [587, 265] width 35 height 15
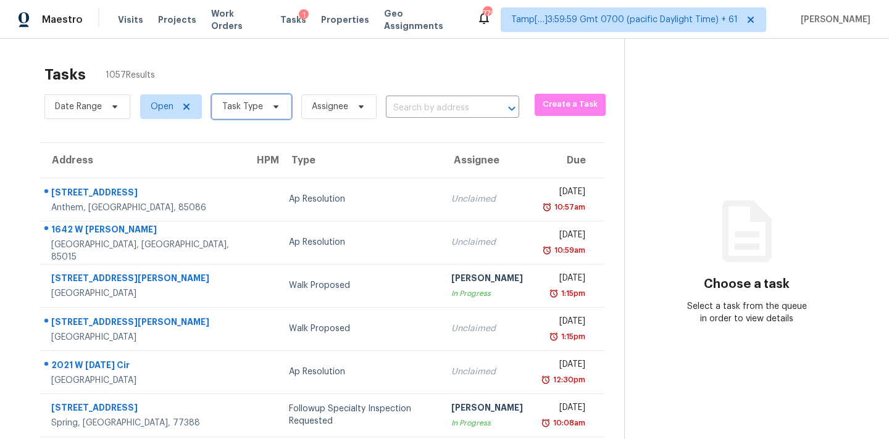
click at [232, 113] on span "Task Type" at bounding box center [252, 106] width 80 height 25
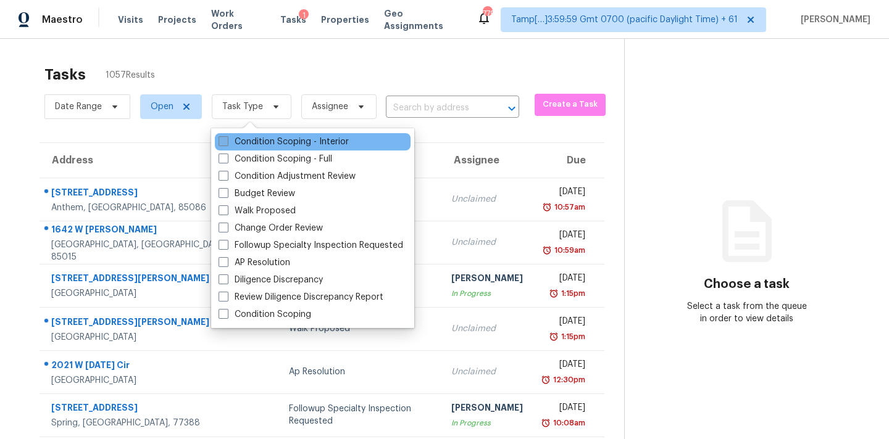
click at [309, 139] on label "Condition Scoping - Interior" at bounding box center [283, 142] width 130 height 12
click at [226, 139] on input "Condition Scoping - Interior" at bounding box center [222, 140] width 8 height 8
checkbox input "true"
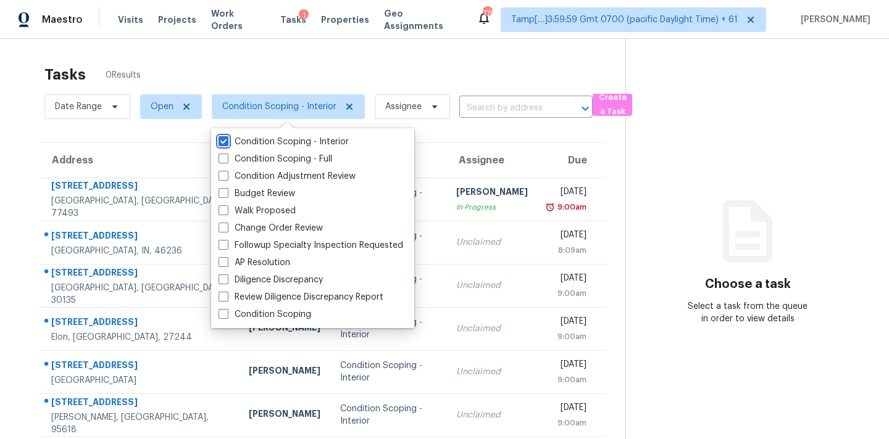
scroll to position [1, 0]
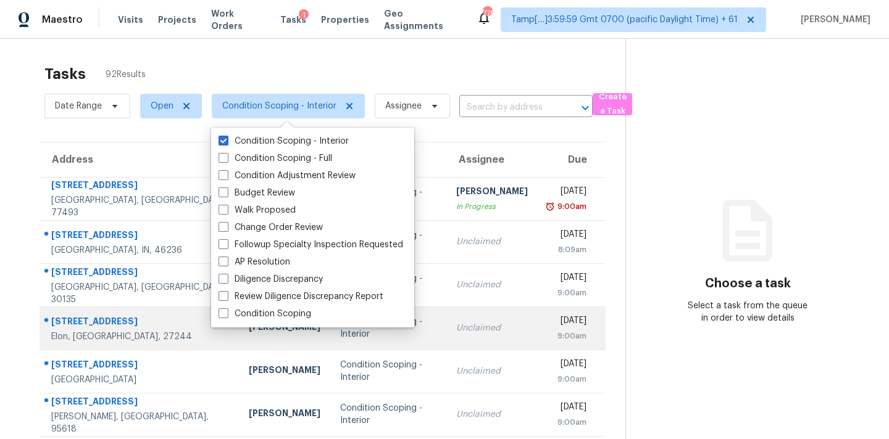
click at [456, 328] on div "Unclaimed" at bounding box center [492, 328] width 72 height 12
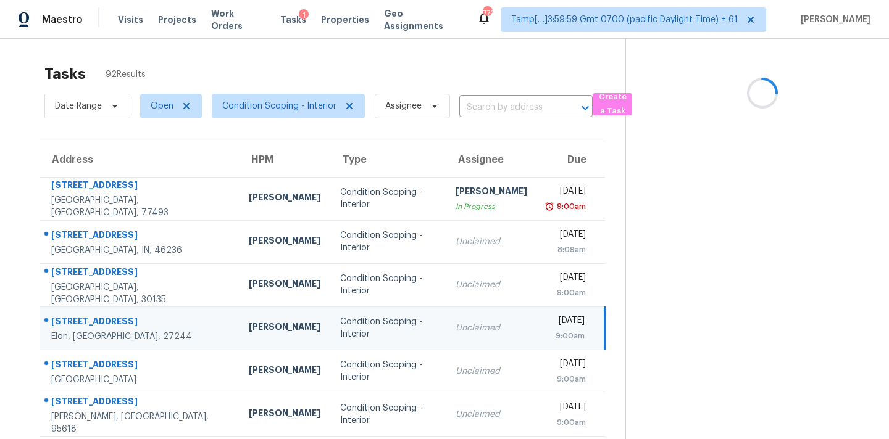
scroll to position [203, 0]
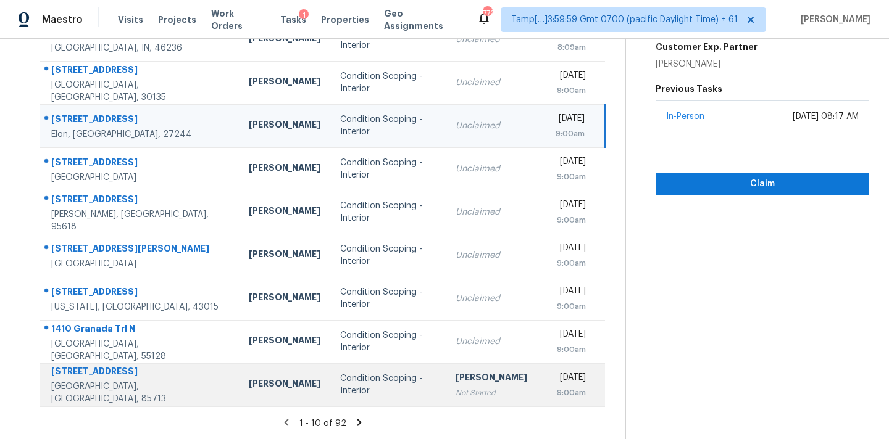
click at [373, 383] on div "Condition Scoping - Interior" at bounding box center [388, 385] width 96 height 25
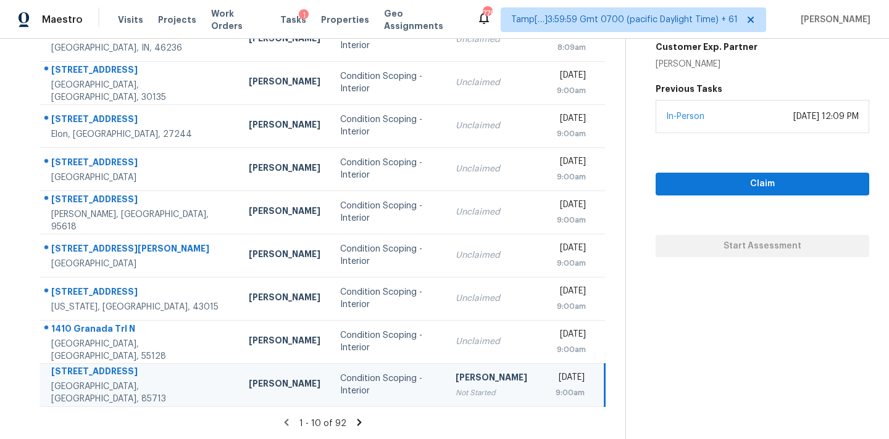
click at [357, 420] on icon at bounding box center [359, 422] width 4 height 7
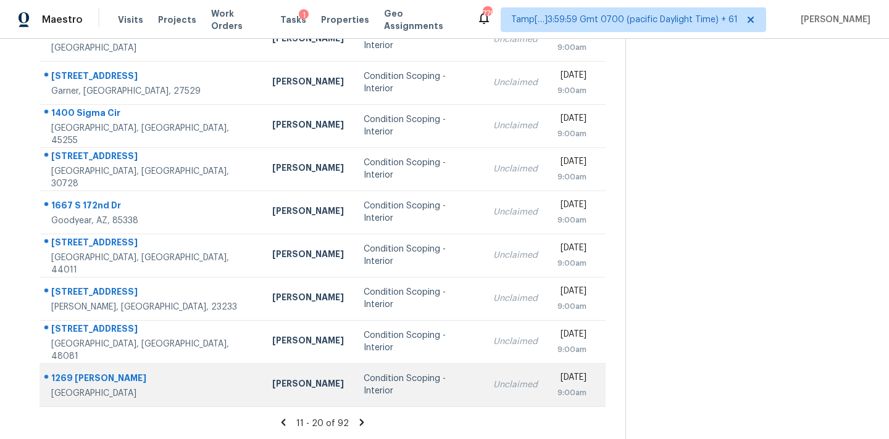
click at [382, 381] on div "Condition Scoping - Interior" at bounding box center [418, 385] width 110 height 25
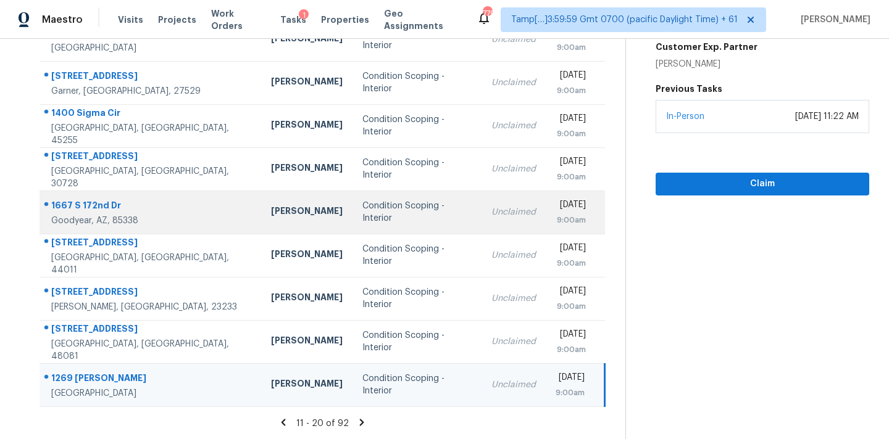
click at [546, 212] on td "Tue, Aug 12th 2025 9:00am" at bounding box center [575, 212] width 59 height 43
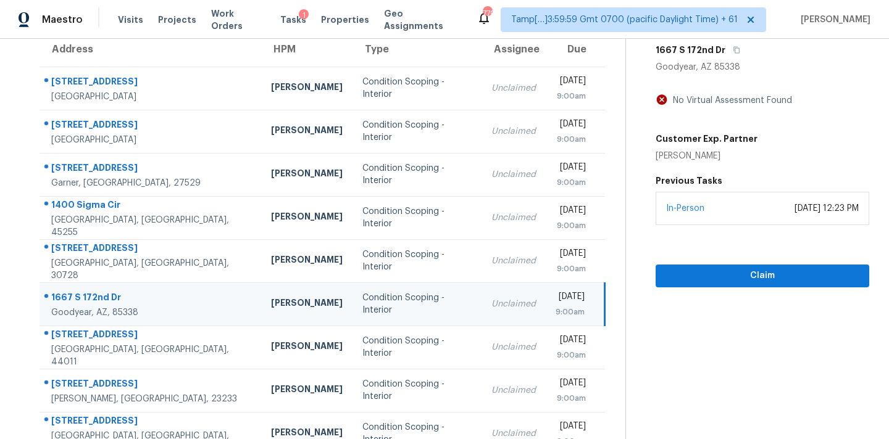
scroll to position [97, 0]
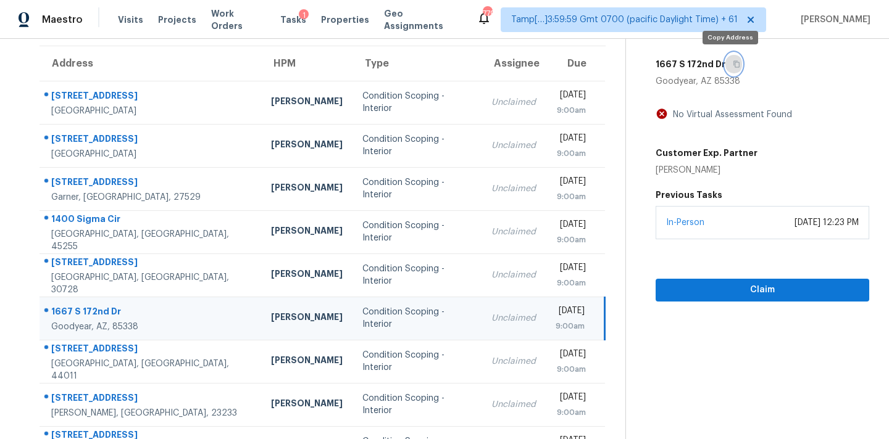
click at [733, 65] on icon "button" at bounding box center [736, 63] width 7 height 7
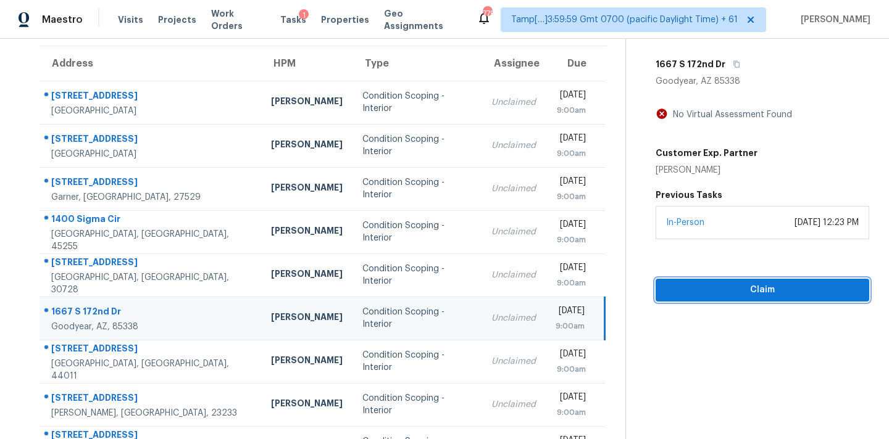
click at [778, 288] on span "Claim" at bounding box center [762, 290] width 194 height 15
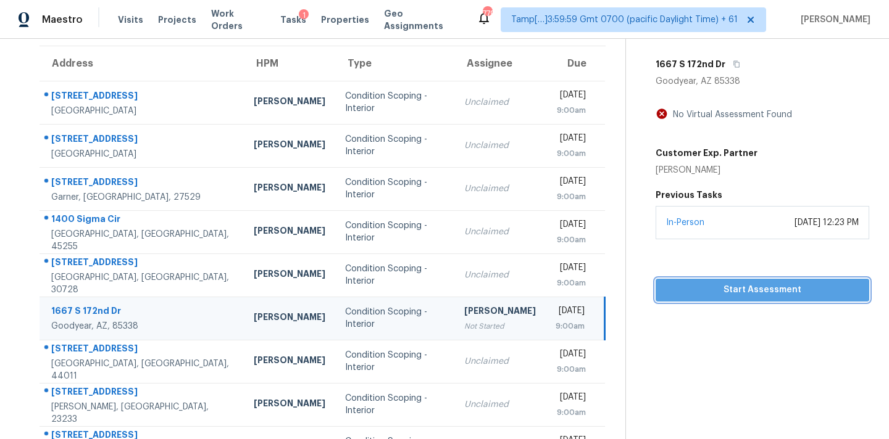
click at [778, 288] on span "Start Assessment" at bounding box center [762, 290] width 194 height 15
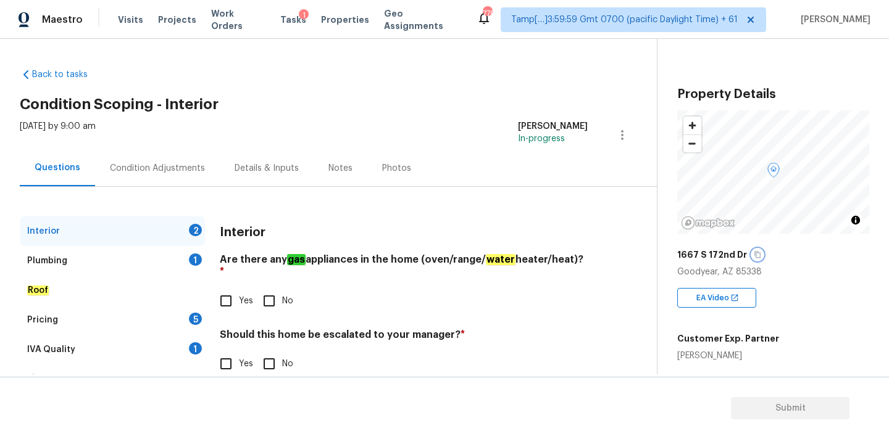
click at [754, 254] on icon "button" at bounding box center [757, 254] width 7 height 7
click at [233, 288] on input "Yes" at bounding box center [226, 301] width 26 height 26
checkbox input "true"
click at [270, 355] on input "No" at bounding box center [269, 364] width 26 height 26
checkbox input "true"
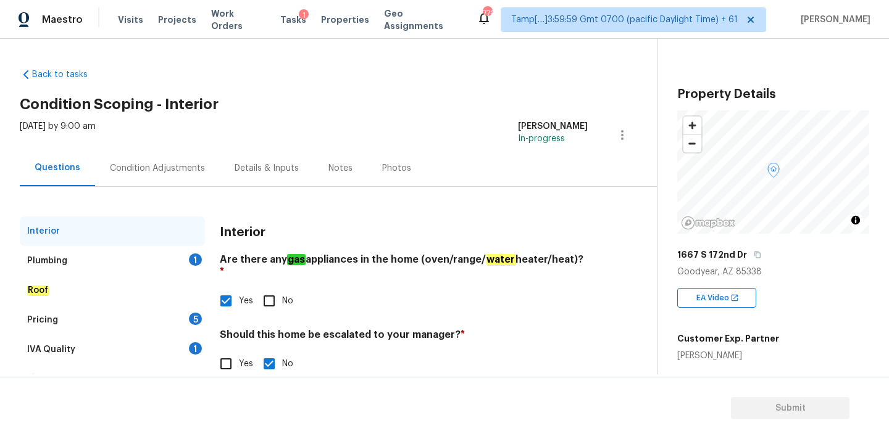
click at [170, 259] on div "Plumbing 1" at bounding box center [112, 261] width 185 height 30
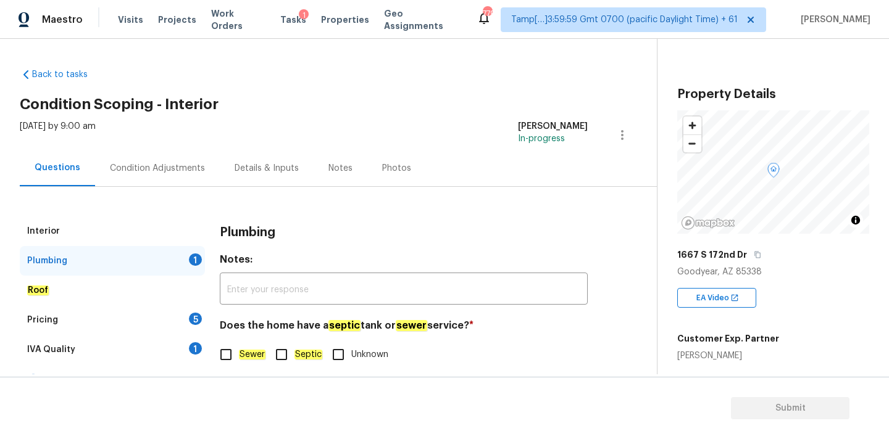
click at [264, 355] on em "Sewer" at bounding box center [252, 355] width 27 height 10
click at [239, 355] on input "Sewer" at bounding box center [226, 355] width 26 height 26
checkbox input "true"
click at [184, 347] on div "IVA Quality 1" at bounding box center [112, 350] width 185 height 30
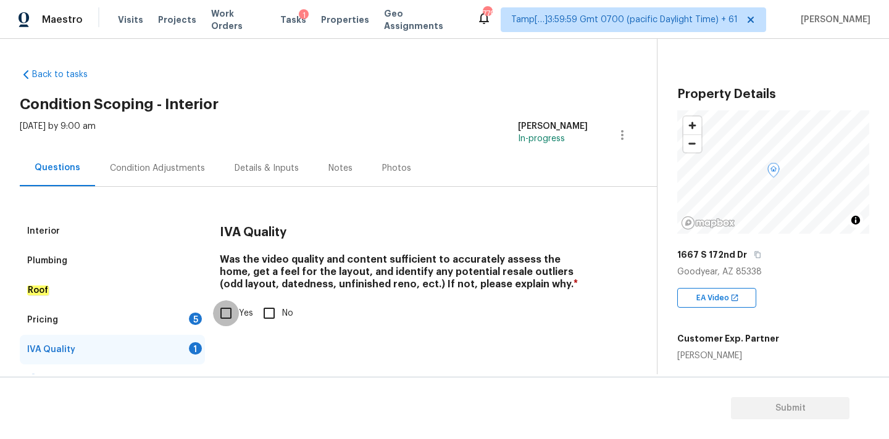
click at [233, 316] on input "Yes" at bounding box center [226, 314] width 26 height 26
checkbox input "true"
click at [177, 325] on div "Pricing 5" at bounding box center [112, 320] width 185 height 30
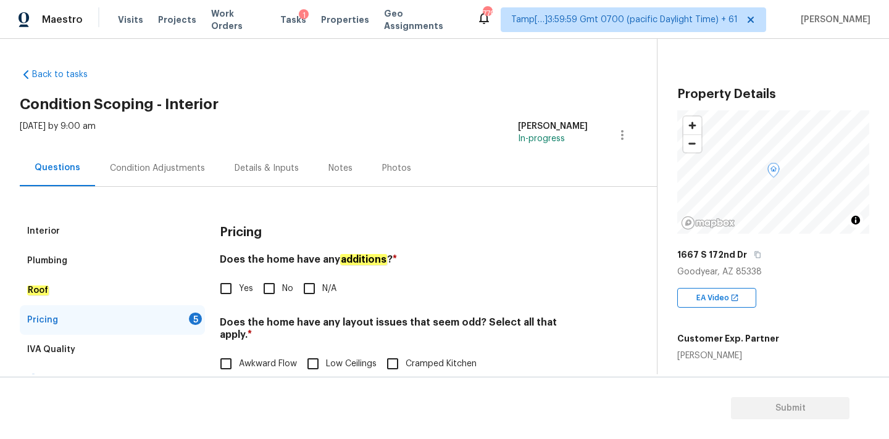
click at [285, 295] on span "No" at bounding box center [287, 289] width 11 height 13
click at [282, 295] on input "No" at bounding box center [269, 289] width 26 height 26
checkbox input "true"
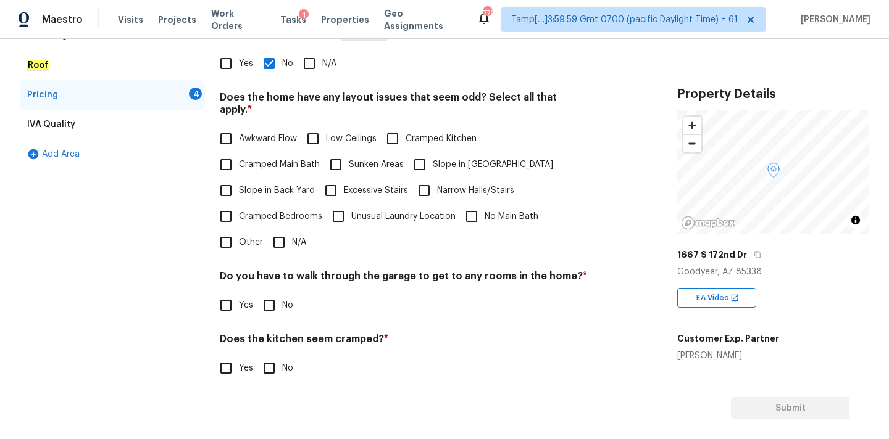
click at [295, 236] on span "N/A" at bounding box center [299, 242] width 14 height 13
click at [292, 232] on input "N/A" at bounding box center [279, 243] width 26 height 26
checkbox input "true"
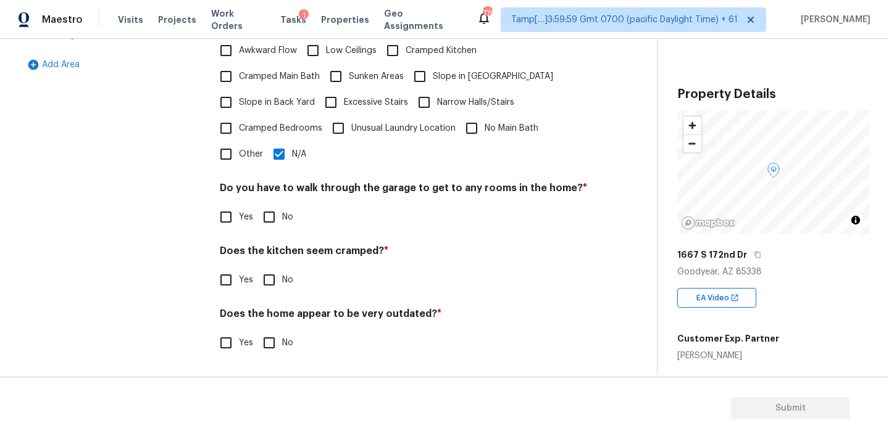
click at [285, 222] on span "No" at bounding box center [287, 217] width 11 height 13
click at [282, 222] on input "No" at bounding box center [269, 217] width 26 height 26
checkbox input "true"
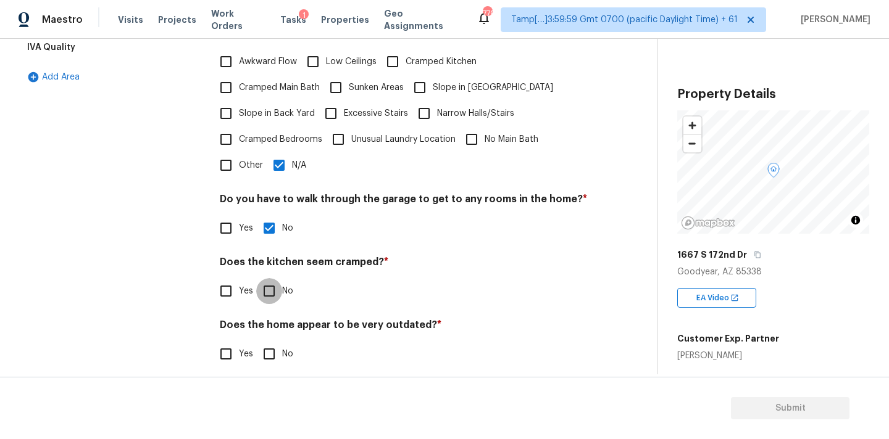
scroll to position [301, 0]
click at [274, 280] on input "No" at bounding box center [269, 293] width 26 height 26
checkbox input "true"
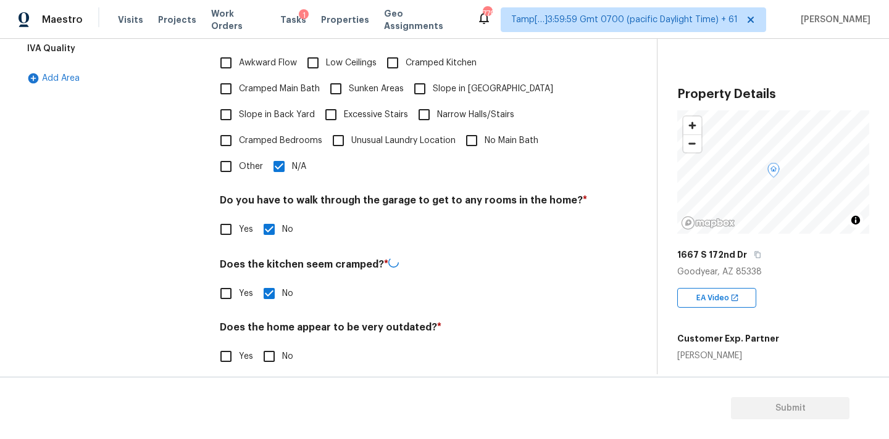
click at [274, 344] on input "No" at bounding box center [269, 357] width 26 height 26
checkbox input "true"
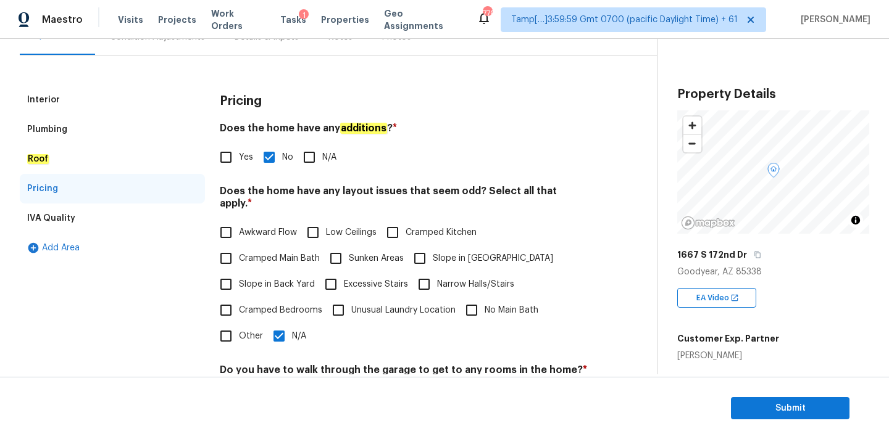
scroll to position [34, 0]
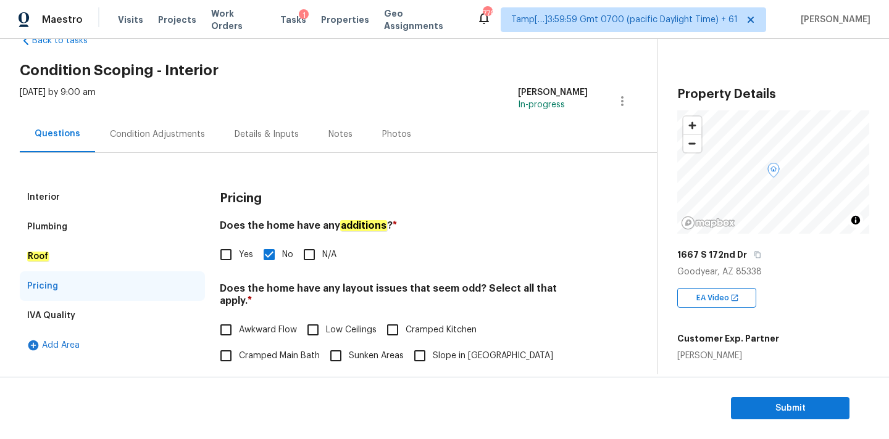
click at [152, 142] on div "Condition Adjustments" at bounding box center [157, 134] width 125 height 36
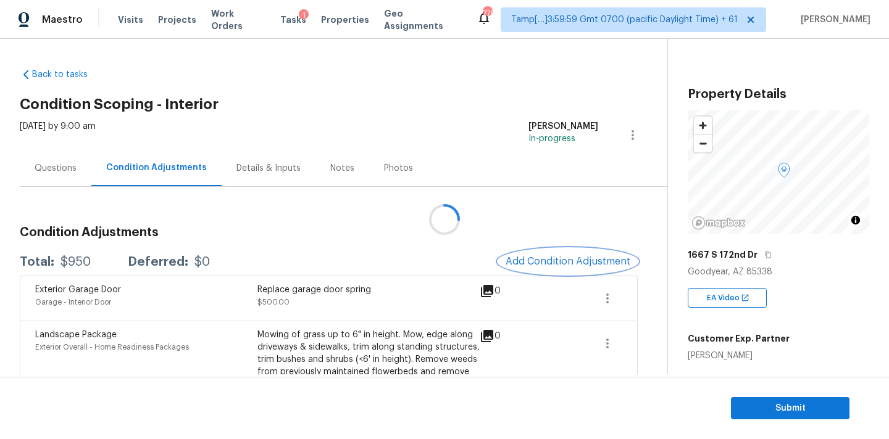
click at [544, 262] on span "Add Condition Adjustment" at bounding box center [567, 261] width 125 height 11
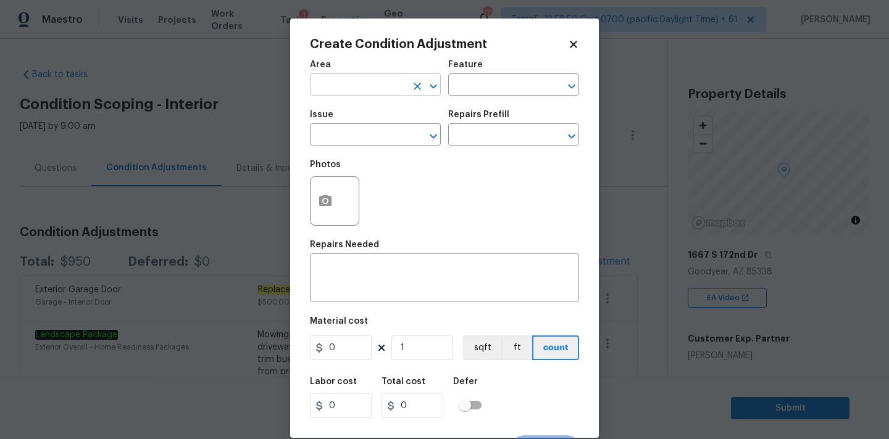
click at [359, 85] on input "text" at bounding box center [358, 86] width 96 height 19
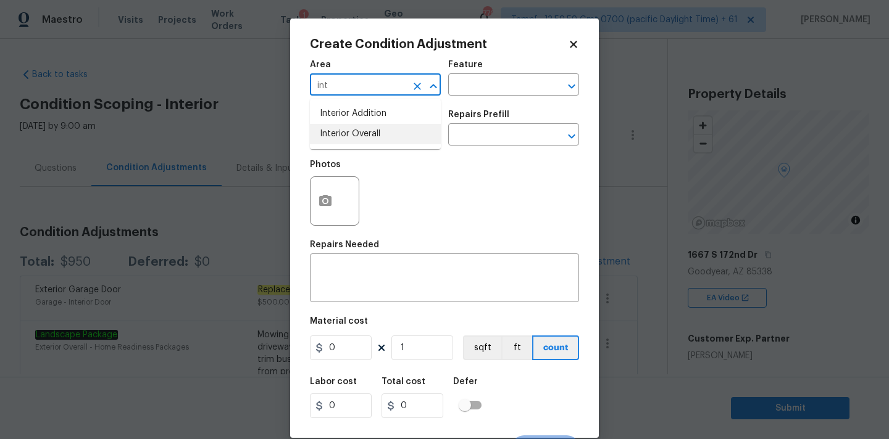
click at [357, 131] on li "Interior Overall" at bounding box center [375, 134] width 131 height 20
type input "Interior Overall"
click at [357, 141] on input "text" at bounding box center [358, 136] width 96 height 19
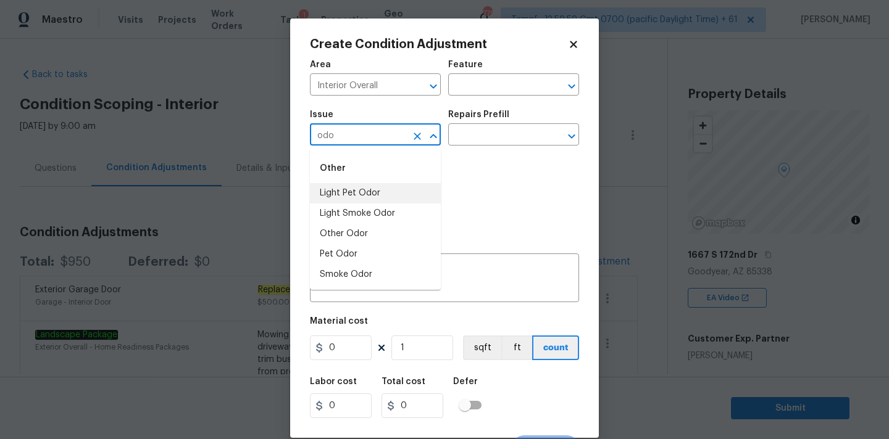
click at [365, 189] on li "Light Pet Odor" at bounding box center [375, 193] width 131 height 20
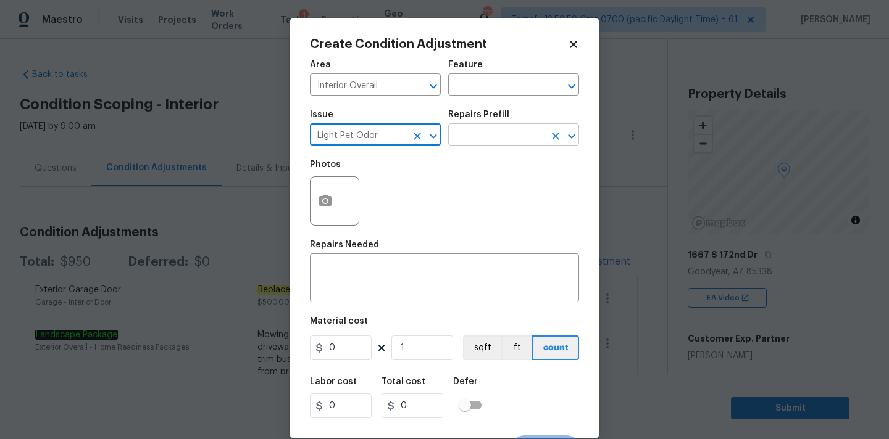
type input "Light Pet Odor"
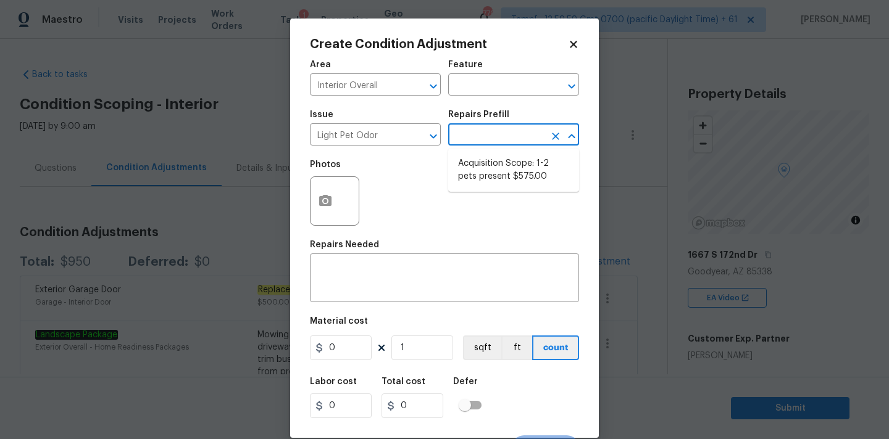
click at [484, 132] on input "text" at bounding box center [496, 136] width 96 height 19
click at [483, 168] on li "Acquisition Scope: 1-2 pets present $575.00" at bounding box center [513, 170] width 131 height 33
type textarea "Acquisition Scope: 1-2 pets present"
type input "575"
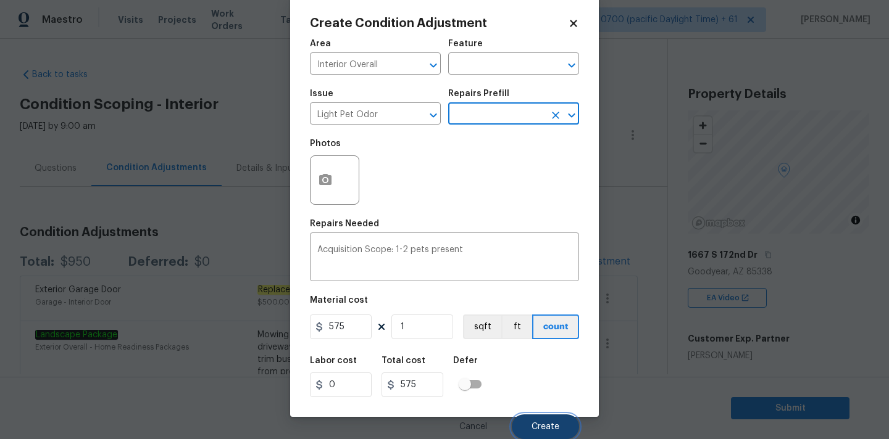
click at [528, 418] on button "Create" at bounding box center [545, 427] width 67 height 25
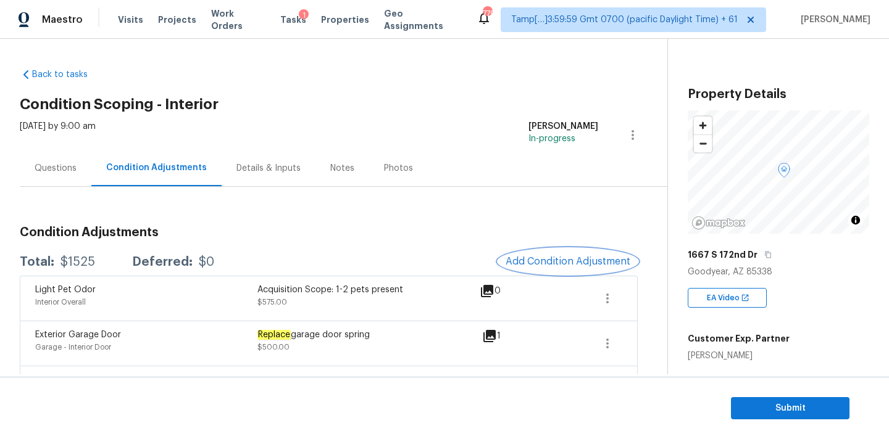
click at [522, 266] on span "Add Condition Adjustment" at bounding box center [567, 261] width 125 height 11
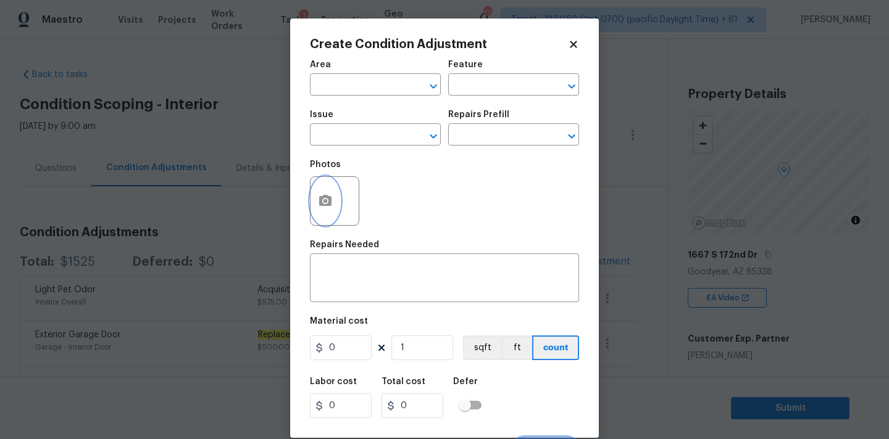
click at [318, 209] on icon "button" at bounding box center [325, 201] width 15 height 15
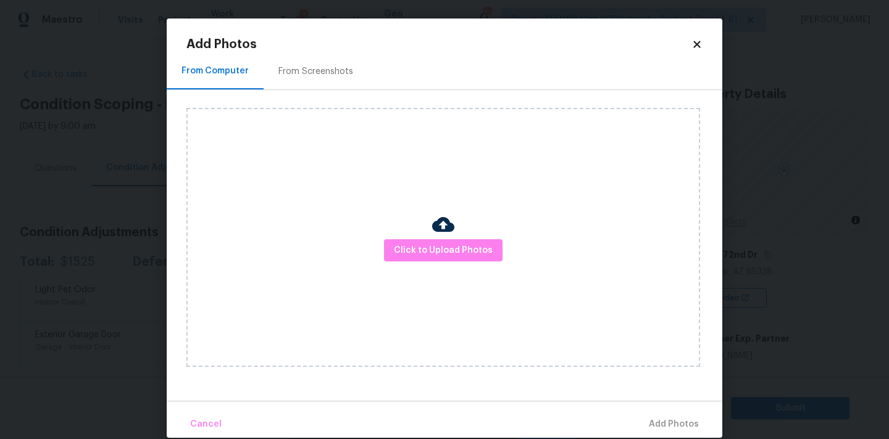
click at [420, 265] on div "Click to Upload Photos" at bounding box center [442, 237] width 513 height 259
click at [423, 257] on span "Click to Upload Photos" at bounding box center [443, 250] width 99 height 15
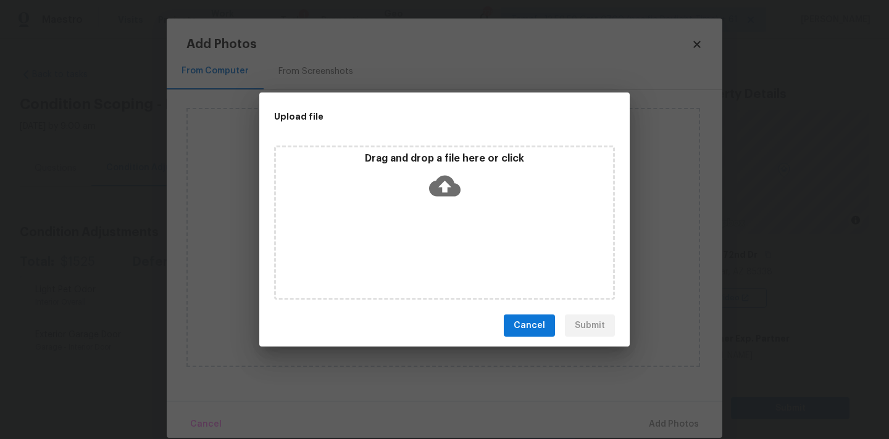
click at [455, 156] on p "Drag and drop a file here or click" at bounding box center [444, 158] width 337 height 13
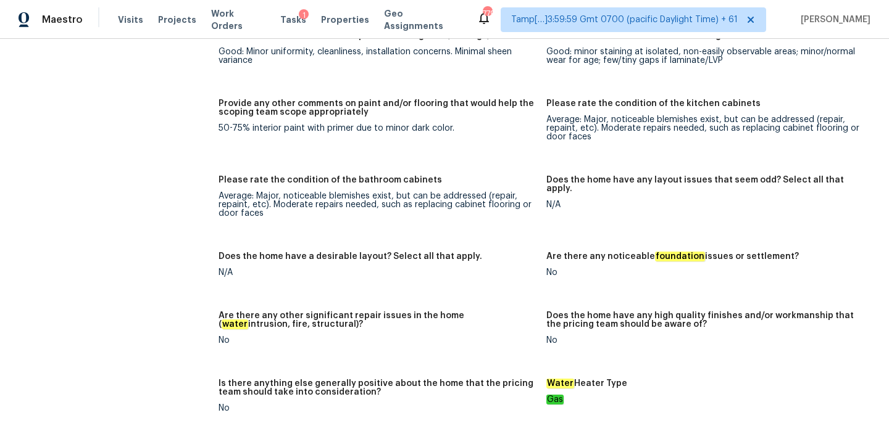
scroll to position [2537, 0]
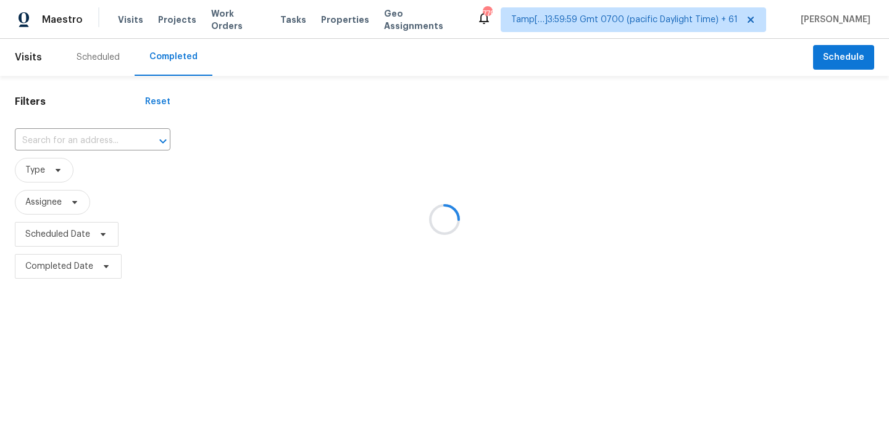
click at [59, 142] on div at bounding box center [444, 219] width 889 height 439
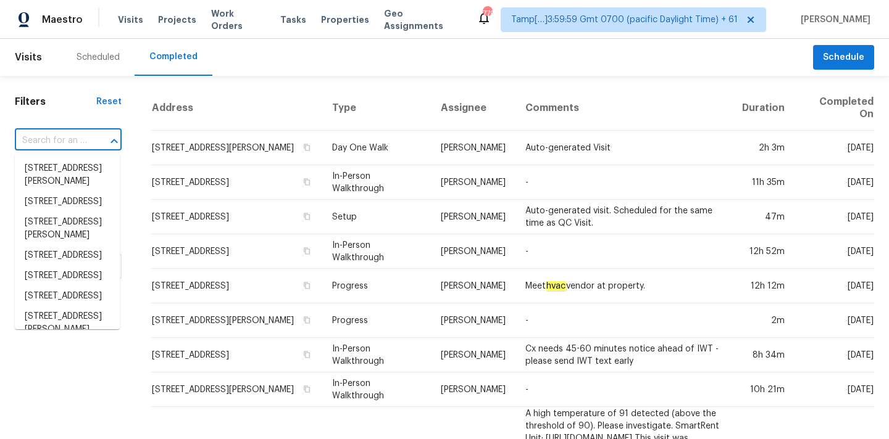
click at [59, 142] on input "text" at bounding box center [51, 140] width 72 height 19
paste input "[STREET_ADDRESS]"
type input "[STREET_ADDRESS]"
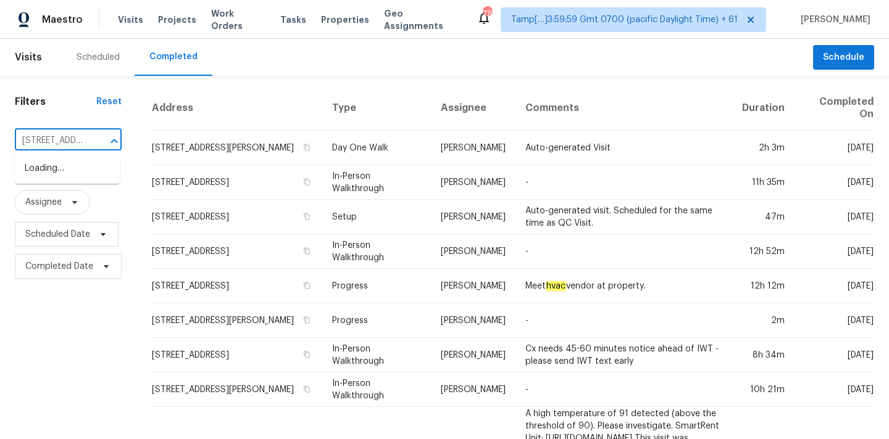
scroll to position [0, 87]
click at [56, 170] on li "[STREET_ADDRESS]" at bounding box center [67, 169] width 105 height 20
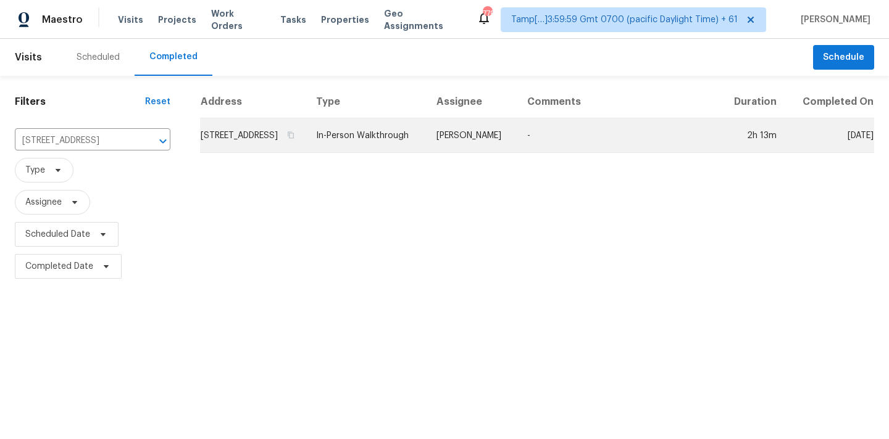
click at [476, 153] on td "[PERSON_NAME]" at bounding box center [471, 135] width 91 height 35
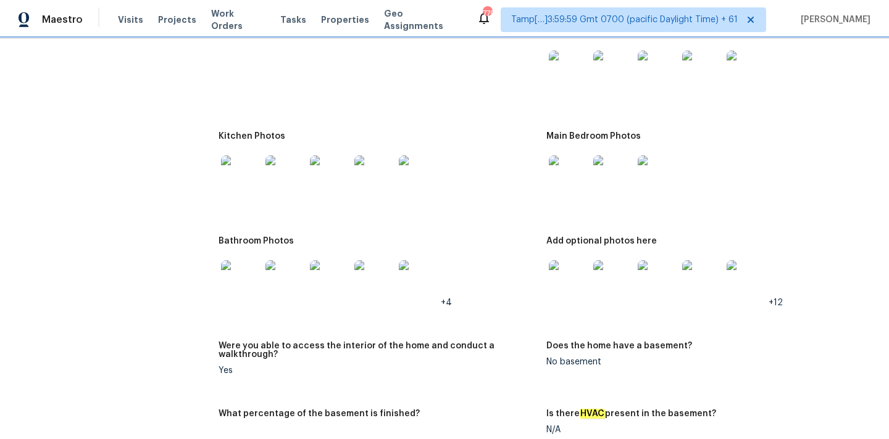
scroll to position [1690, 0]
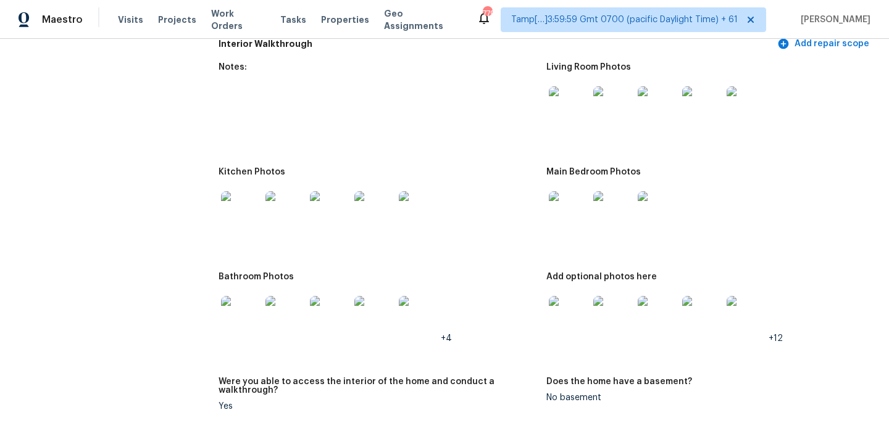
click at [568, 104] on img at bounding box center [568, 105] width 39 height 39
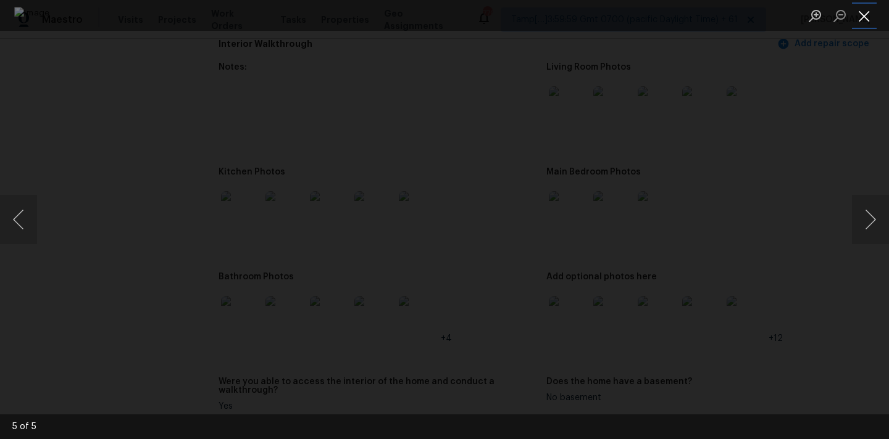
click at [861, 12] on button "Close lightbox" at bounding box center [864, 16] width 25 height 22
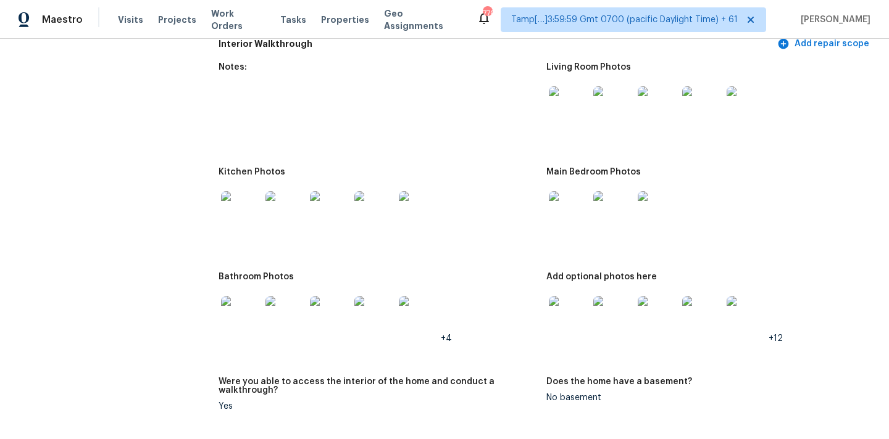
click at [565, 203] on img at bounding box center [568, 210] width 39 height 39
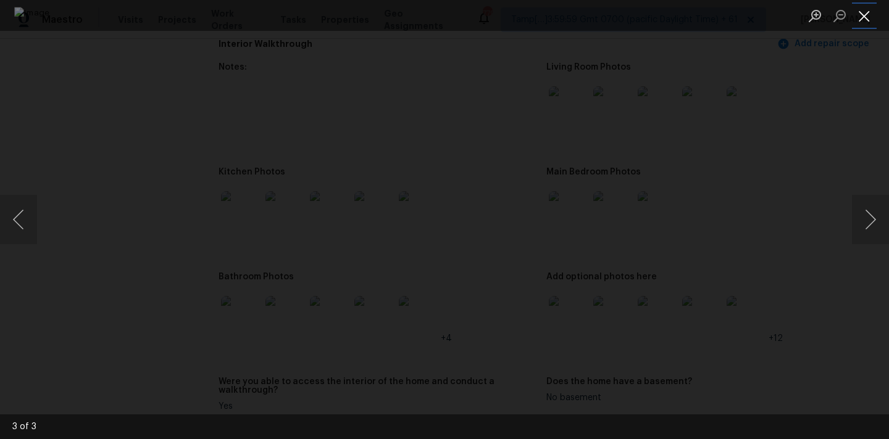
click at [854, 6] on button "Close lightbox" at bounding box center [864, 16] width 25 height 22
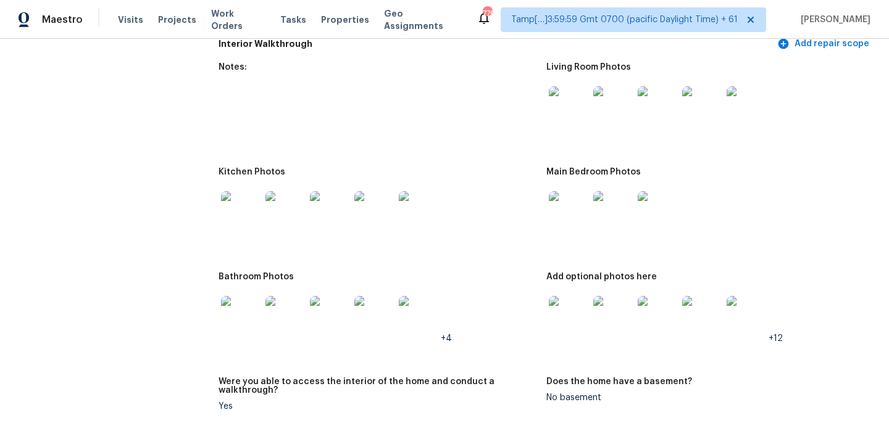
click at [233, 212] on img at bounding box center [240, 210] width 39 height 39
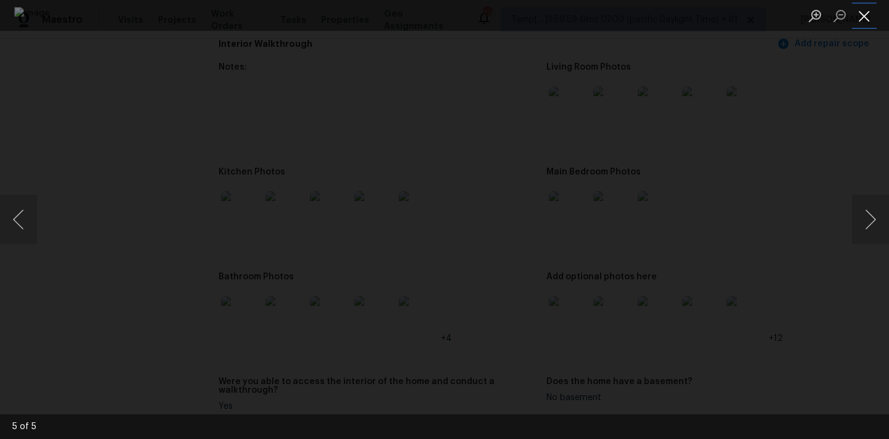
click at [863, 12] on button "Close lightbox" at bounding box center [864, 16] width 25 height 22
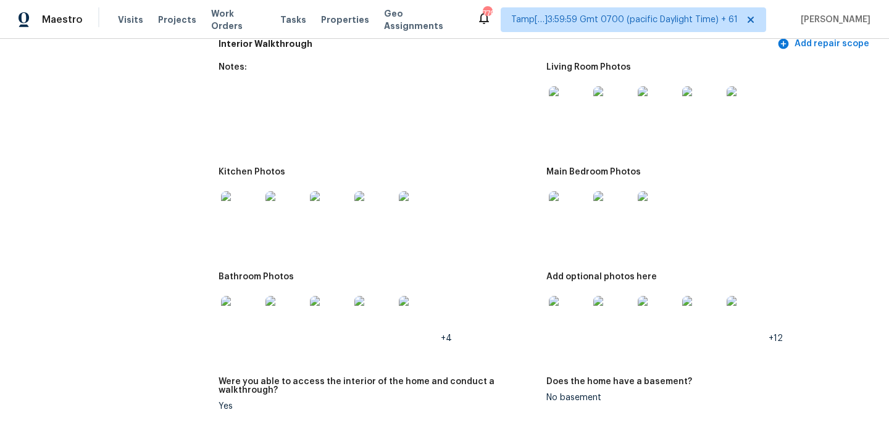
click at [237, 305] on img at bounding box center [240, 315] width 39 height 39
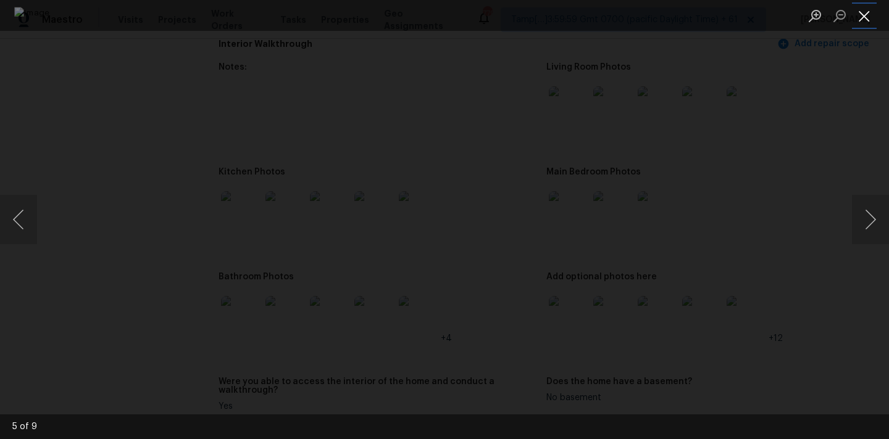
click at [860, 11] on button "Close lightbox" at bounding box center [864, 16] width 25 height 22
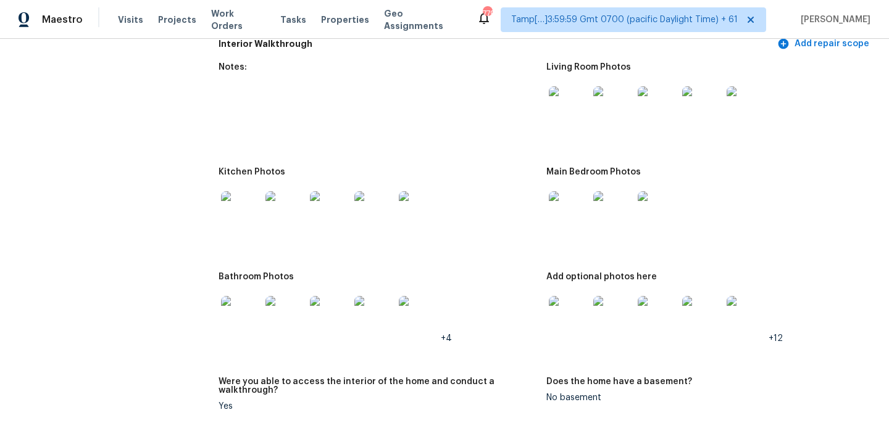
click at [555, 303] on img at bounding box center [568, 315] width 39 height 39
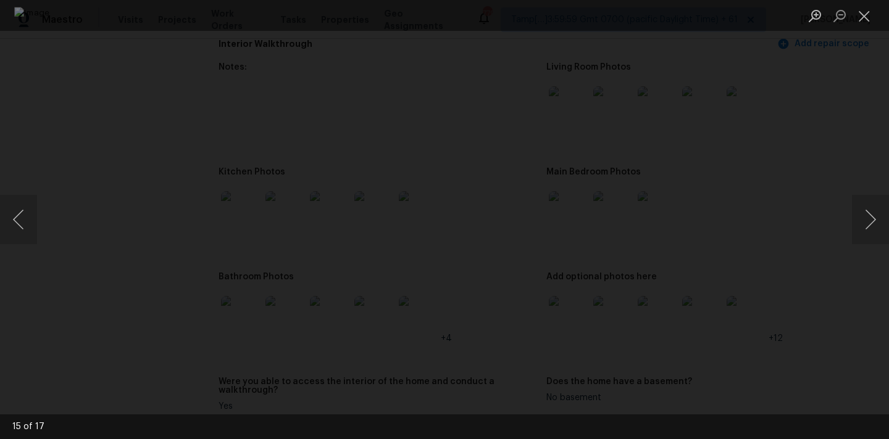
click at [866, 27] on li "Lightbox" at bounding box center [864, 15] width 25 height 31
click at [865, 2] on li "Lightbox" at bounding box center [864, 15] width 25 height 31
click at [862, 15] on button "Close lightbox" at bounding box center [864, 16] width 25 height 22
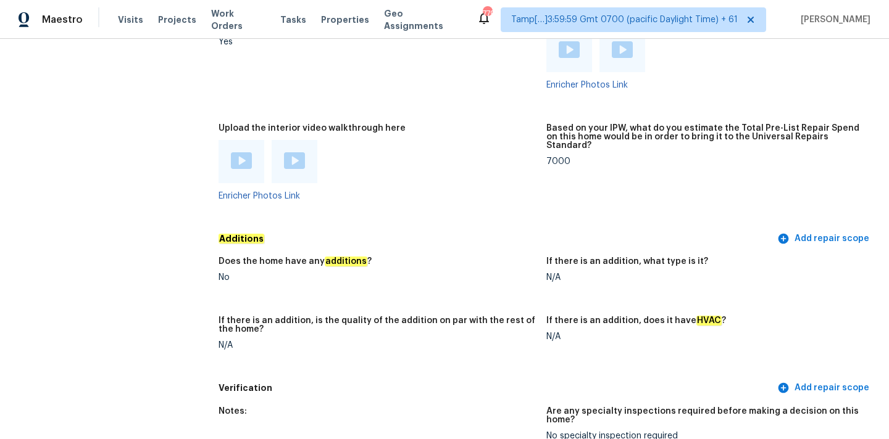
scroll to position [2656, 0]
